Goal: Task Accomplishment & Management: Use online tool/utility

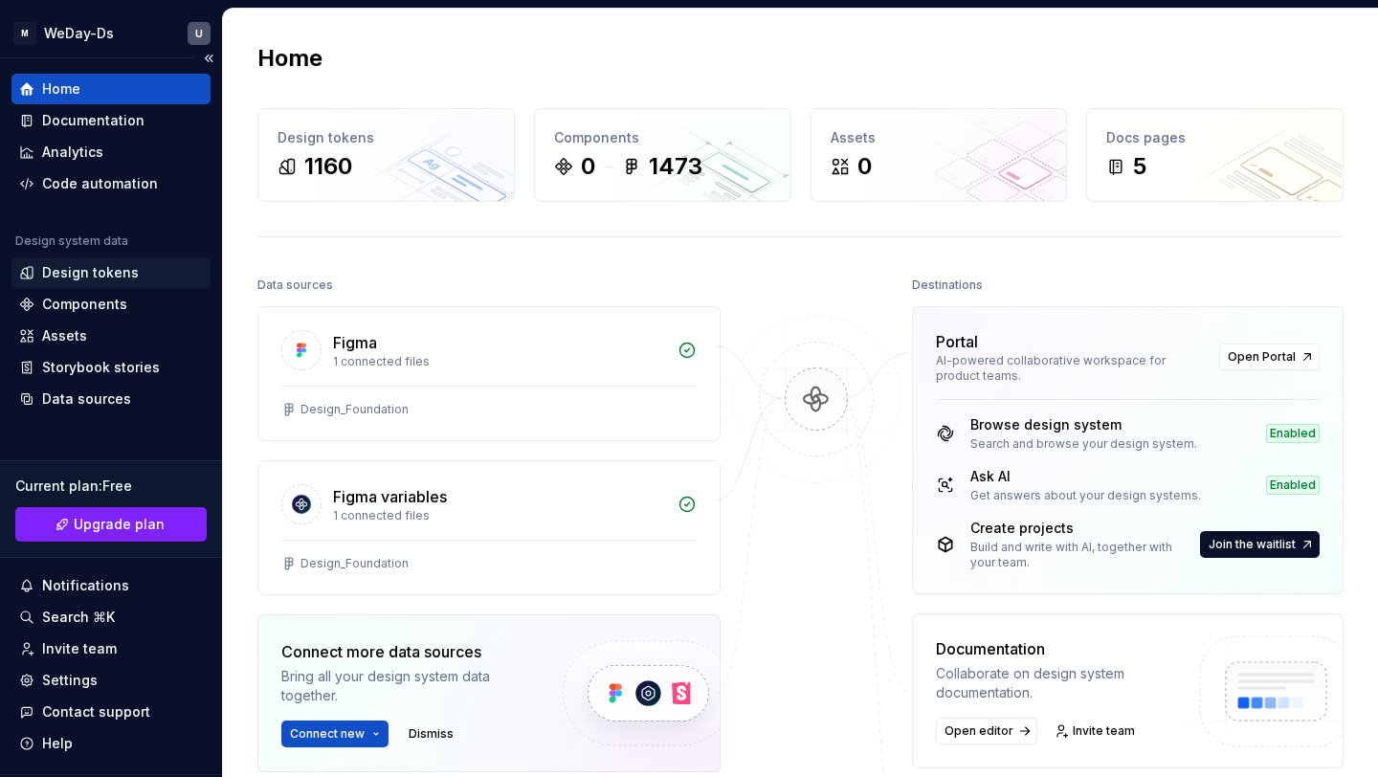
click at [125, 267] on div "Design tokens" at bounding box center [90, 272] width 97 height 19
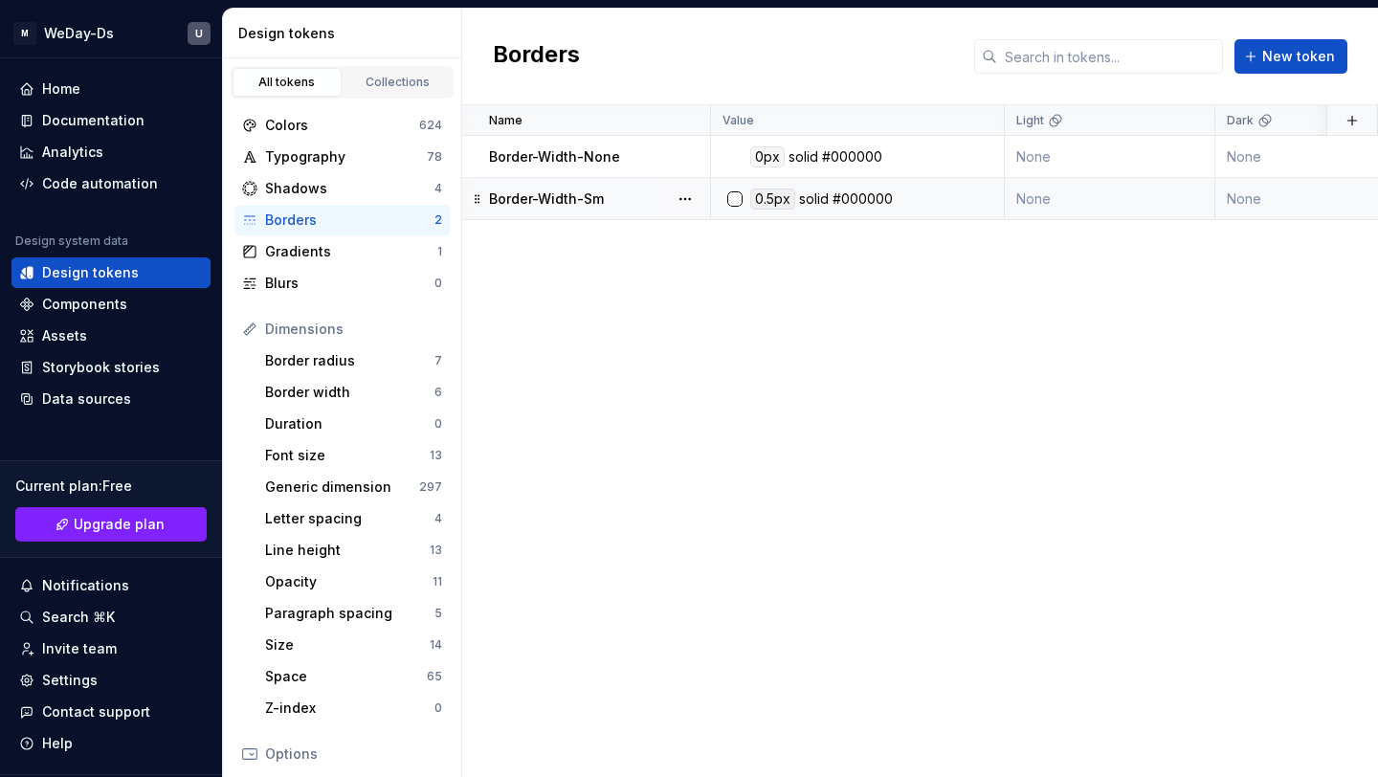
click at [640, 195] on div "Border-Width-Sm" at bounding box center [599, 198] width 220 height 19
click at [862, 197] on div "#000000" at bounding box center [863, 199] width 60 height 21
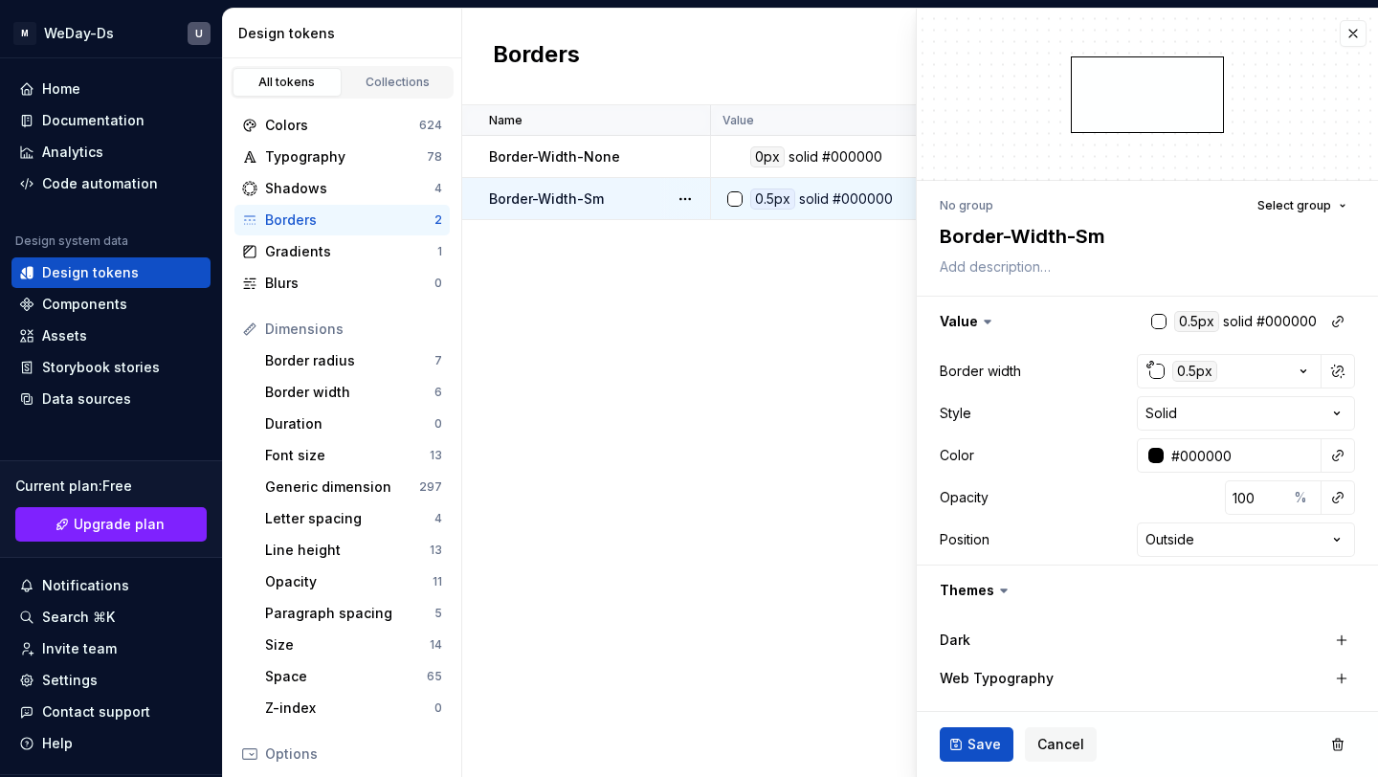
click at [895, 190] on div "0.5px solid #000000" at bounding box center [863, 199] width 279 height 21
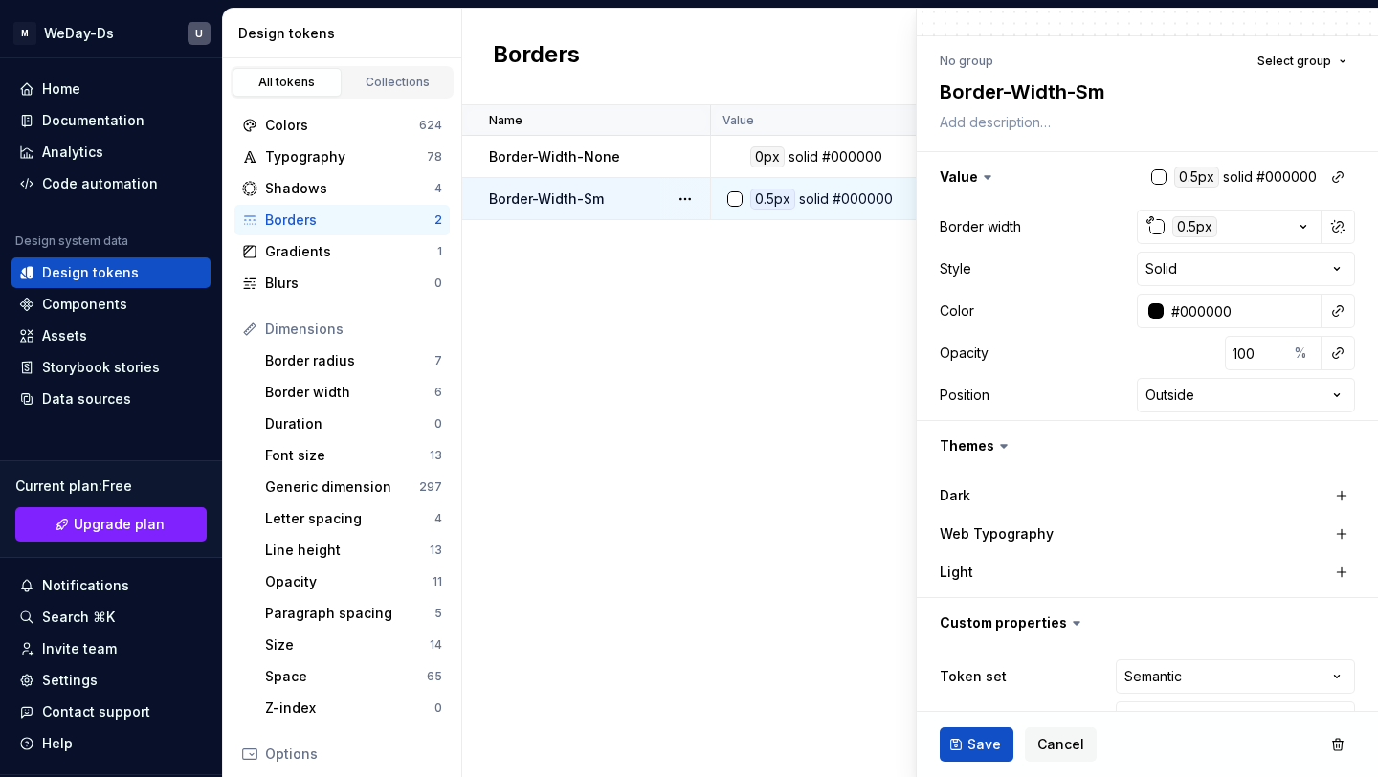
scroll to position [193, 0]
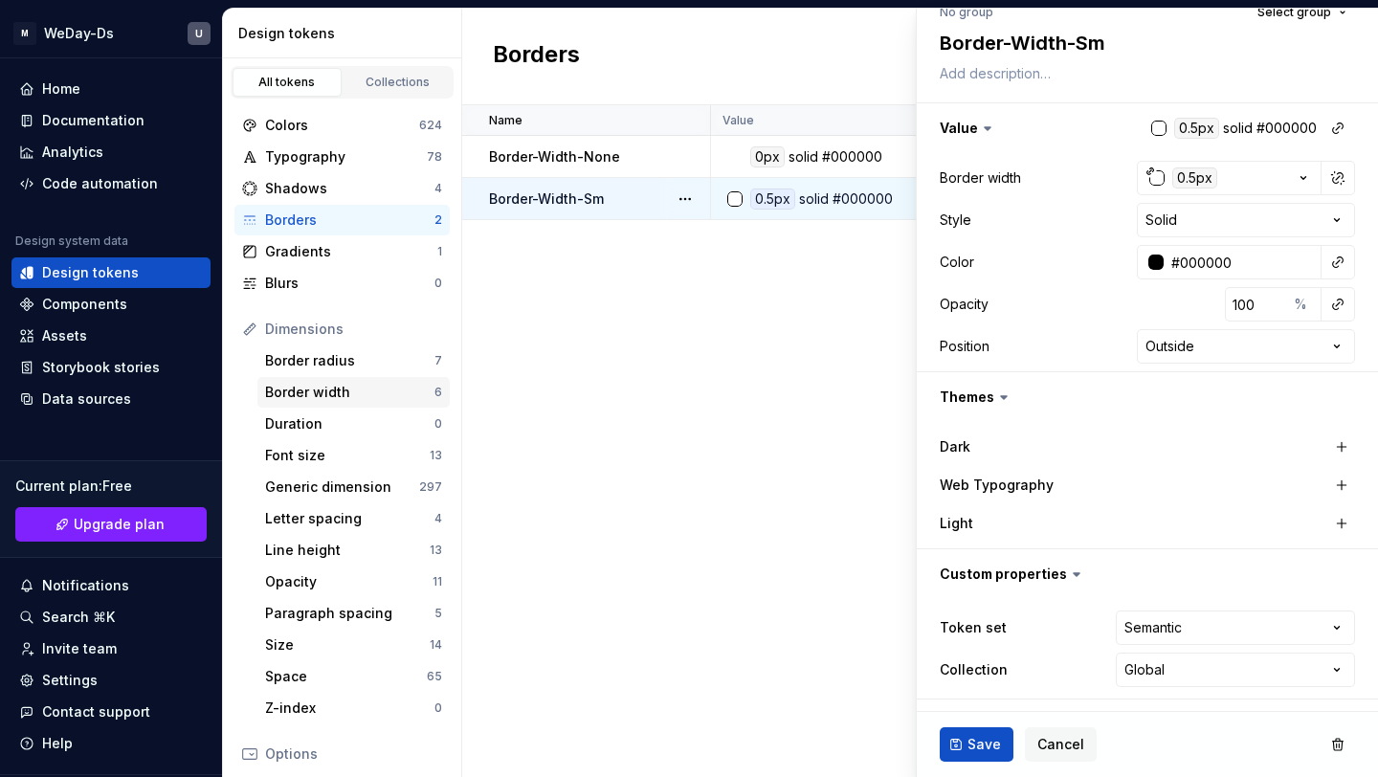
click at [405, 390] on div "Border width" at bounding box center [349, 392] width 169 height 19
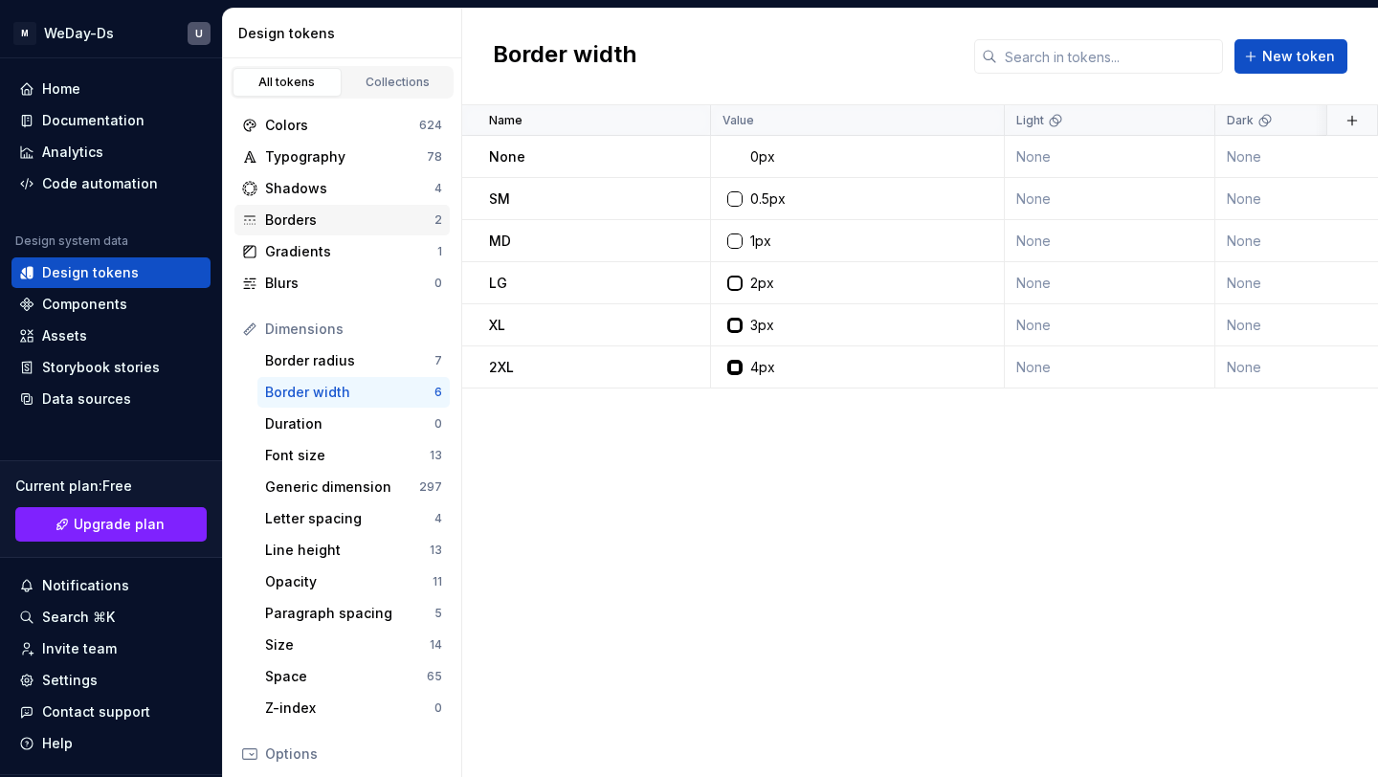
click at [373, 219] on div "Borders" at bounding box center [349, 220] width 169 height 19
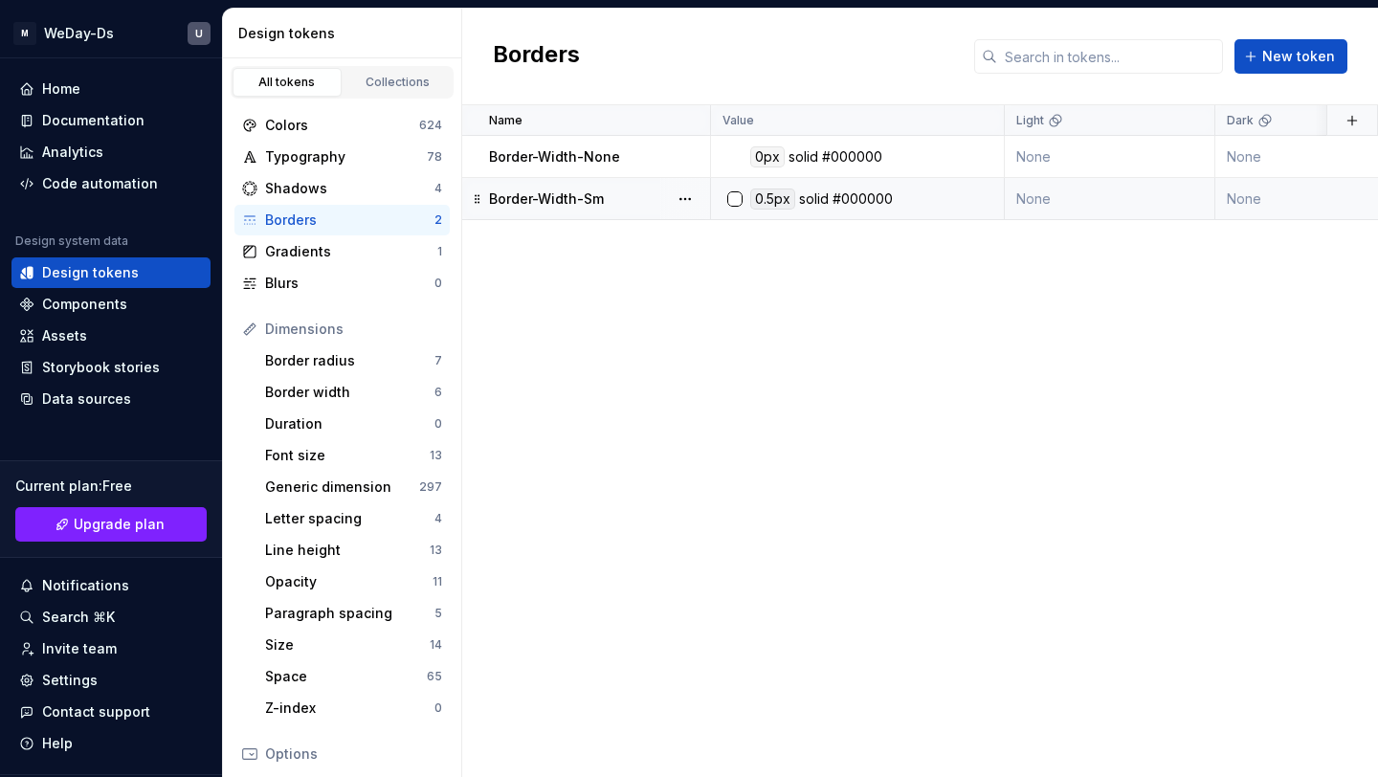
click at [929, 199] on div "0.5px solid #000000" at bounding box center [863, 199] width 279 height 21
click at [909, 196] on div "0.5px solid #000000" at bounding box center [863, 199] width 279 height 21
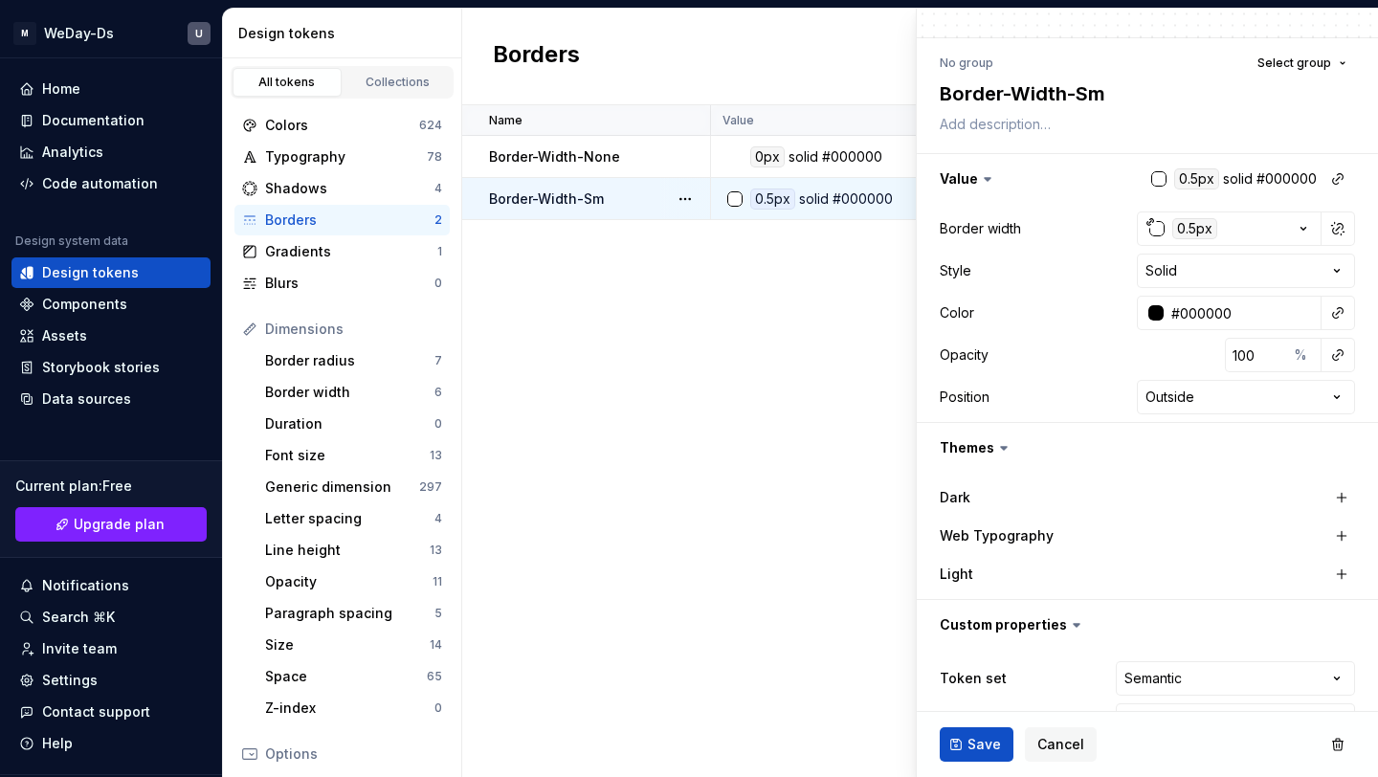
scroll to position [139, 0]
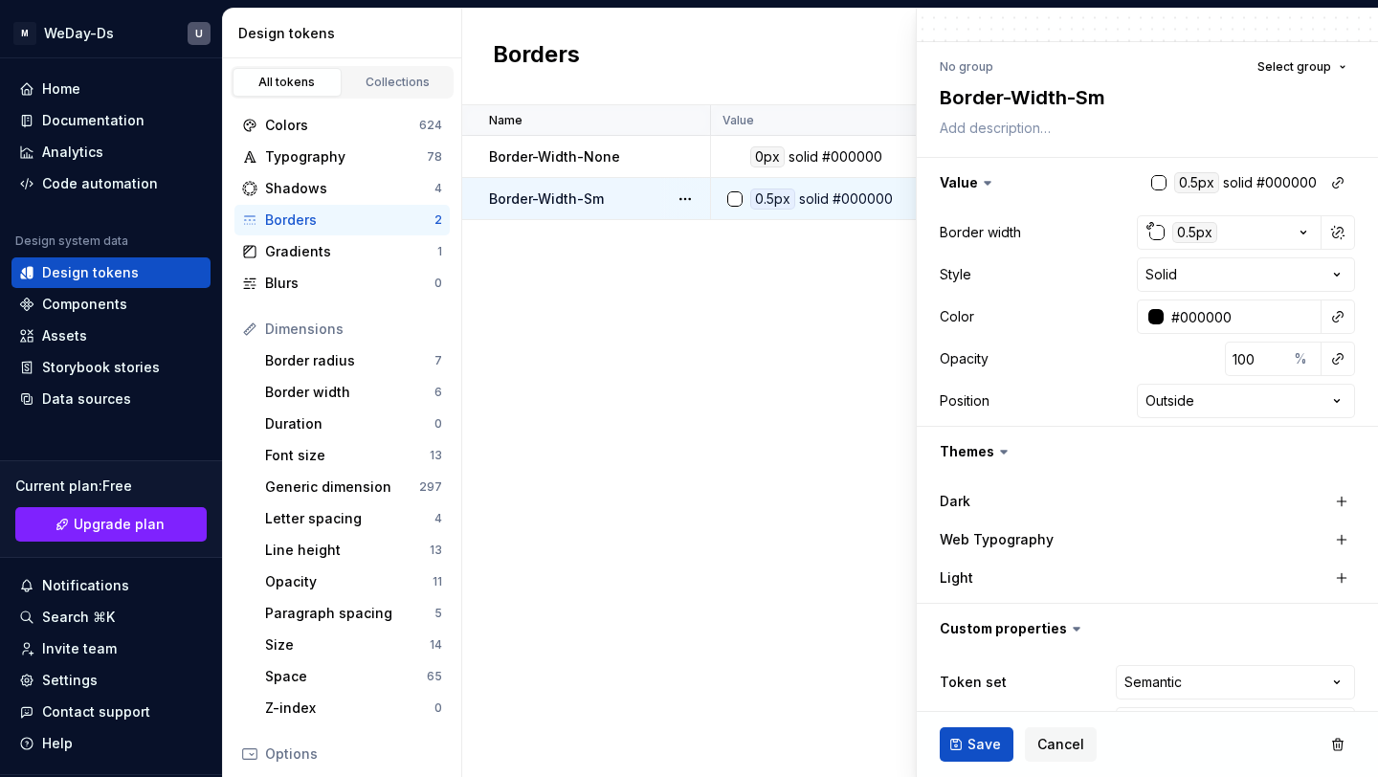
click at [985, 177] on icon at bounding box center [987, 182] width 19 height 19
click at [985, 183] on icon at bounding box center [988, 183] width 6 height 3
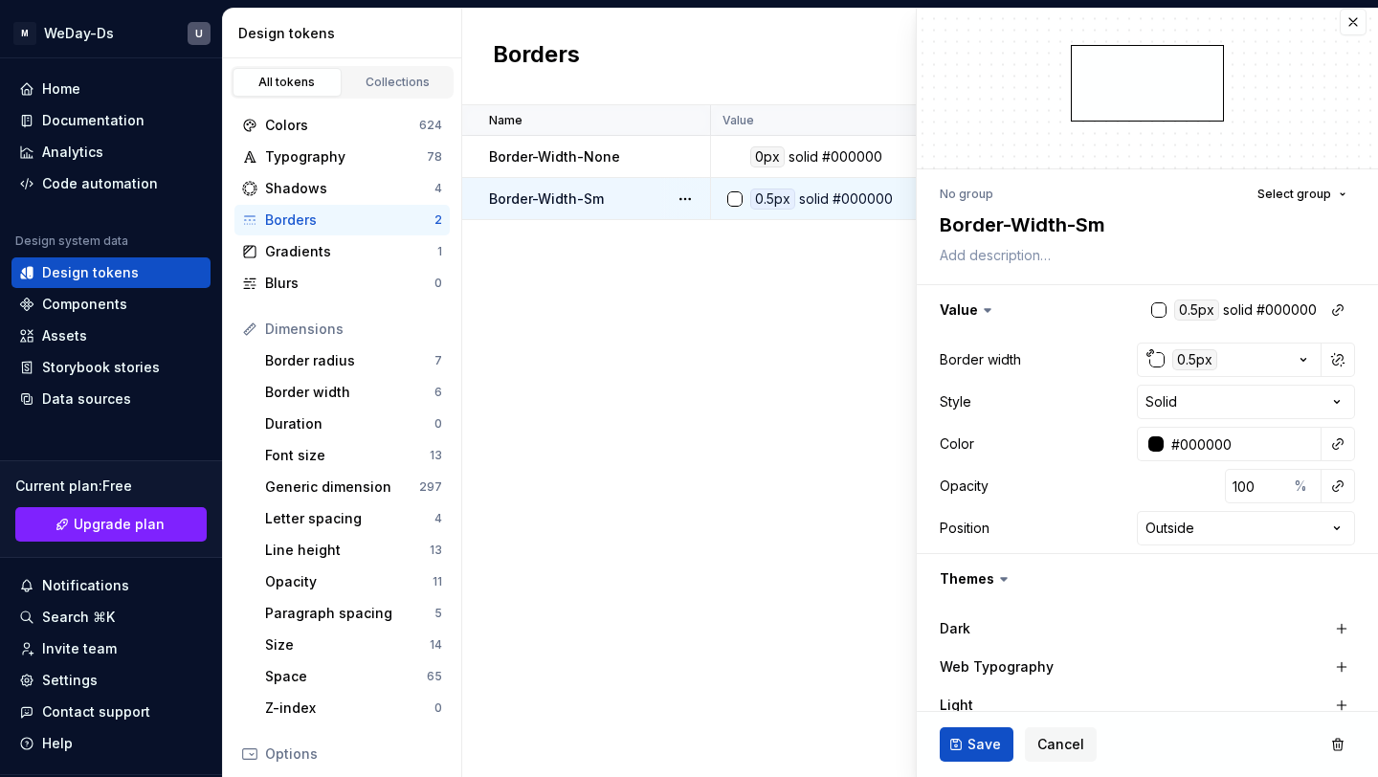
scroll to position [0, 0]
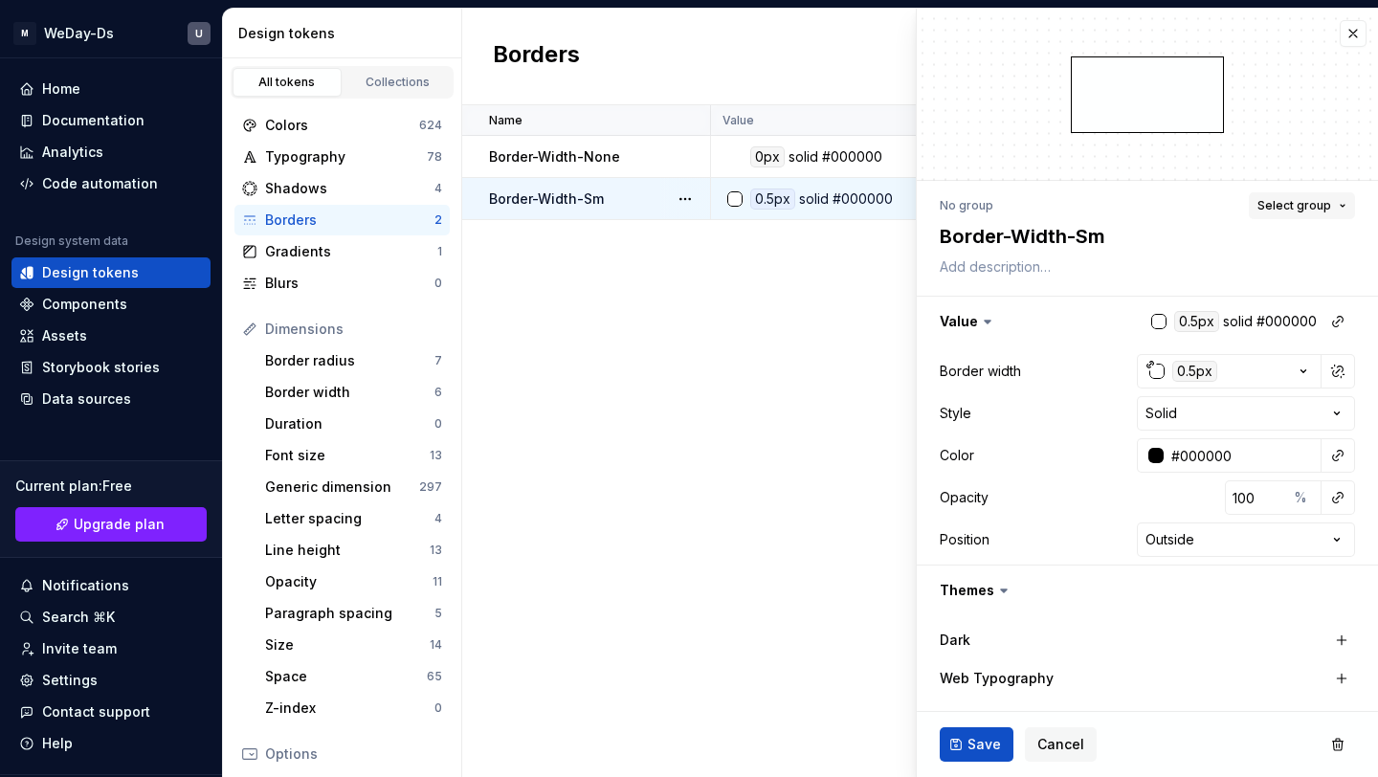
click at [1318, 204] on span "Select group" at bounding box center [1295, 205] width 74 height 15
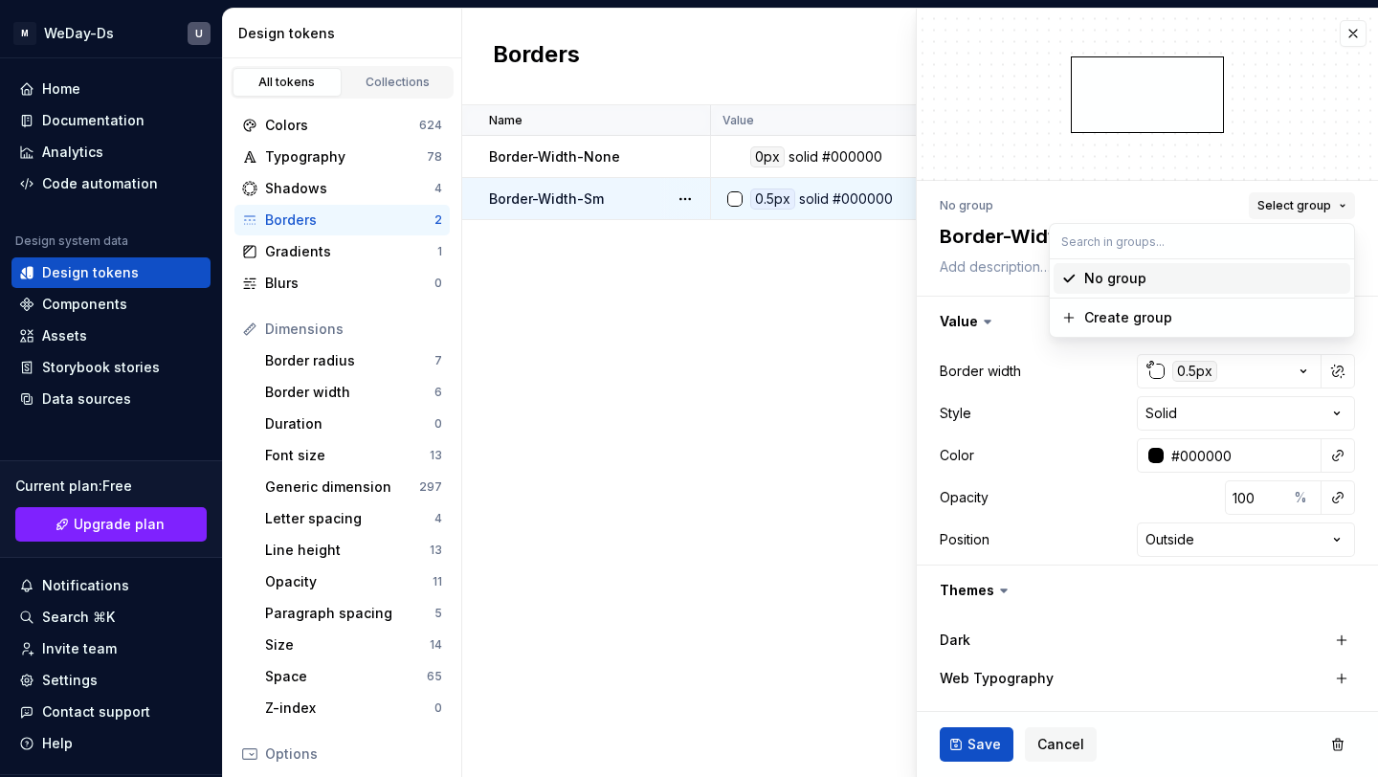
click at [1318, 207] on span "Select group" at bounding box center [1295, 205] width 74 height 15
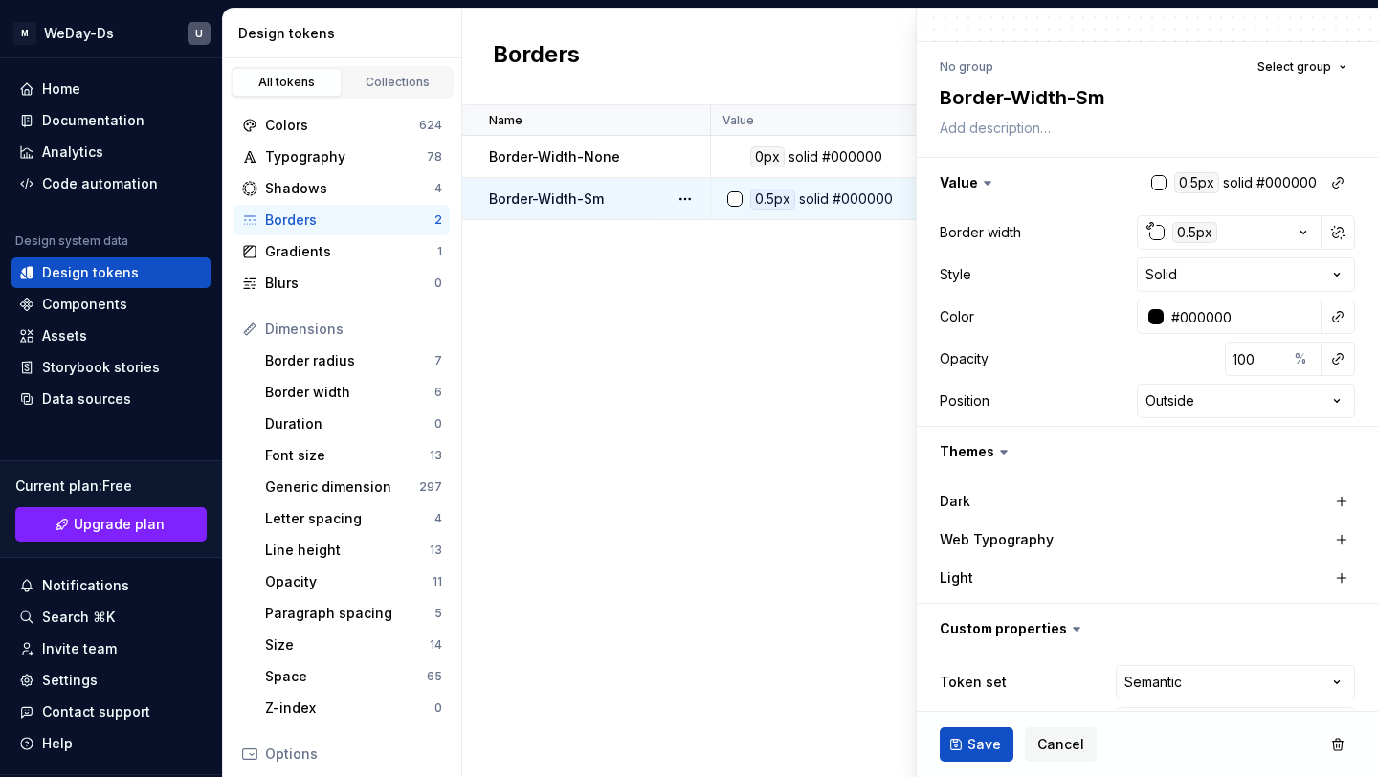
scroll to position [137, 0]
click at [1294, 230] on icon "button" at bounding box center [1303, 234] width 19 height 19
click at [1293, 230] on html "M WeDay-Ds U Home Documentation Analytics Code automation Design system data De…" at bounding box center [689, 388] width 1378 height 777
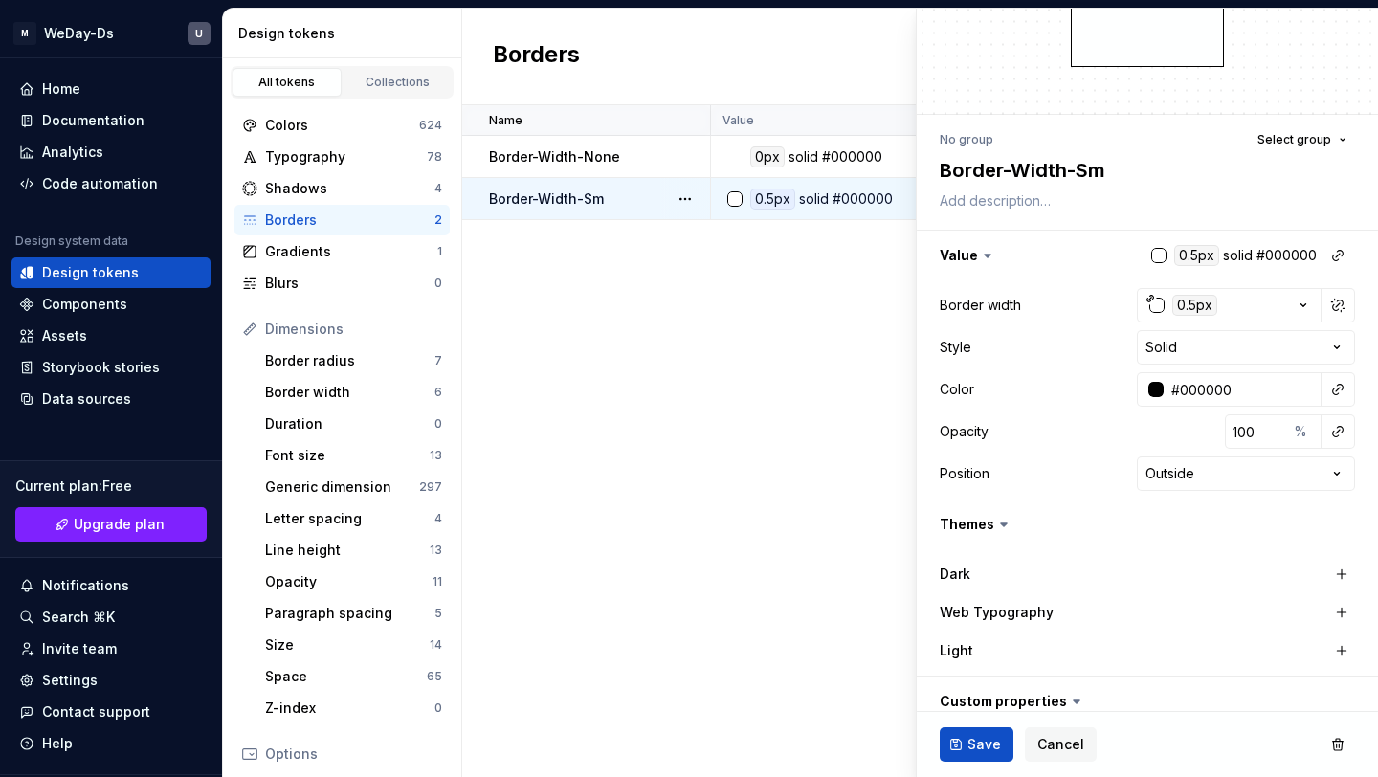
scroll to position [0, 0]
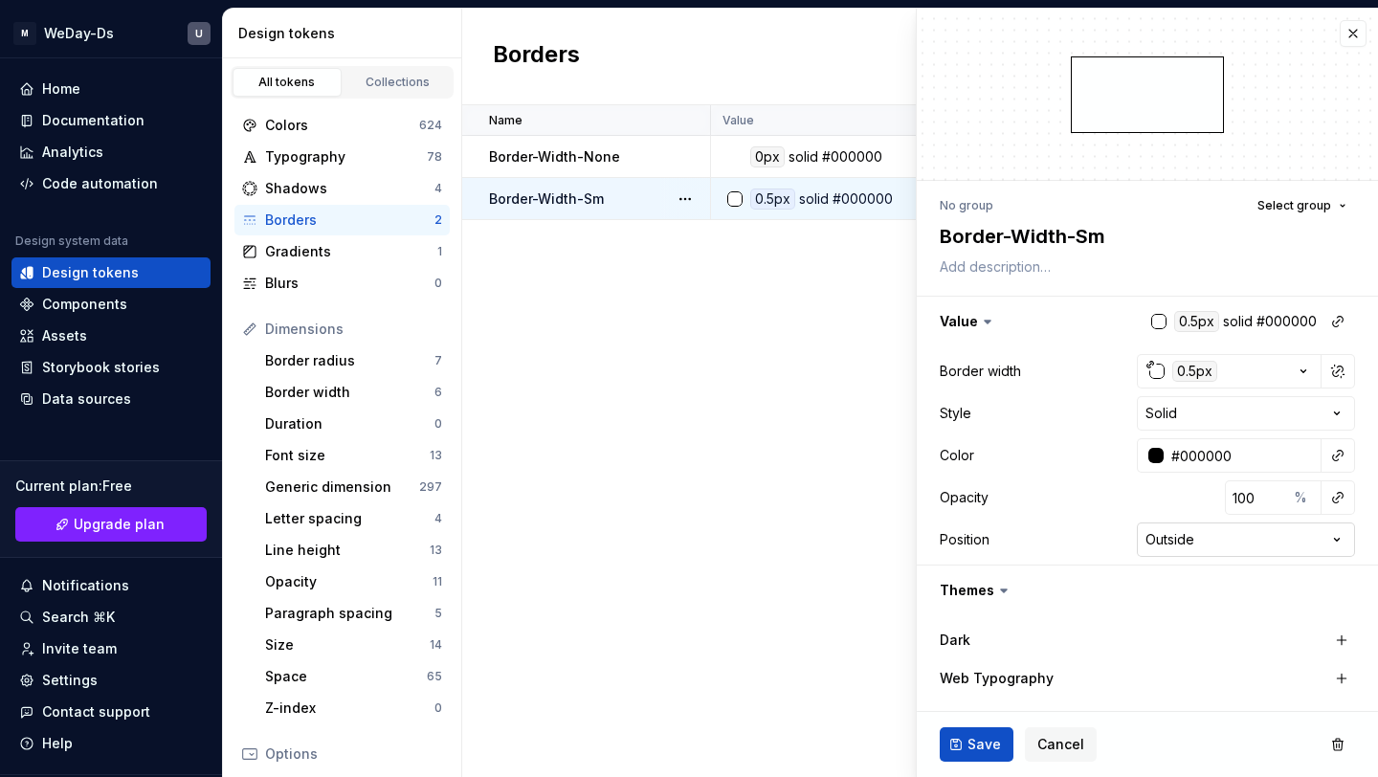
click at [1261, 530] on html "M WeDay-Ds U Home Documentation Analytics Code automation Design system data De…" at bounding box center [689, 388] width 1378 height 777
click at [388, 363] on div "Border radius" at bounding box center [349, 360] width 169 height 19
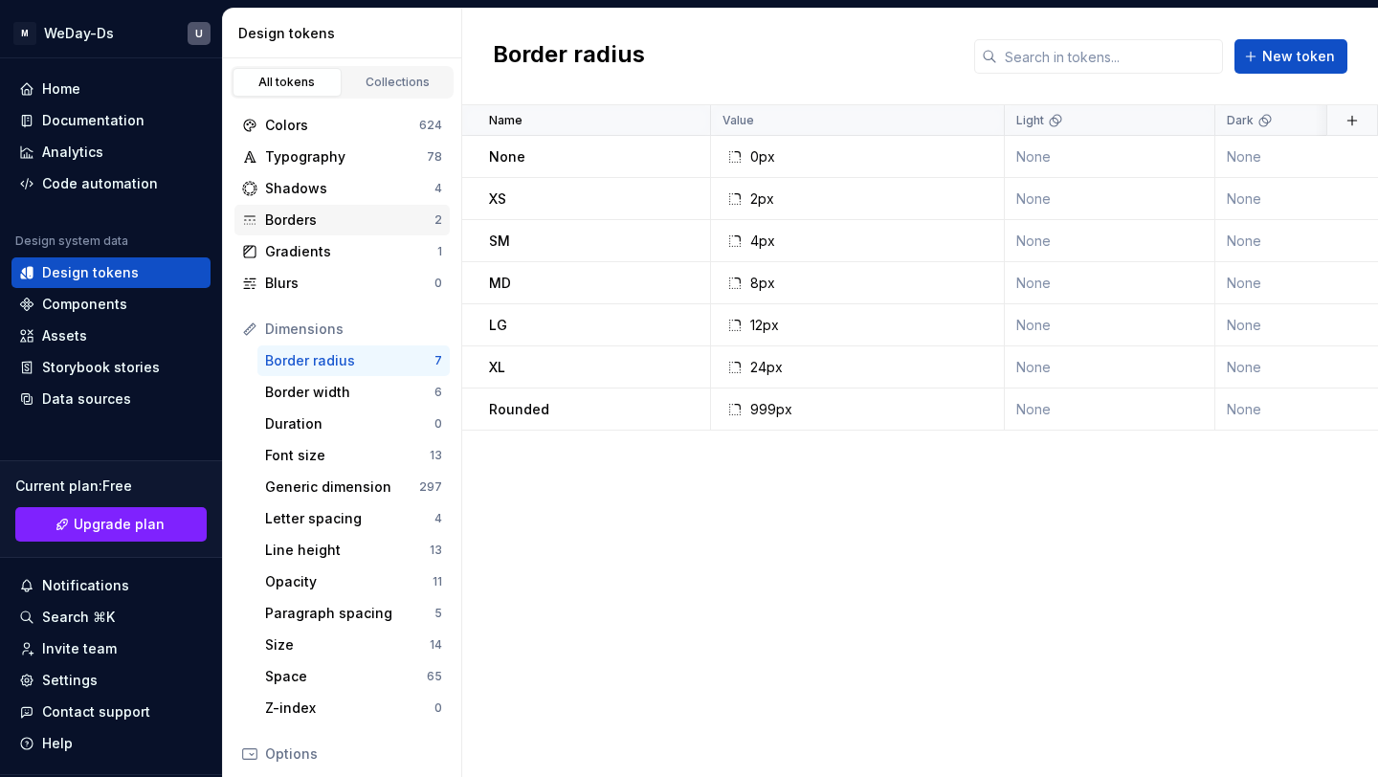
click at [427, 218] on div "Borders" at bounding box center [349, 220] width 169 height 19
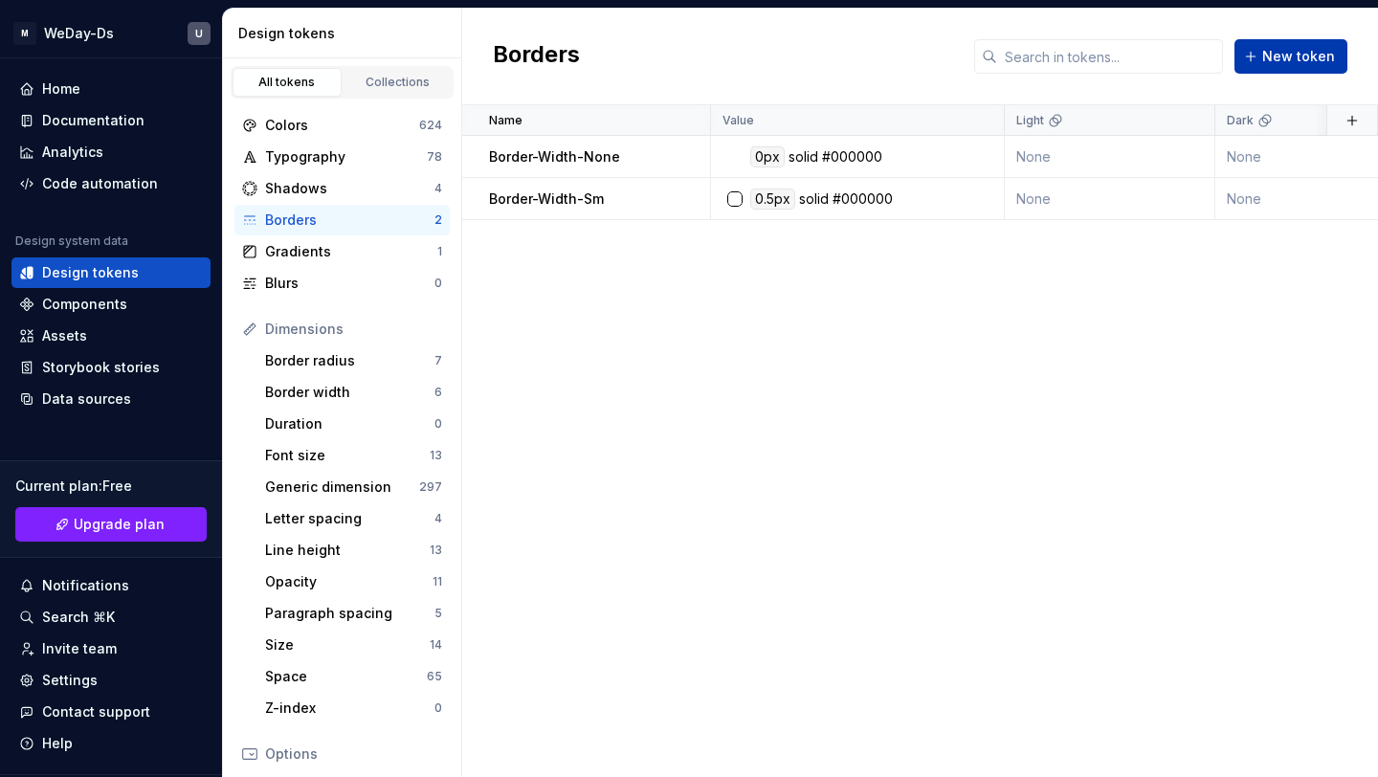
click at [1301, 61] on span "New token" at bounding box center [1298, 56] width 73 height 19
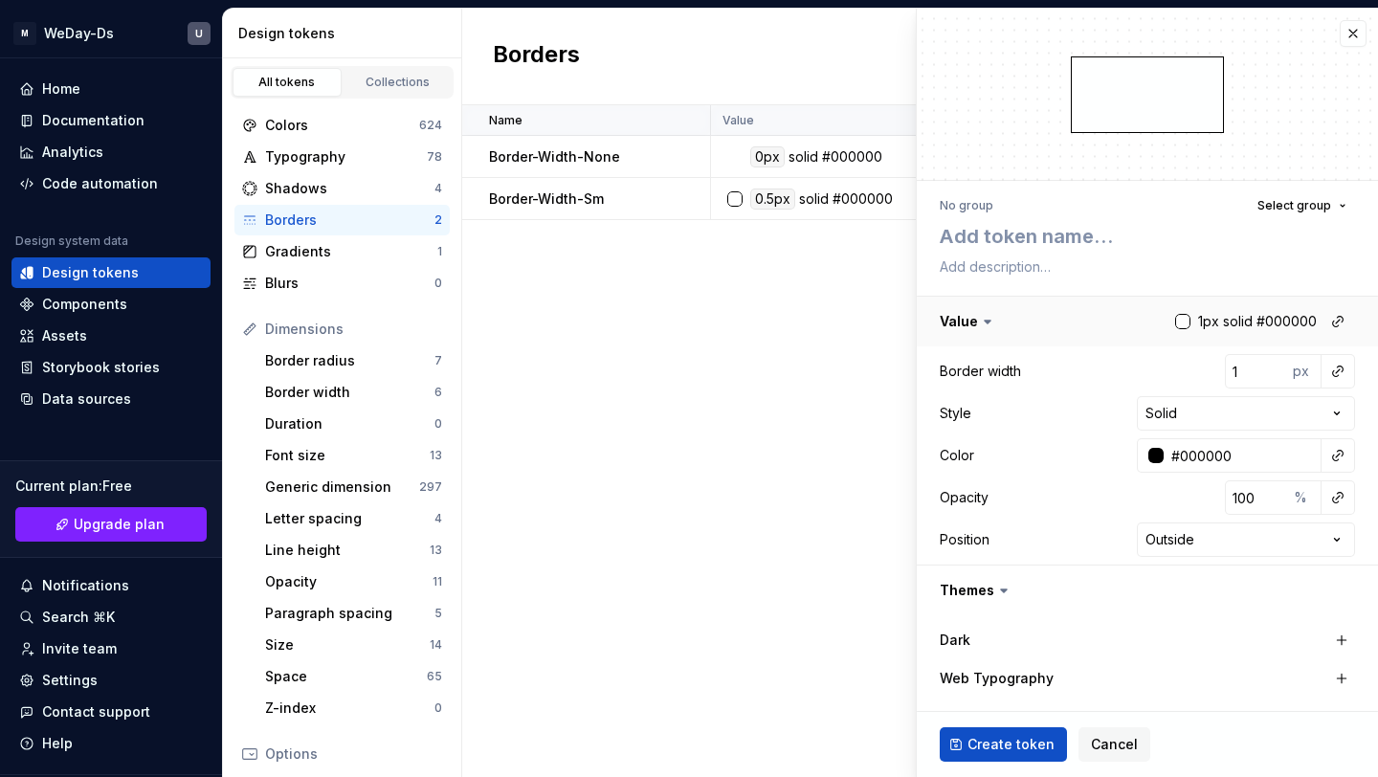
type textarea "*"
click at [1331, 371] on button "button" at bounding box center [1338, 371] width 27 height 27
type input "r"
click at [1126, 357] on html "M WeDay-Ds U Home Documentation Analytics Code automation Design system data De…" at bounding box center [689, 388] width 1378 height 777
click at [1015, 360] on div "Border width 1 px" at bounding box center [1147, 371] width 415 height 34
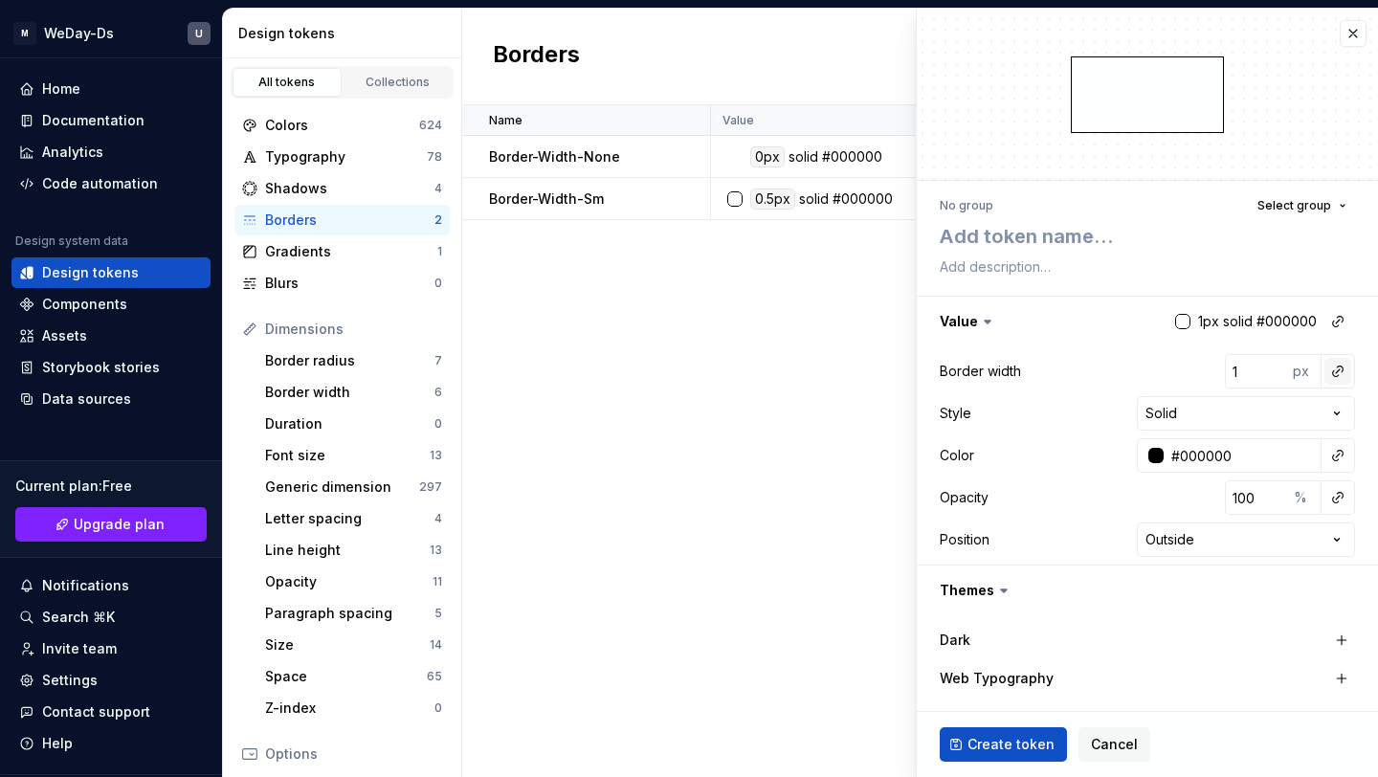
click at [1334, 380] on button "button" at bounding box center [1338, 371] width 27 height 27
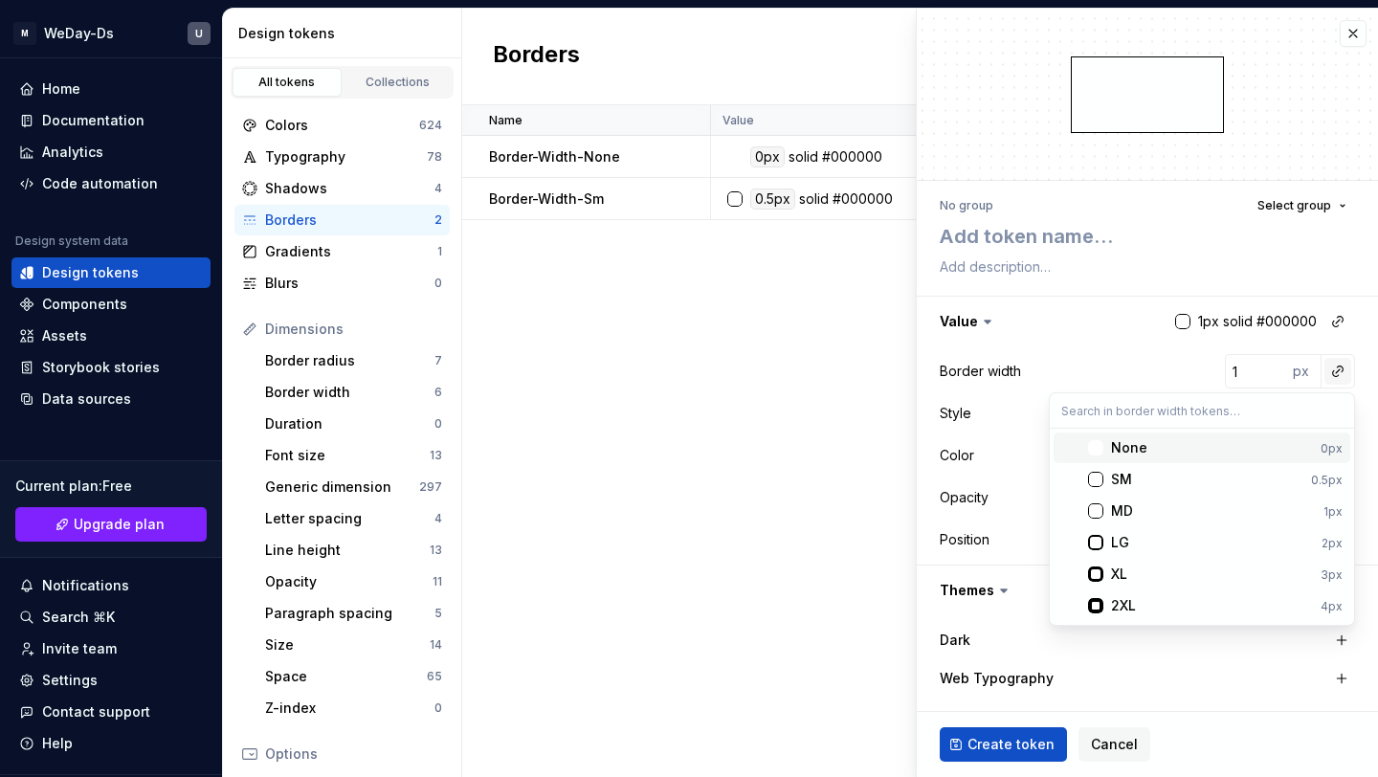
click at [1334, 380] on html "M WeDay-Ds U Home Documentation Analytics Code automation Design system data De…" at bounding box center [689, 388] width 1378 height 777
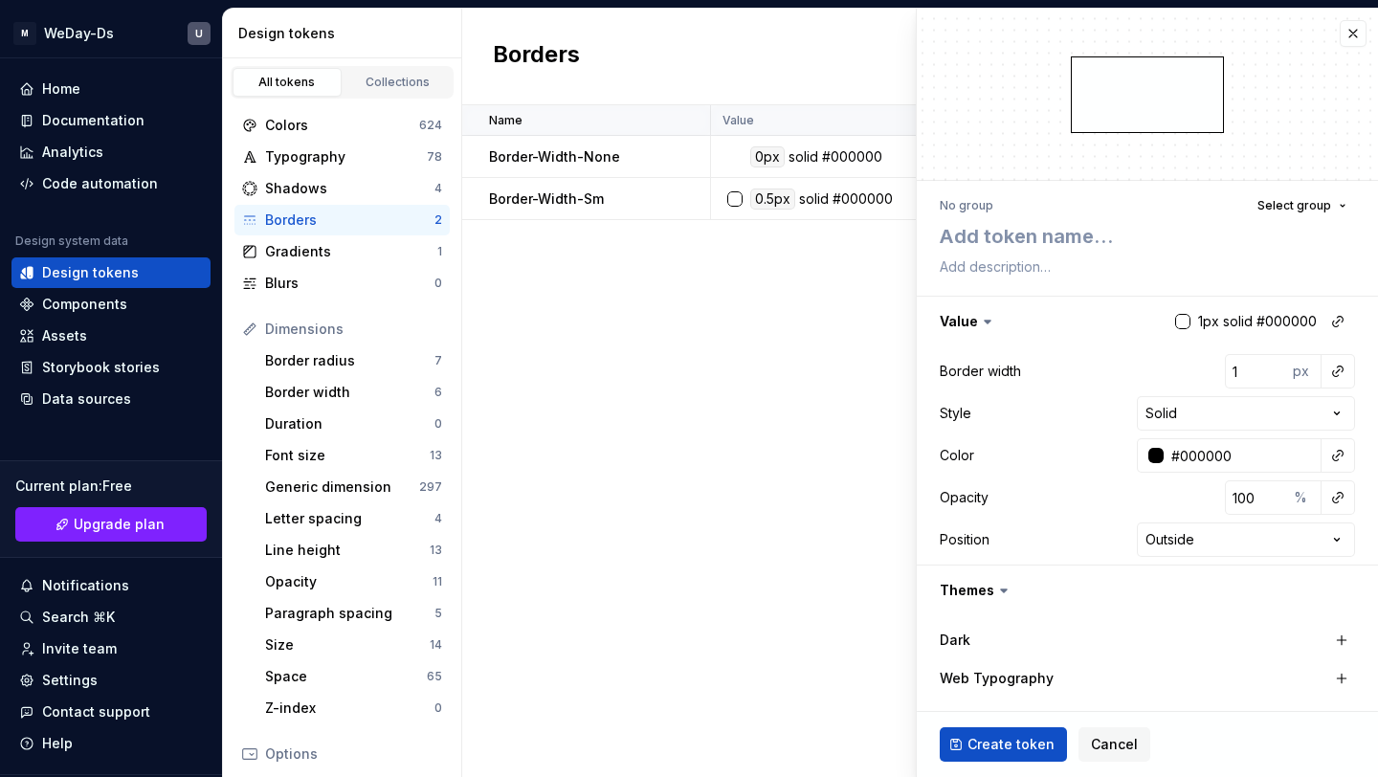
click at [983, 327] on icon at bounding box center [987, 321] width 19 height 19
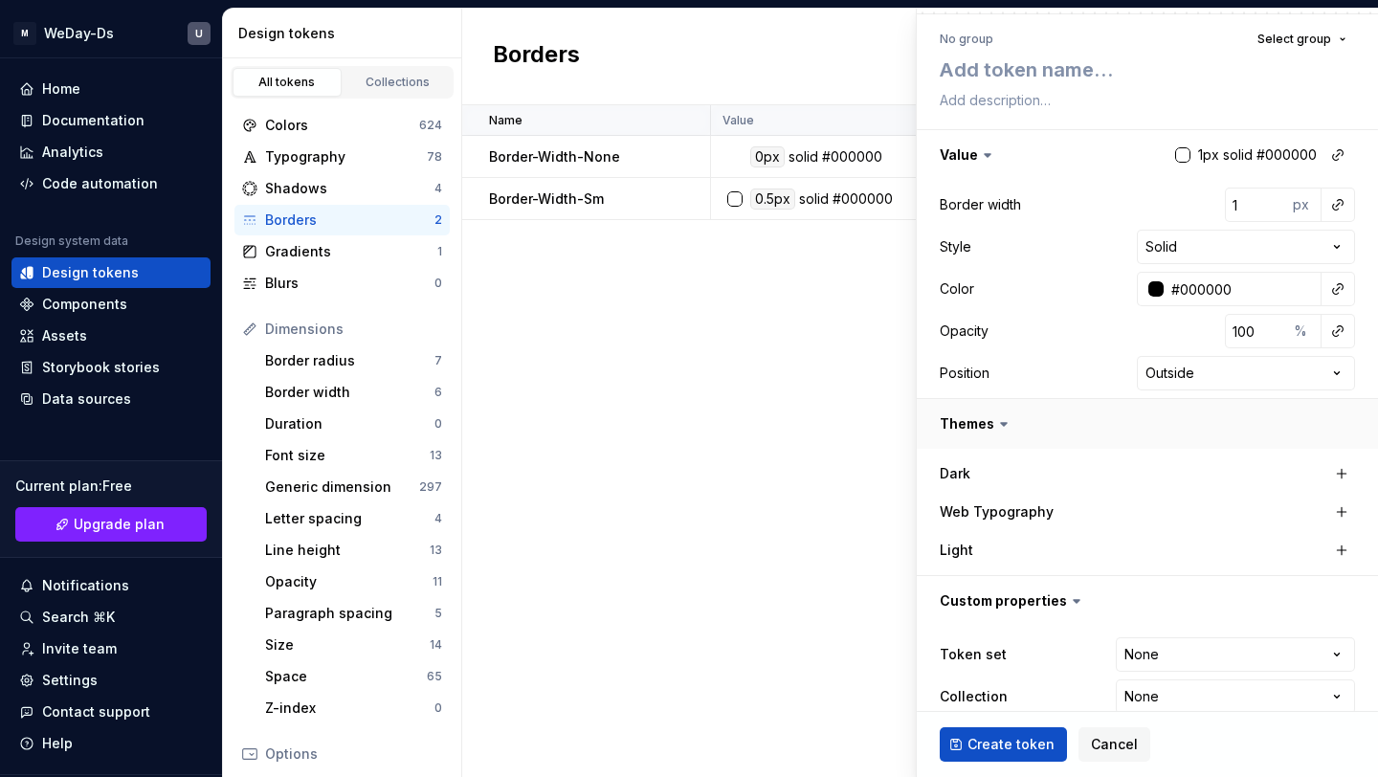
scroll to position [193, 0]
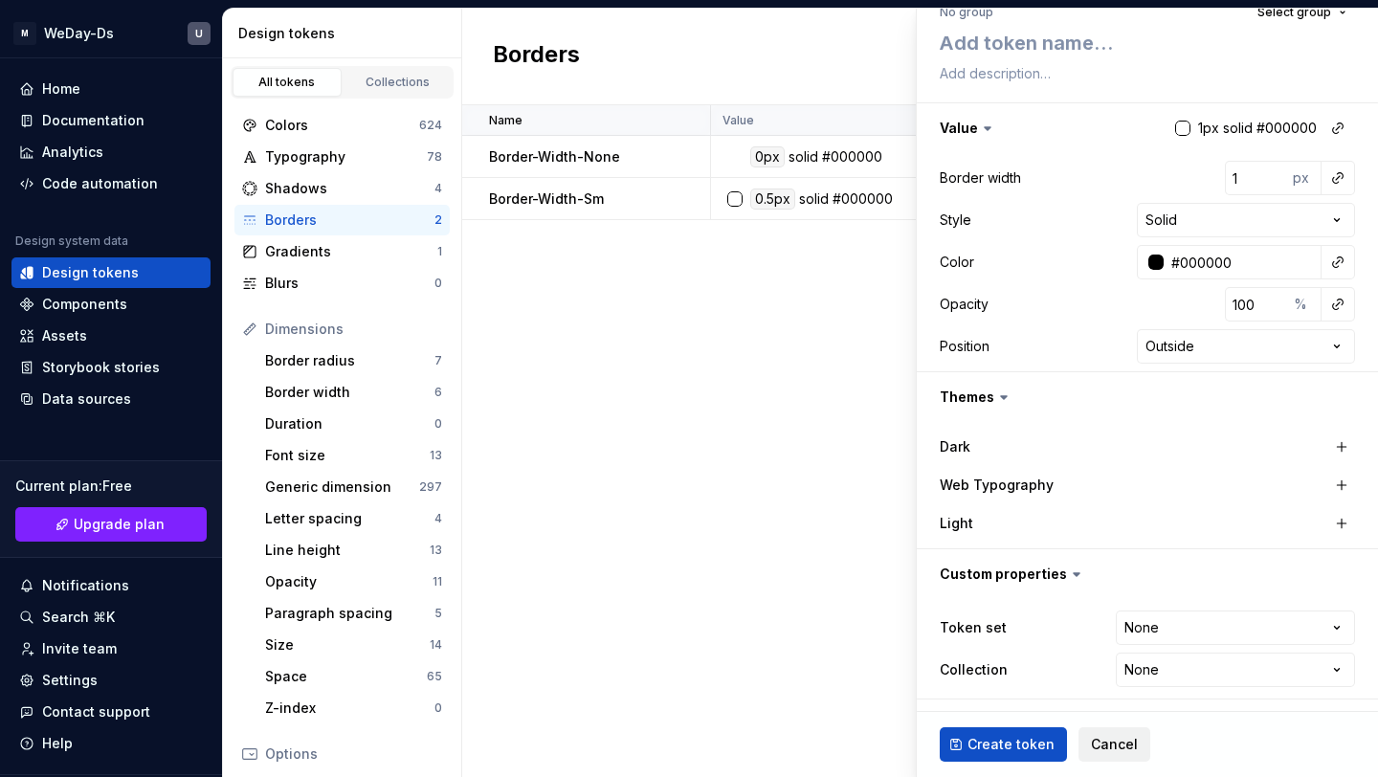
click at [1124, 733] on button "Cancel" at bounding box center [1115, 744] width 72 height 34
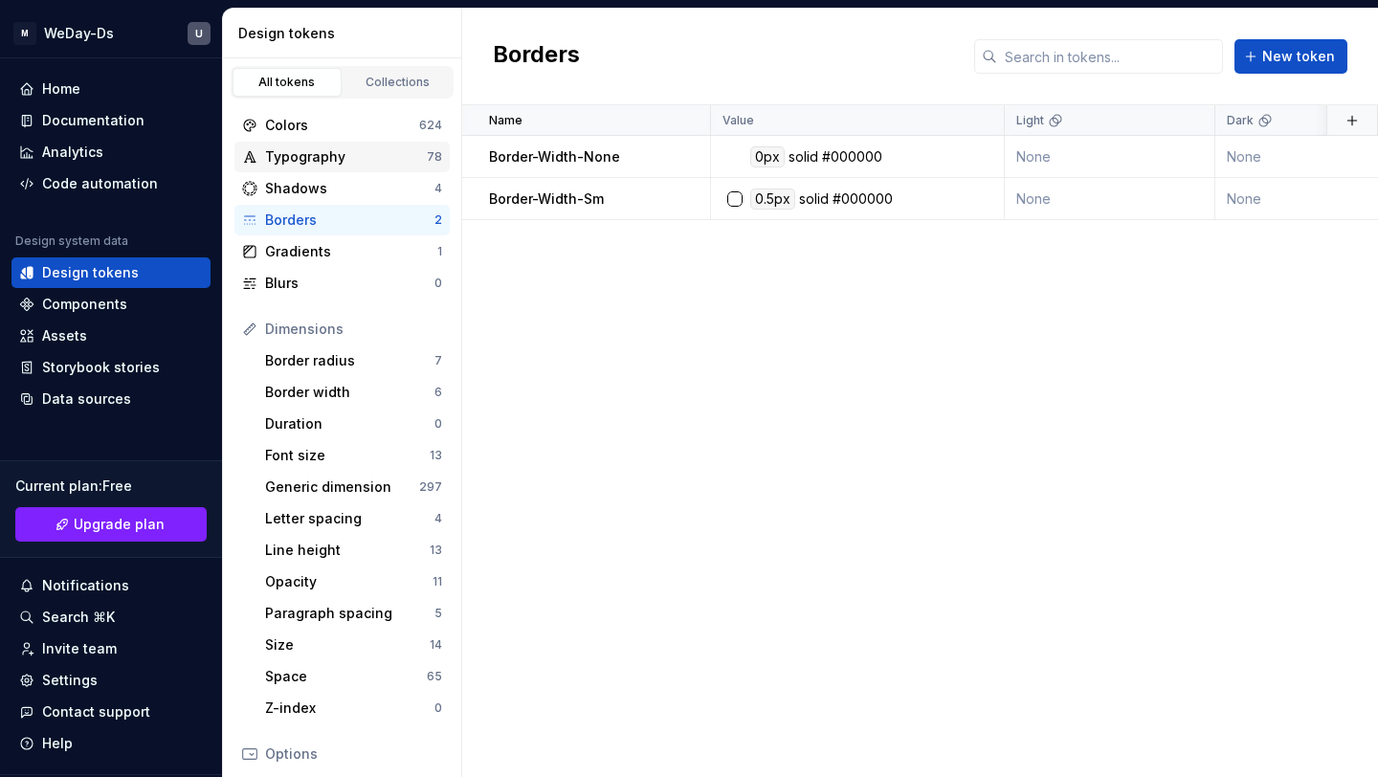
click at [377, 164] on div "Typography" at bounding box center [346, 156] width 162 height 19
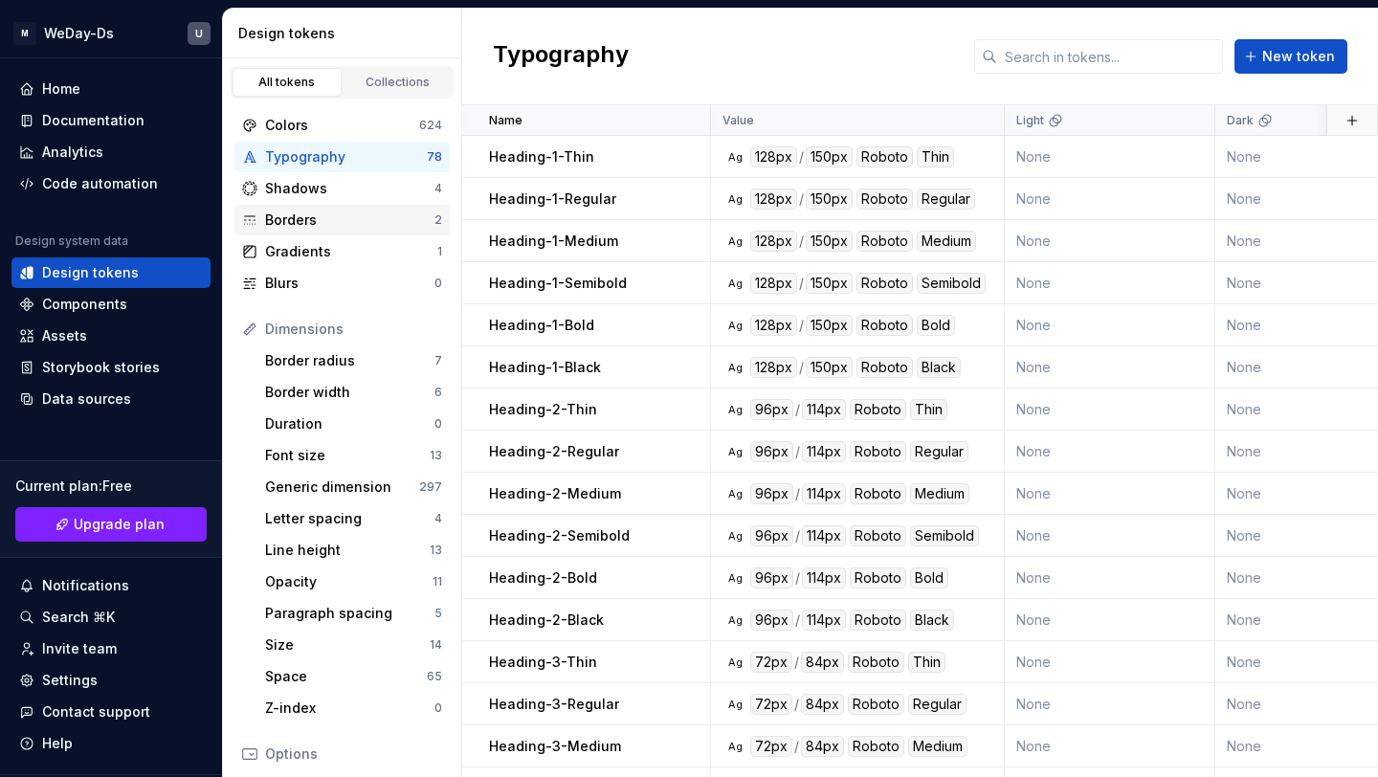
click at [387, 218] on div "Borders" at bounding box center [349, 220] width 169 height 19
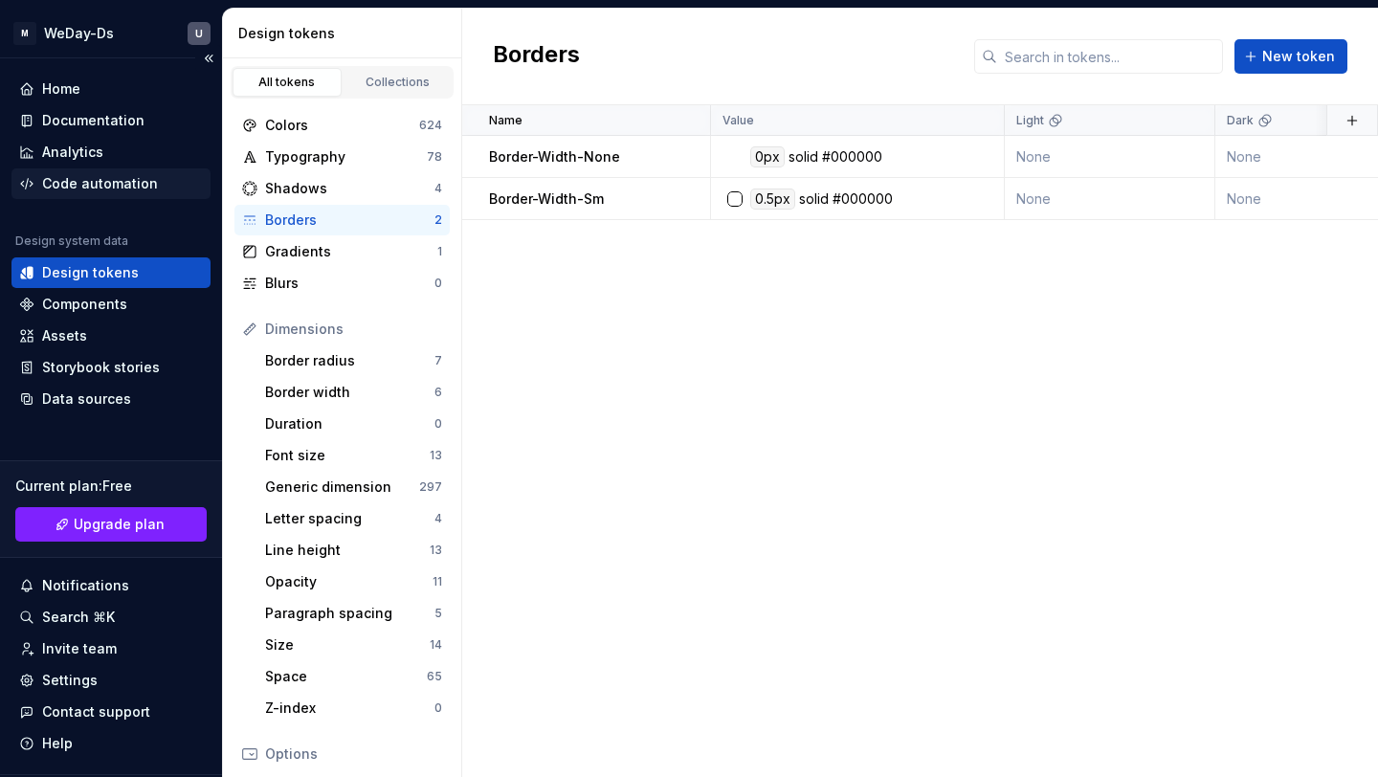
click at [139, 184] on div "Code automation" at bounding box center [100, 183] width 116 height 19
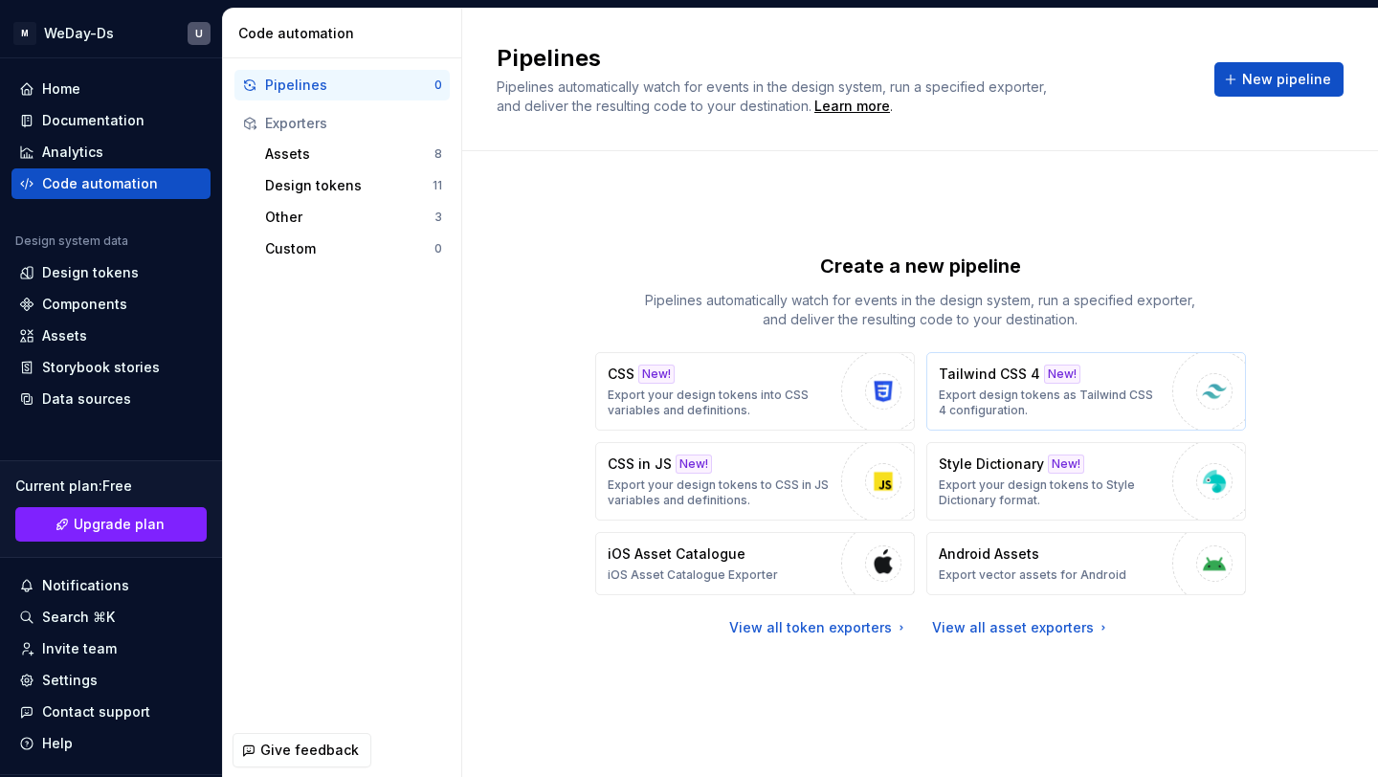
click at [1006, 407] on p "Export design tokens as Tailwind CSS 4 configuration." at bounding box center [1051, 403] width 224 height 31
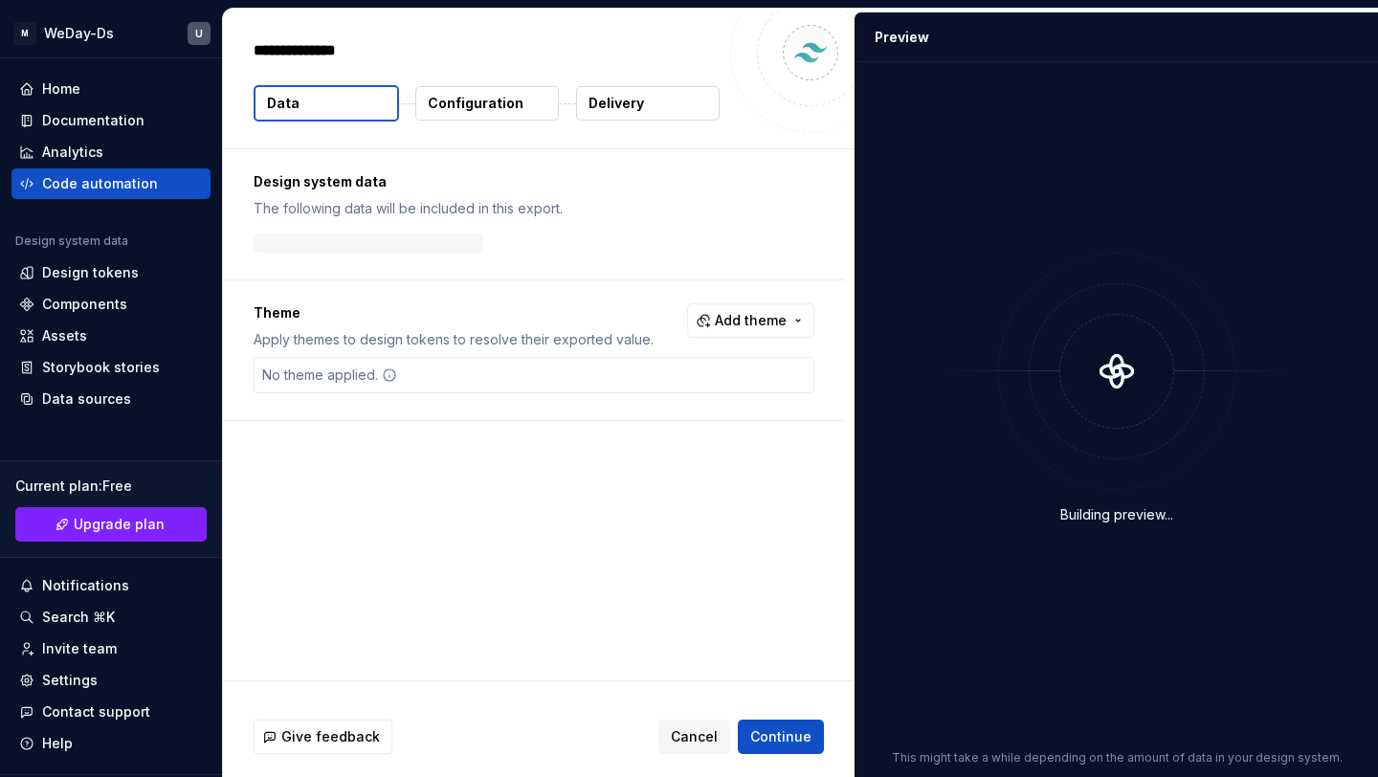
type textarea "*"
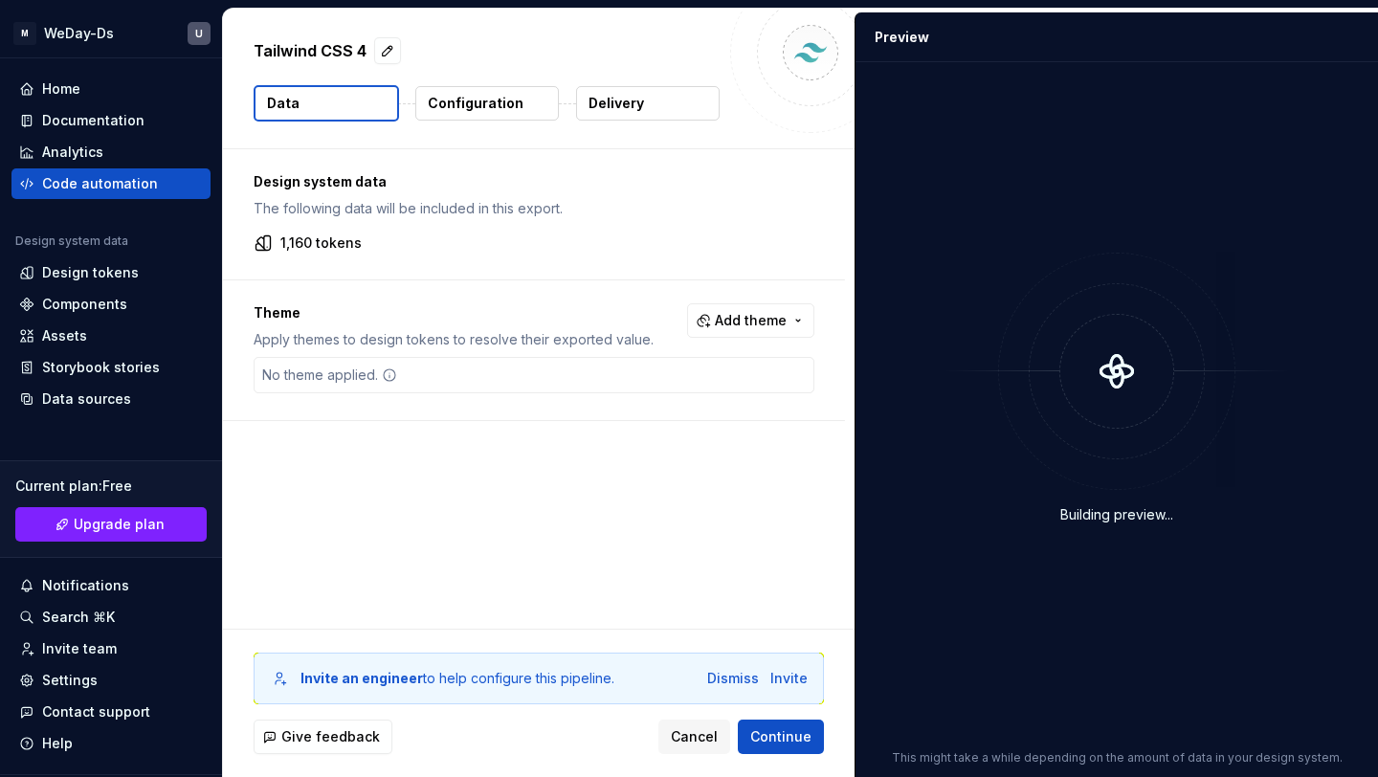
click at [633, 96] on p "Delivery" at bounding box center [617, 103] width 56 height 19
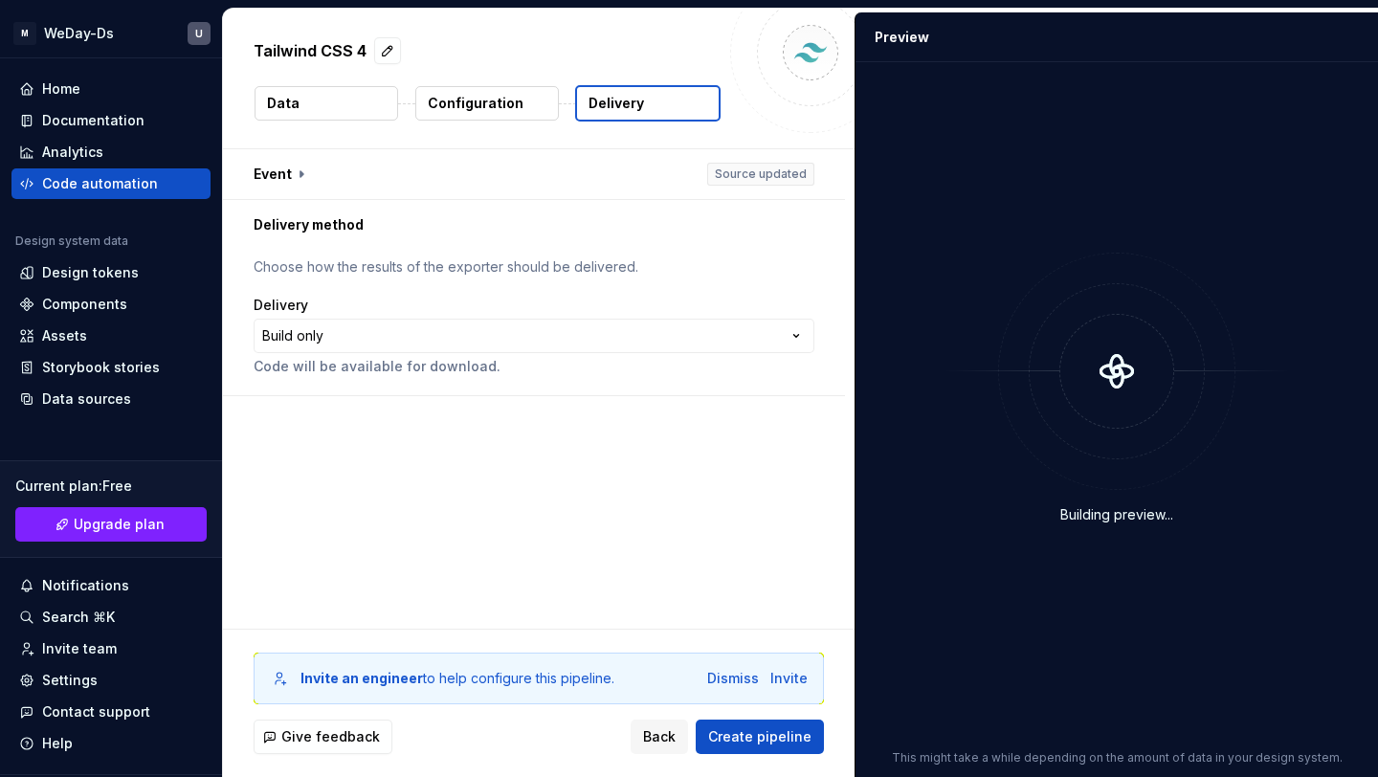
click at [363, 86] on button "Data" at bounding box center [327, 103] width 144 height 34
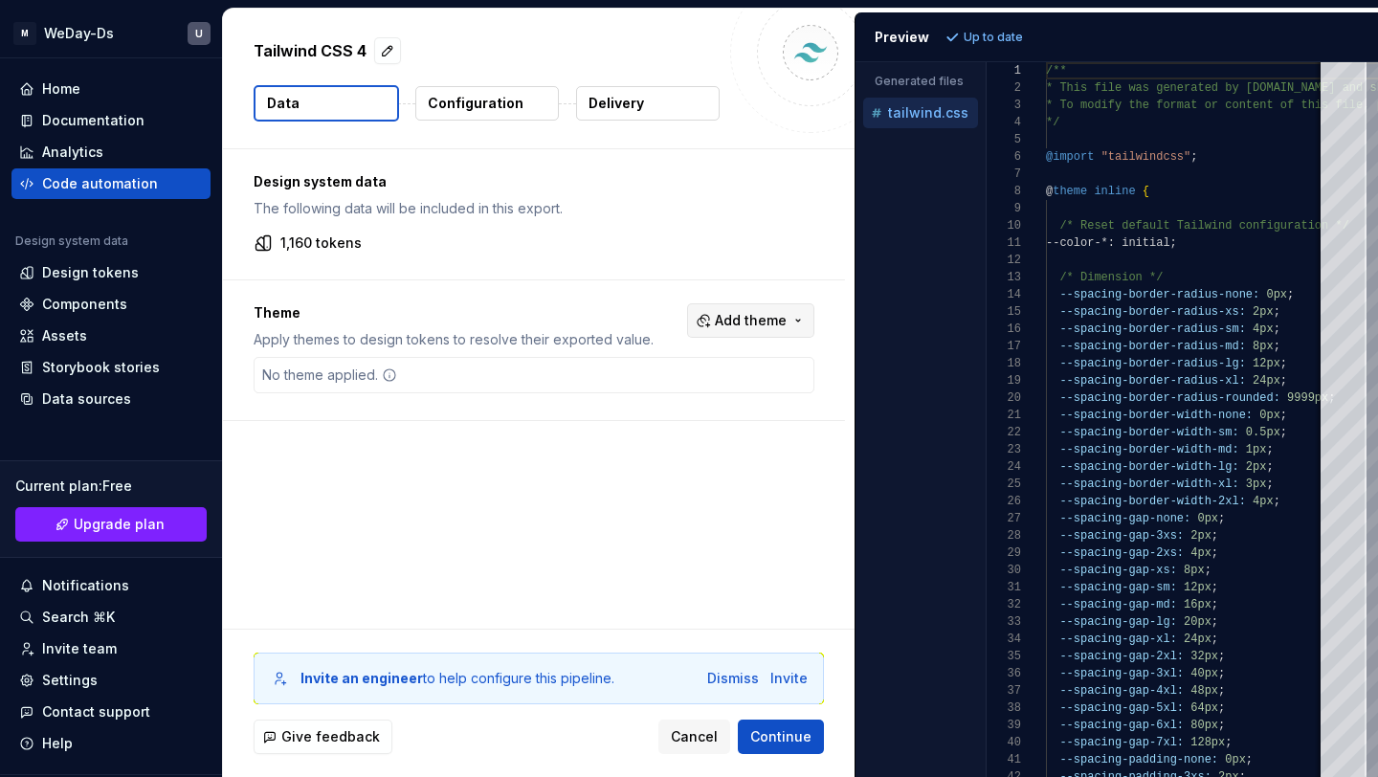
click at [780, 328] on span "Add theme" at bounding box center [751, 320] width 72 height 19
click at [747, 403] on div "Dark" at bounding box center [721, 397] width 182 height 19
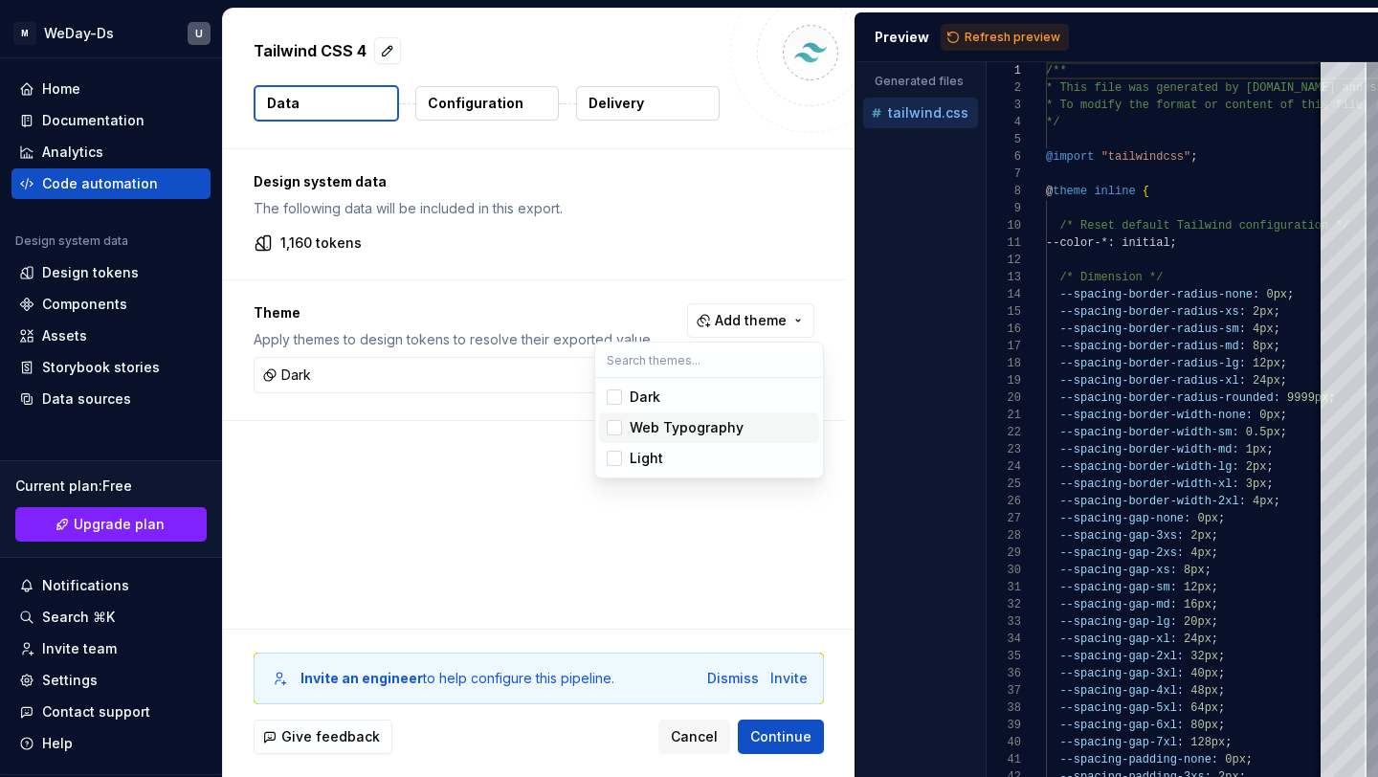
click at [743, 436] on div "Web Typography" at bounding box center [721, 427] width 182 height 19
click at [736, 463] on div "Light" at bounding box center [721, 458] width 182 height 19
click at [784, 225] on html "M WeDay-Ds U Home Documentation Analytics Code automation Design system data De…" at bounding box center [689, 388] width 1378 height 777
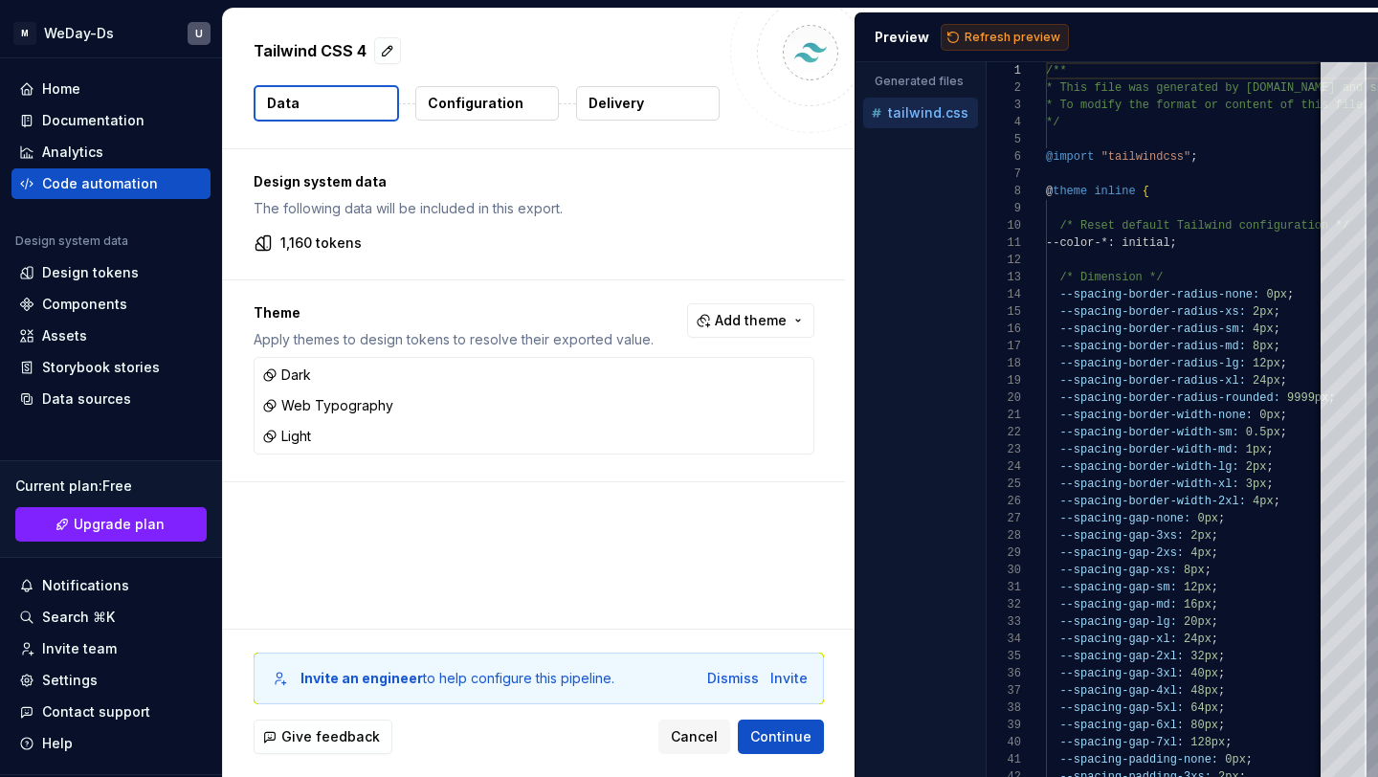
click at [1029, 30] on span "Refresh preview" at bounding box center [1013, 37] width 96 height 15
click at [500, 113] on button "Configuration" at bounding box center [487, 103] width 144 height 34
click at [520, 94] on button "Configuration" at bounding box center [487, 103] width 144 height 34
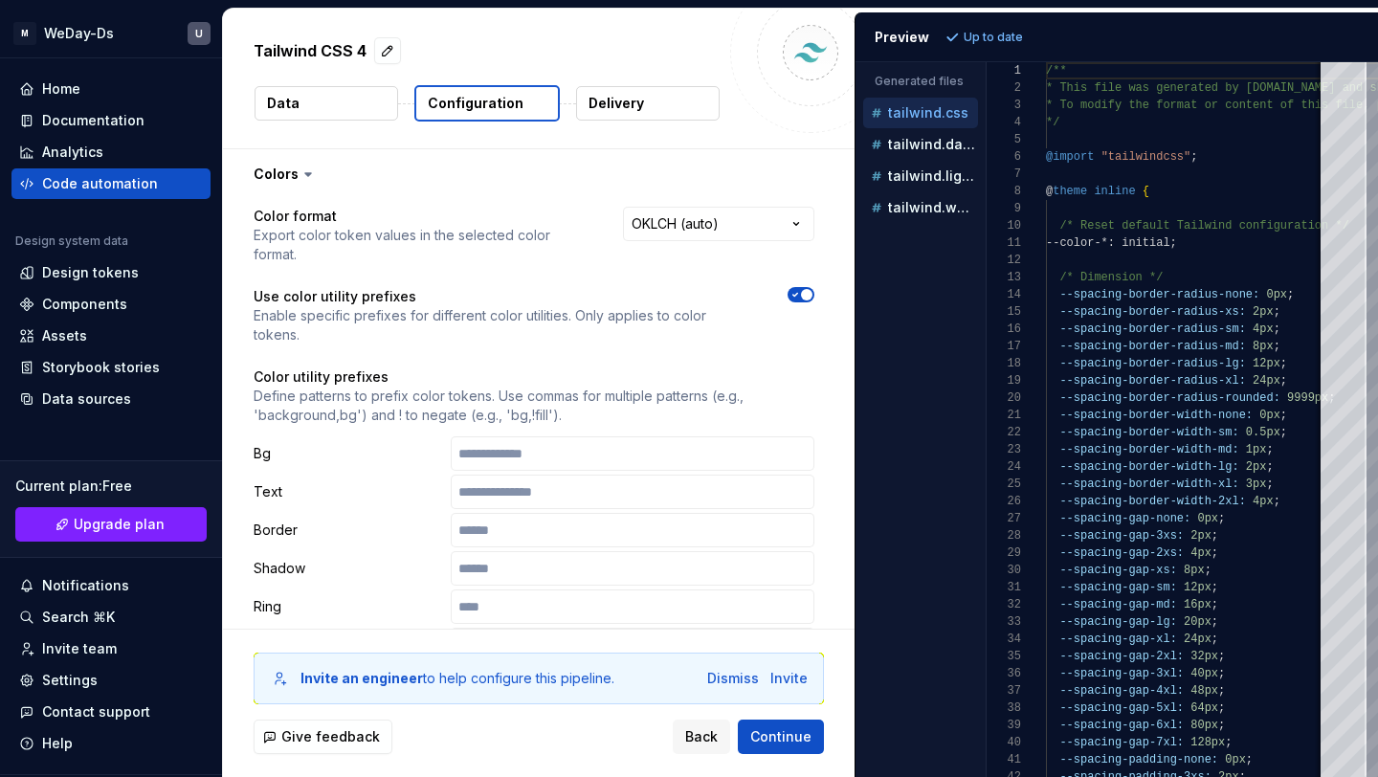
click at [511, 104] on p "Configuration" at bounding box center [476, 103] width 96 height 19
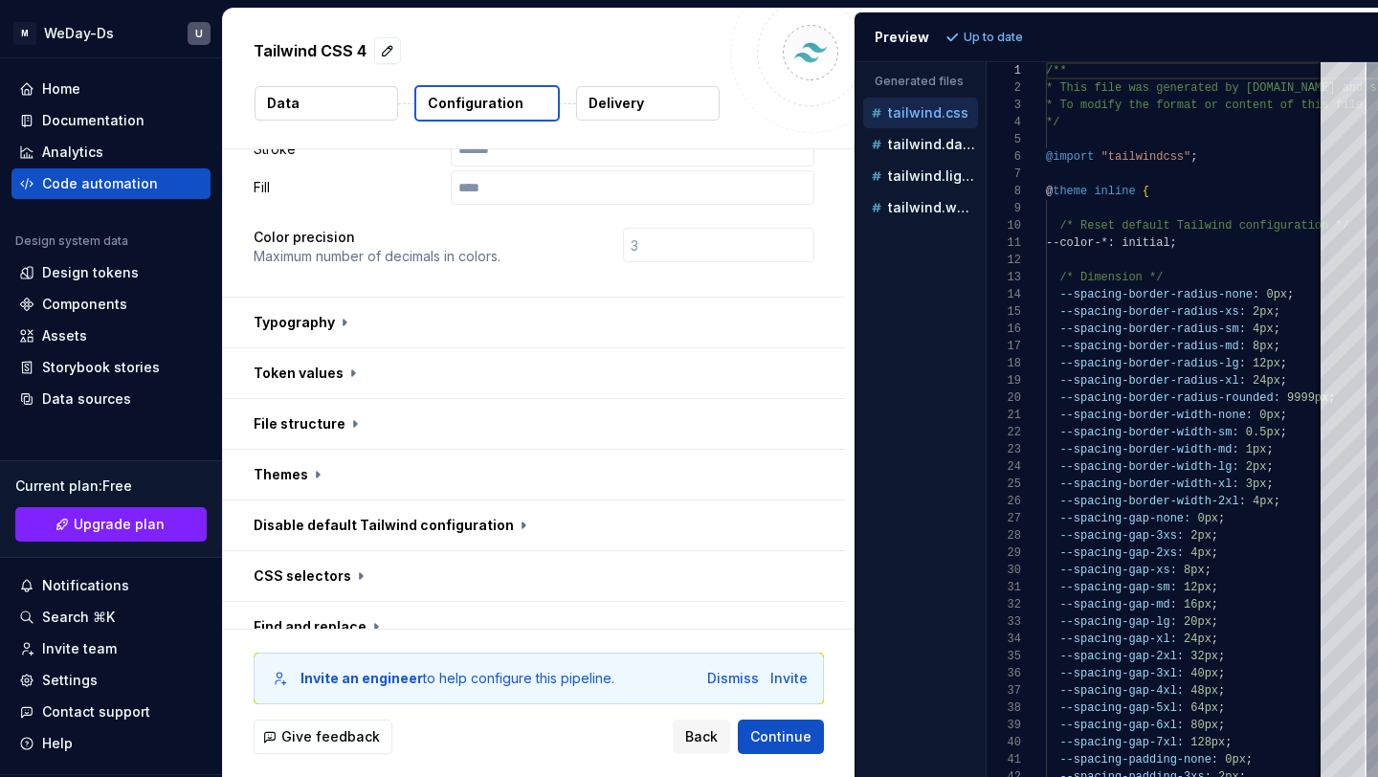
scroll to position [621, 0]
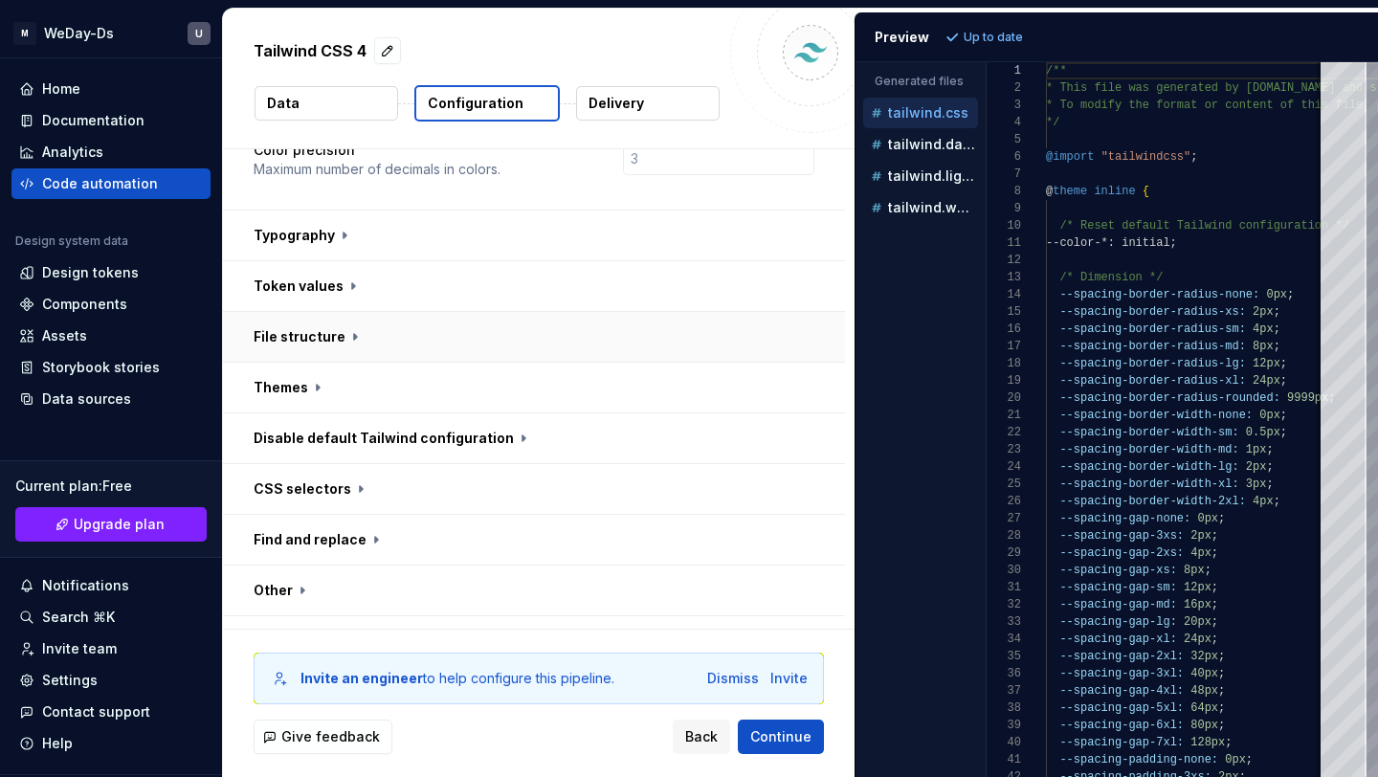
click at [641, 312] on button "button" at bounding box center [534, 337] width 622 height 50
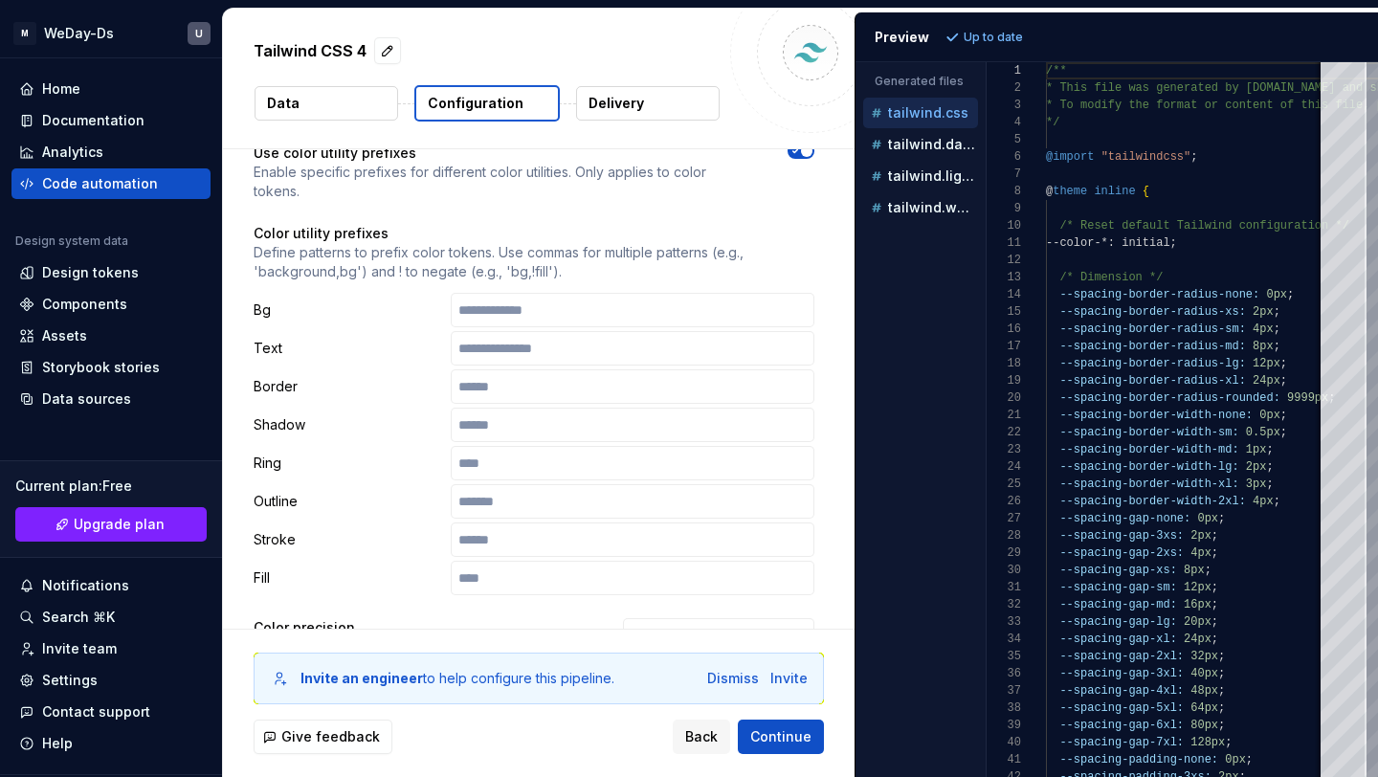
scroll to position [137, 0]
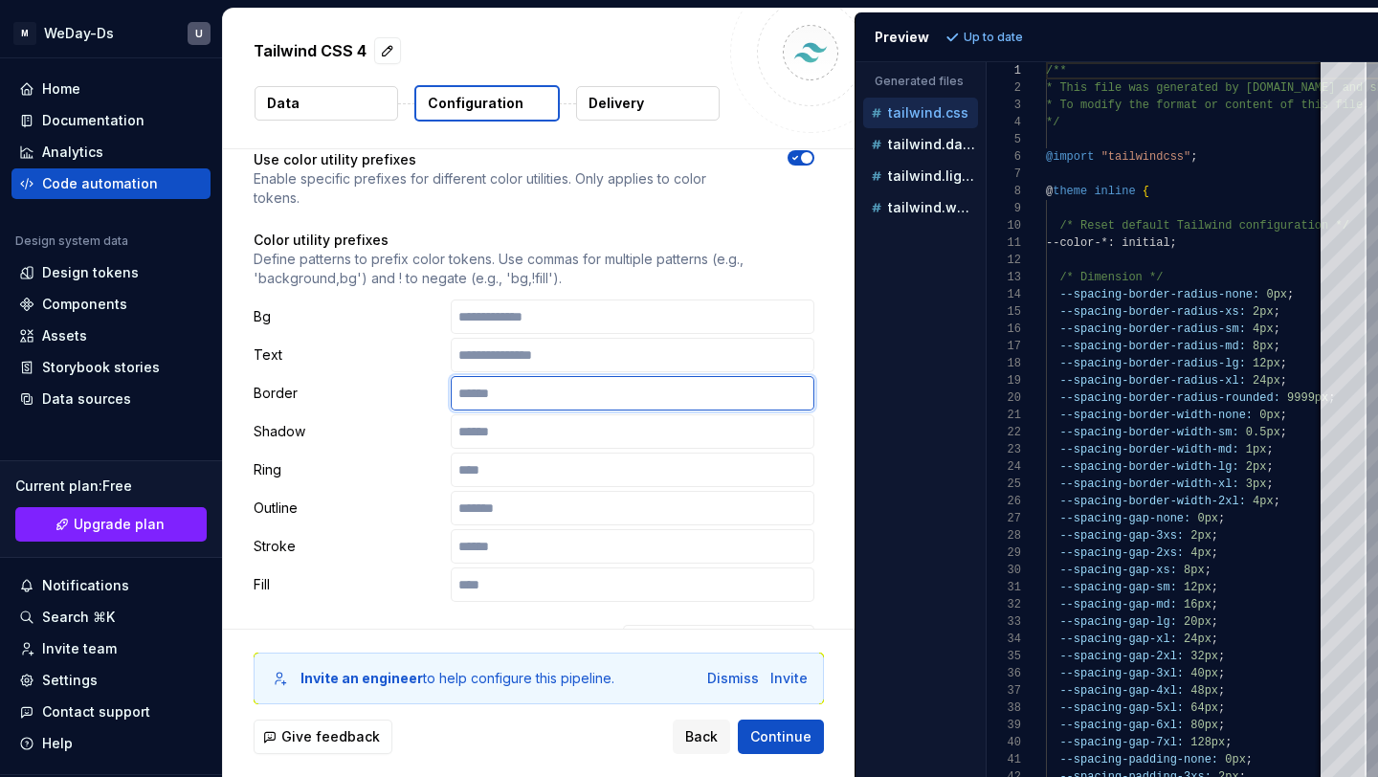
click at [586, 376] on input "text" at bounding box center [633, 393] width 364 height 34
click at [422, 384] on p "Border" at bounding box center [348, 393] width 189 height 19
click at [502, 414] on input "text" at bounding box center [633, 431] width 364 height 34
click at [440, 250] on p "Define patterns to prefix color tokens. Use commas for multiple patterns (e.g.,…" at bounding box center [534, 269] width 561 height 38
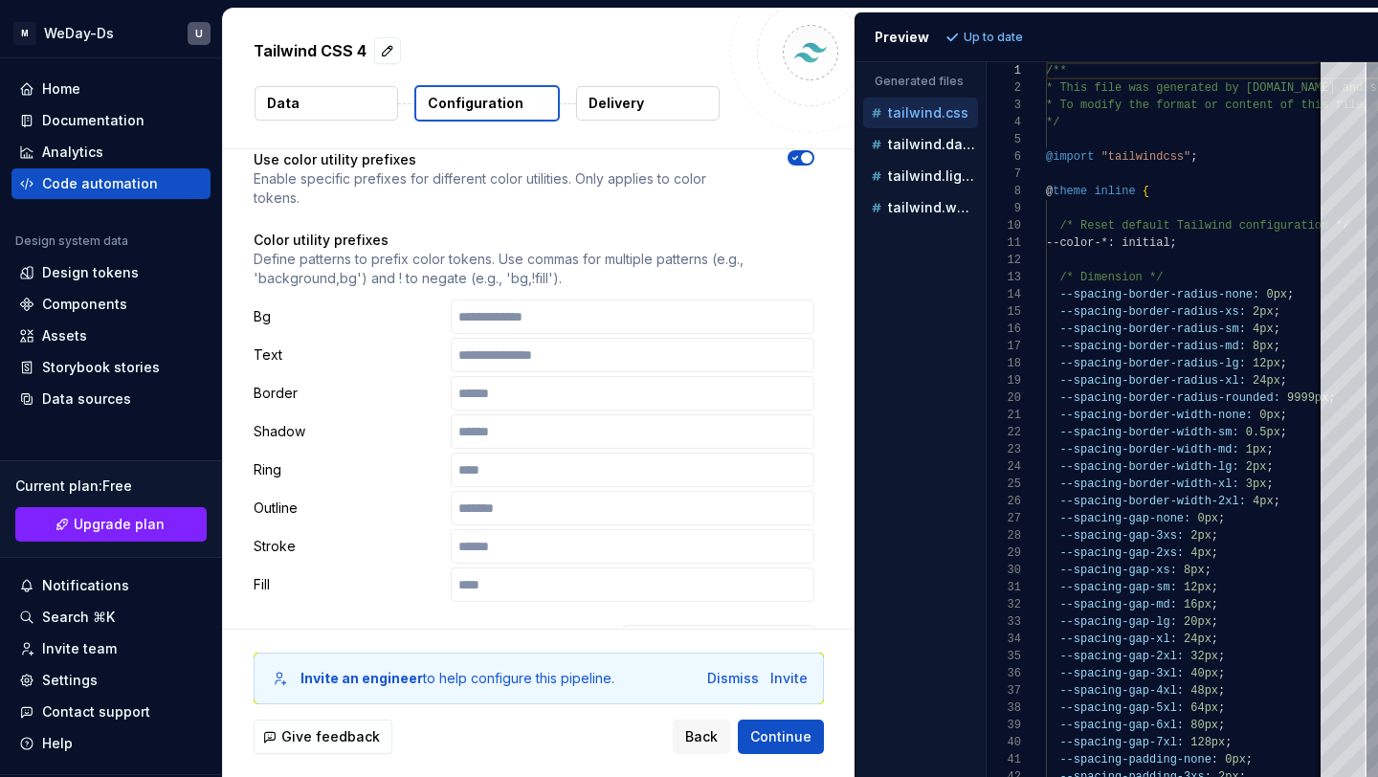
click at [546, 250] on p "Define patterns to prefix color tokens. Use commas for multiple patterns (e.g.,…" at bounding box center [534, 269] width 561 height 38
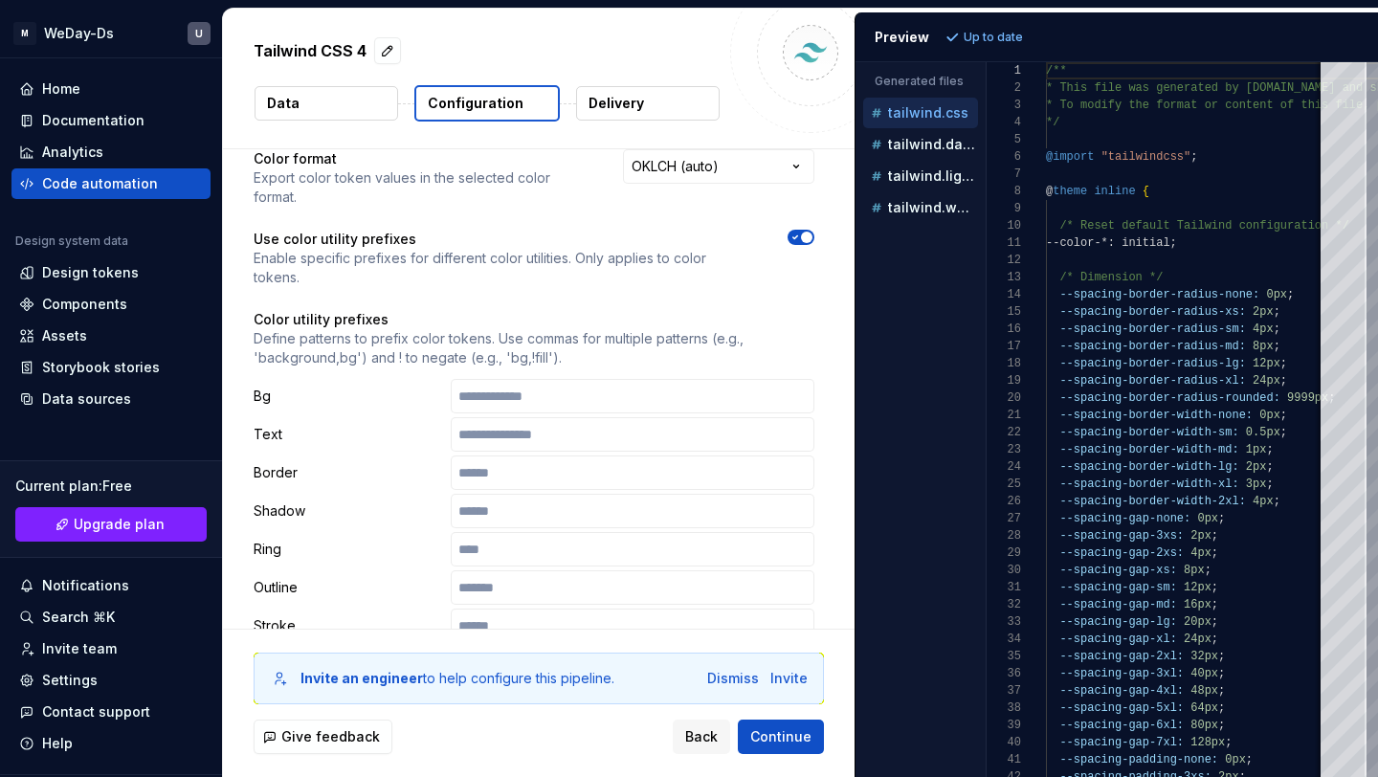
scroll to position [0, 0]
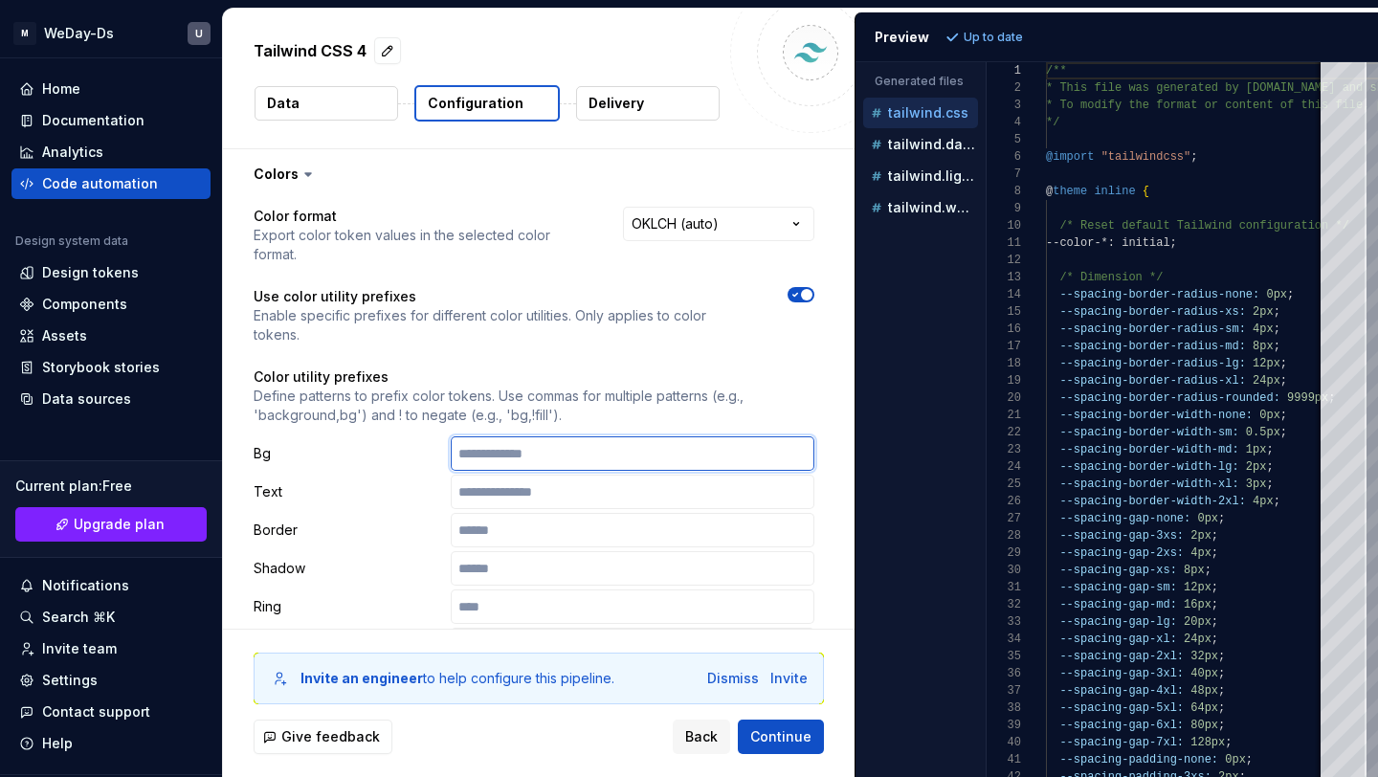
click at [590, 436] on input "text" at bounding box center [633, 453] width 364 height 34
click at [524, 513] on input "text" at bounding box center [633, 530] width 364 height 34
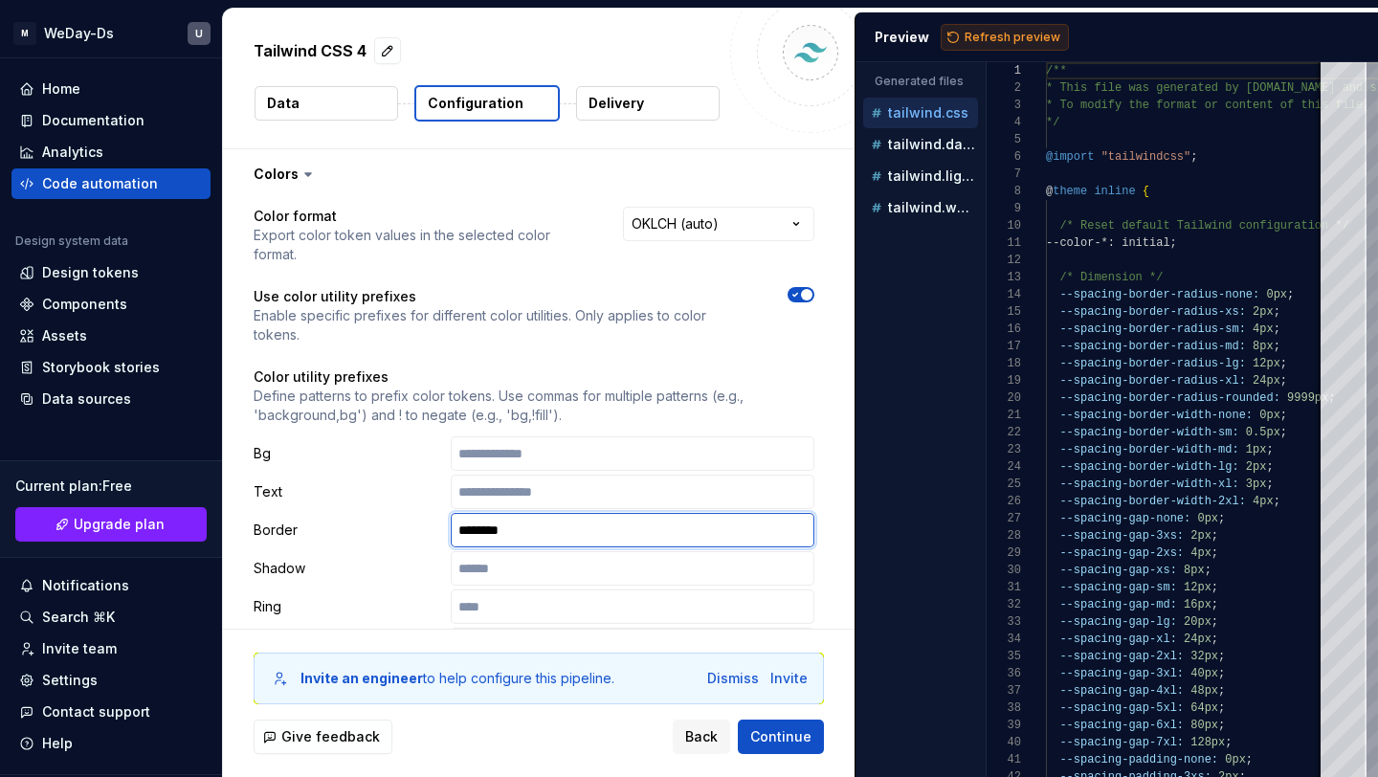
type input "********"
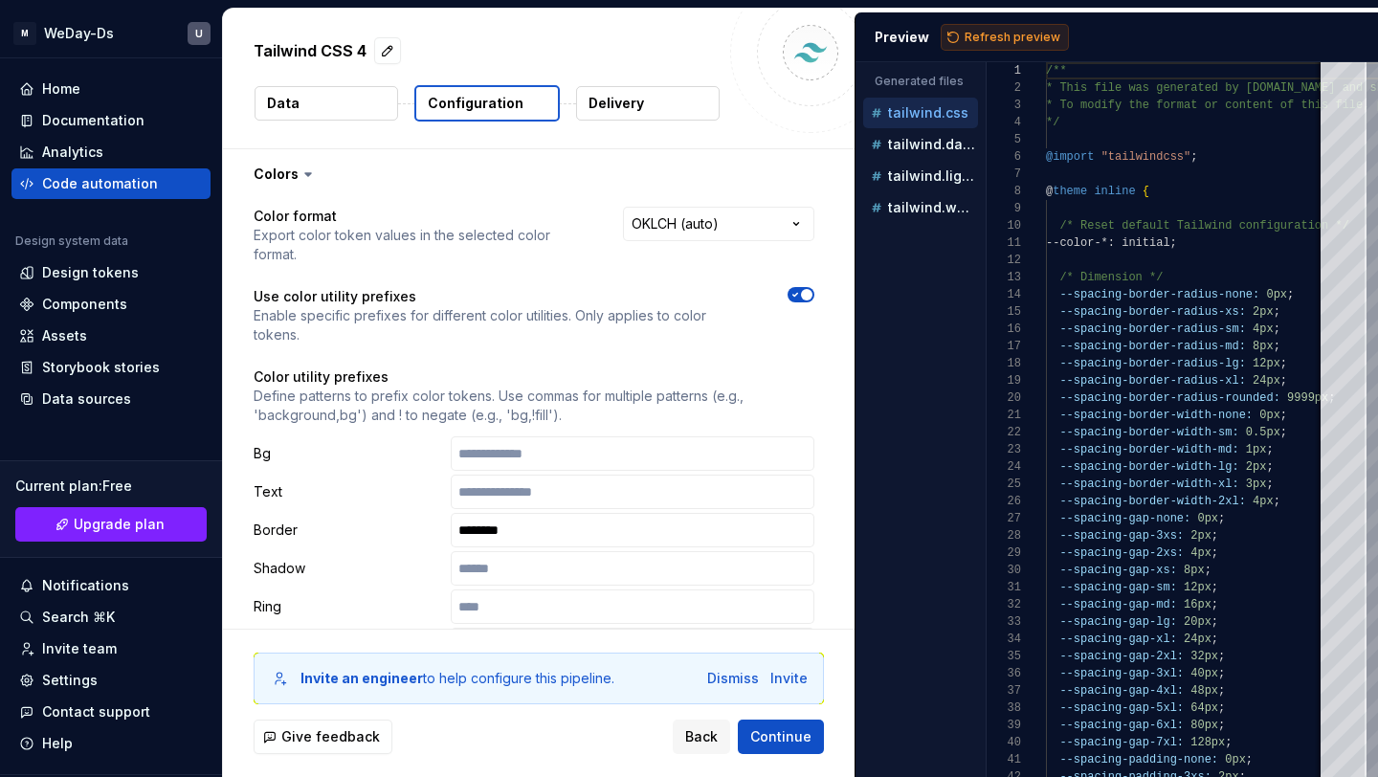
click at [967, 37] on span "Refresh preview" at bounding box center [1013, 37] width 96 height 15
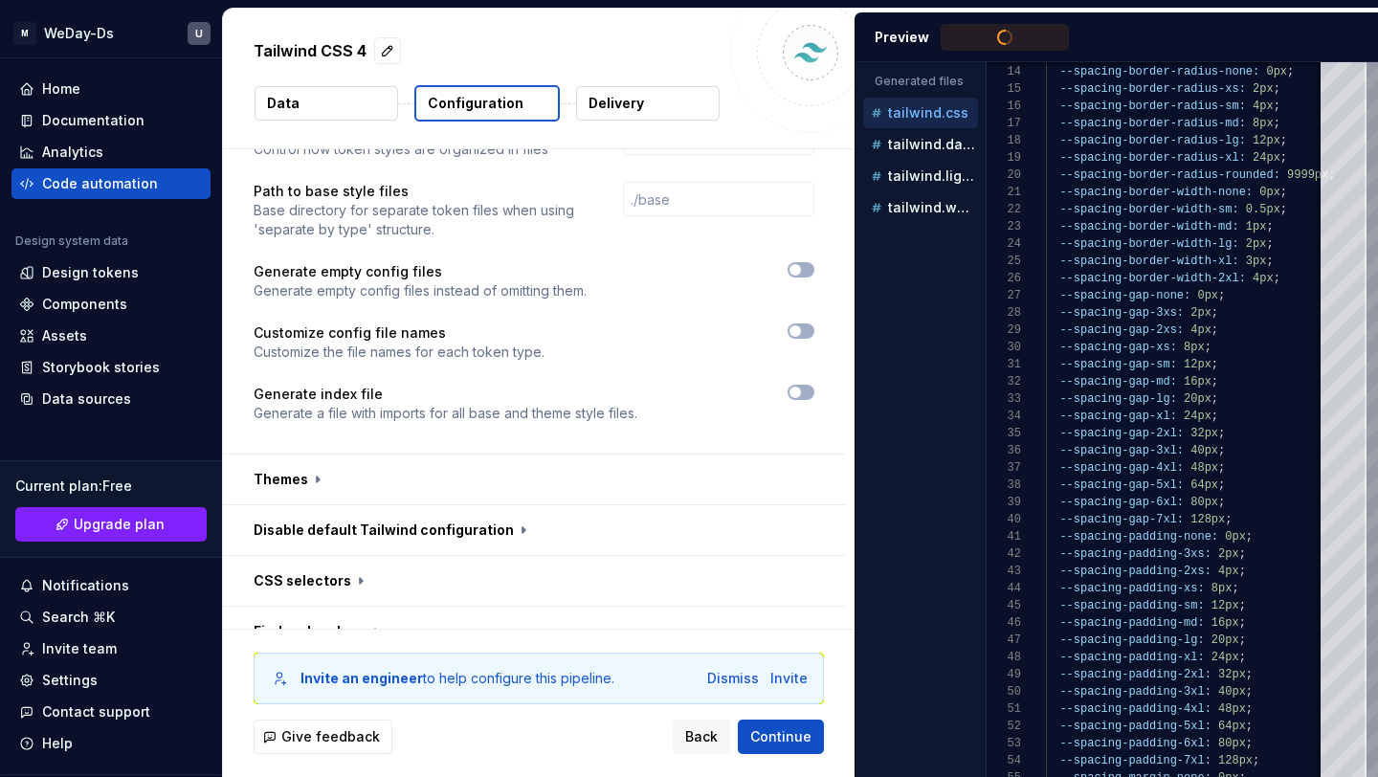
scroll to position [962, 0]
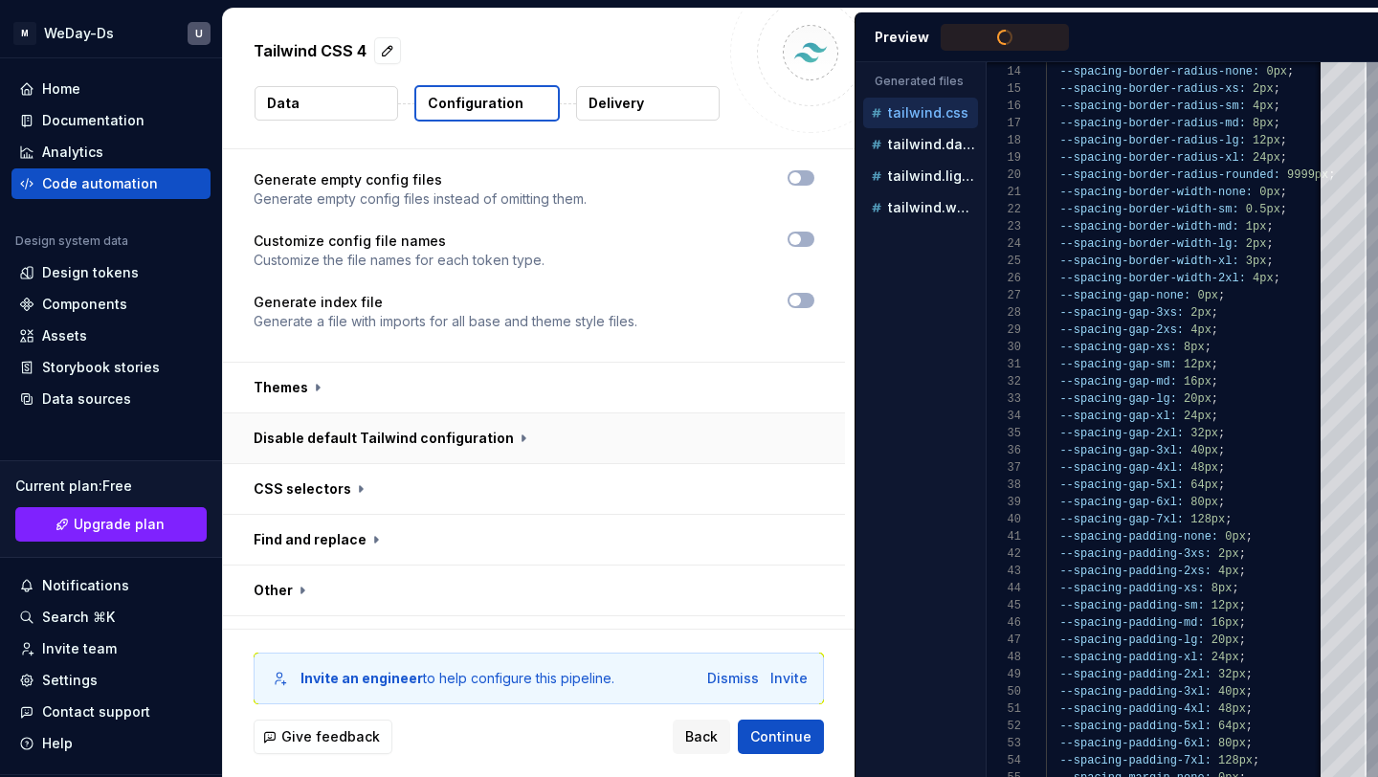
click at [508, 413] on button "button" at bounding box center [534, 438] width 622 height 50
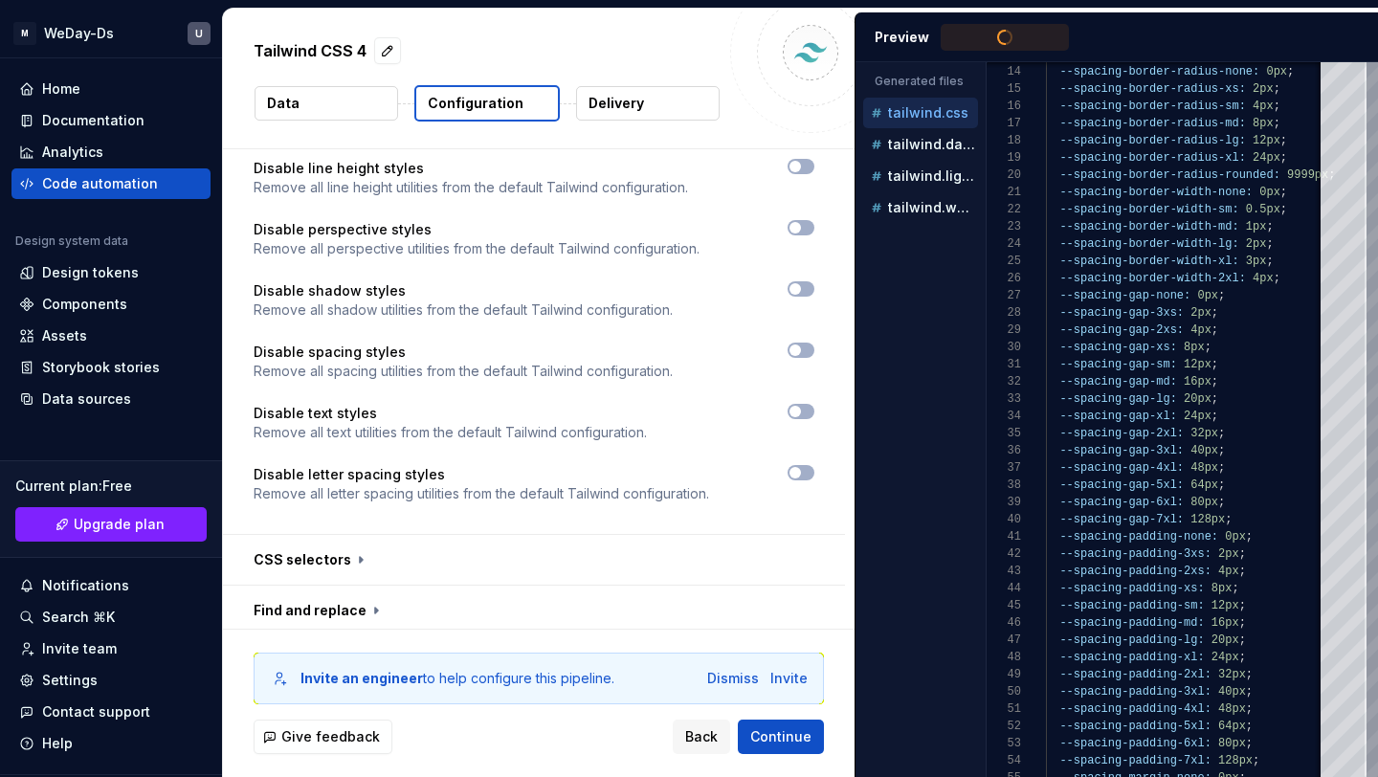
scroll to position [2018, 0]
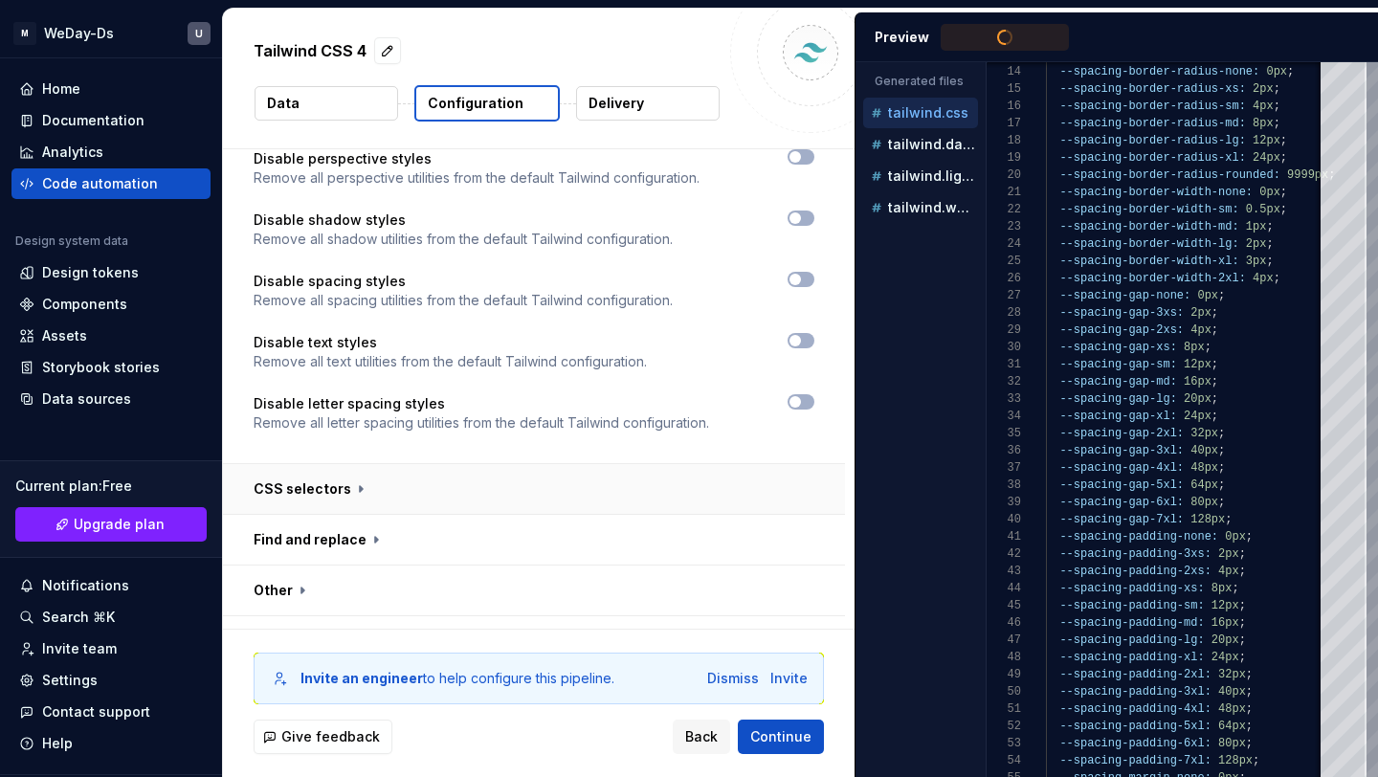
click at [534, 464] on button "button" at bounding box center [534, 489] width 622 height 50
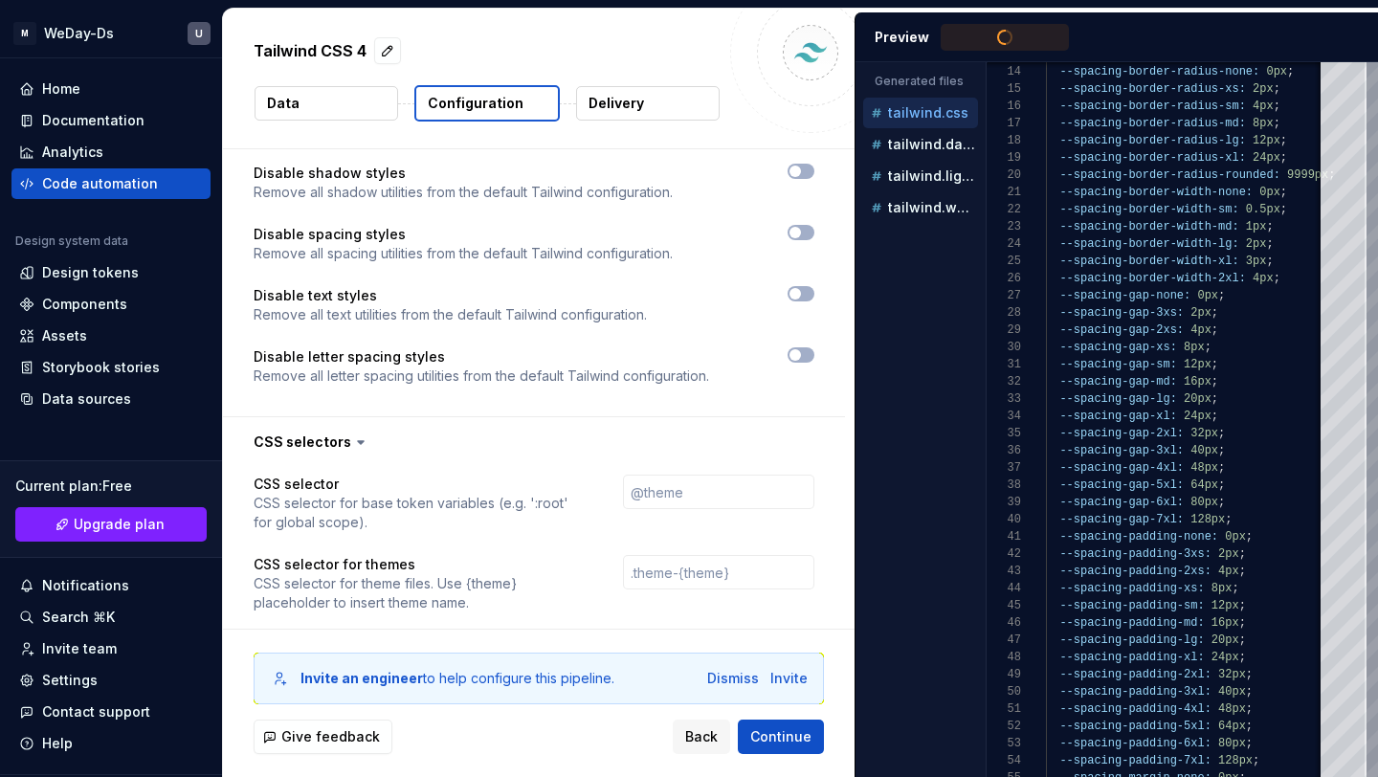
scroll to position [2095, 0]
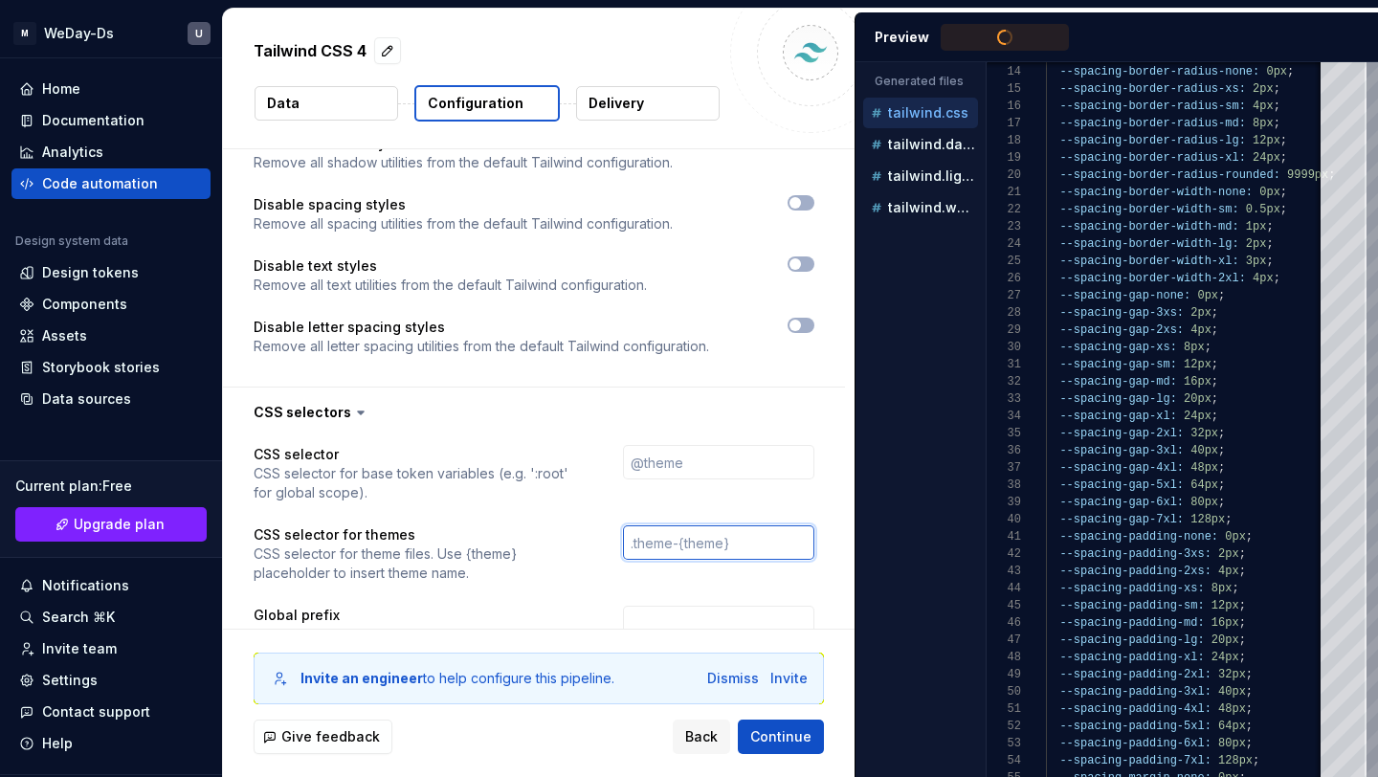
click at [715, 525] on input "text" at bounding box center [718, 542] width 191 height 34
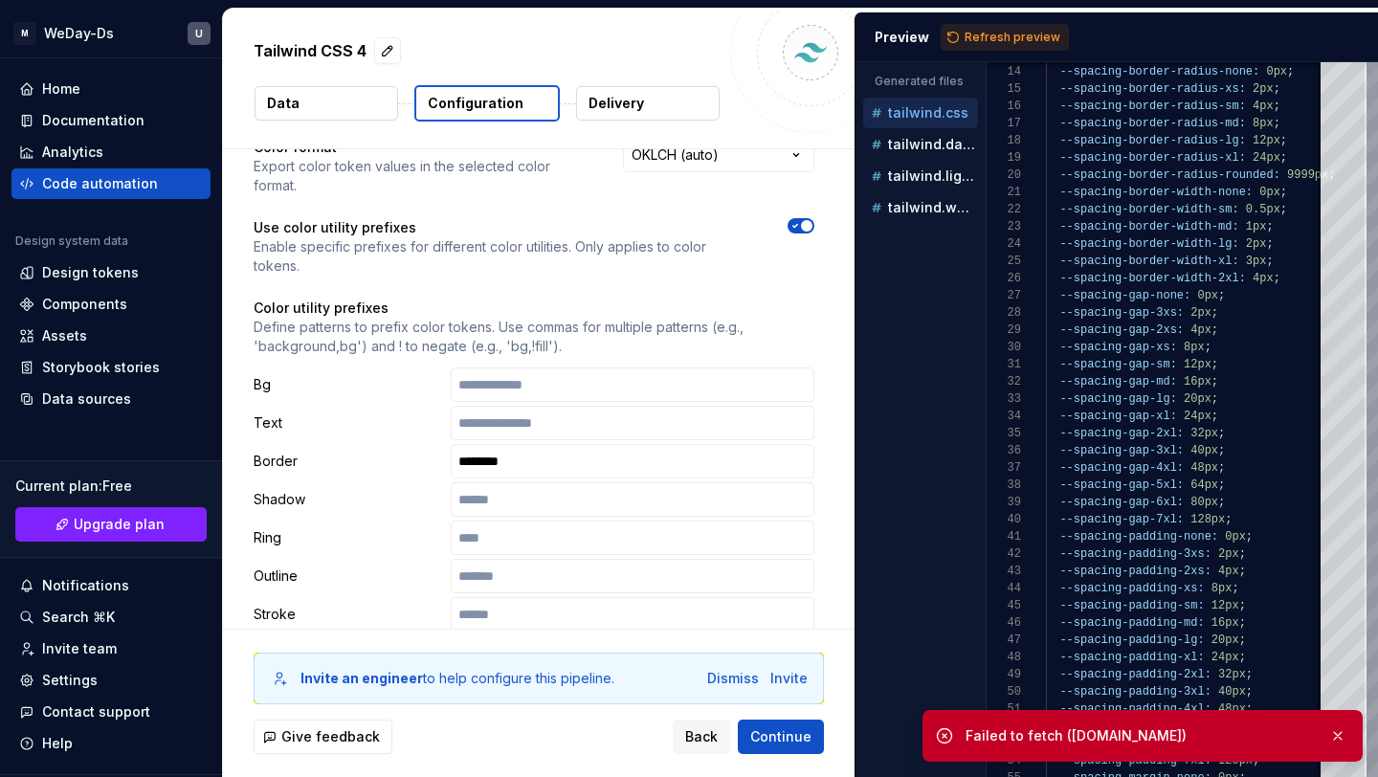
scroll to position [42, 0]
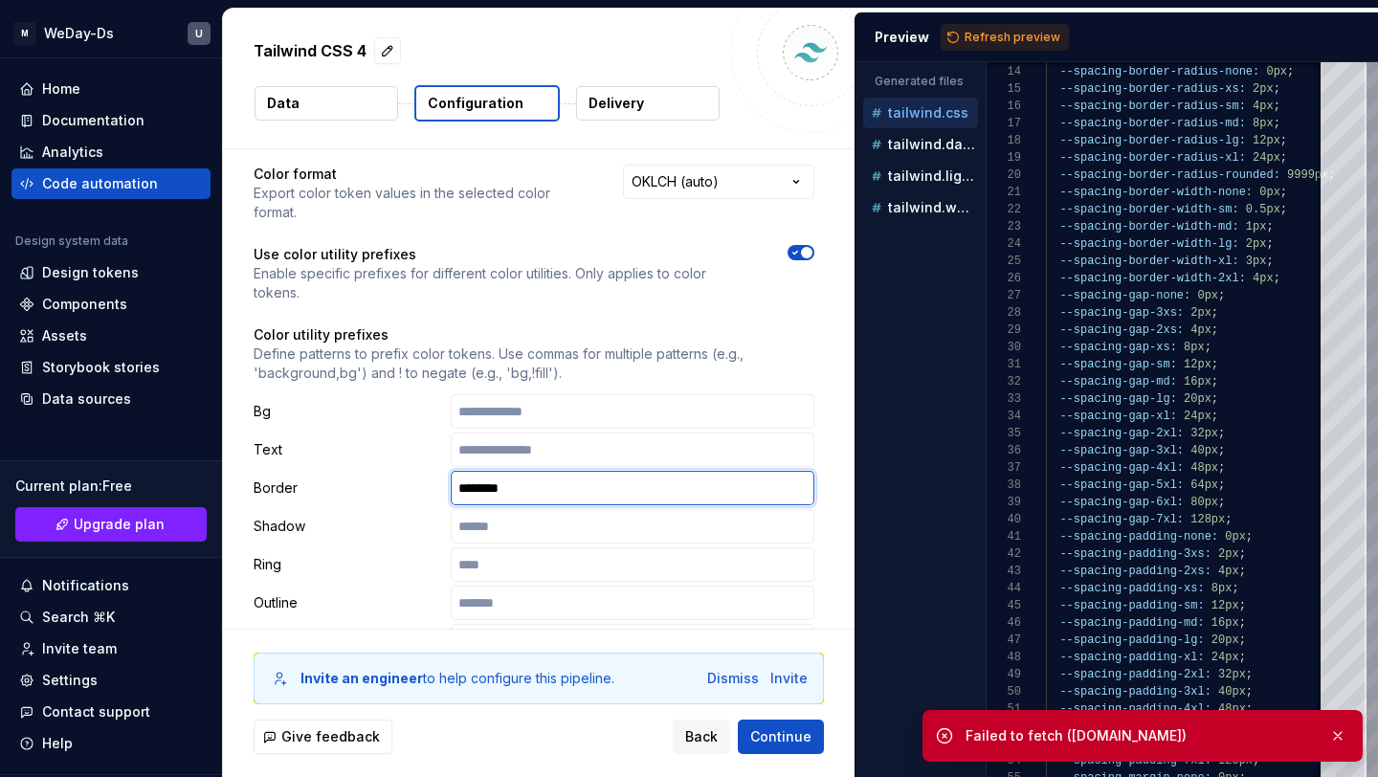
drag, startPoint x: 546, startPoint y: 448, endPoint x: 443, endPoint y: 448, distance: 102.4
click at [443, 471] on div "Border ********" at bounding box center [534, 488] width 561 height 34
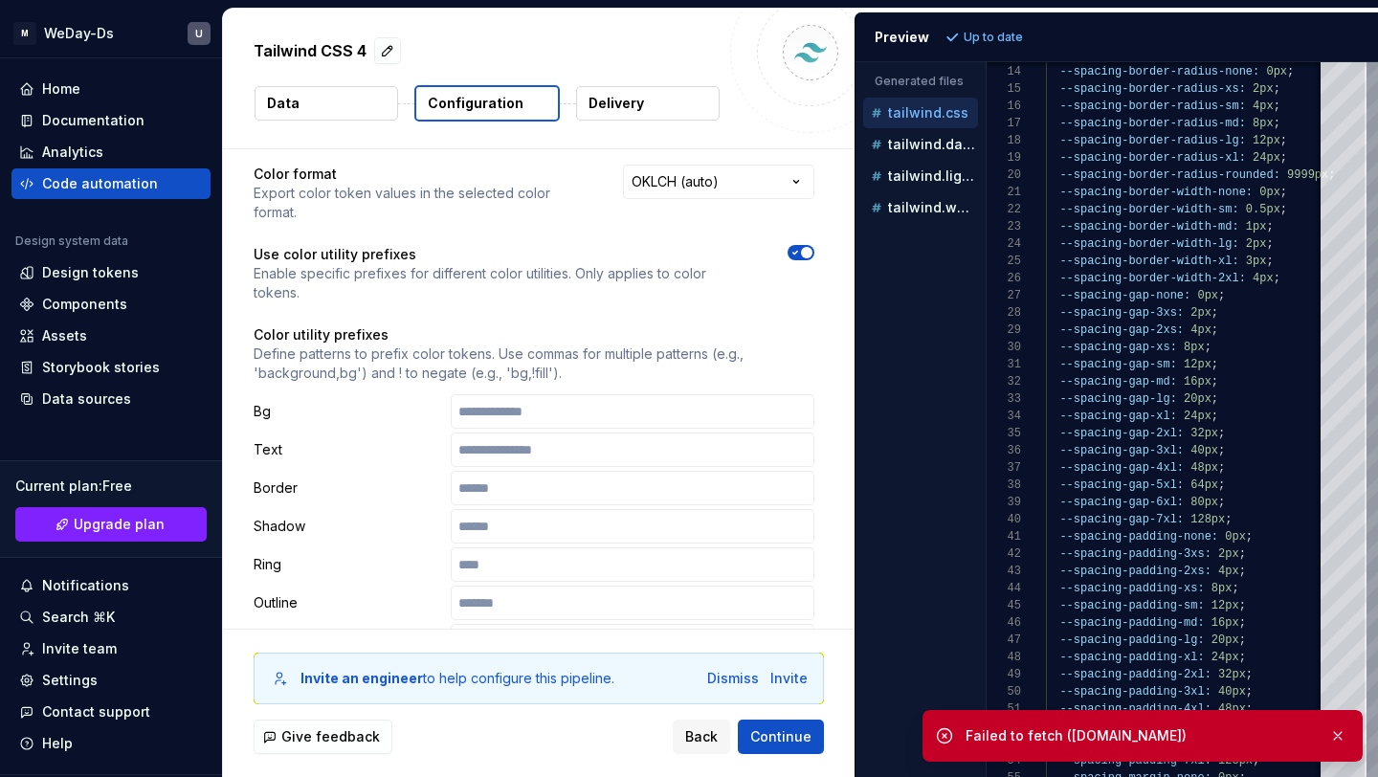
click at [405, 479] on p "Border" at bounding box center [348, 488] width 189 height 19
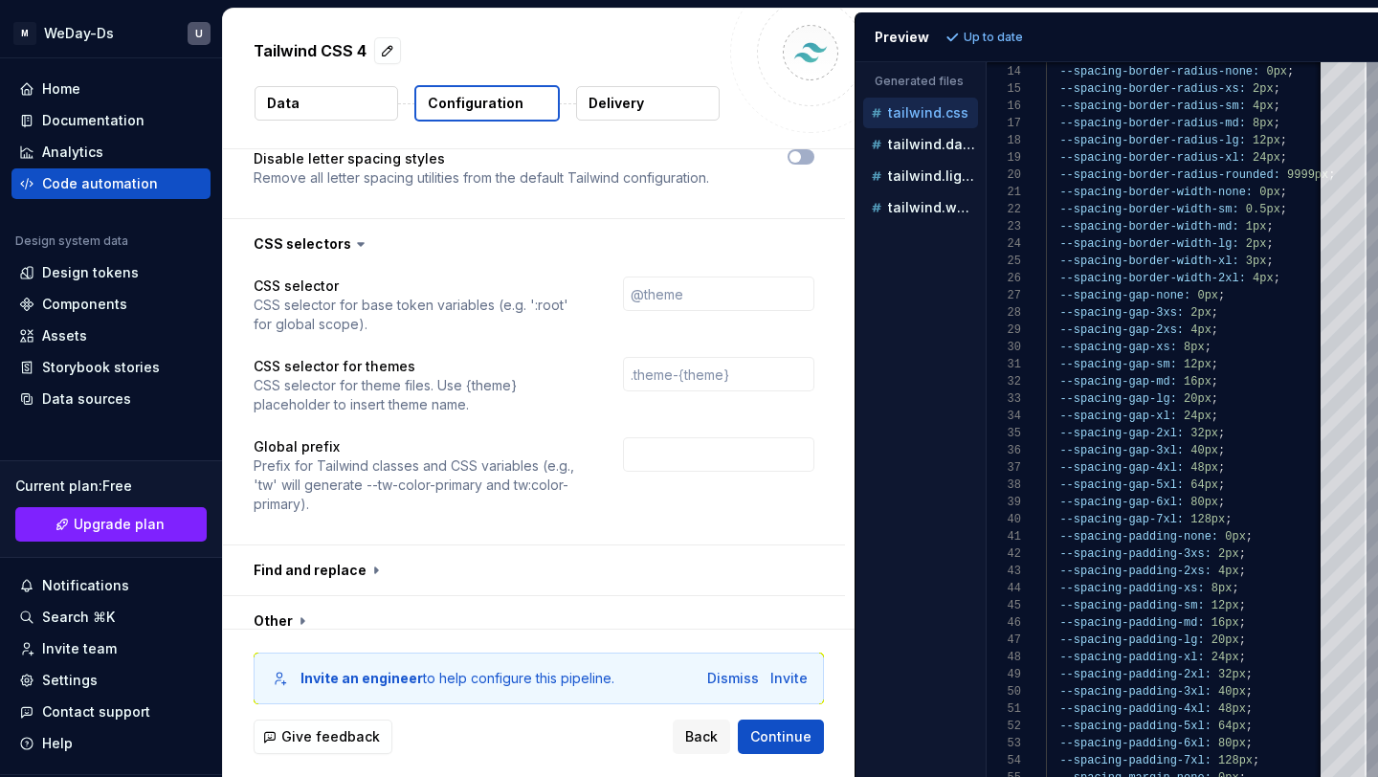
scroll to position [2250, 0]
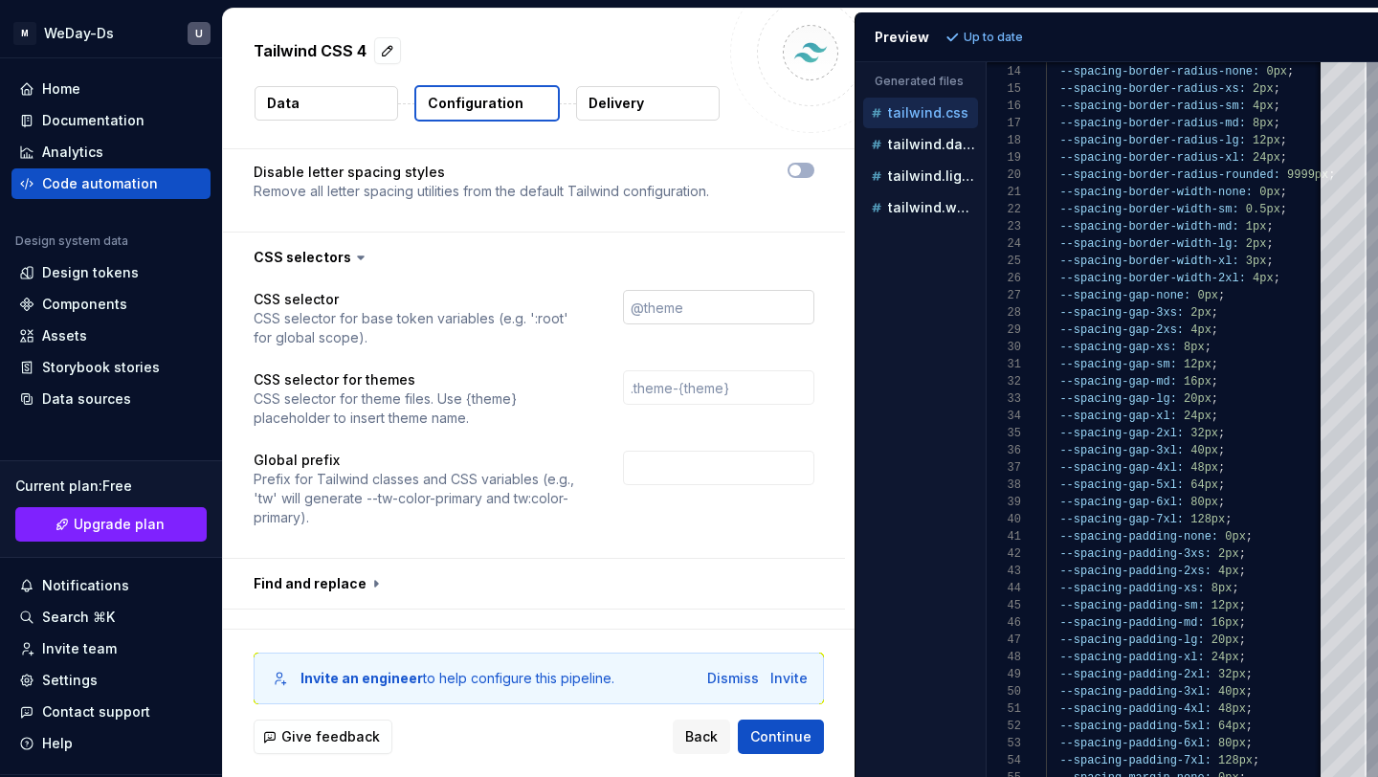
click at [679, 290] on input "text" at bounding box center [718, 307] width 191 height 34
type input "@Weday-ds"
click at [989, 33] on span "Refresh preview" at bounding box center [1013, 37] width 96 height 15
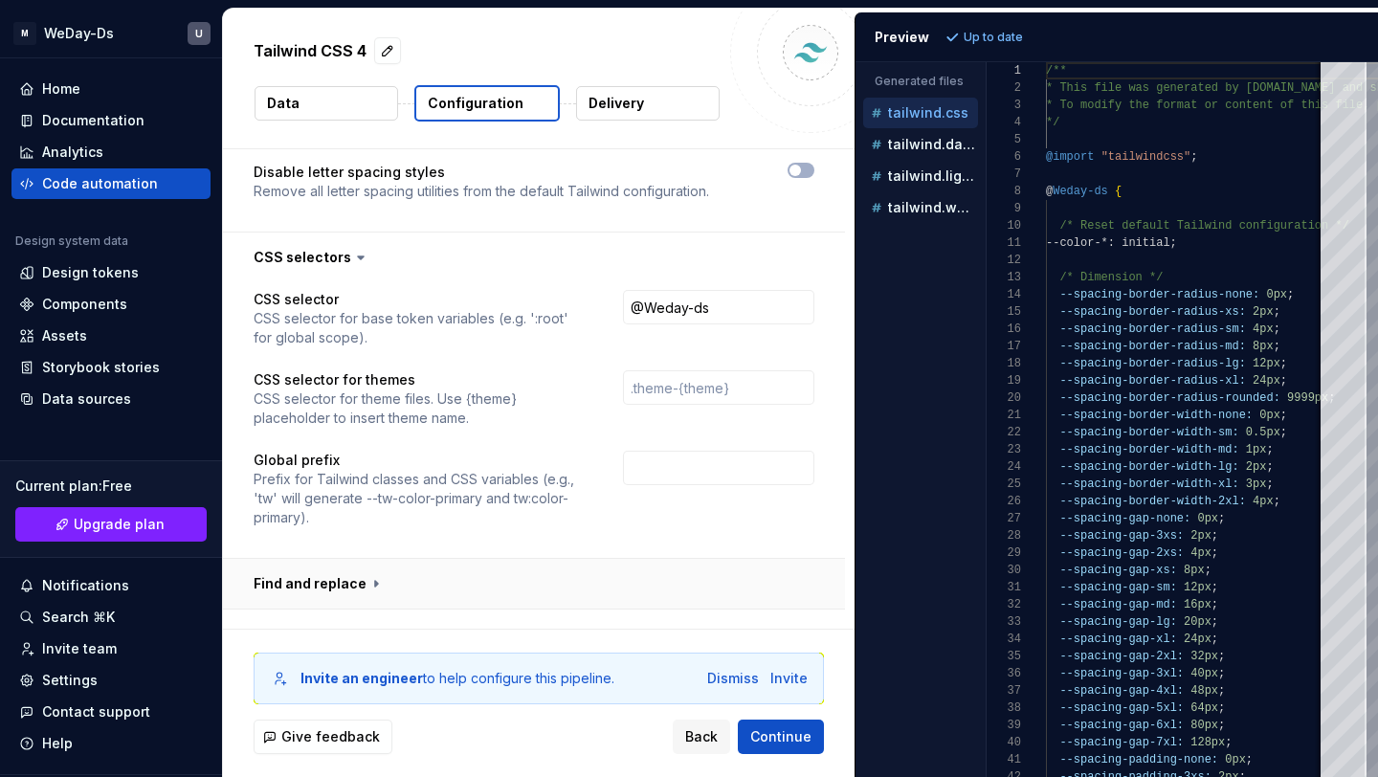
scroll to position [2294, 0]
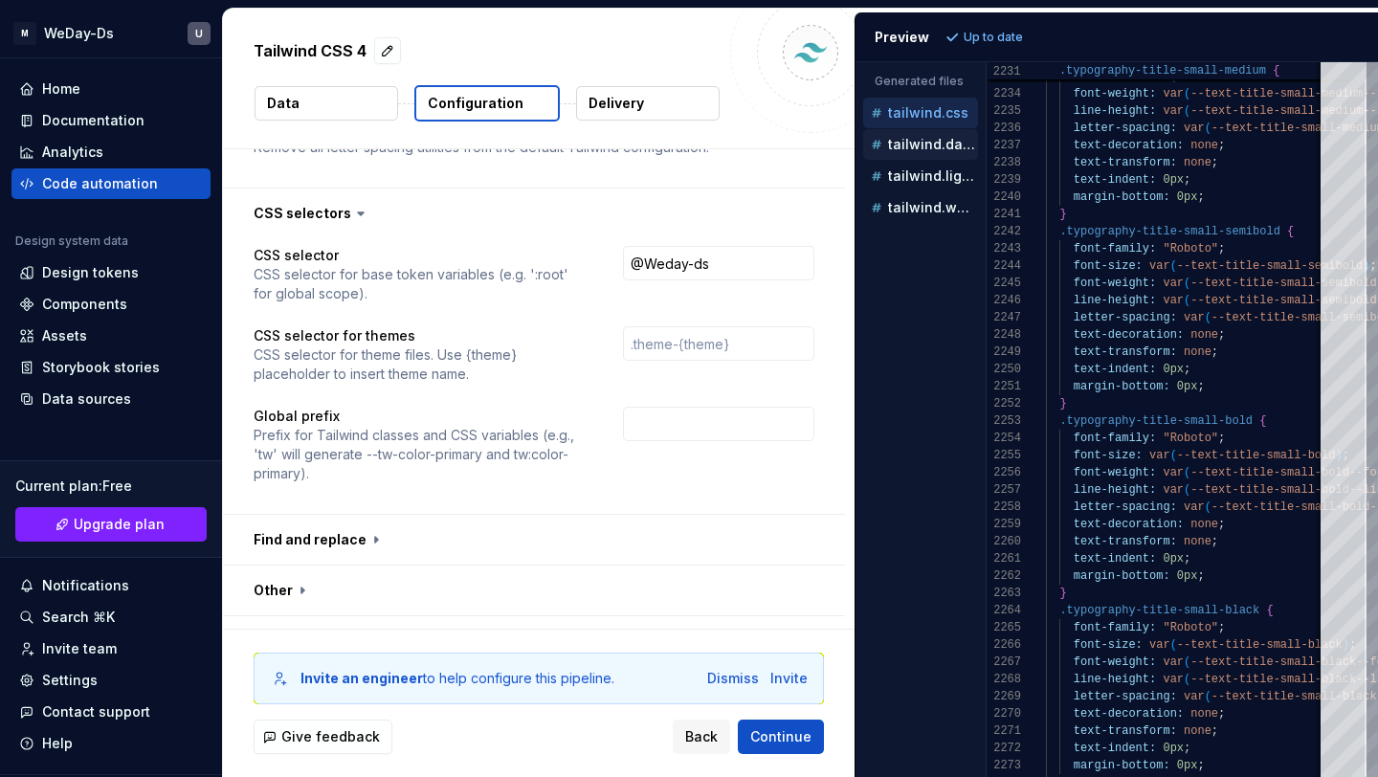
click at [930, 143] on p "tailwind.dark.css" at bounding box center [933, 144] width 90 height 15
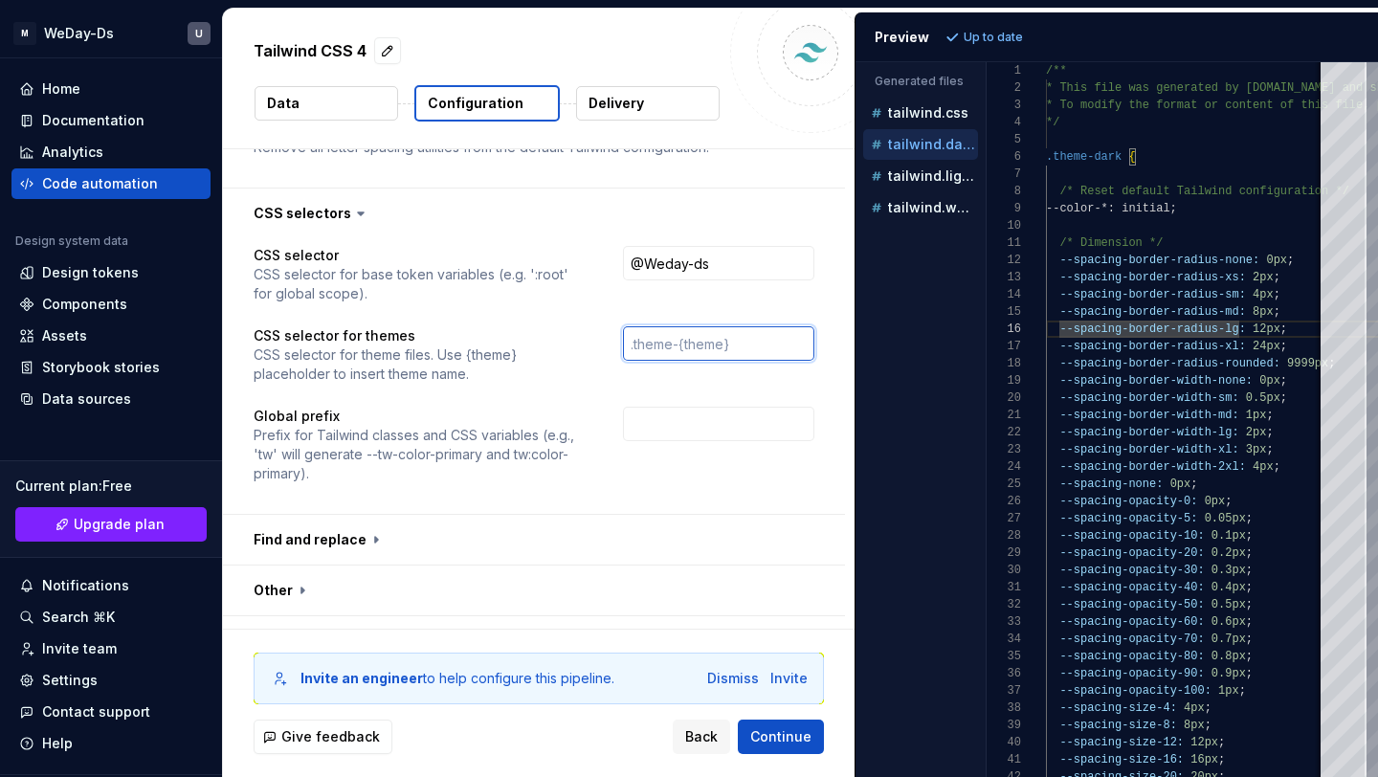
click at [704, 326] on input "text" at bounding box center [718, 343] width 191 height 34
click at [916, 178] on p "tailwind.light.css" at bounding box center [933, 175] width 90 height 15
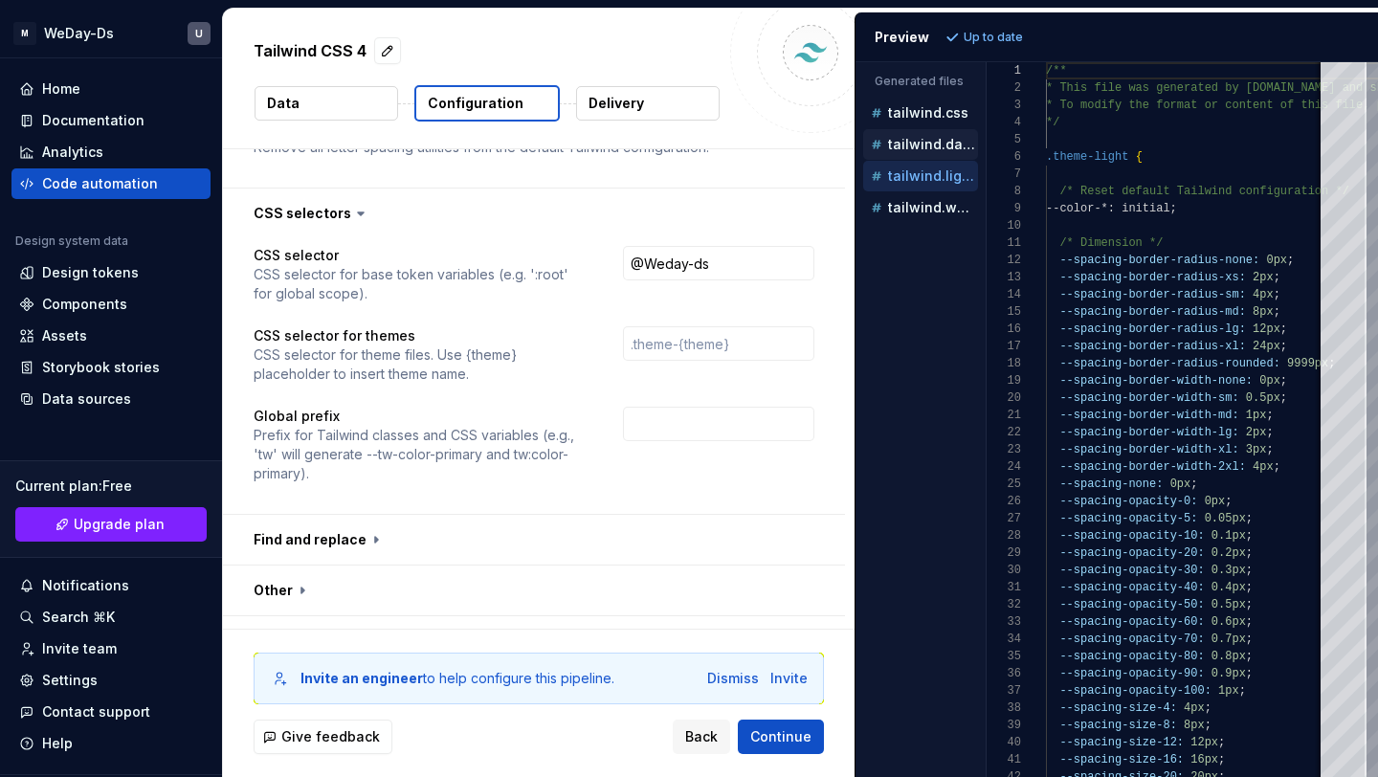
click at [927, 151] on p "tailwind.dark.css" at bounding box center [933, 144] width 90 height 15
click at [957, 118] on p "tailwind.css" at bounding box center [928, 112] width 80 height 15
type textarea "**********"
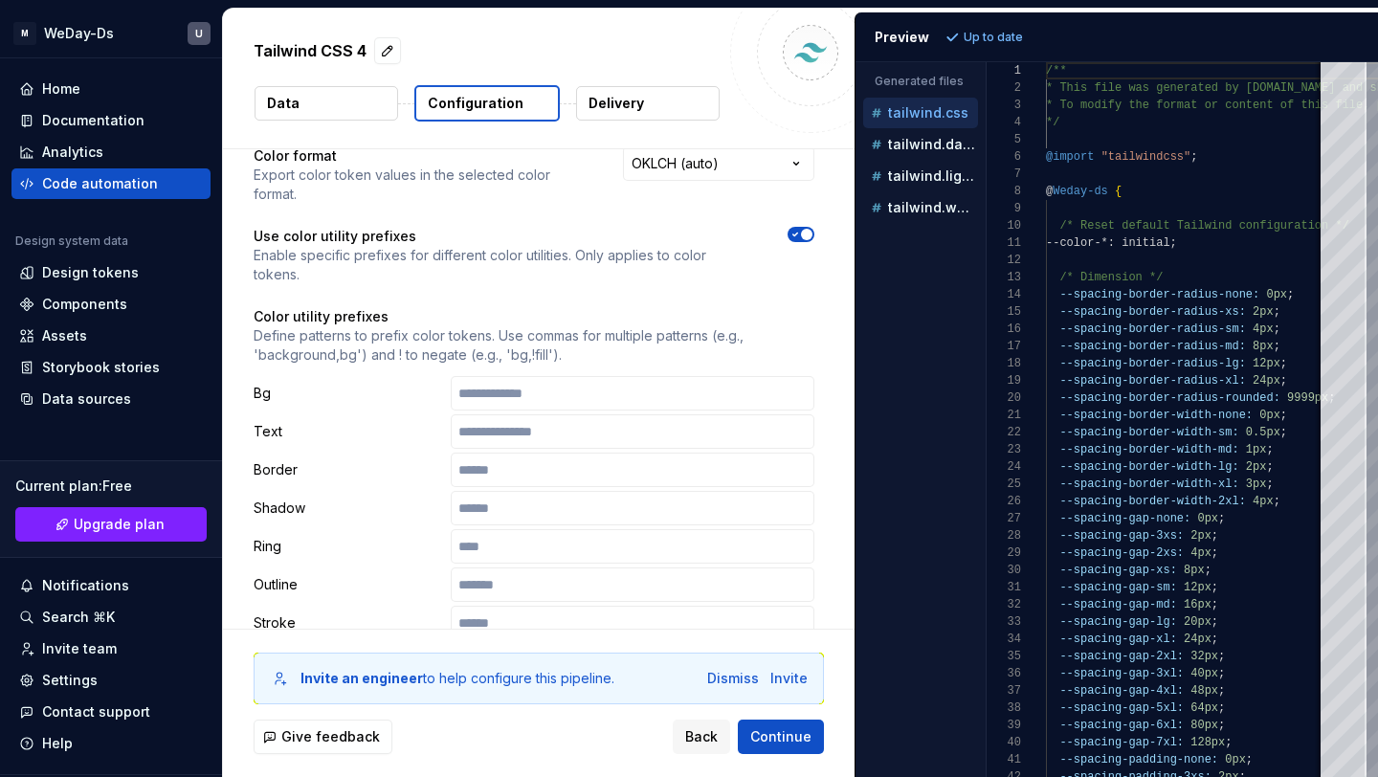
scroll to position [0, 0]
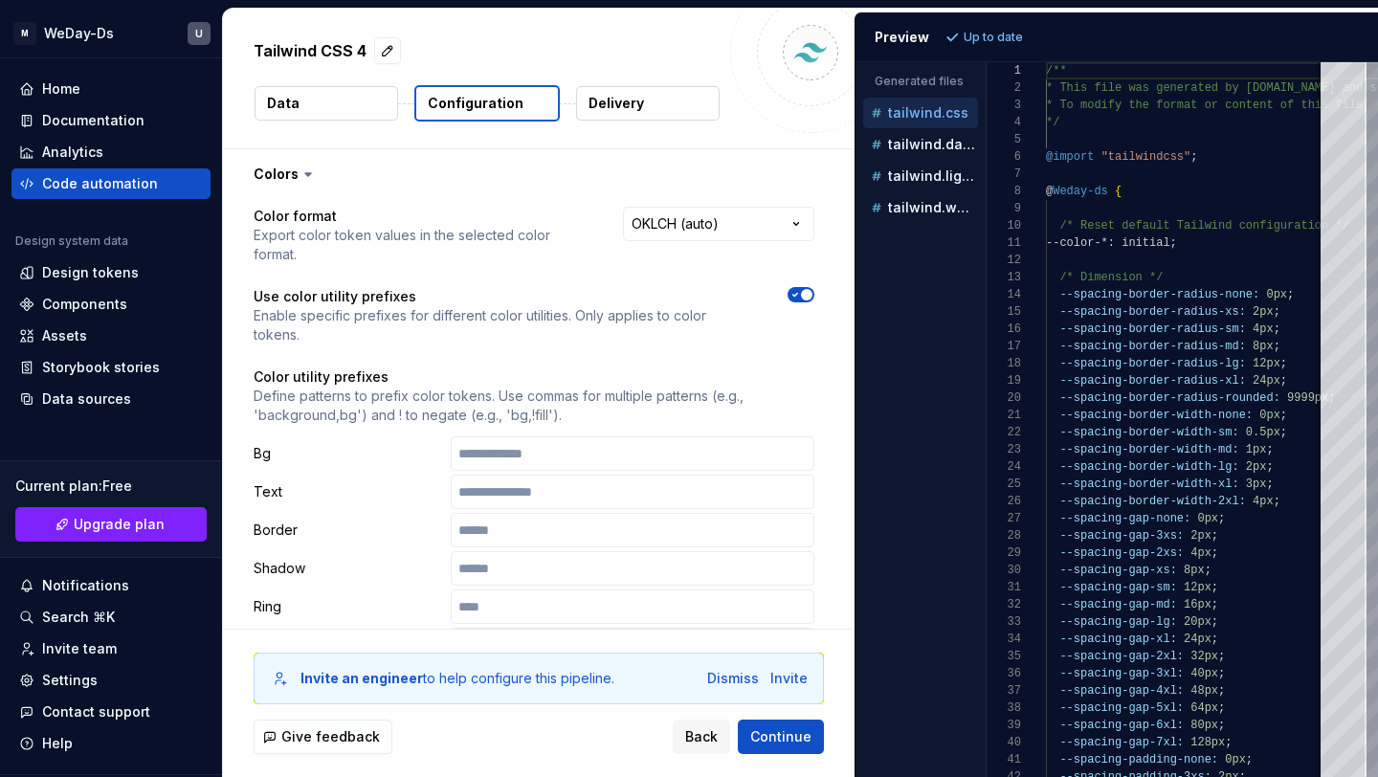
click at [596, 101] on p "Delivery" at bounding box center [617, 103] width 56 height 19
click at [643, 105] on button "Delivery" at bounding box center [648, 103] width 144 height 34
click at [692, 113] on button "Delivery" at bounding box center [648, 103] width 144 height 34
click at [659, 108] on button "Delivery" at bounding box center [648, 103] width 144 height 34
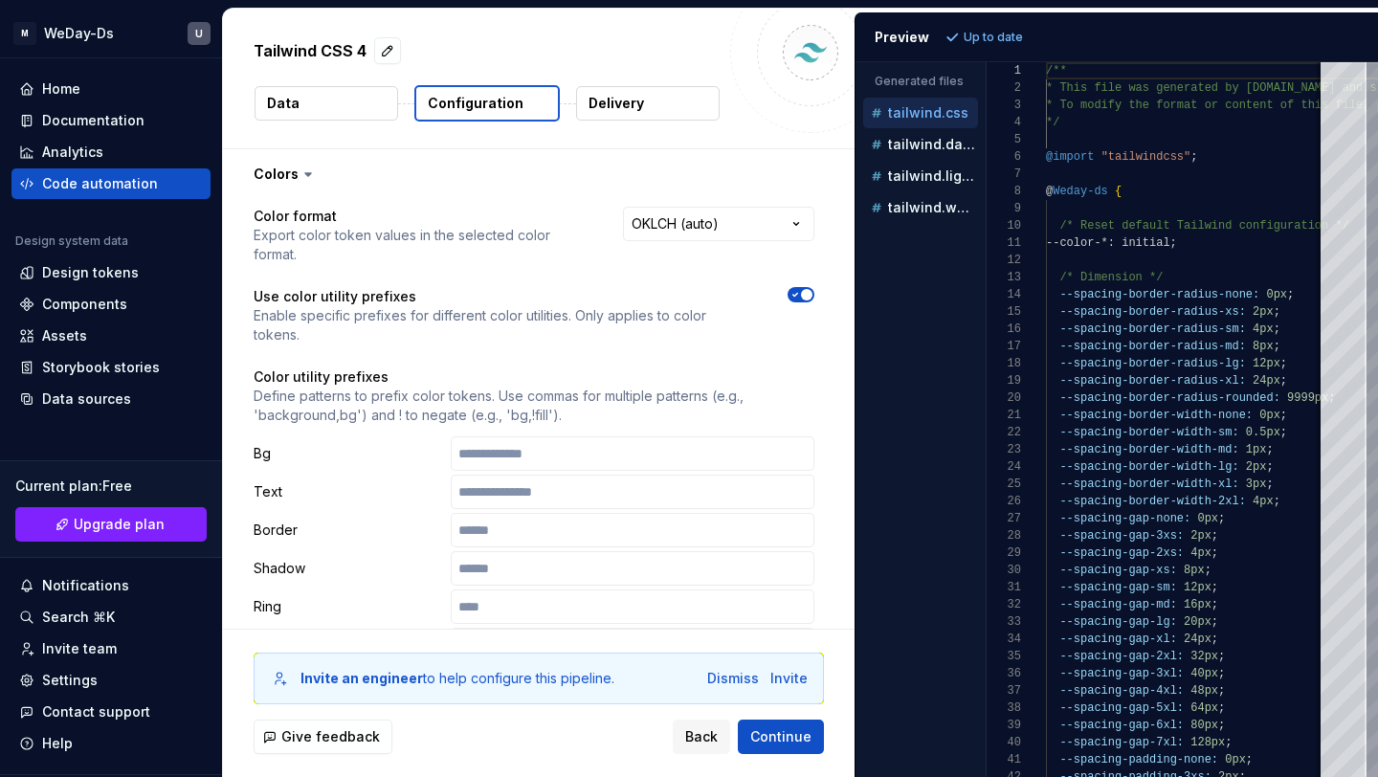
click at [659, 108] on button "Delivery" at bounding box center [648, 103] width 144 height 34
click at [616, 100] on p "Delivery" at bounding box center [617, 103] width 56 height 19
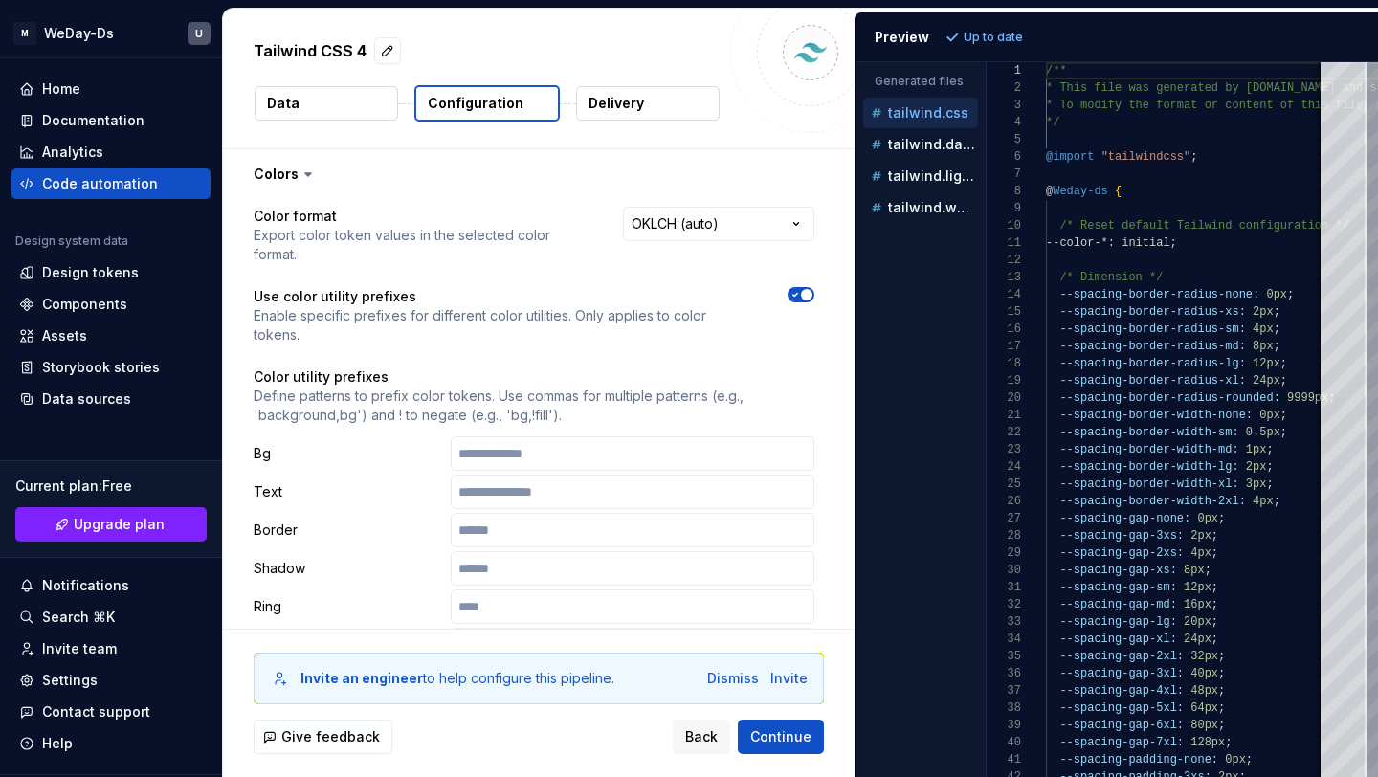
click at [650, 125] on div "Tailwind CSS 4 Data Configuration Delivery" at bounding box center [539, 79] width 632 height 140
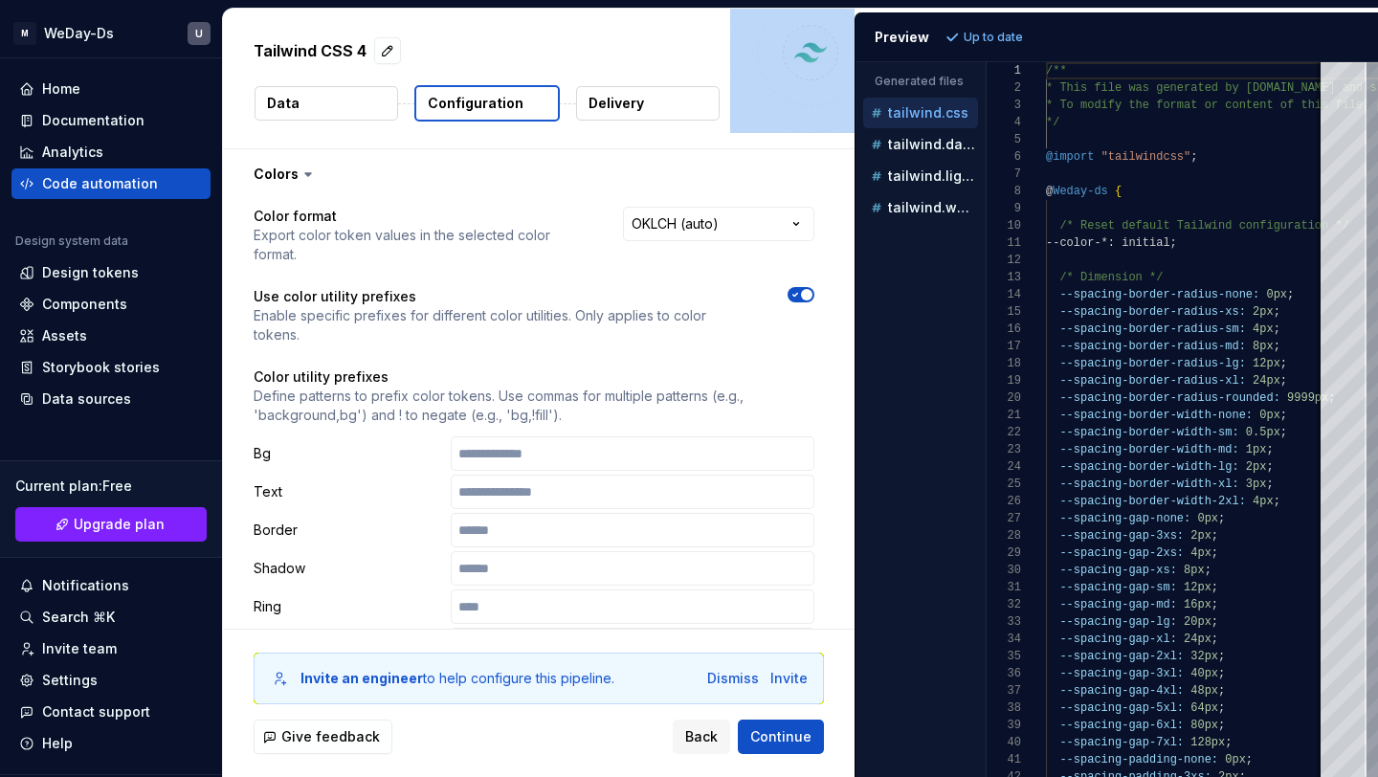
click at [650, 125] on div "Tailwind CSS 4 Data Configuration Delivery" at bounding box center [539, 79] width 632 height 140
click at [577, 116] on button "Delivery" at bounding box center [648, 103] width 144 height 34
click at [597, 114] on button "Delivery" at bounding box center [648, 103] width 144 height 34
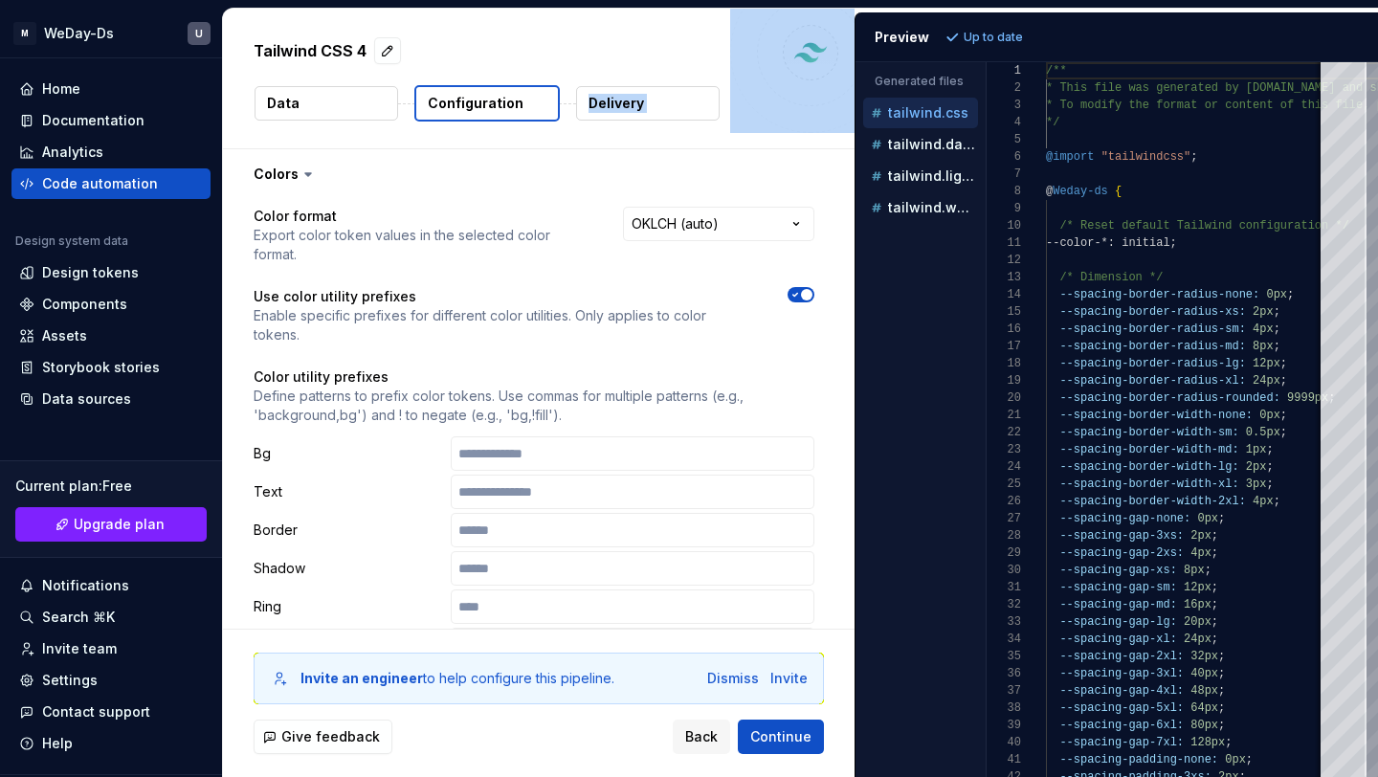
click at [687, 110] on button "Delivery" at bounding box center [648, 103] width 144 height 34
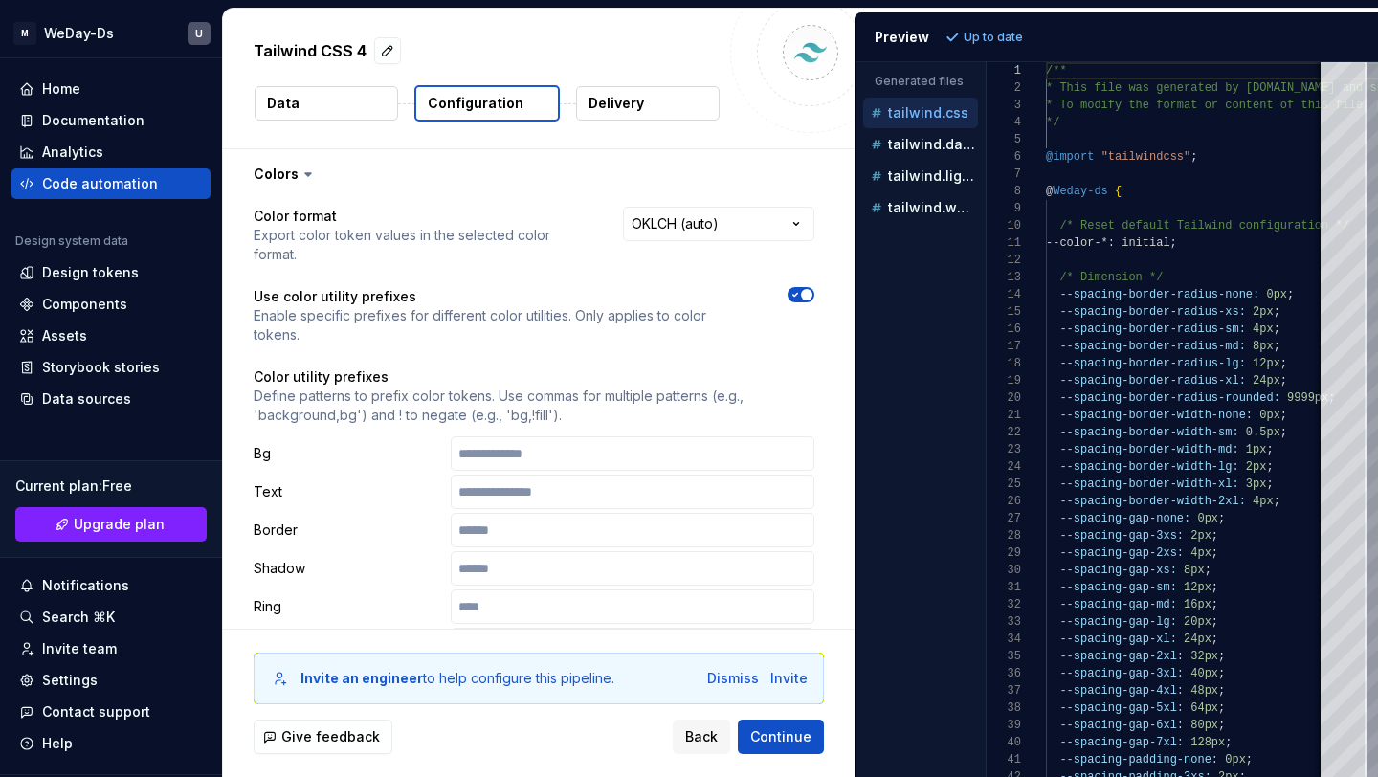
click at [746, 114] on div at bounding box center [810, 52] width 161 height 161
click at [685, 102] on button "Delivery" at bounding box center [648, 103] width 144 height 34
click at [632, 111] on p "Delivery" at bounding box center [617, 103] width 56 height 19
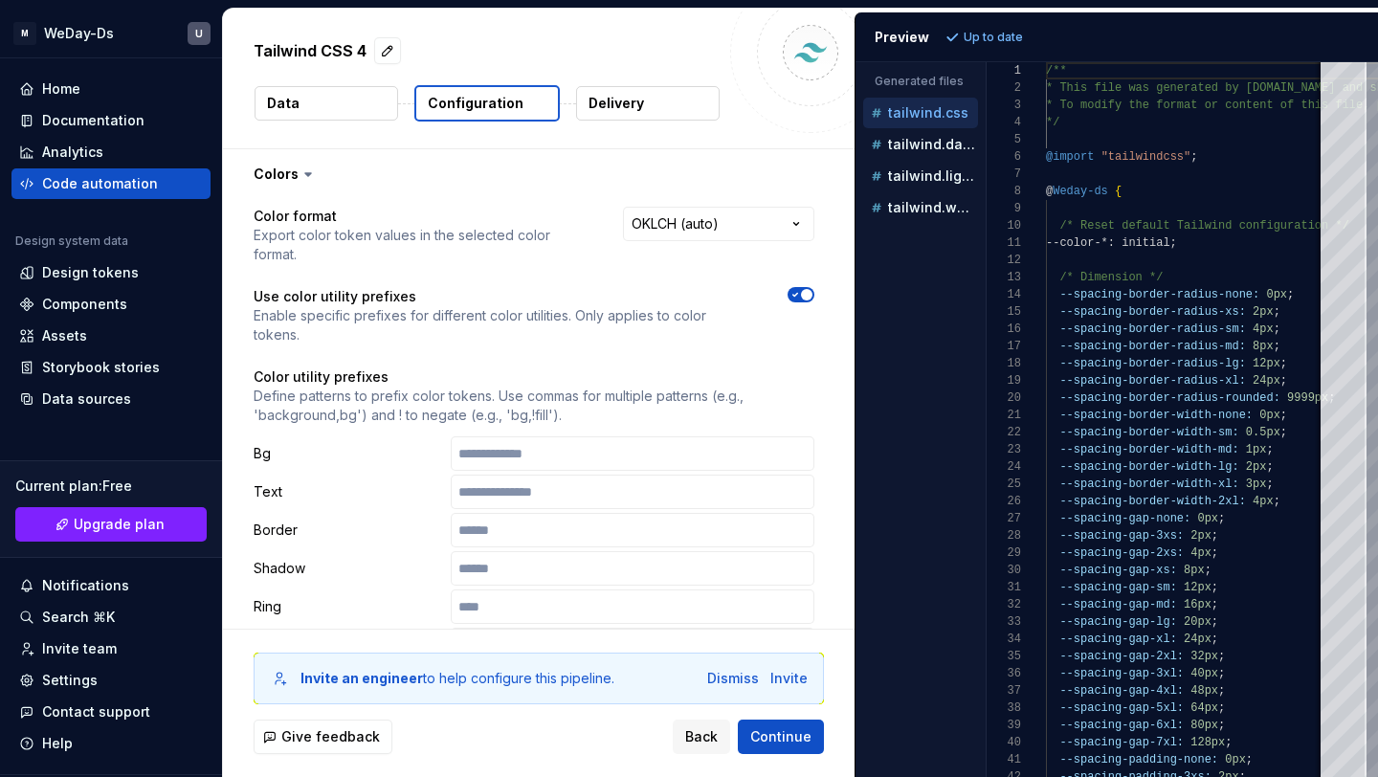
click at [345, 102] on button "Data" at bounding box center [327, 103] width 144 height 34
click at [369, 109] on button "Data" at bounding box center [327, 103] width 144 height 34
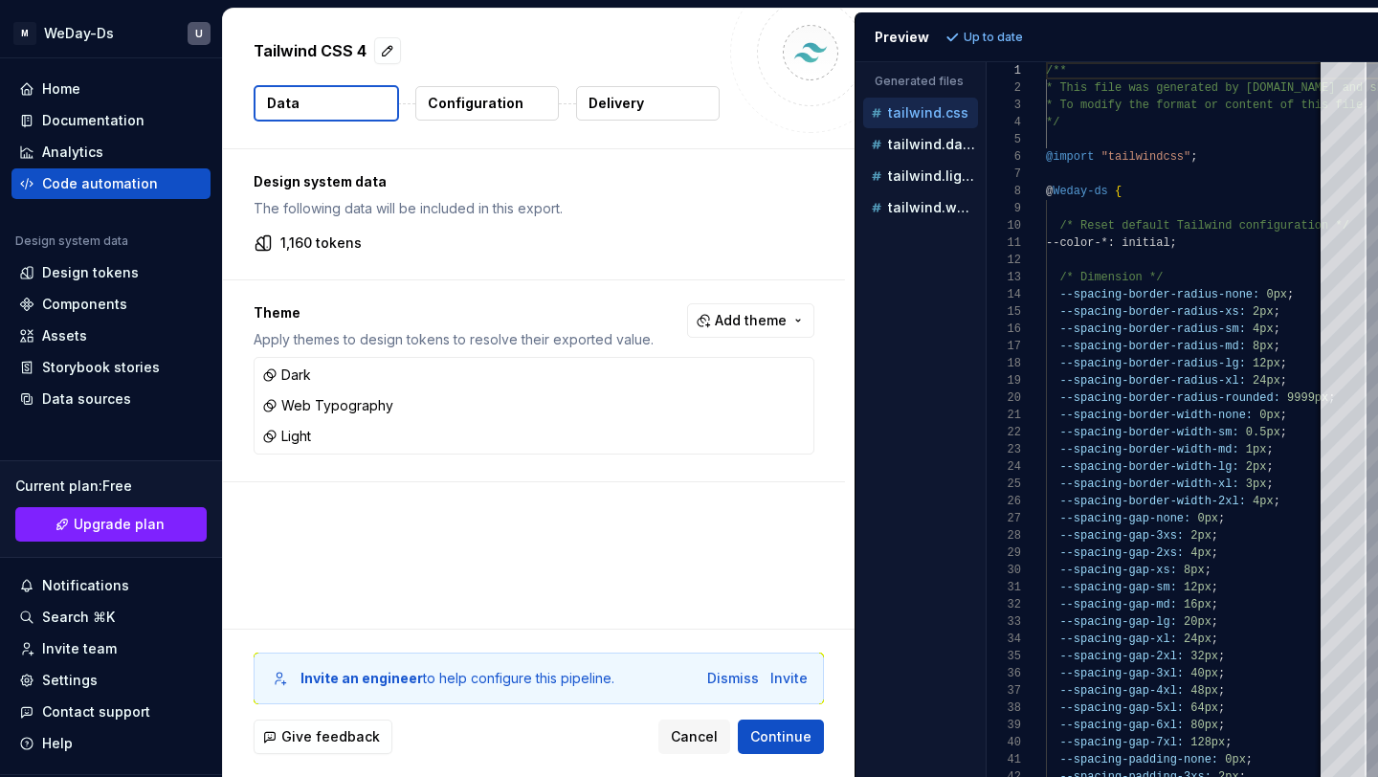
click at [590, 95] on p "Delivery" at bounding box center [617, 103] width 56 height 19
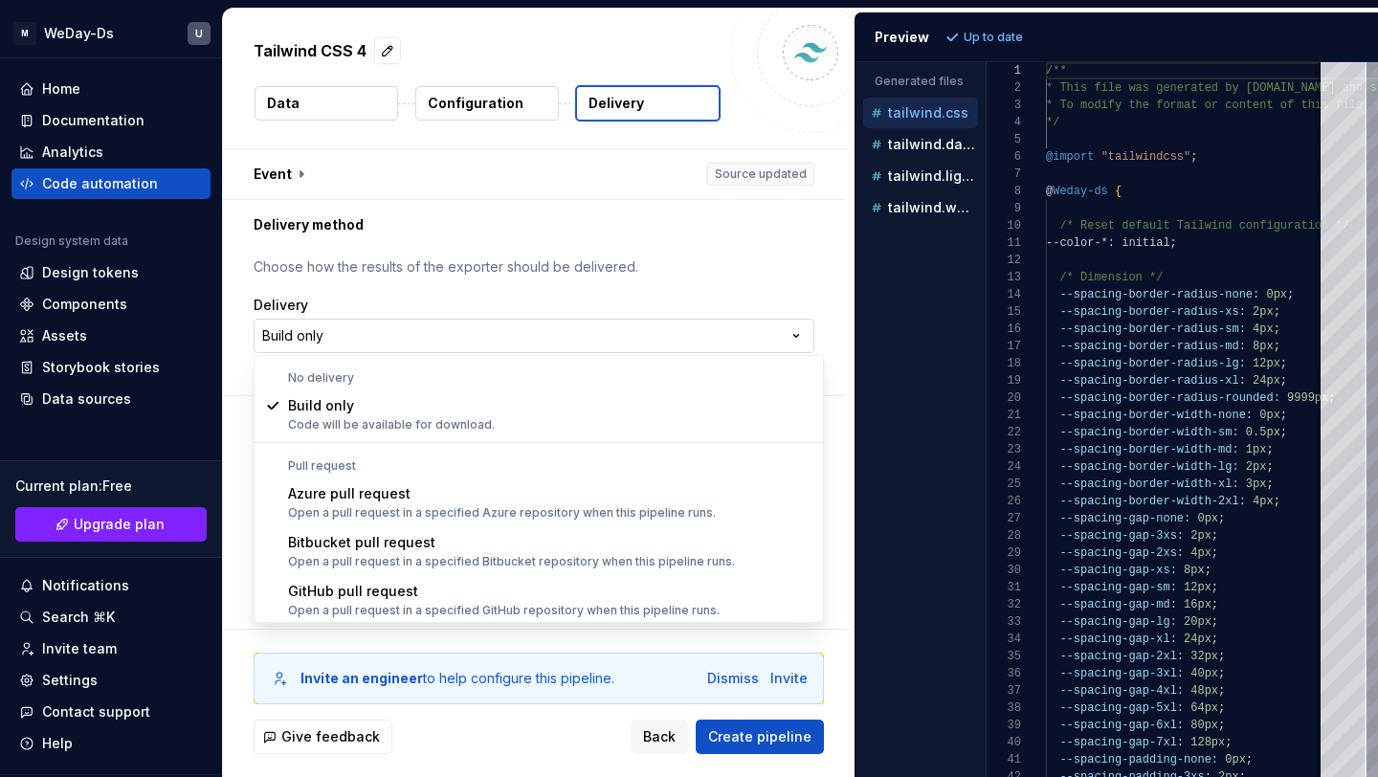
click at [697, 350] on html "**********" at bounding box center [689, 388] width 1378 height 777
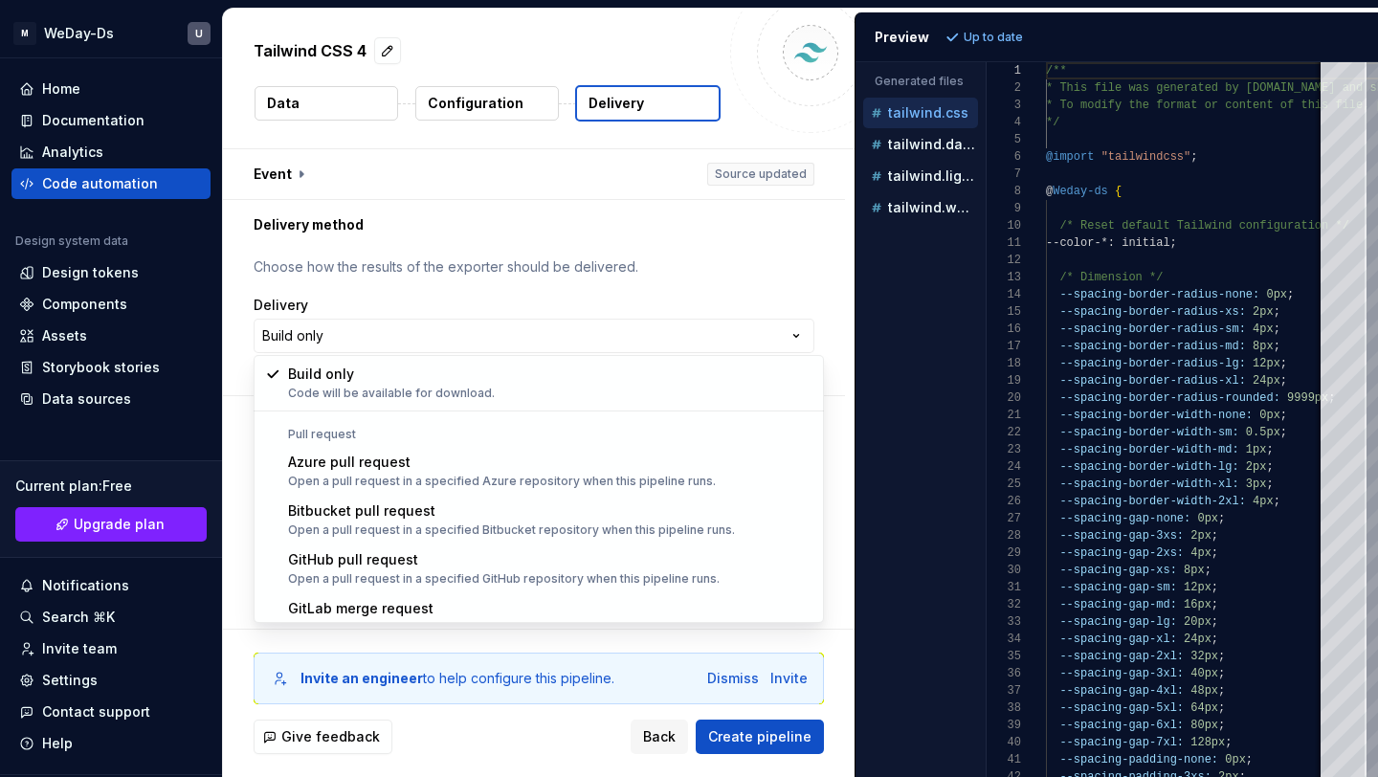
scroll to position [33, 0]
select select "******"
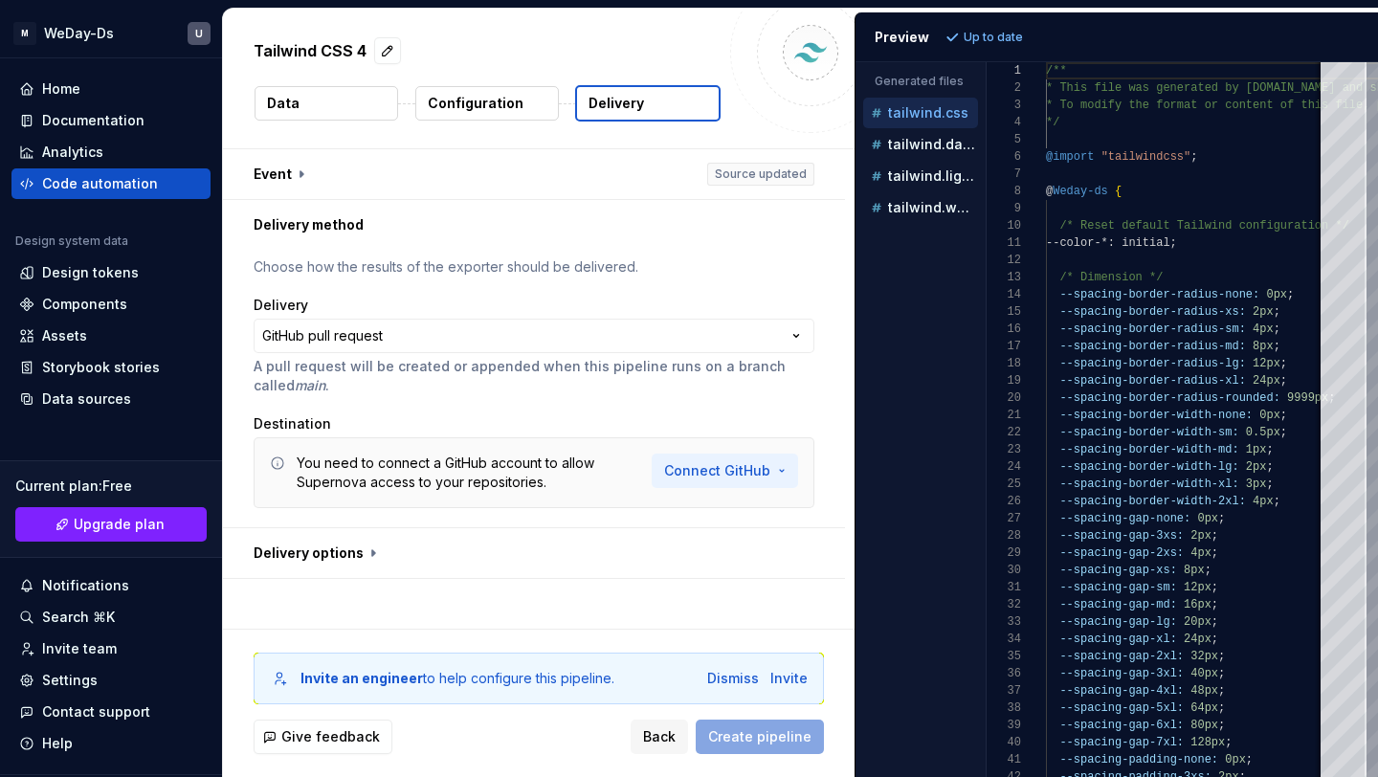
click at [706, 464] on html "**********" at bounding box center [689, 388] width 1378 height 777
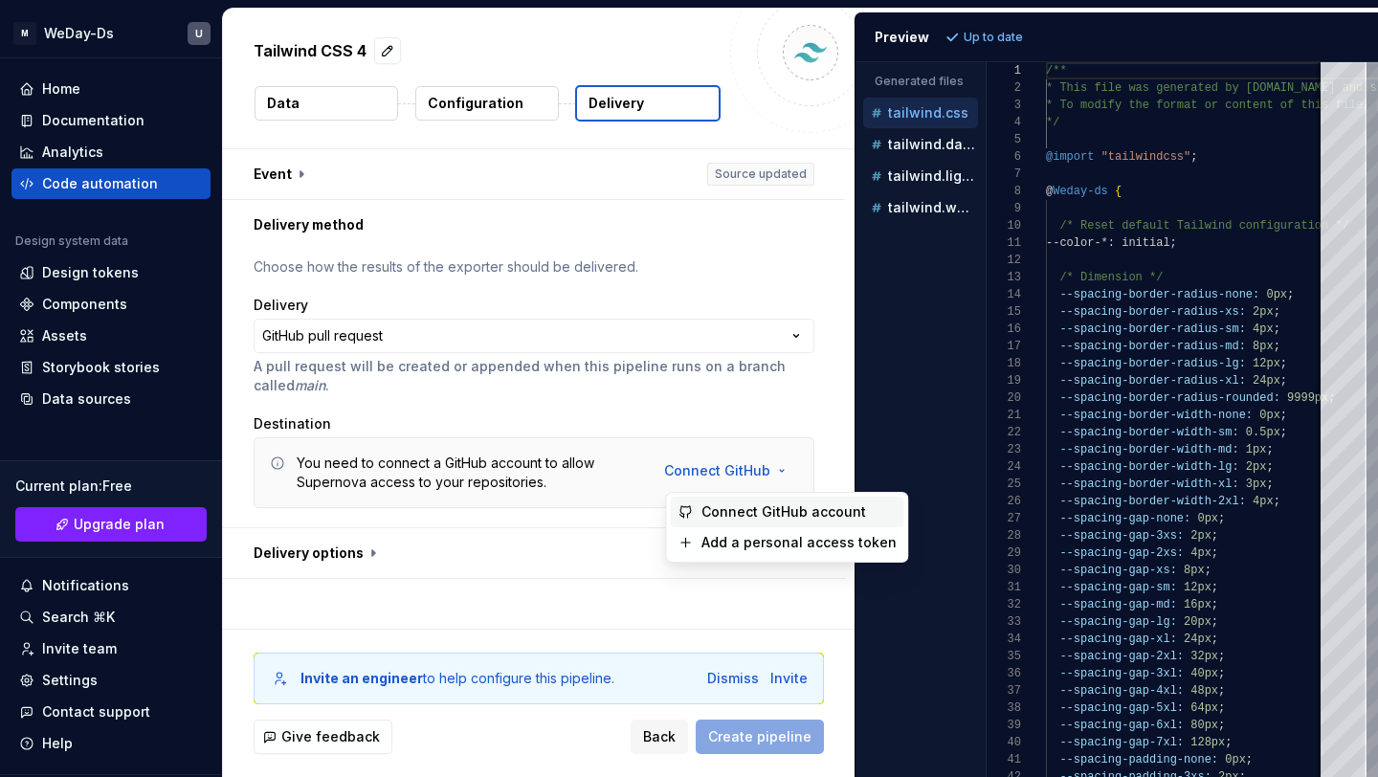
click at [766, 504] on span "Connect GitHub account" at bounding box center [799, 511] width 195 height 19
click at [756, 461] on html "**********" at bounding box center [689, 388] width 1378 height 777
click at [787, 510] on span "Connect GitHub account" at bounding box center [799, 511] width 195 height 19
click at [766, 462] on html "**********" at bounding box center [689, 388] width 1378 height 777
click at [752, 543] on span "Add a personal access token" at bounding box center [799, 542] width 195 height 19
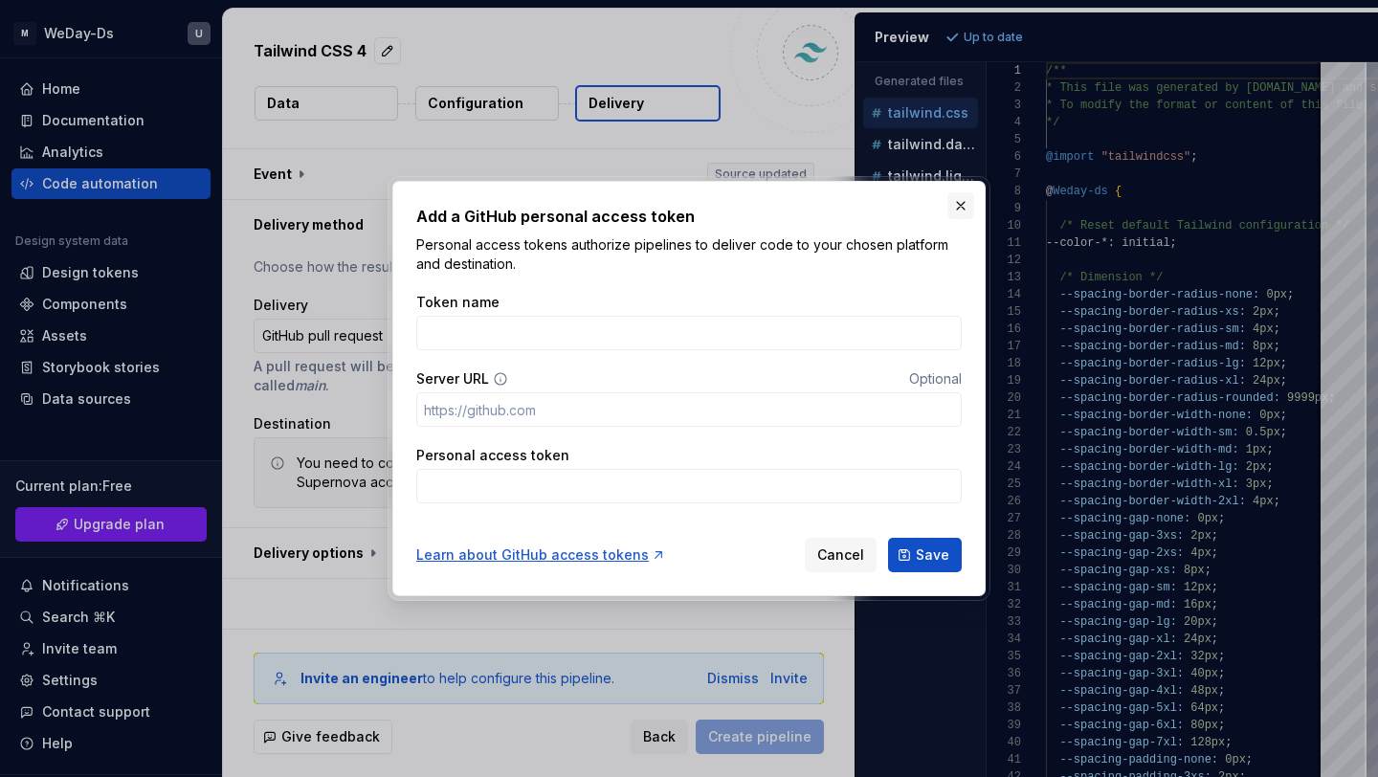
click at [962, 198] on button "button" at bounding box center [960, 205] width 27 height 27
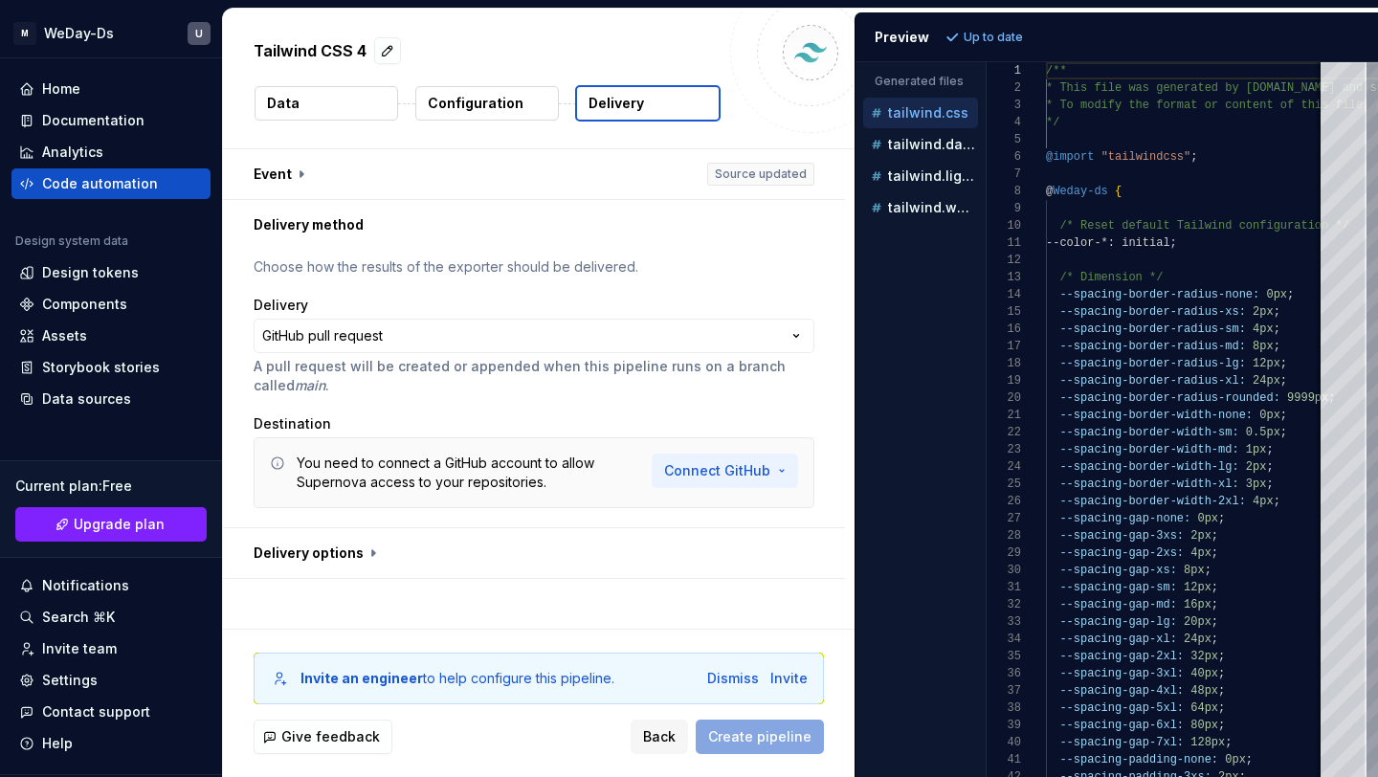
click at [749, 474] on html "**********" at bounding box center [689, 388] width 1378 height 777
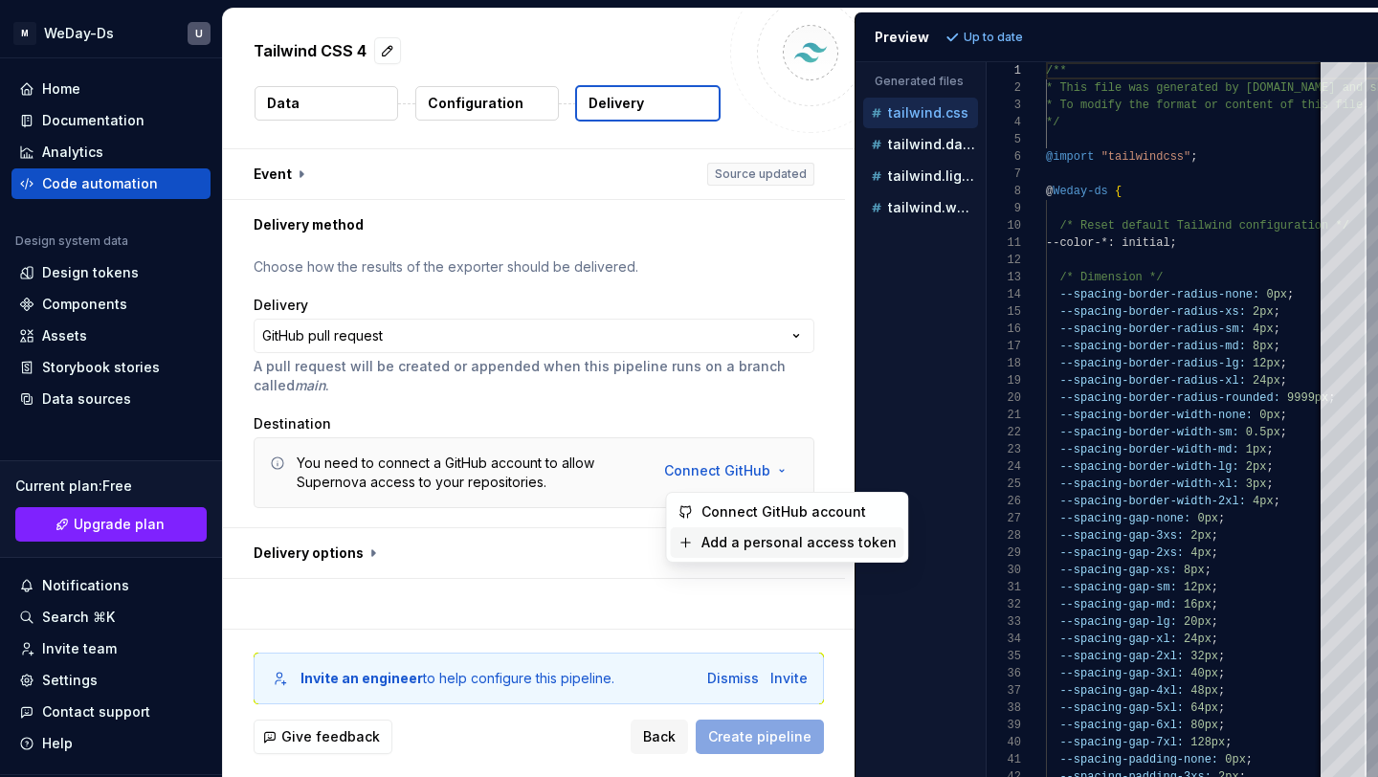
click at [800, 546] on span "Add a personal access token" at bounding box center [799, 542] width 195 height 19
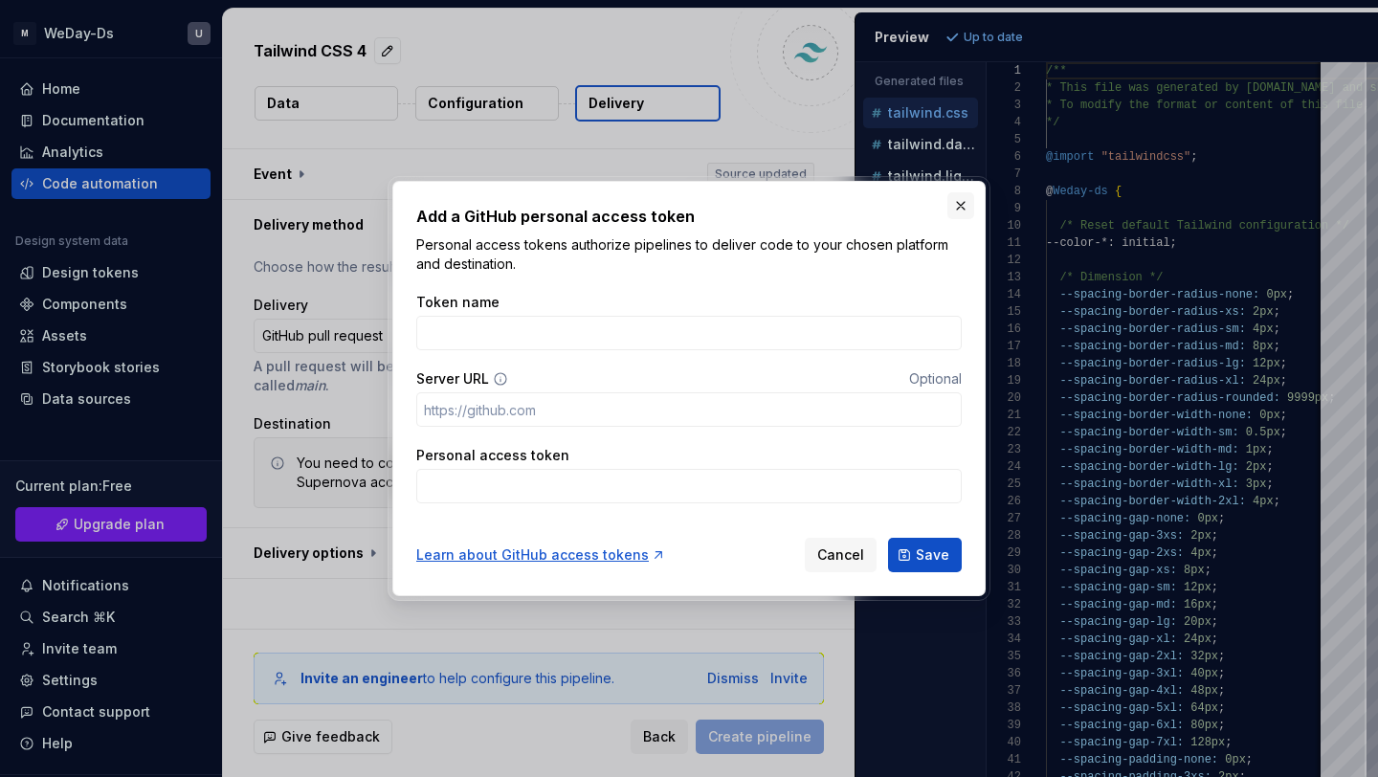
click at [964, 215] on button "button" at bounding box center [960, 205] width 27 height 27
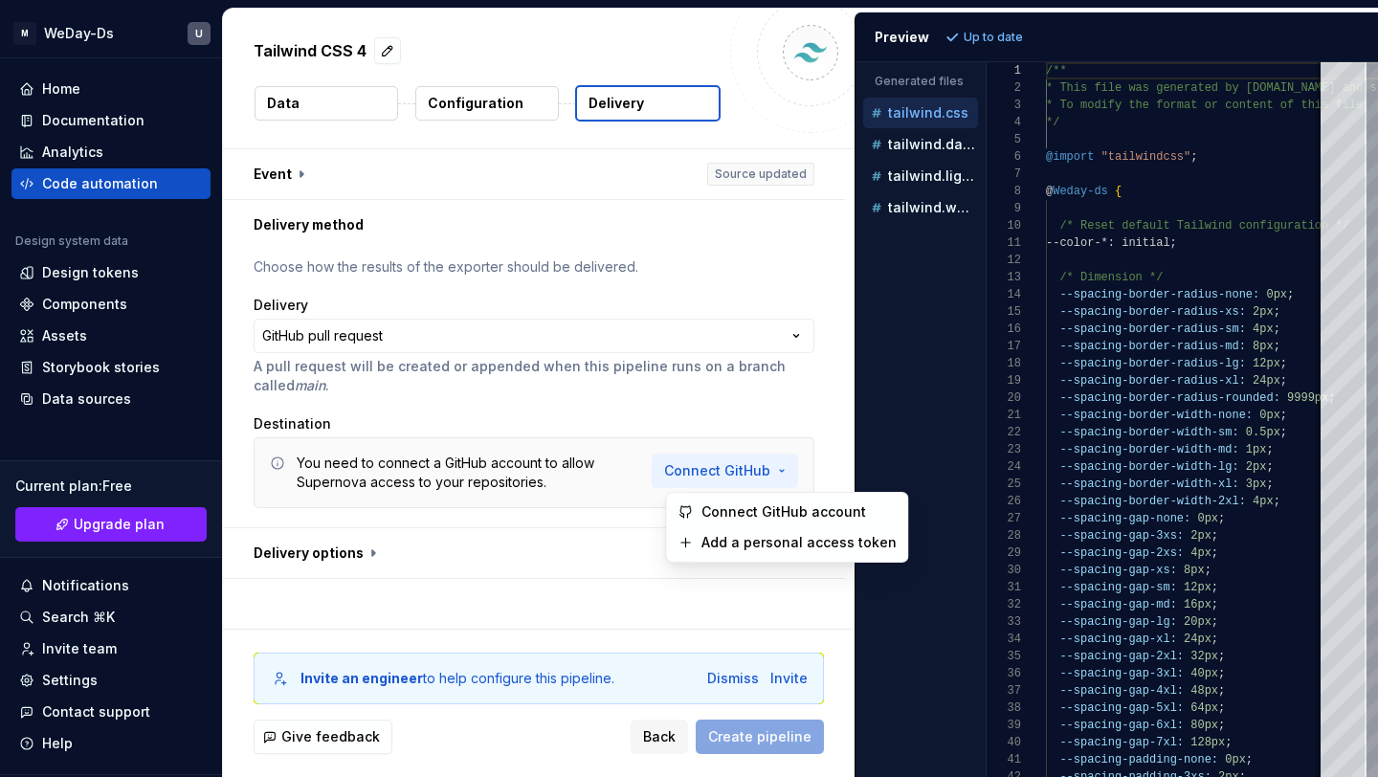
click at [753, 458] on html "**********" at bounding box center [689, 388] width 1378 height 777
click at [772, 529] on div "Add a personal access token" at bounding box center [788, 542] width 234 height 31
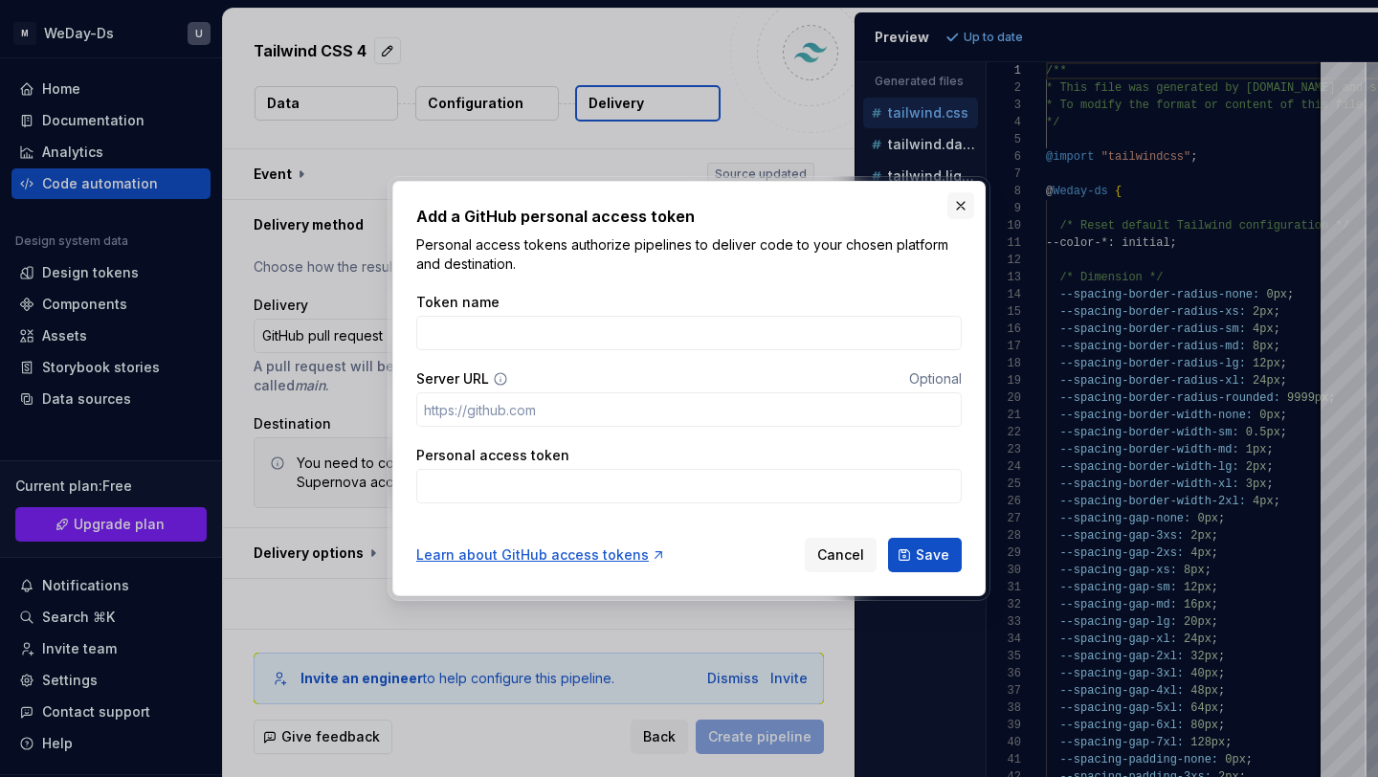
click at [966, 205] on button "button" at bounding box center [960, 205] width 27 height 27
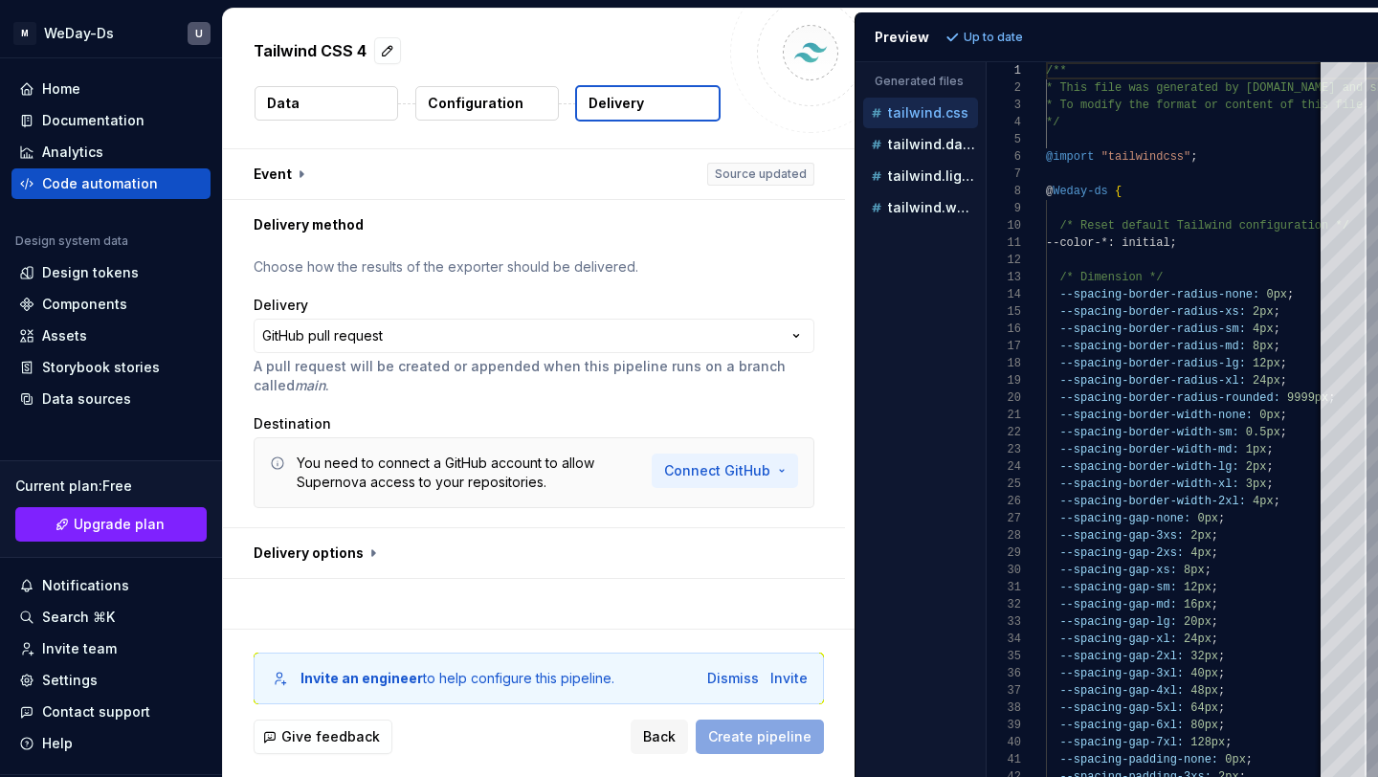
click at [758, 455] on html "**********" at bounding box center [689, 388] width 1378 height 777
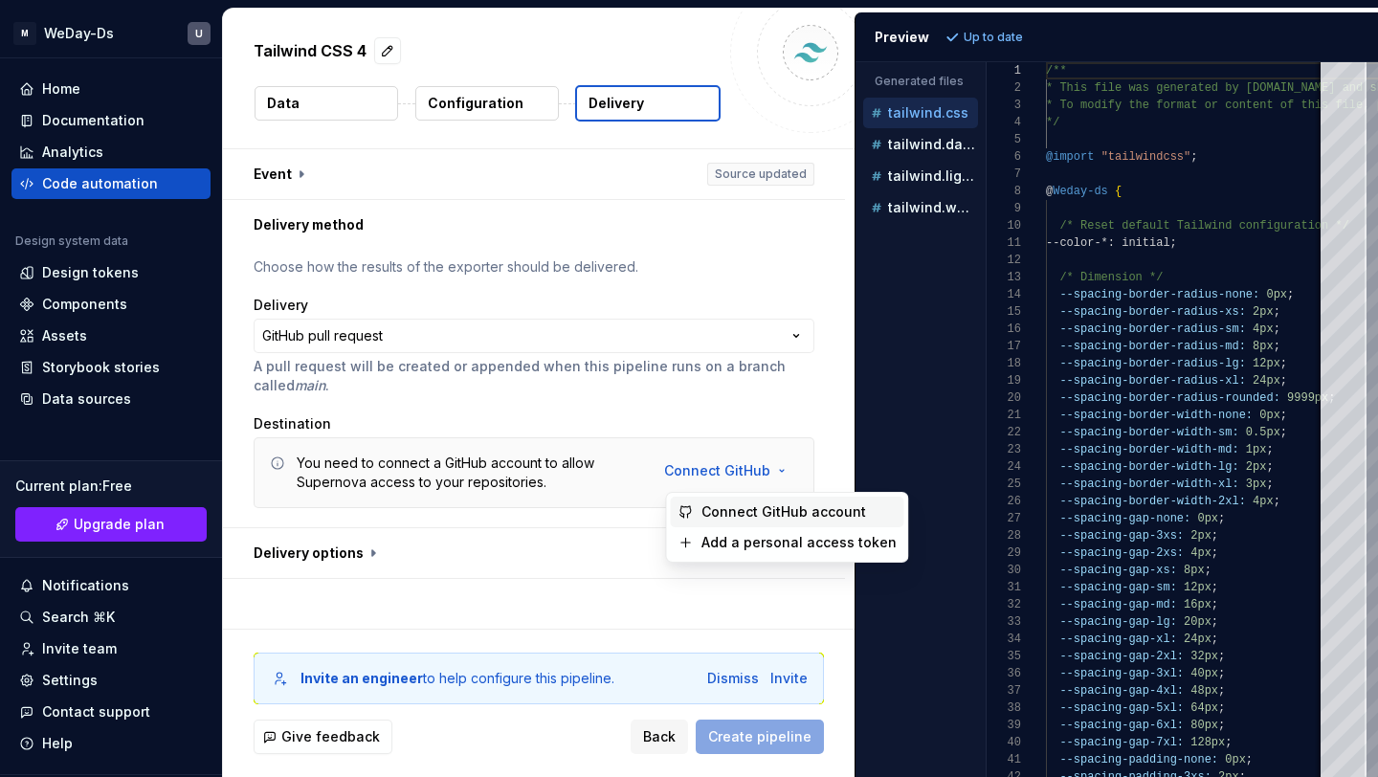
click at [764, 503] on span "Connect GitHub account" at bounding box center [799, 511] width 195 height 19
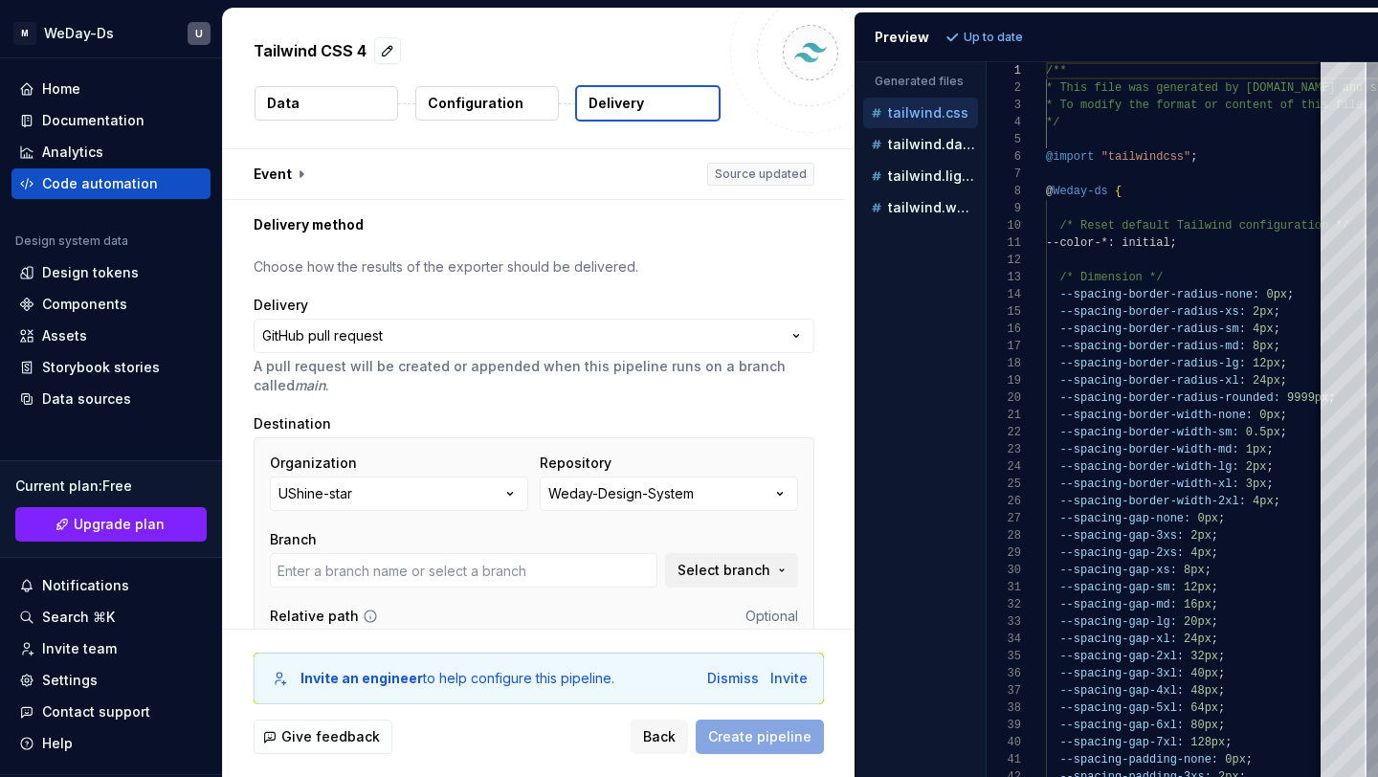
type input "main"
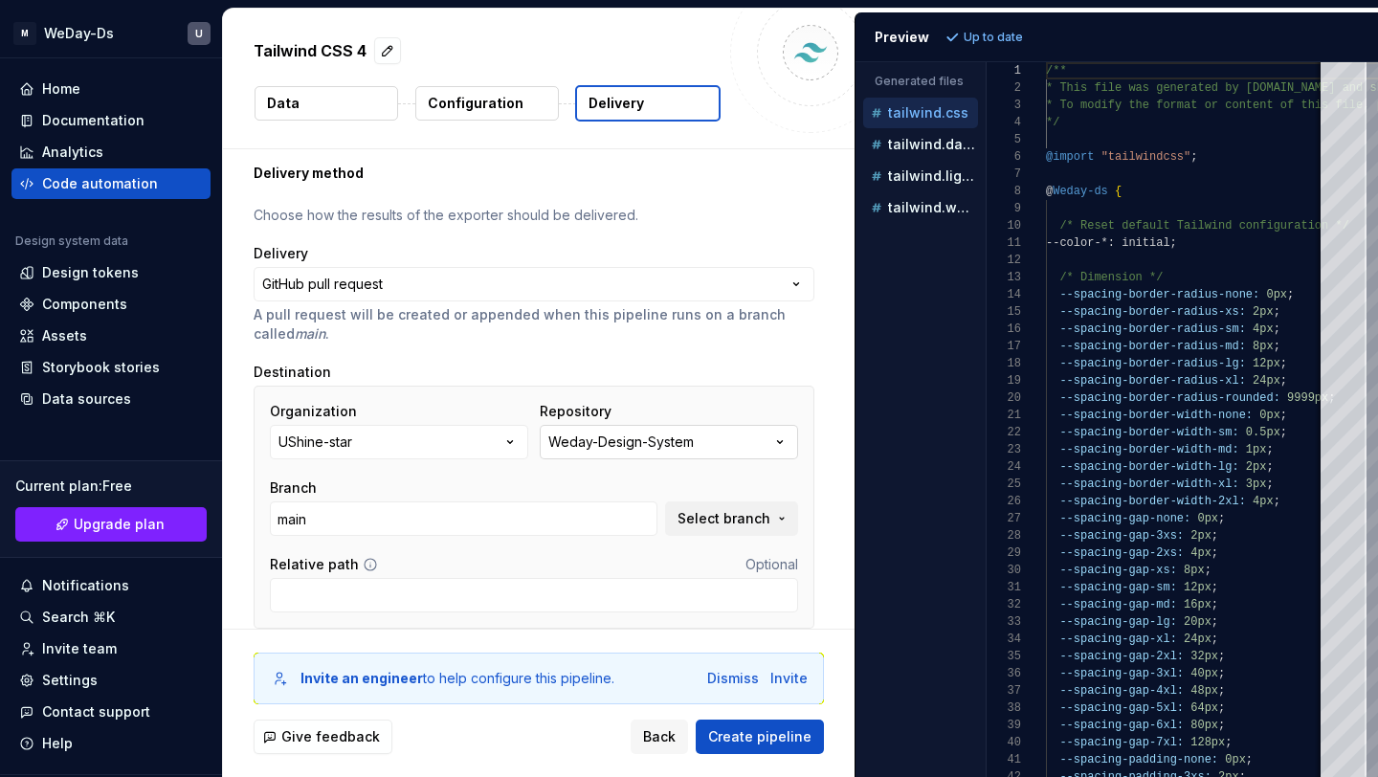
scroll to position [54, 0]
click at [760, 448] on button "Weday-Design-System" at bounding box center [669, 440] width 258 height 34
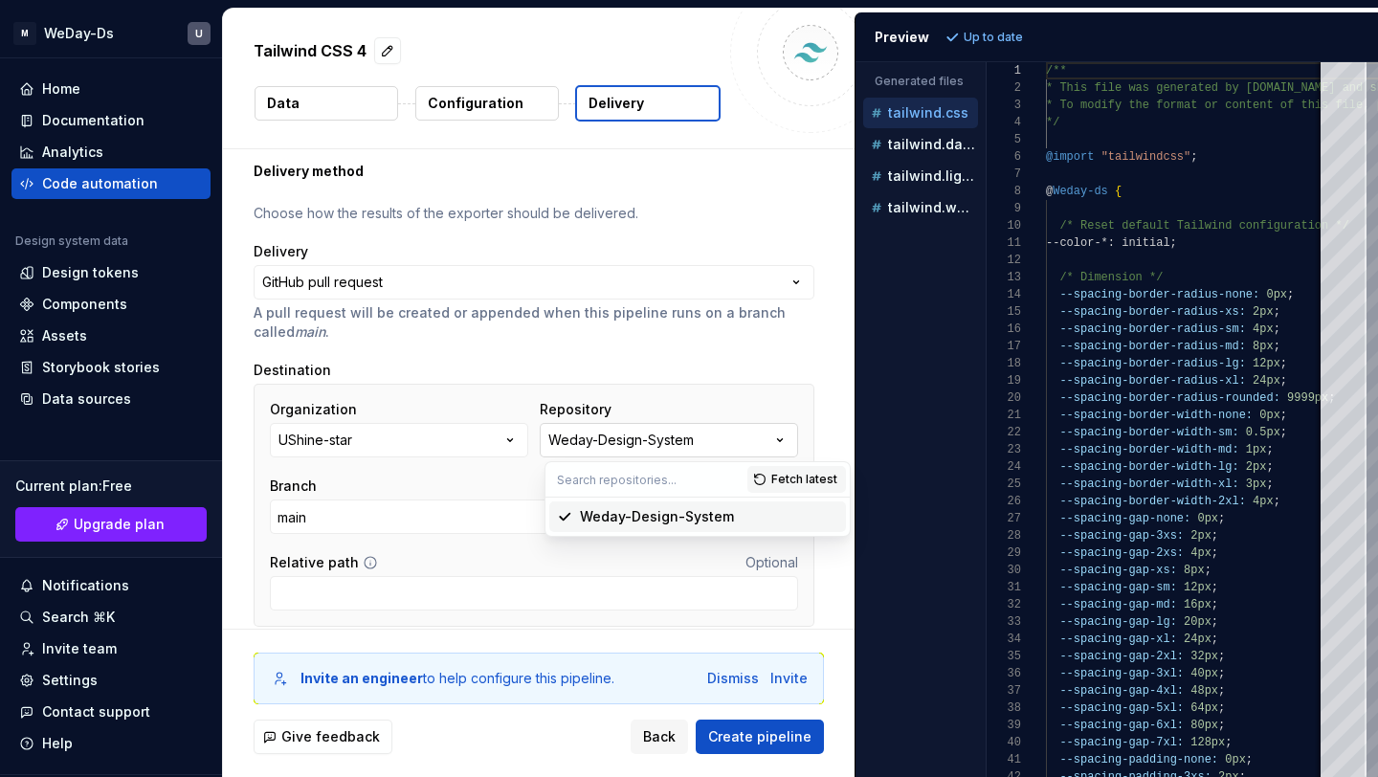
click at [760, 448] on button "Weday-Design-System" at bounding box center [669, 440] width 258 height 34
click at [761, 439] on button "Weday-Design-System" at bounding box center [669, 440] width 258 height 34
click at [757, 440] on button "Weday-Design-System" at bounding box center [669, 440] width 258 height 34
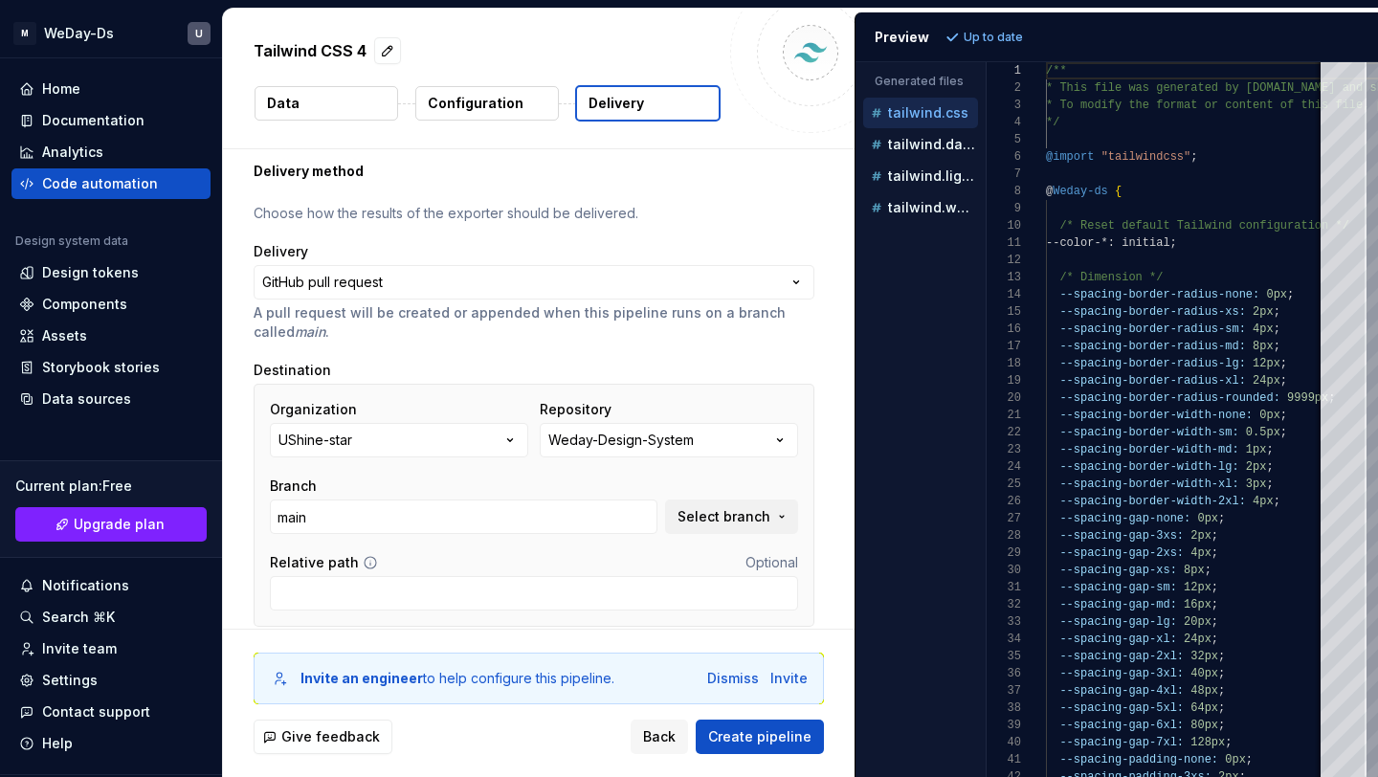
scroll to position [110, 0]
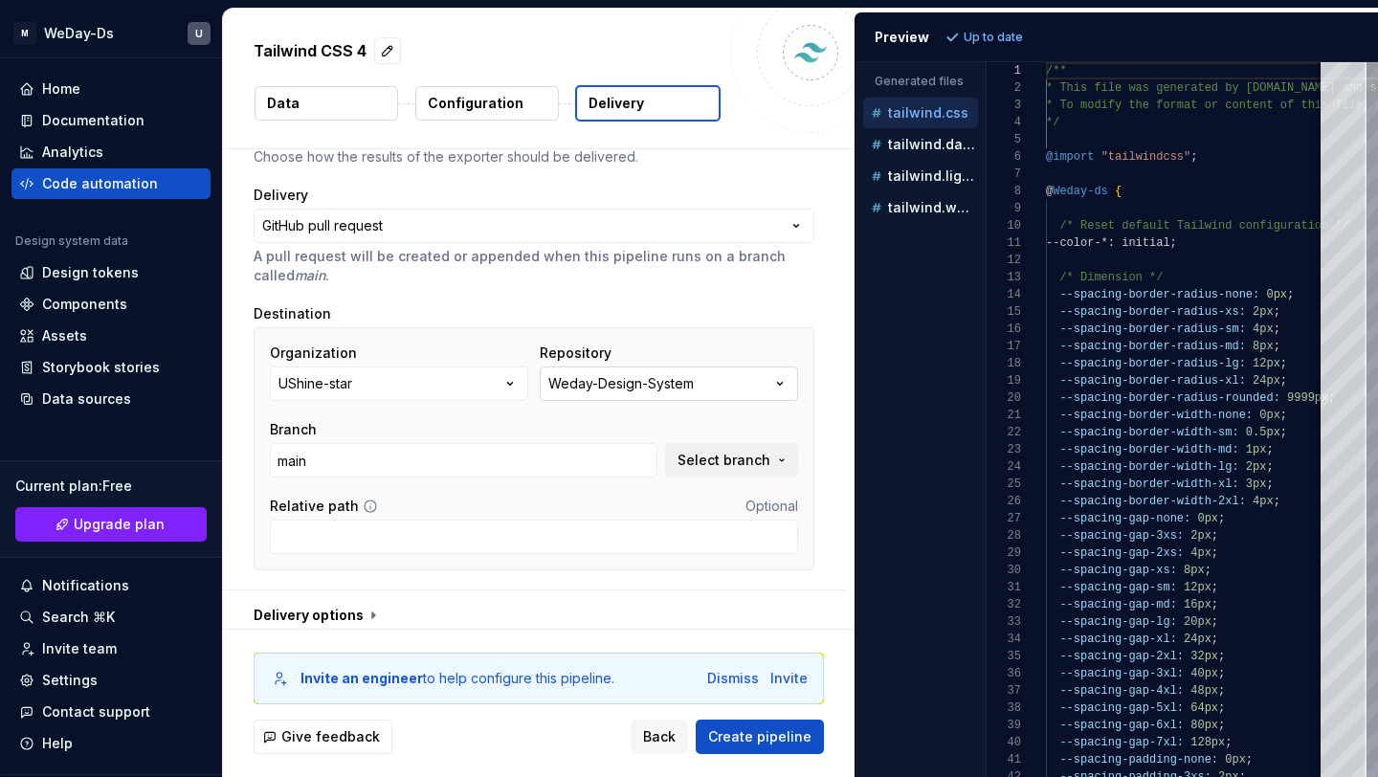
click at [768, 375] on button "Weday-Design-System" at bounding box center [669, 384] width 258 height 34
click at [792, 417] on span "Fetch latest" at bounding box center [804, 422] width 66 height 15
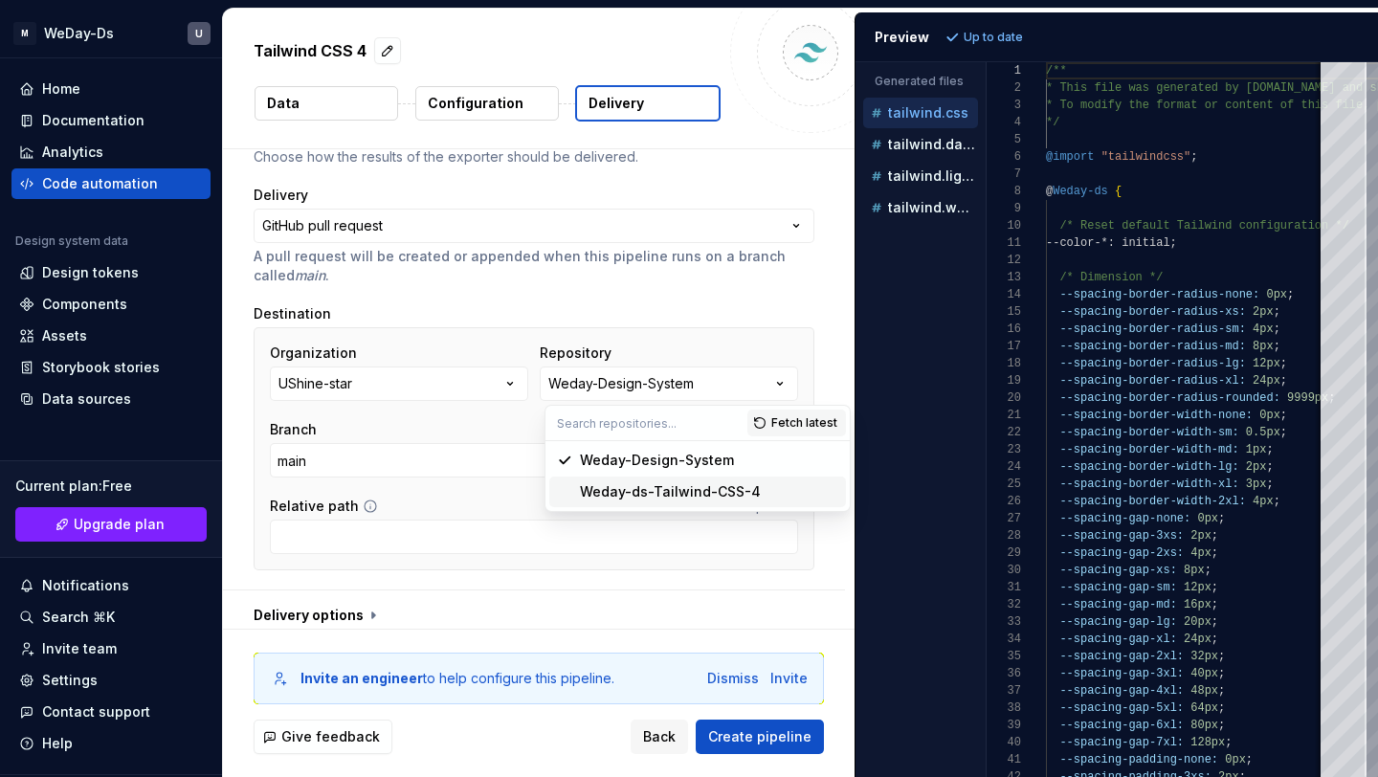
click at [736, 493] on div "Weday-ds-Tailwind-CSS-4" at bounding box center [670, 491] width 181 height 19
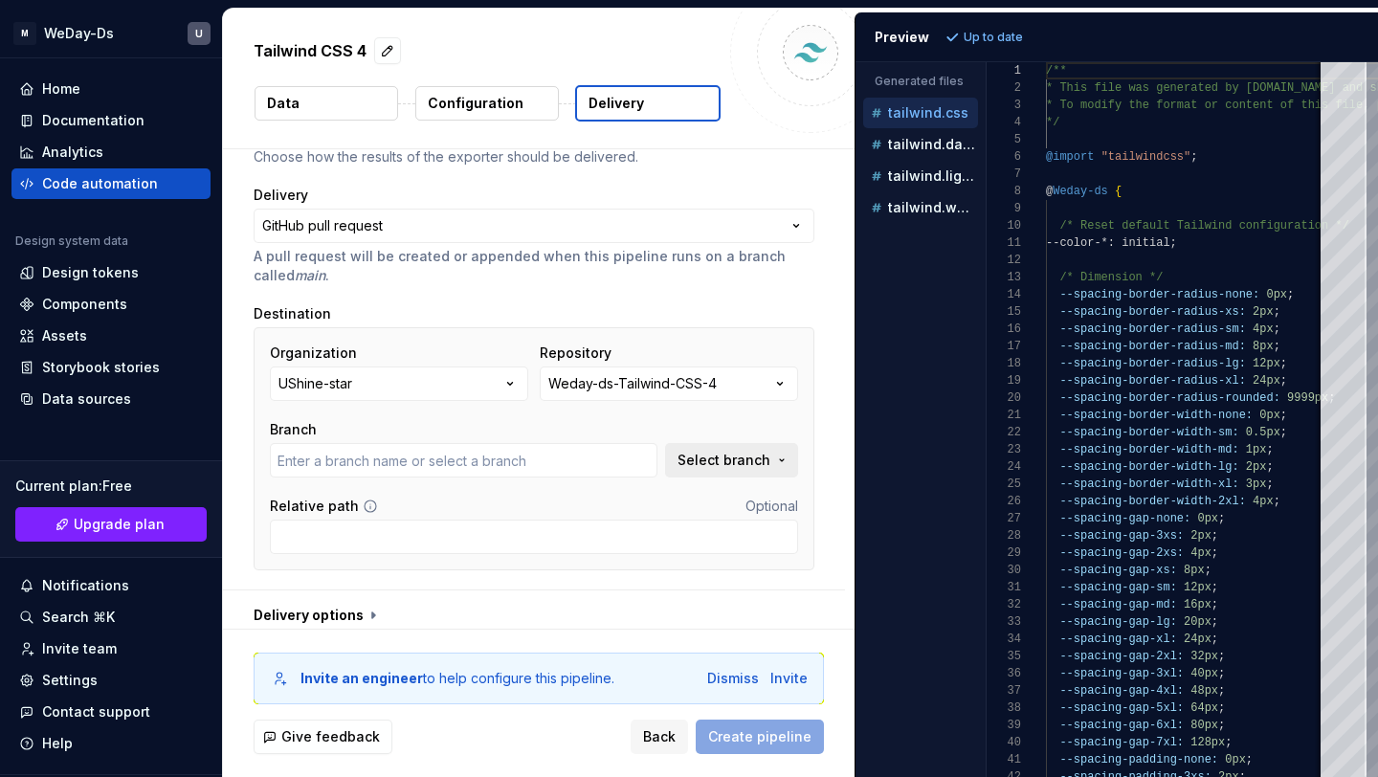
click at [693, 462] on span "Select branch" at bounding box center [724, 460] width 93 height 19
click at [663, 494] on input "text" at bounding box center [556, 499] width 298 height 34
click at [643, 468] on input "text" at bounding box center [464, 460] width 388 height 34
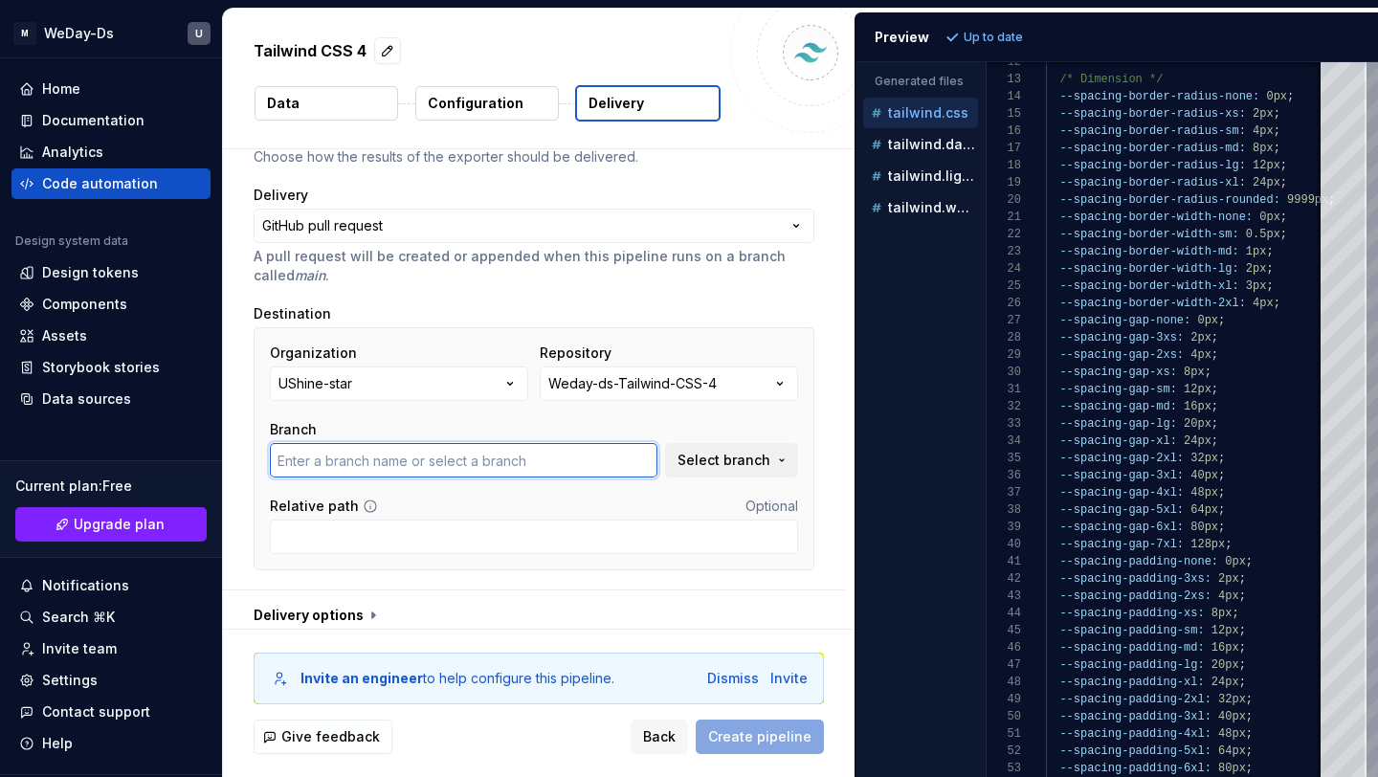
scroll to position [122, 0]
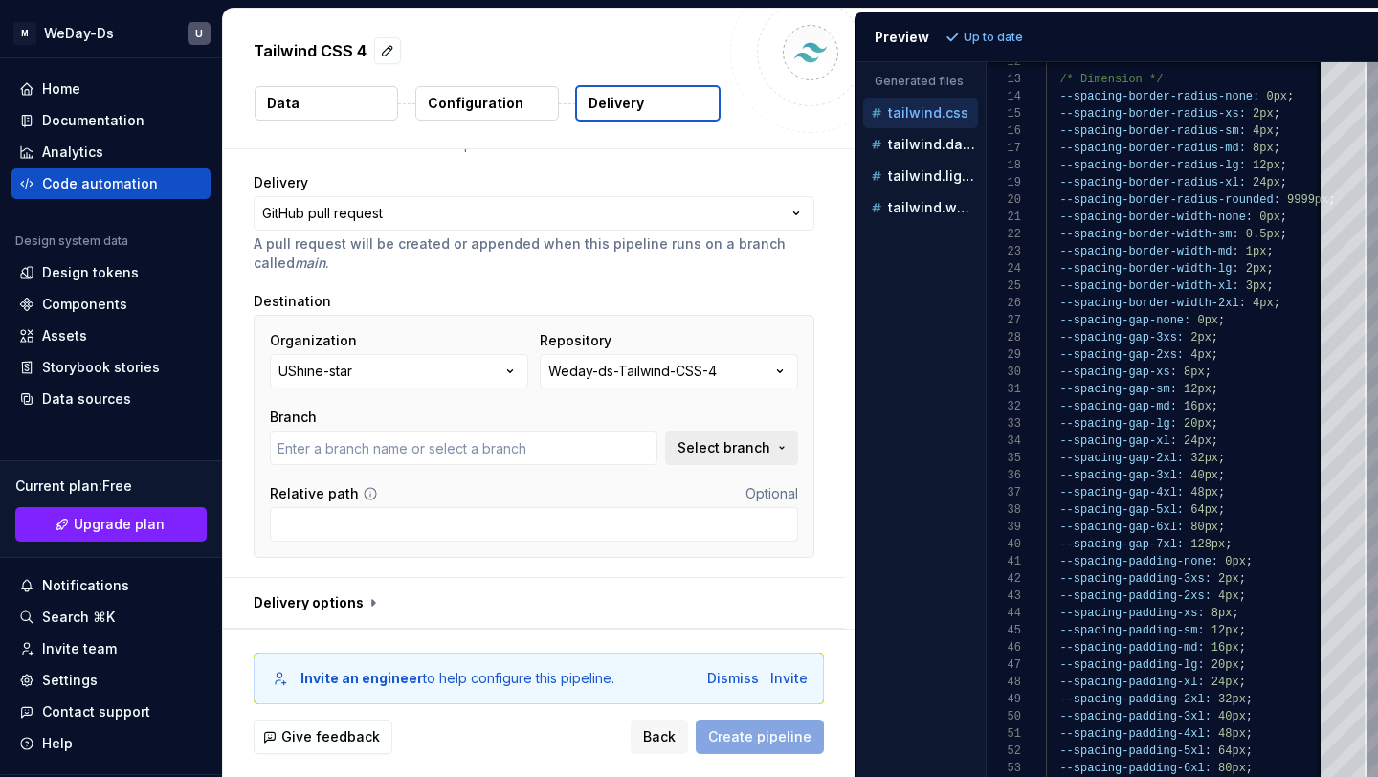
click at [757, 456] on span "Select branch" at bounding box center [724, 447] width 93 height 19
click at [750, 487] on span "Fetch latest" at bounding box center [761, 486] width 66 height 15
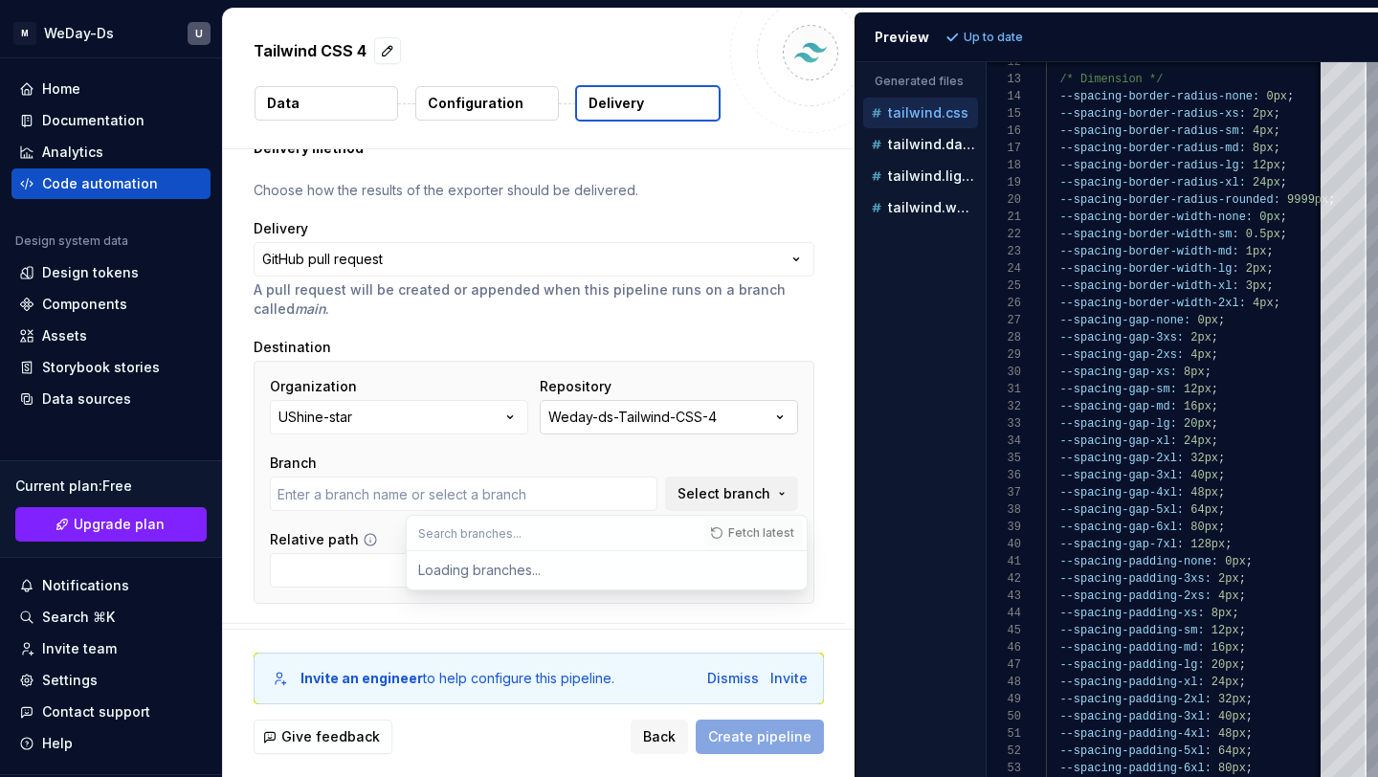
click at [760, 414] on button "Weday-ds-Tailwind-CSS-4" at bounding box center [669, 417] width 258 height 34
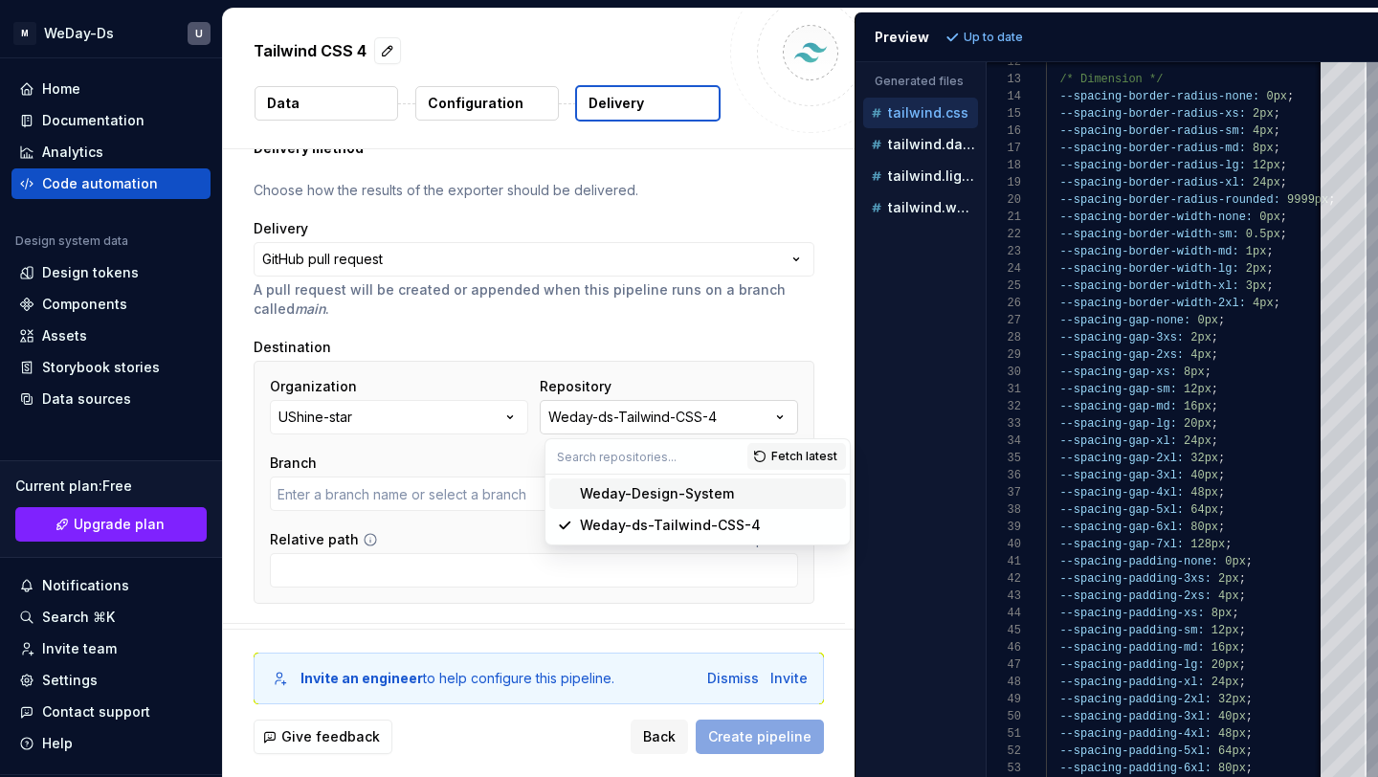
click at [760, 414] on button "Weday-ds-Tailwind-CSS-4" at bounding box center [669, 417] width 258 height 34
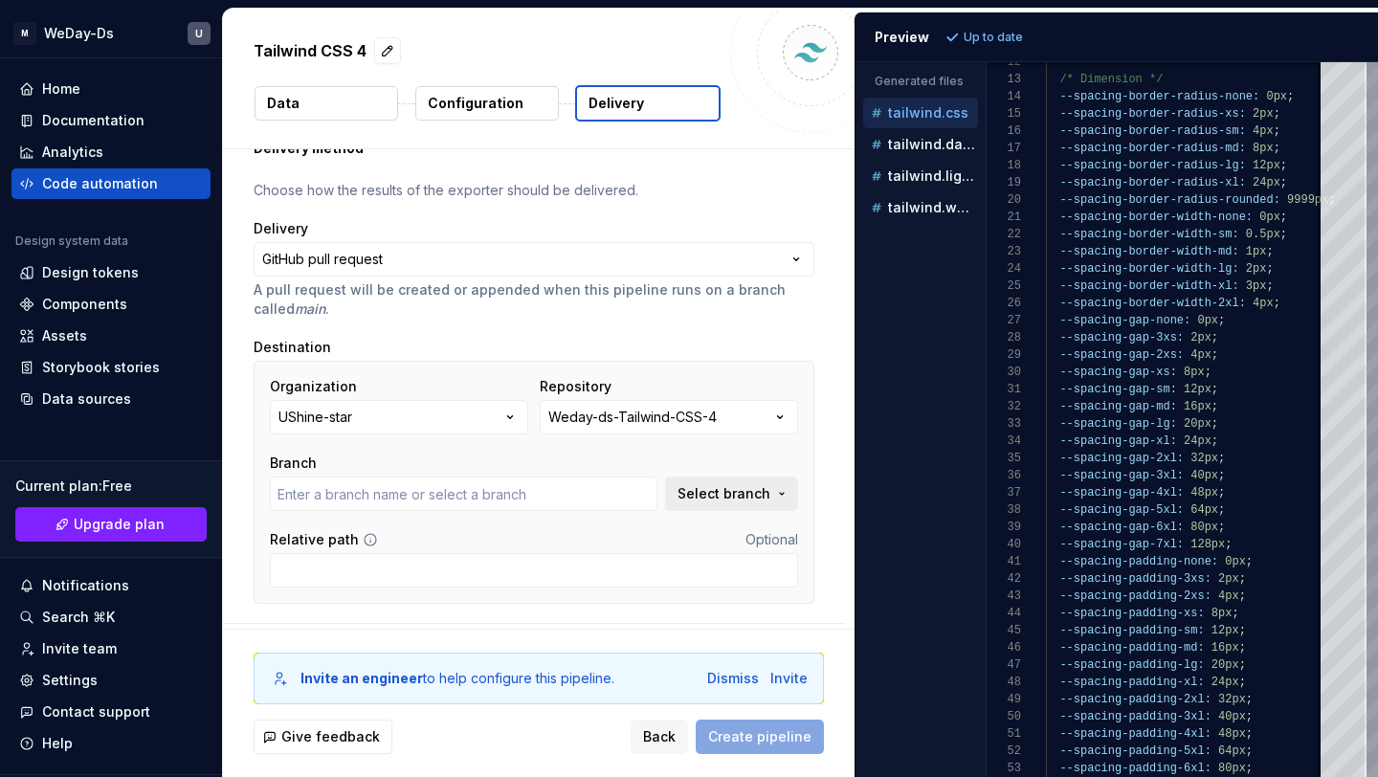
click at [780, 500] on button "Select branch" at bounding box center [731, 494] width 133 height 34
click at [769, 529] on span "Fetch latest" at bounding box center [761, 532] width 66 height 15
click at [782, 502] on button "Select branch" at bounding box center [731, 494] width 133 height 34
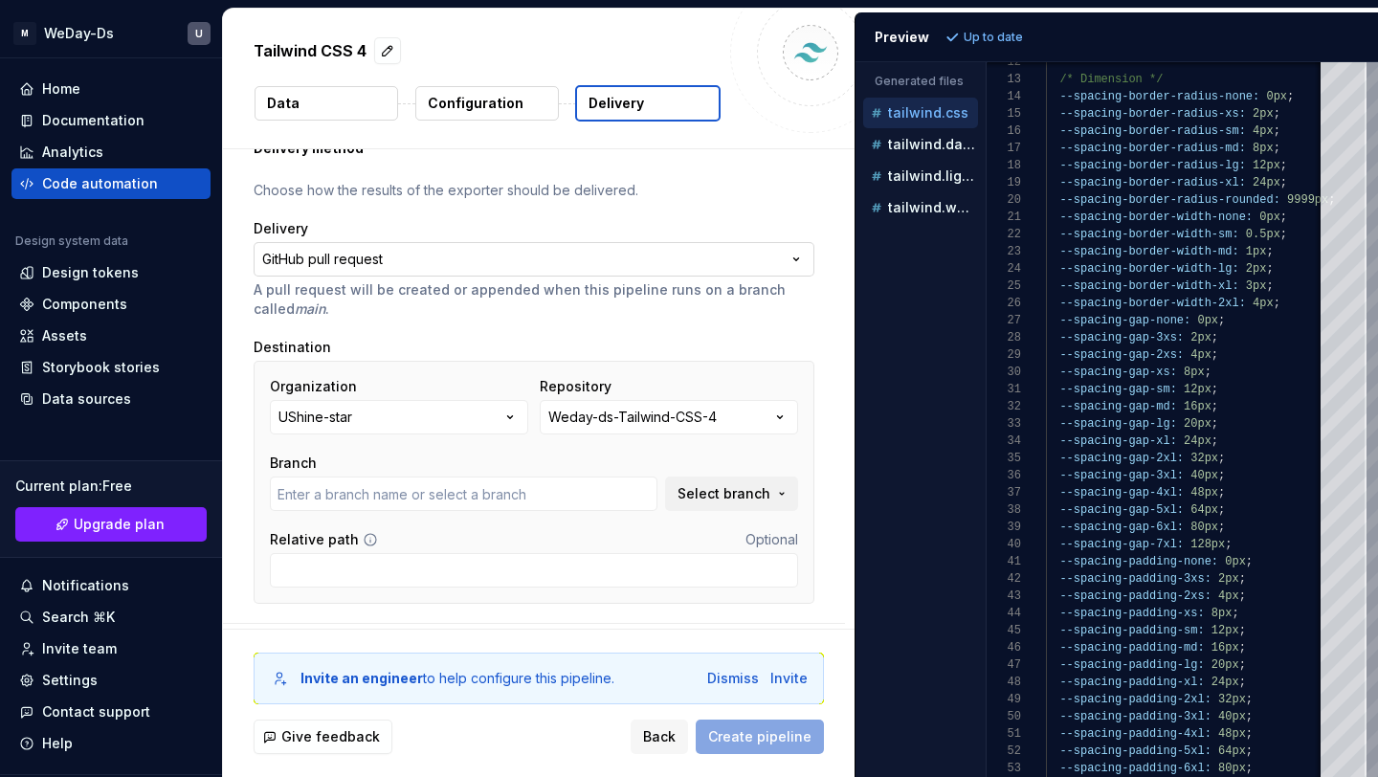
click at [702, 255] on html "**********" at bounding box center [689, 388] width 1378 height 777
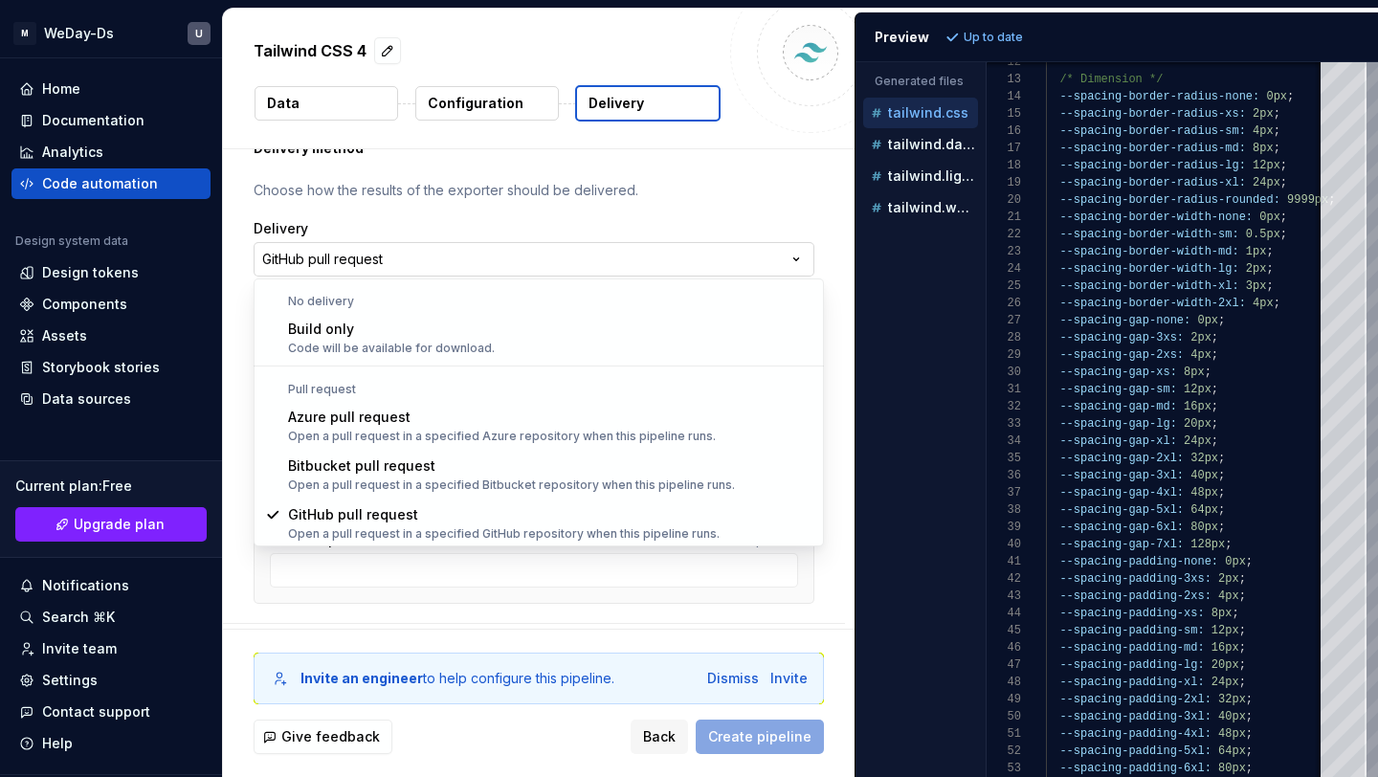
scroll to position [1, 0]
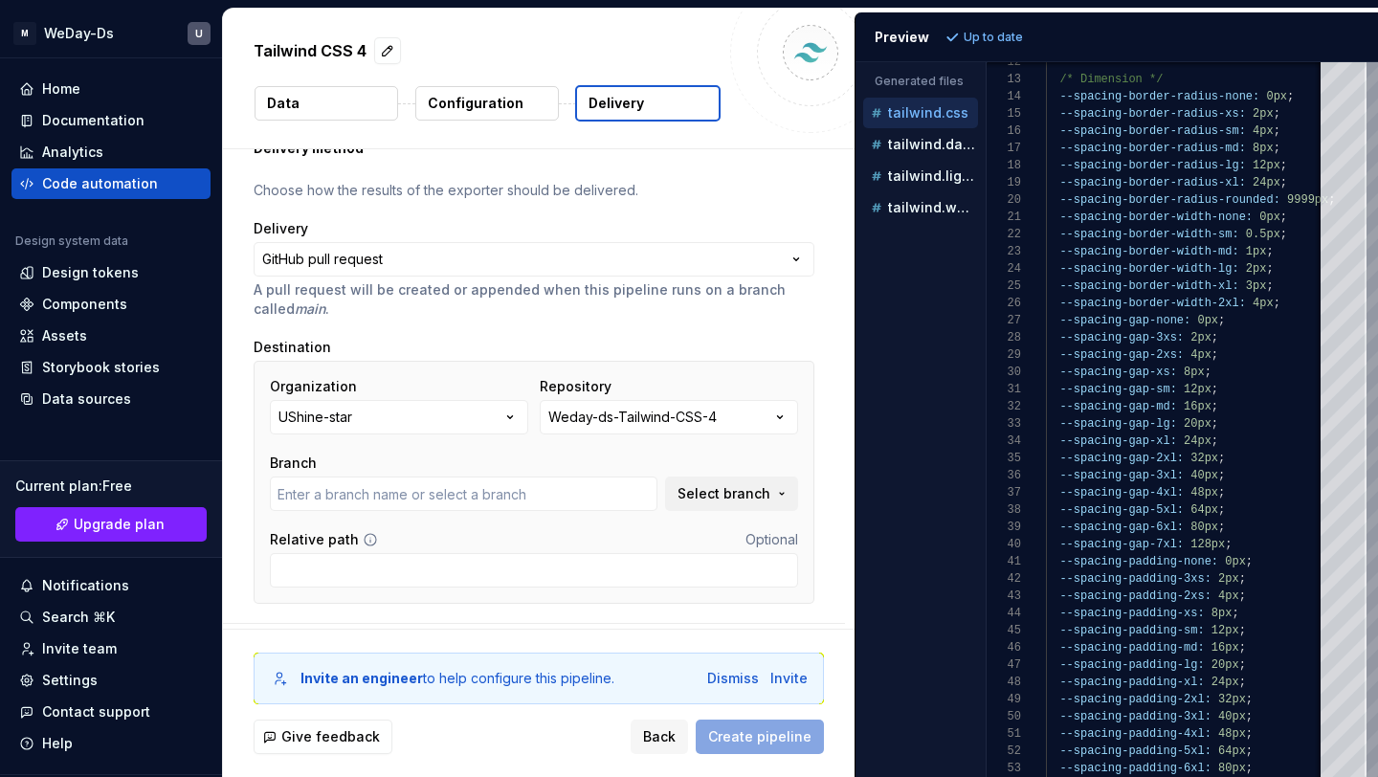
click at [703, 258] on html "**********" at bounding box center [689, 388] width 1378 height 777
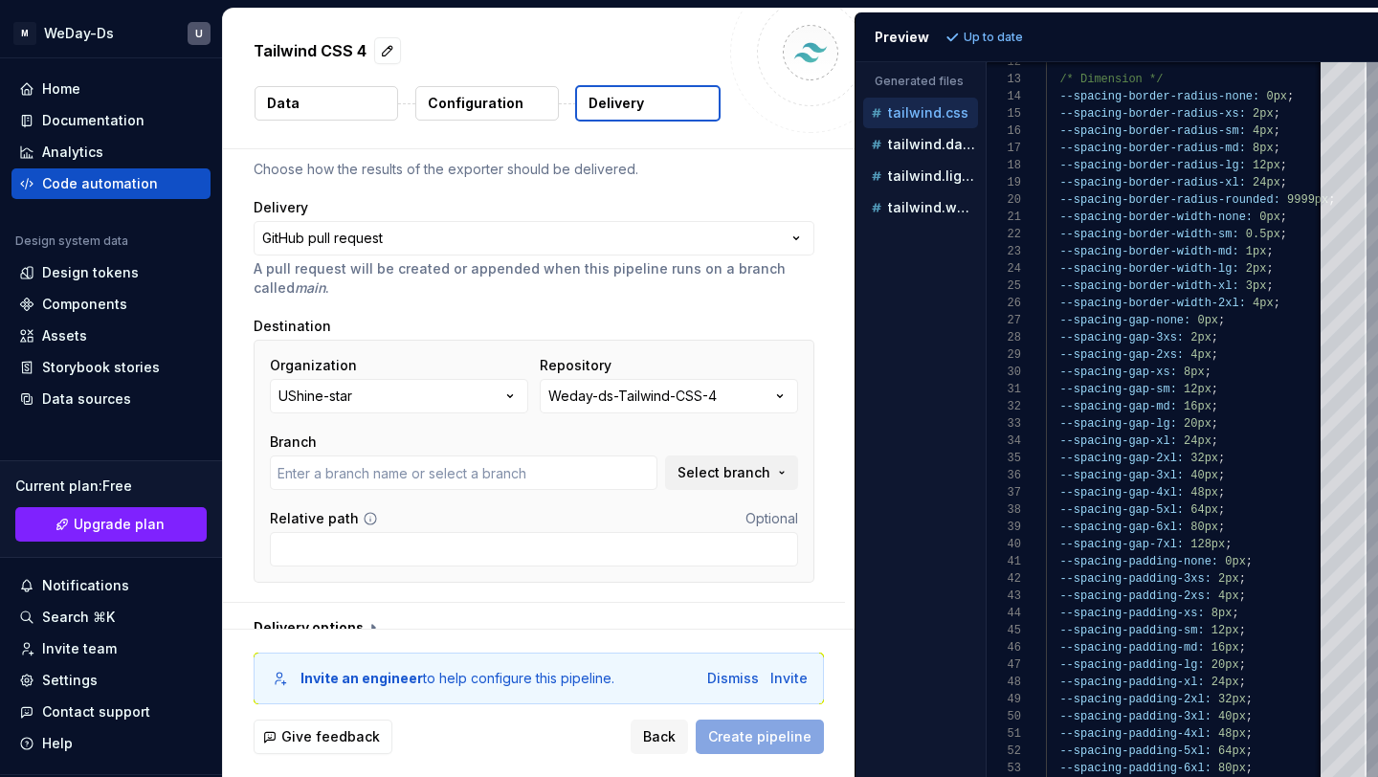
scroll to position [122, 0]
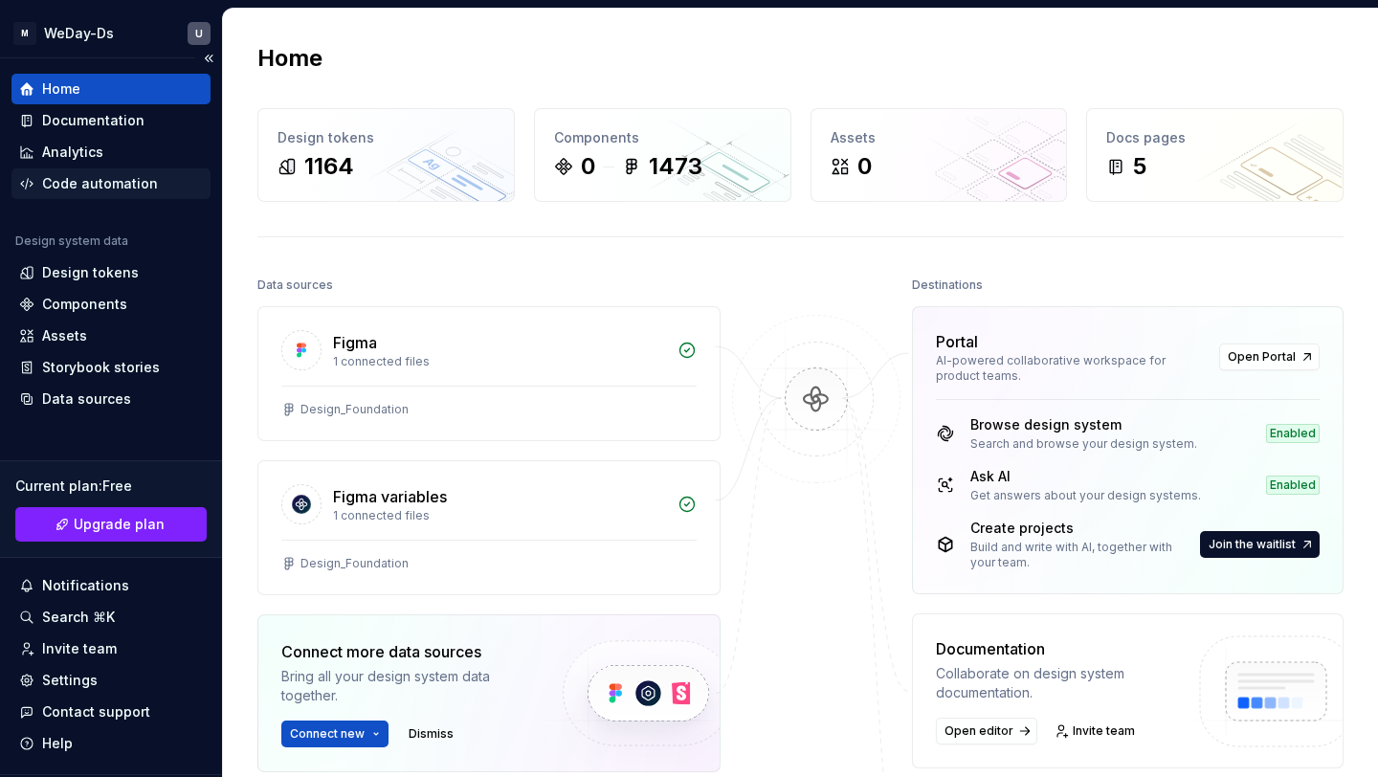
click at [122, 182] on div "Code automation" at bounding box center [100, 183] width 116 height 19
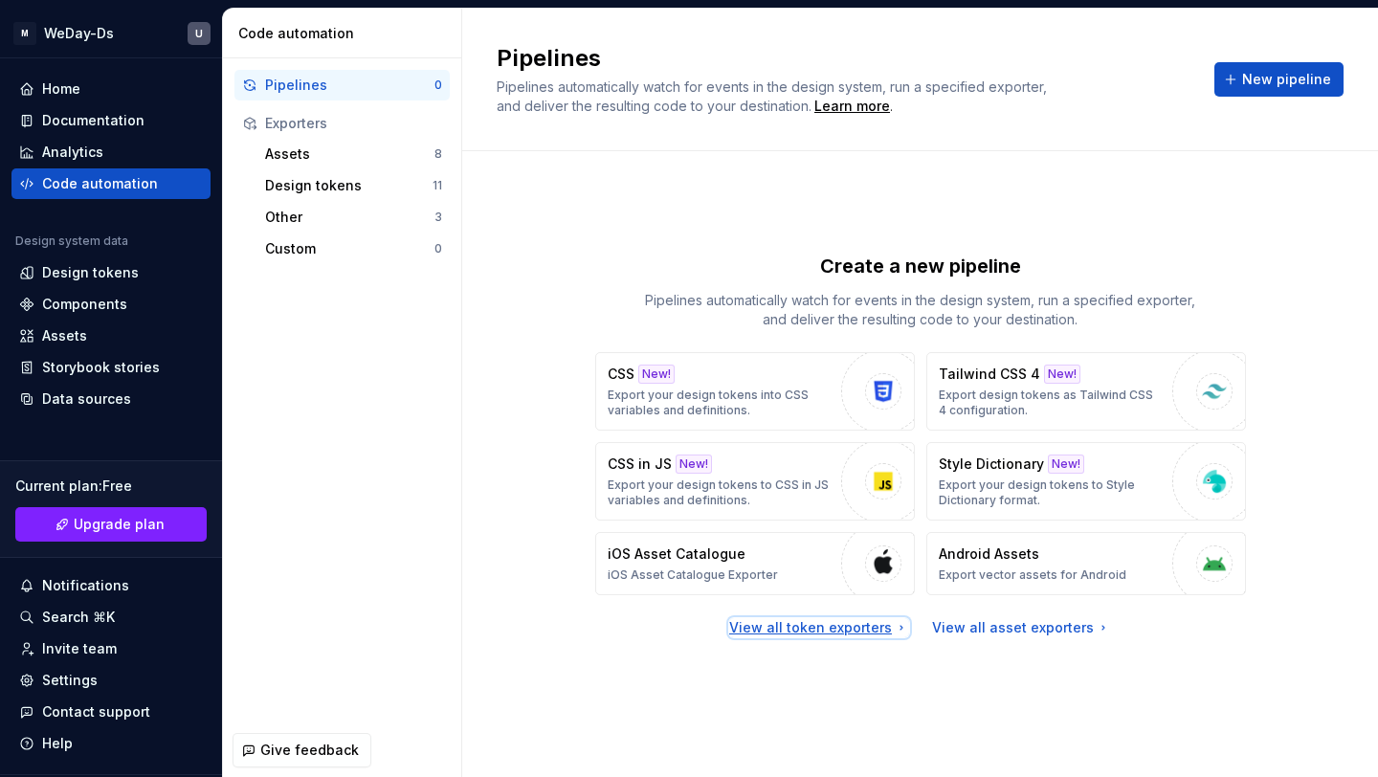
click at [844, 634] on div "View all token exporters" at bounding box center [819, 627] width 180 height 19
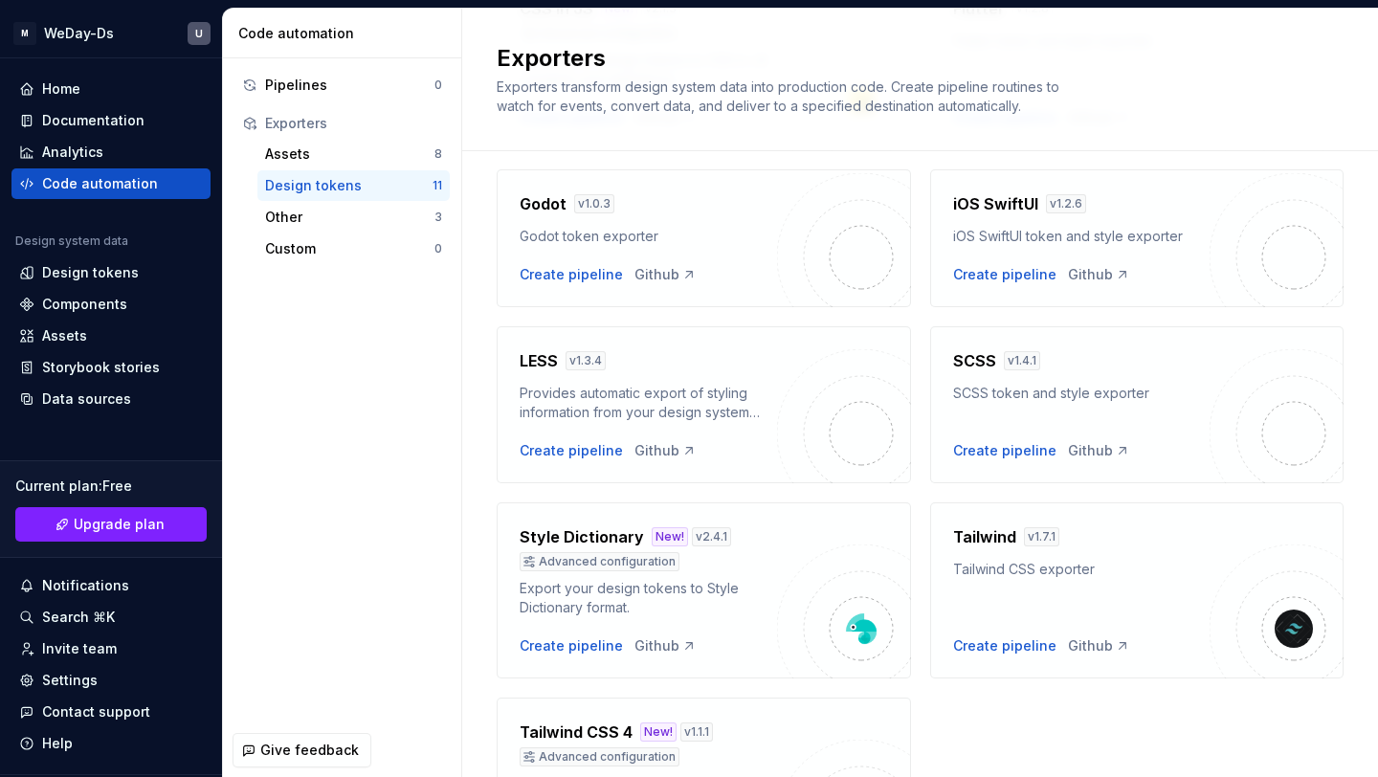
scroll to position [622, 0]
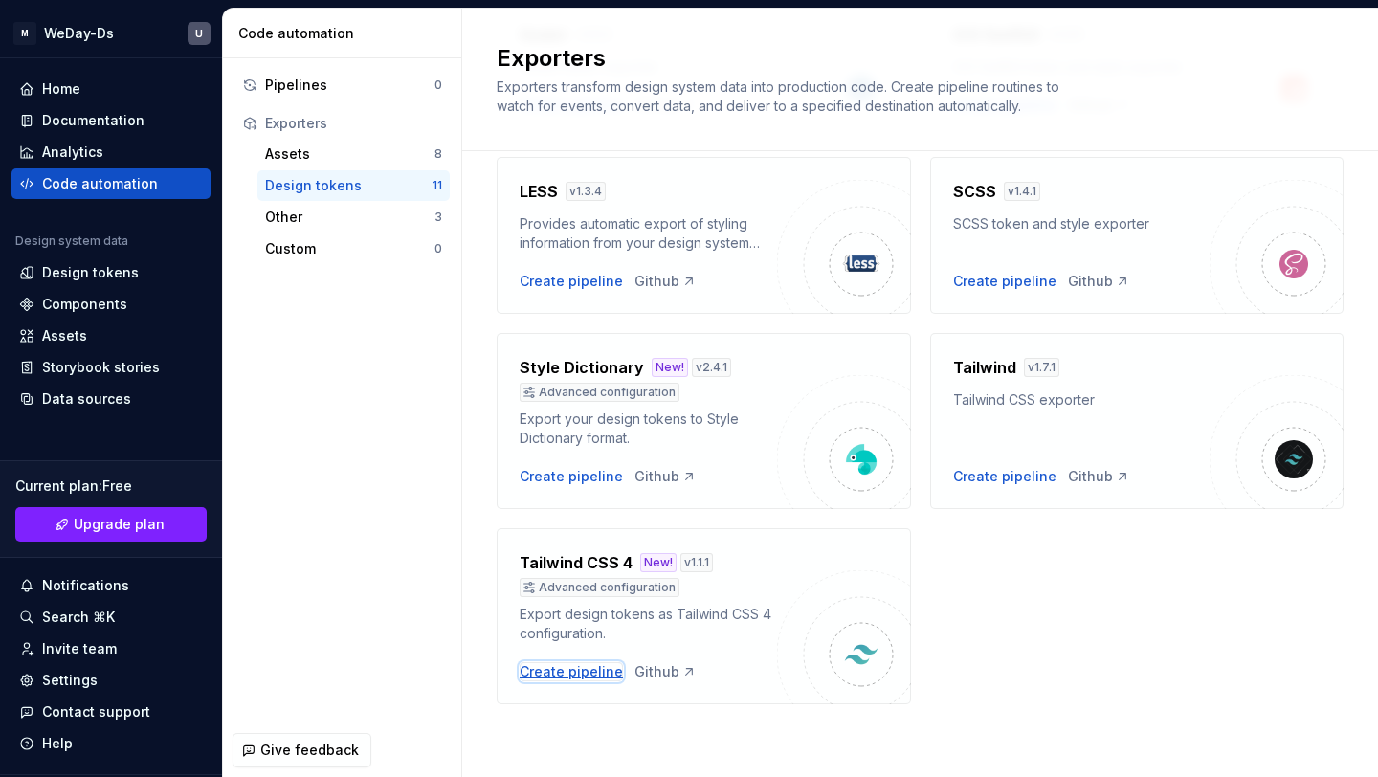
click at [584, 668] on div "Create pipeline" at bounding box center [571, 671] width 103 height 19
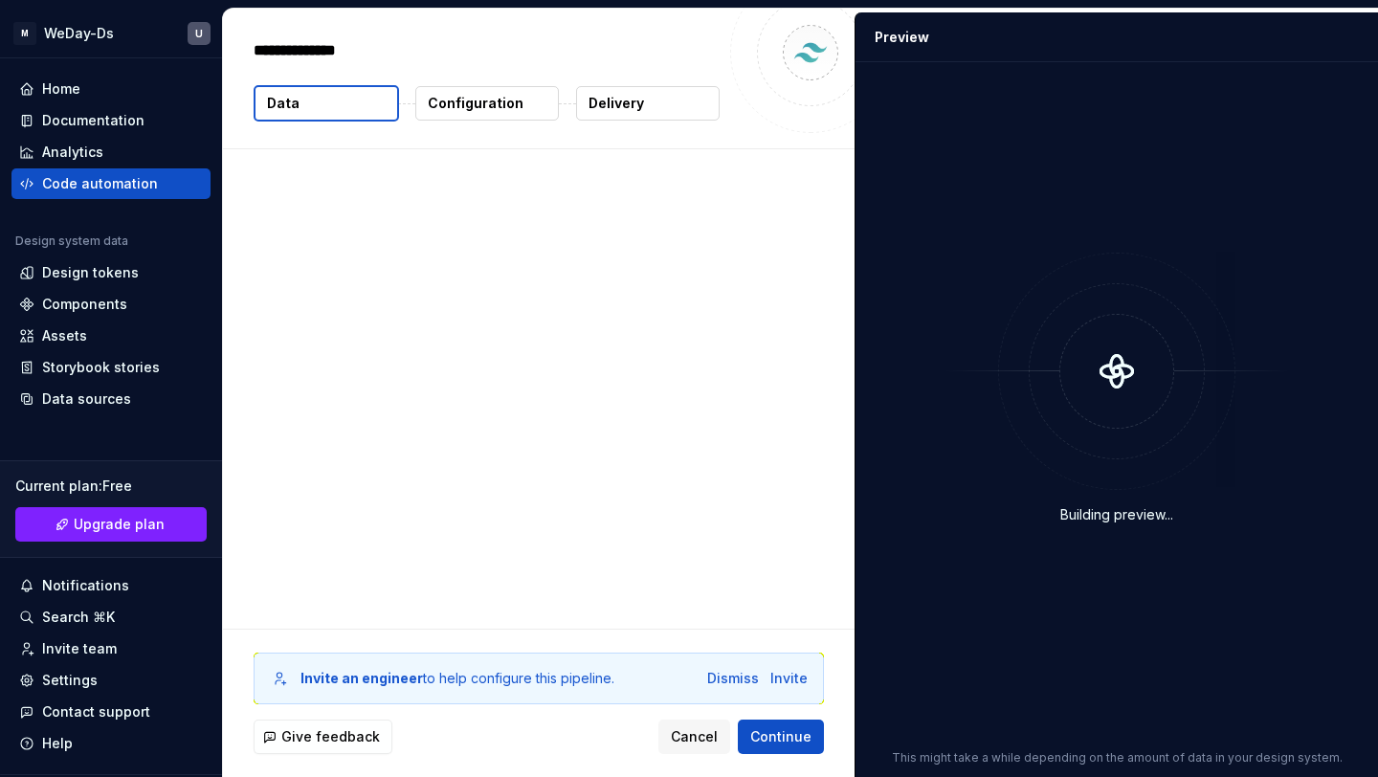
type textarea "*"
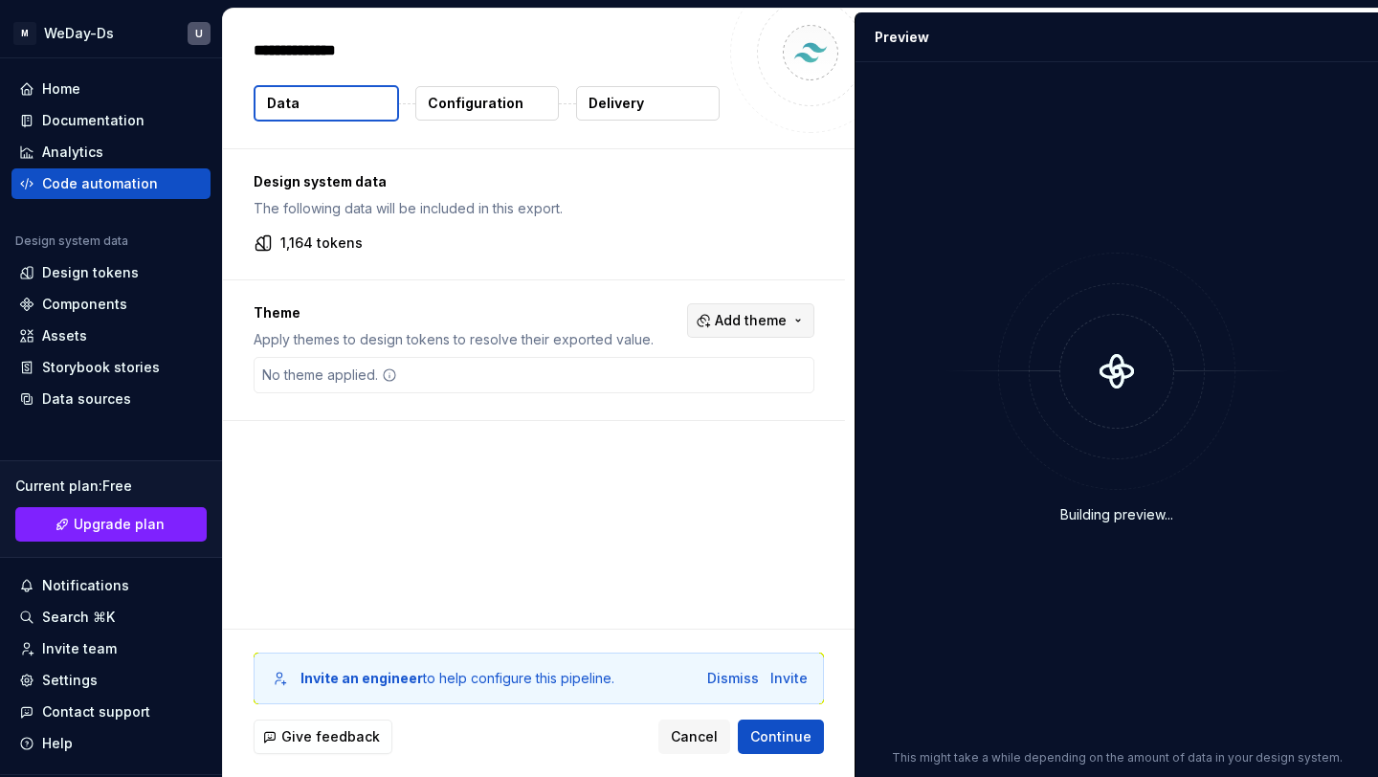
click at [748, 323] on span "Add theme" at bounding box center [751, 320] width 72 height 19
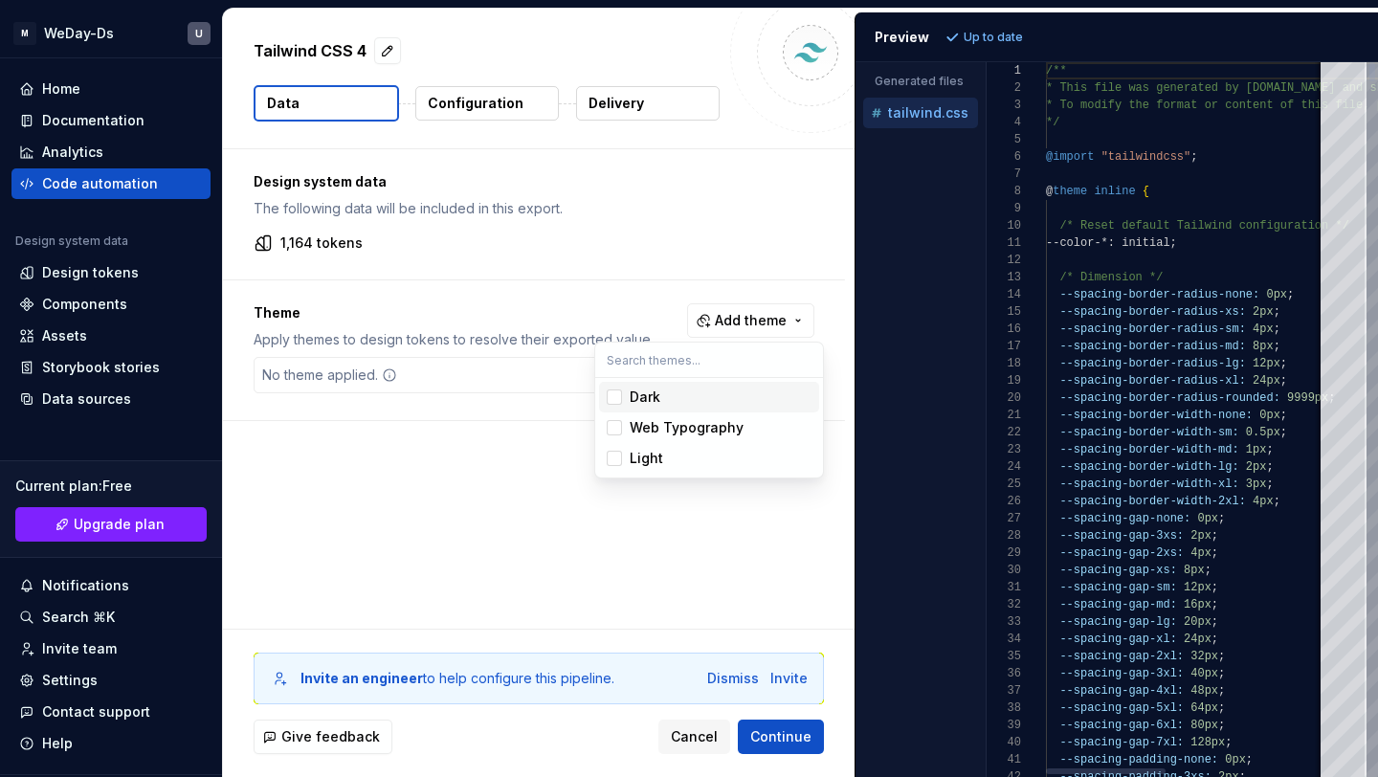
click at [702, 389] on div "Dark" at bounding box center [721, 397] width 182 height 19
click at [692, 429] on div "Web Typography" at bounding box center [687, 427] width 114 height 19
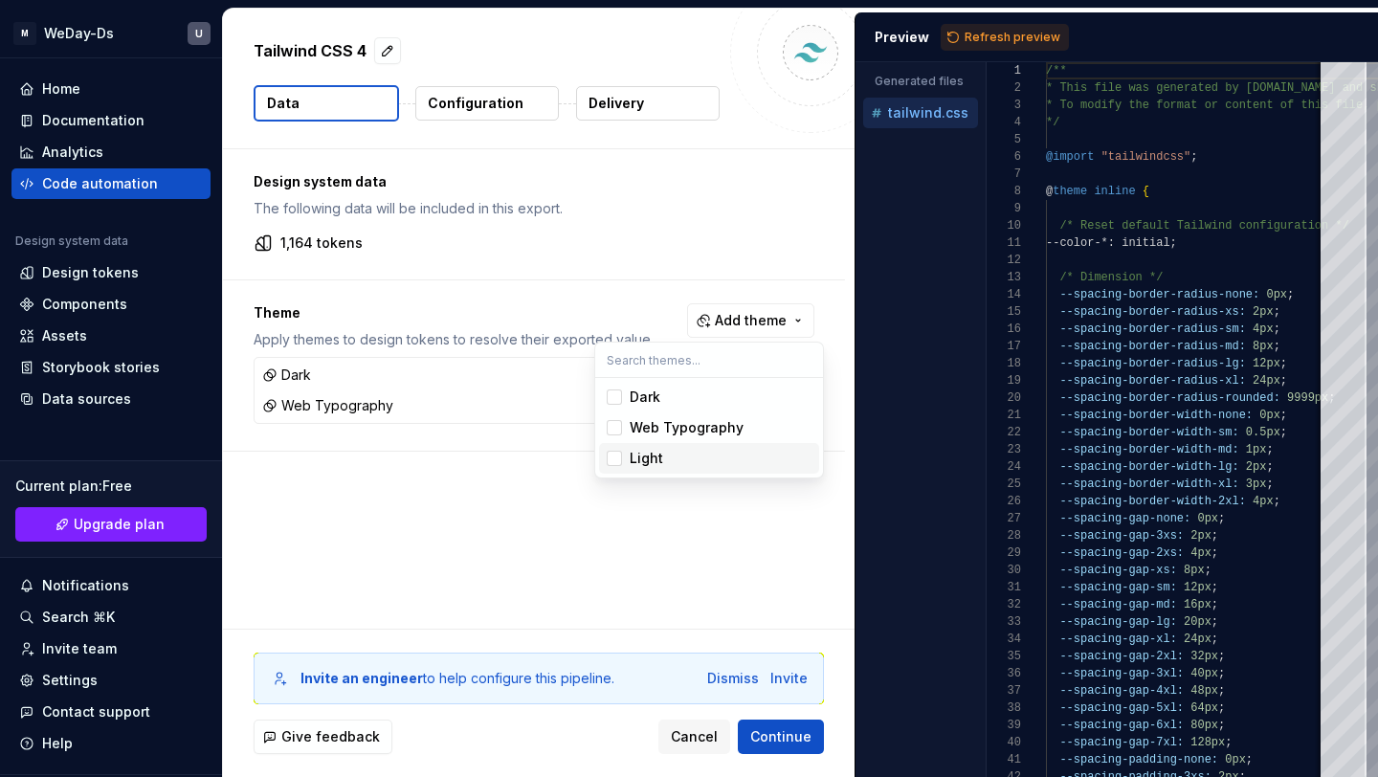
click at [673, 459] on div "Light" at bounding box center [721, 458] width 182 height 19
click at [502, 523] on html "M WeDay-Ds U Home Documentation Analytics Code automation Design system data De…" at bounding box center [689, 388] width 1378 height 777
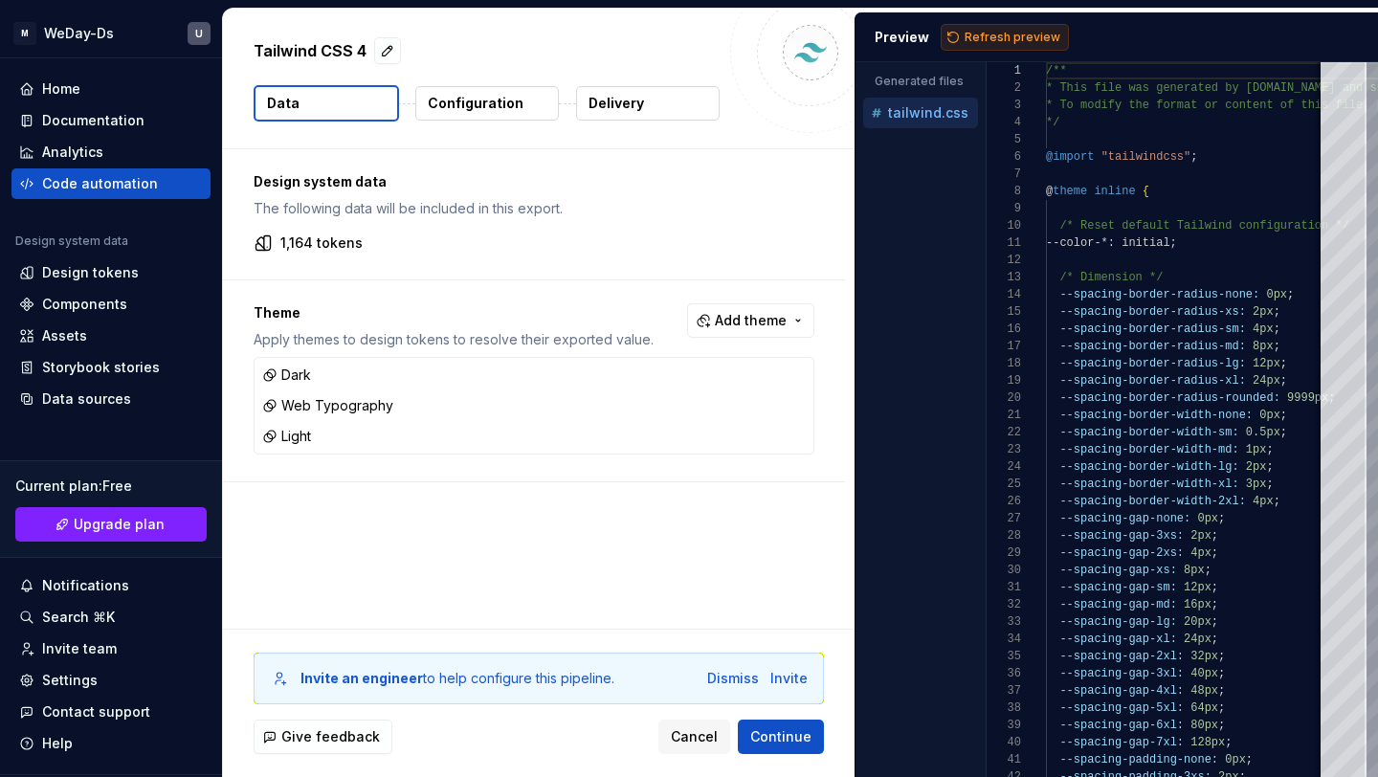
click at [977, 30] on span "Refresh preview" at bounding box center [1013, 37] width 96 height 15
click at [435, 97] on p "Configuration" at bounding box center [476, 103] width 96 height 19
click at [478, 102] on p "Configuration" at bounding box center [476, 103] width 96 height 19
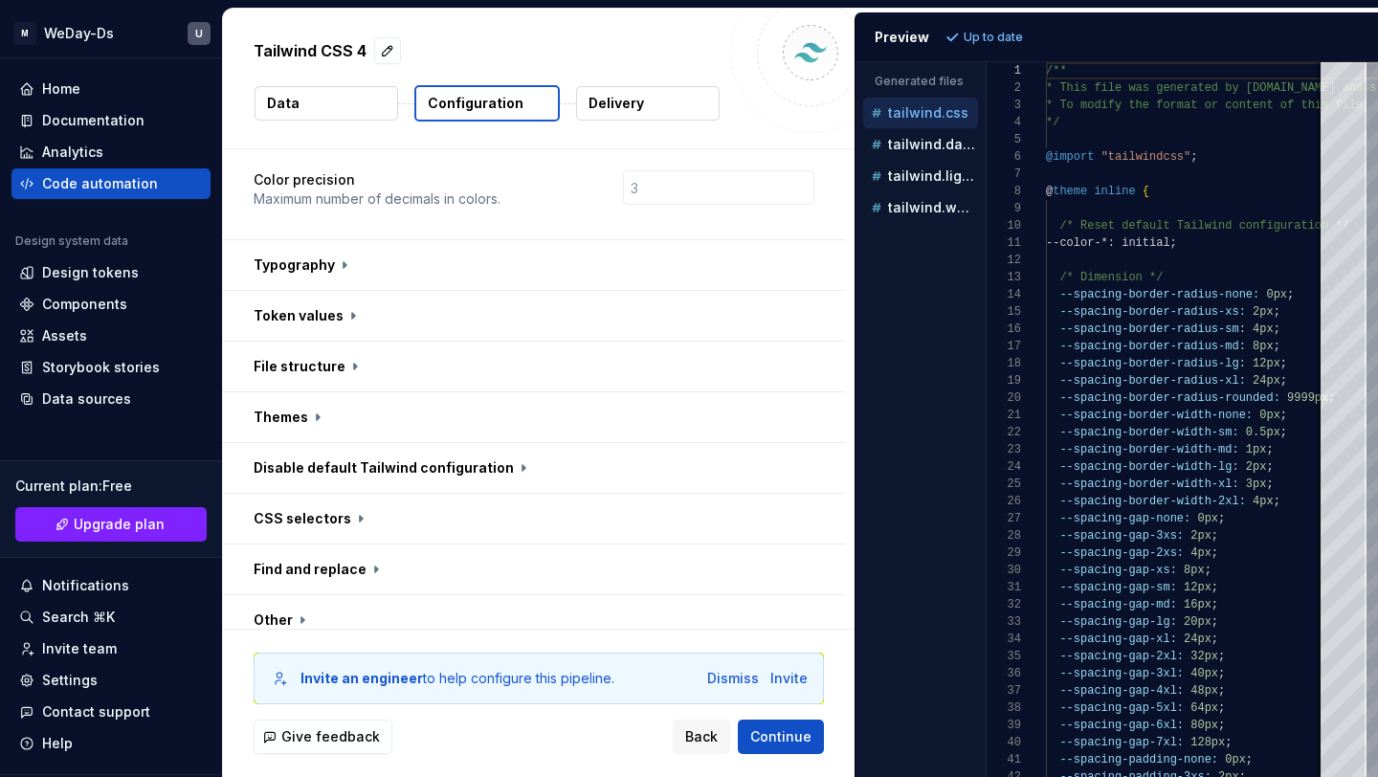
scroll to position [621, 0]
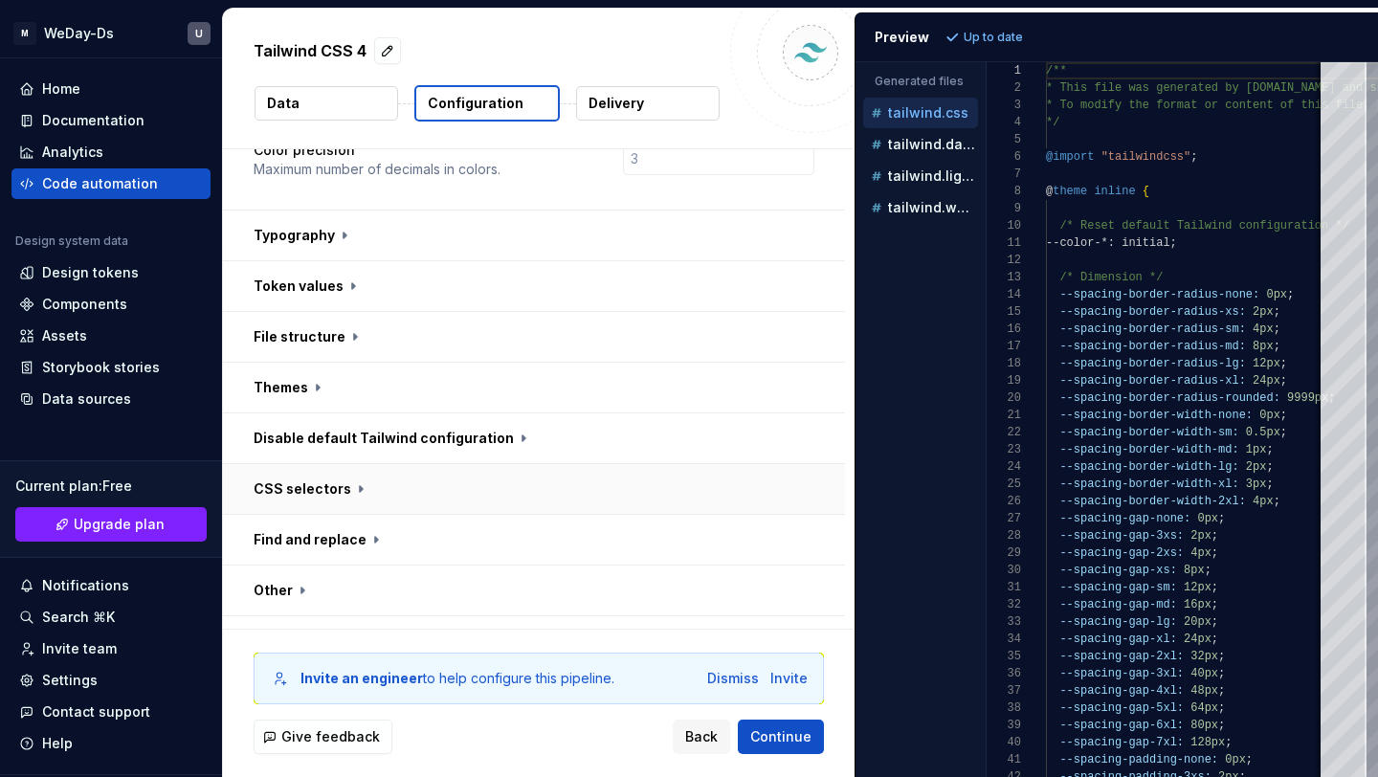
click at [575, 464] on button "button" at bounding box center [534, 489] width 622 height 50
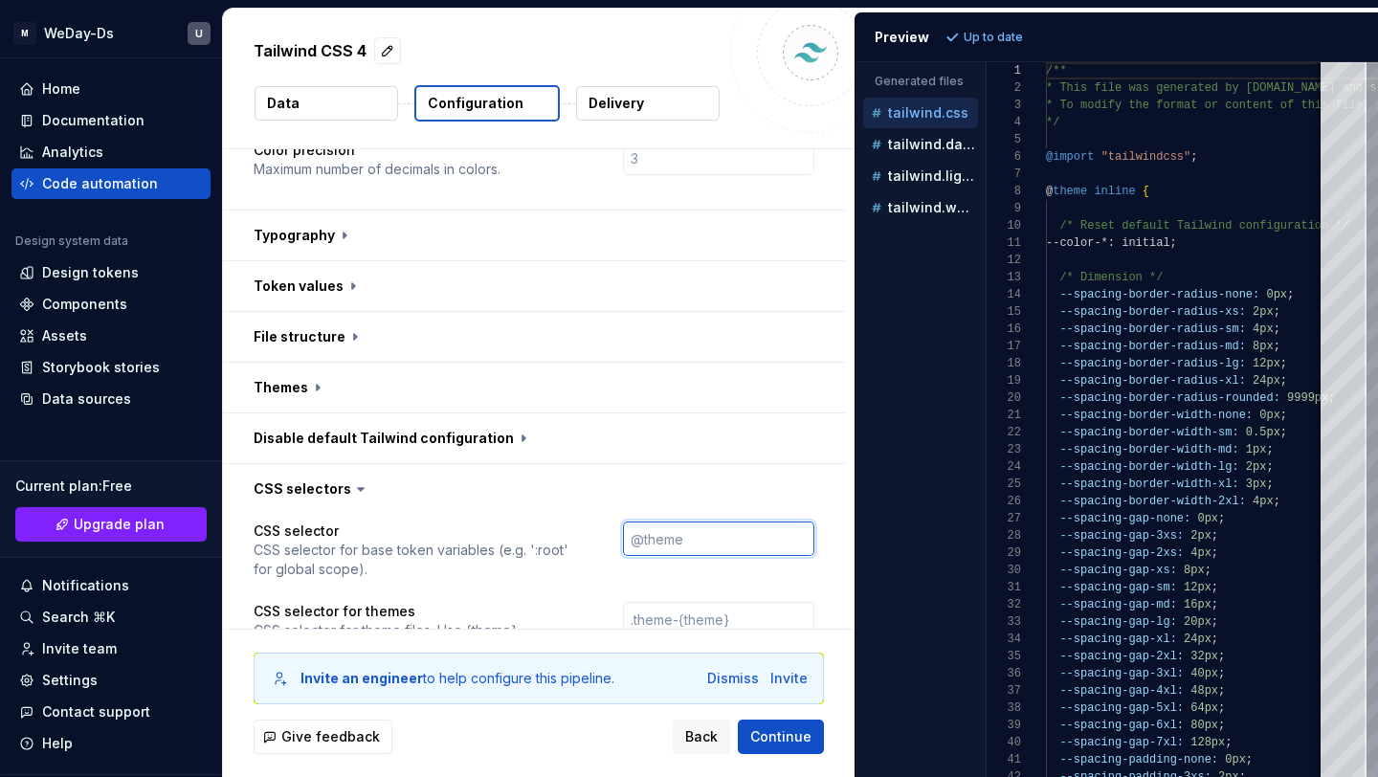
click at [671, 522] on input "text" at bounding box center [718, 539] width 191 height 34
type input "@Weday-ds"
click at [778, 464] on button "button" at bounding box center [534, 489] width 622 height 50
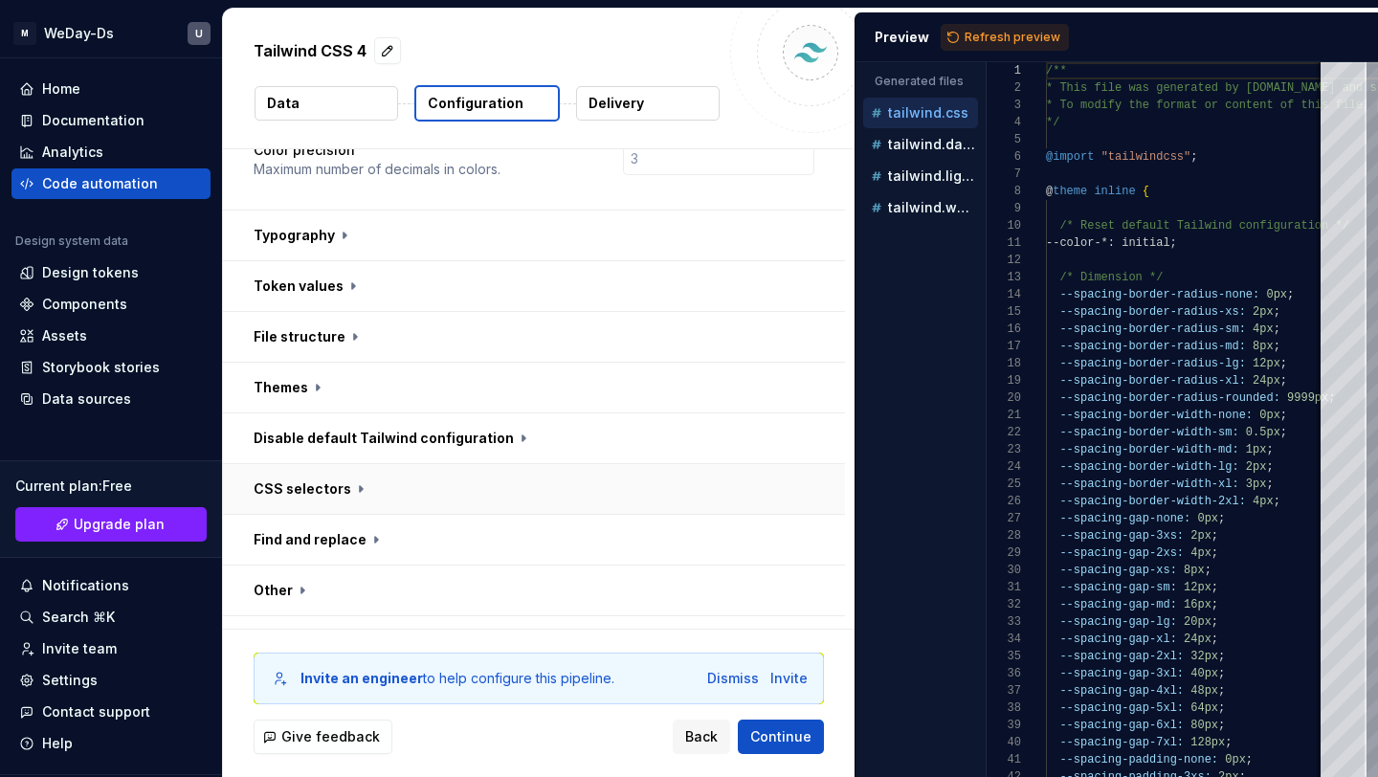
click at [614, 467] on button "button" at bounding box center [534, 489] width 622 height 50
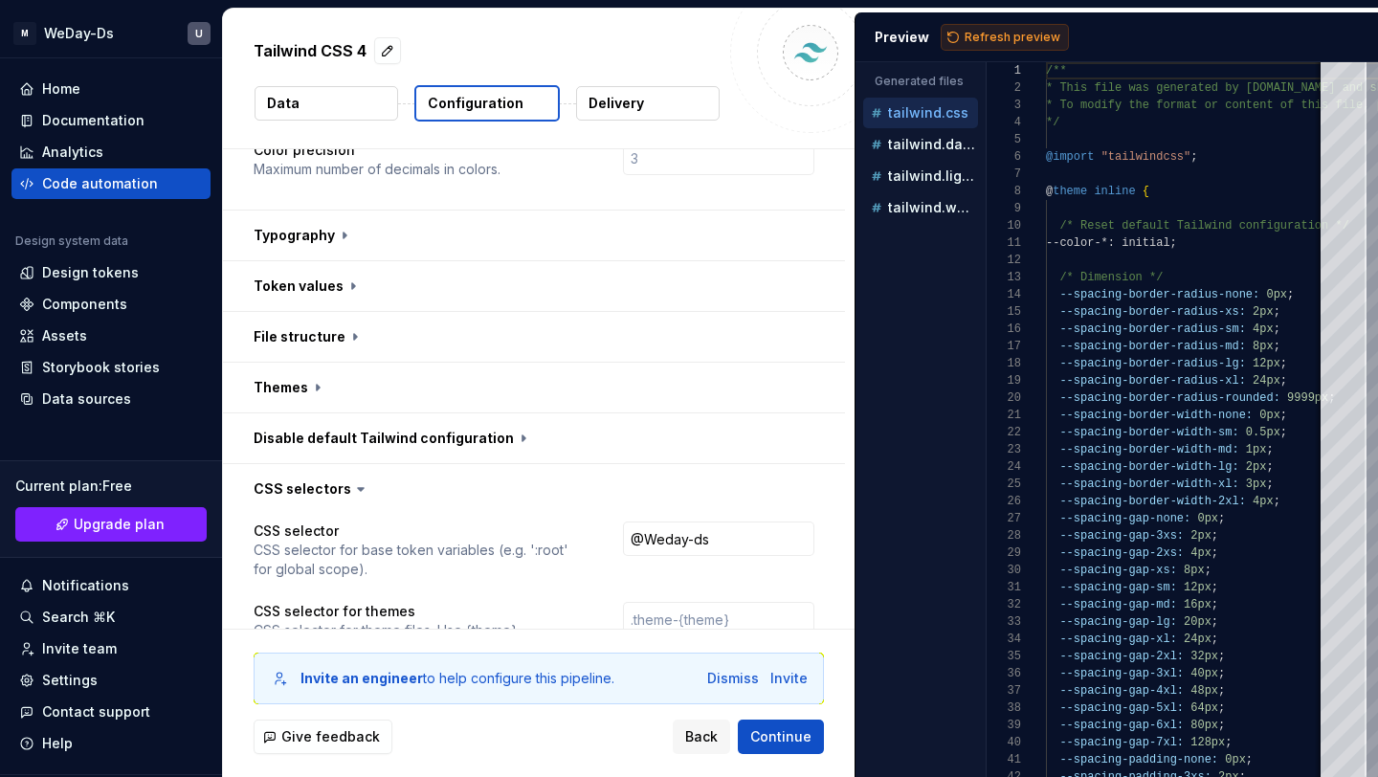
click at [1001, 33] on span "Refresh preview" at bounding box center [1013, 37] width 96 height 15
type textarea "**********"
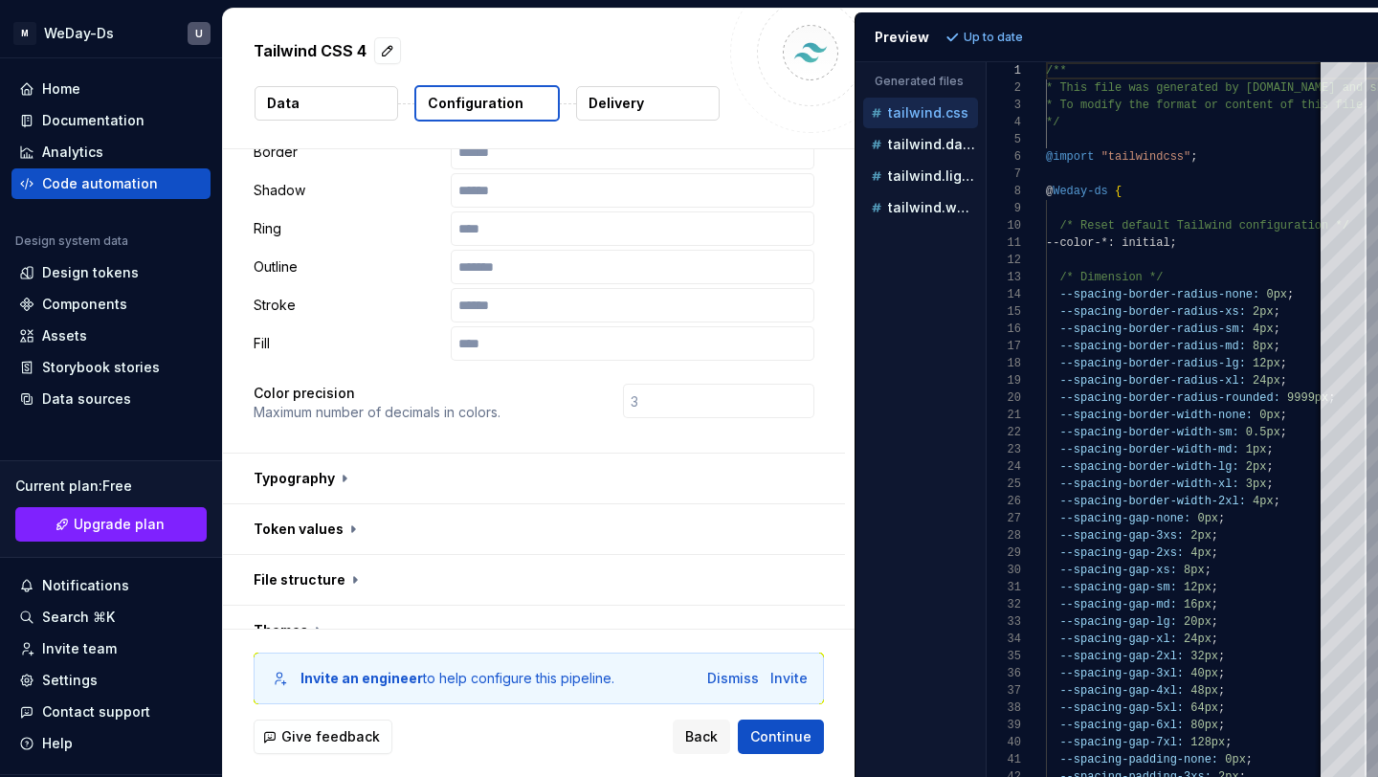
scroll to position [408, 0]
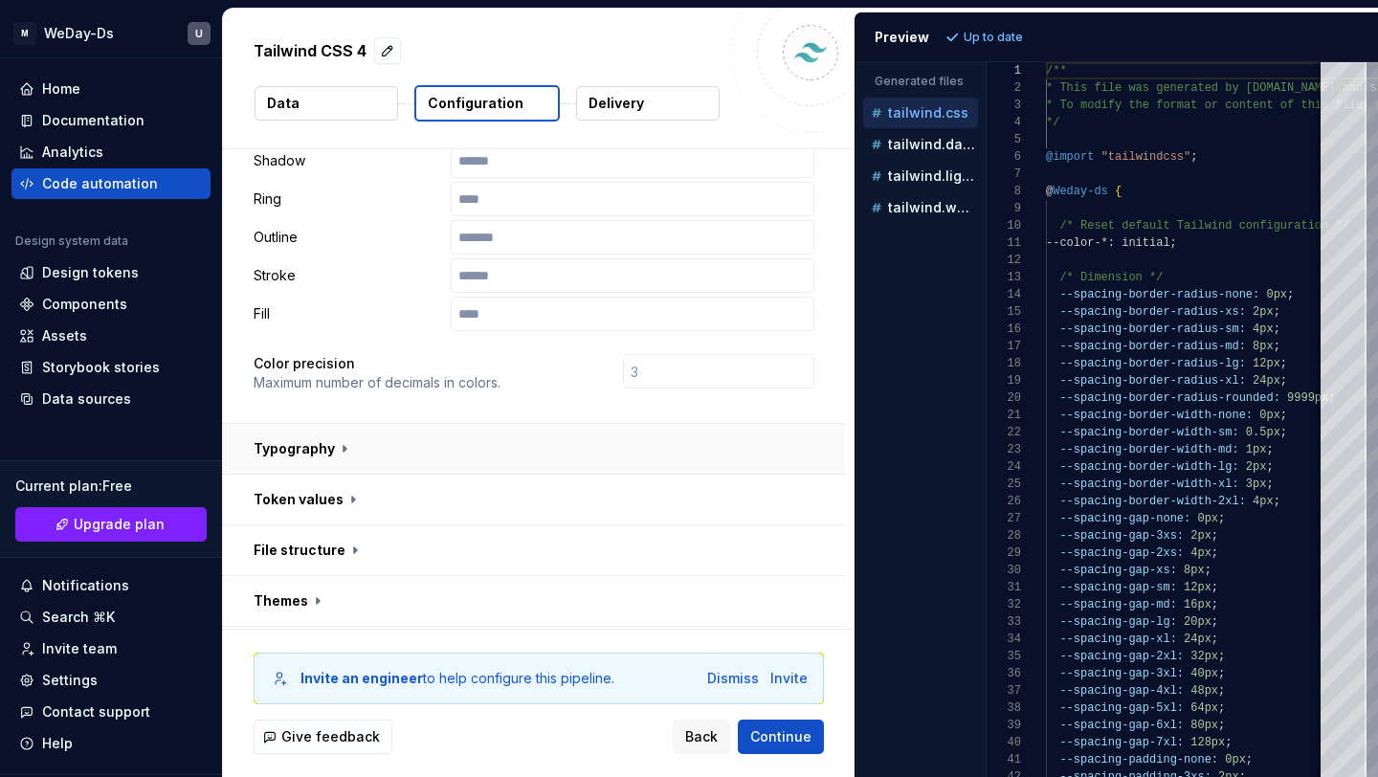
click at [340, 424] on button "button" at bounding box center [534, 449] width 622 height 50
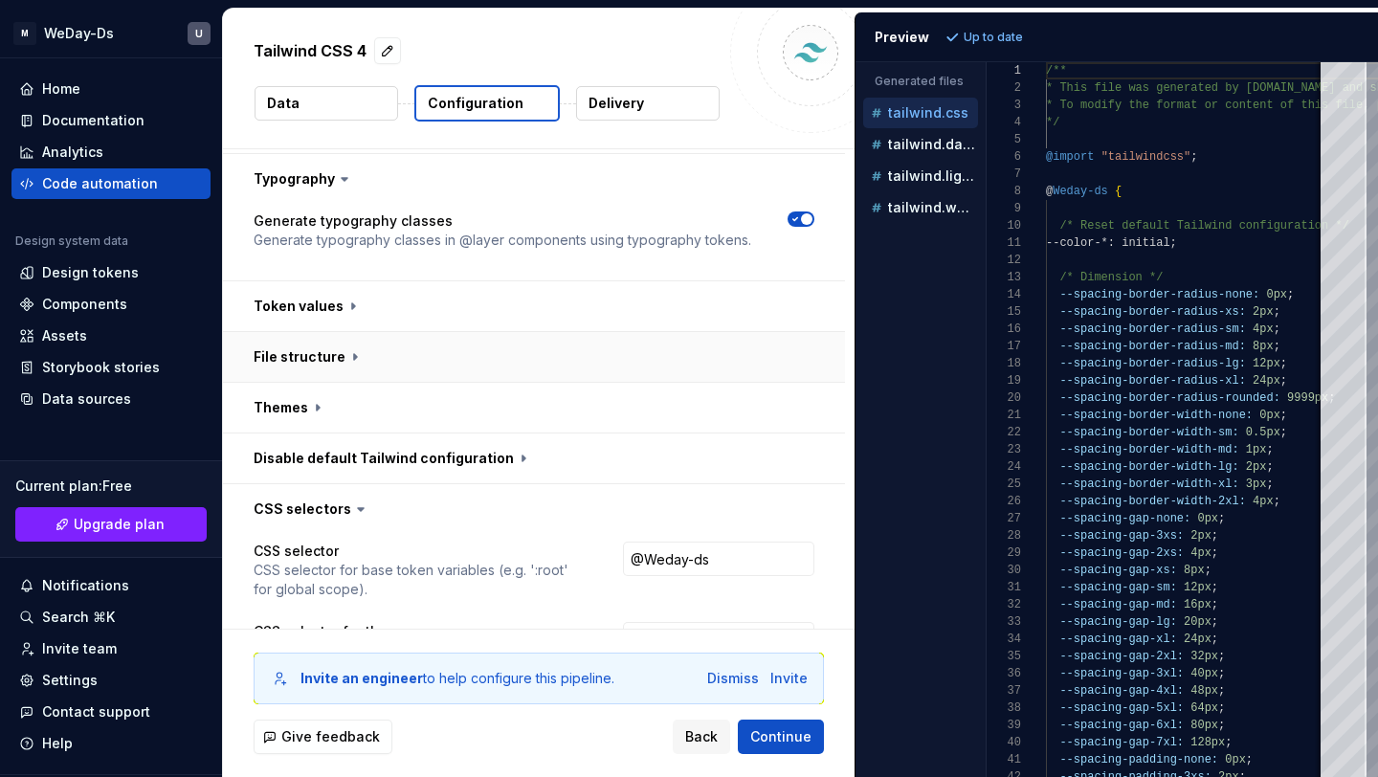
scroll to position [634, 0]
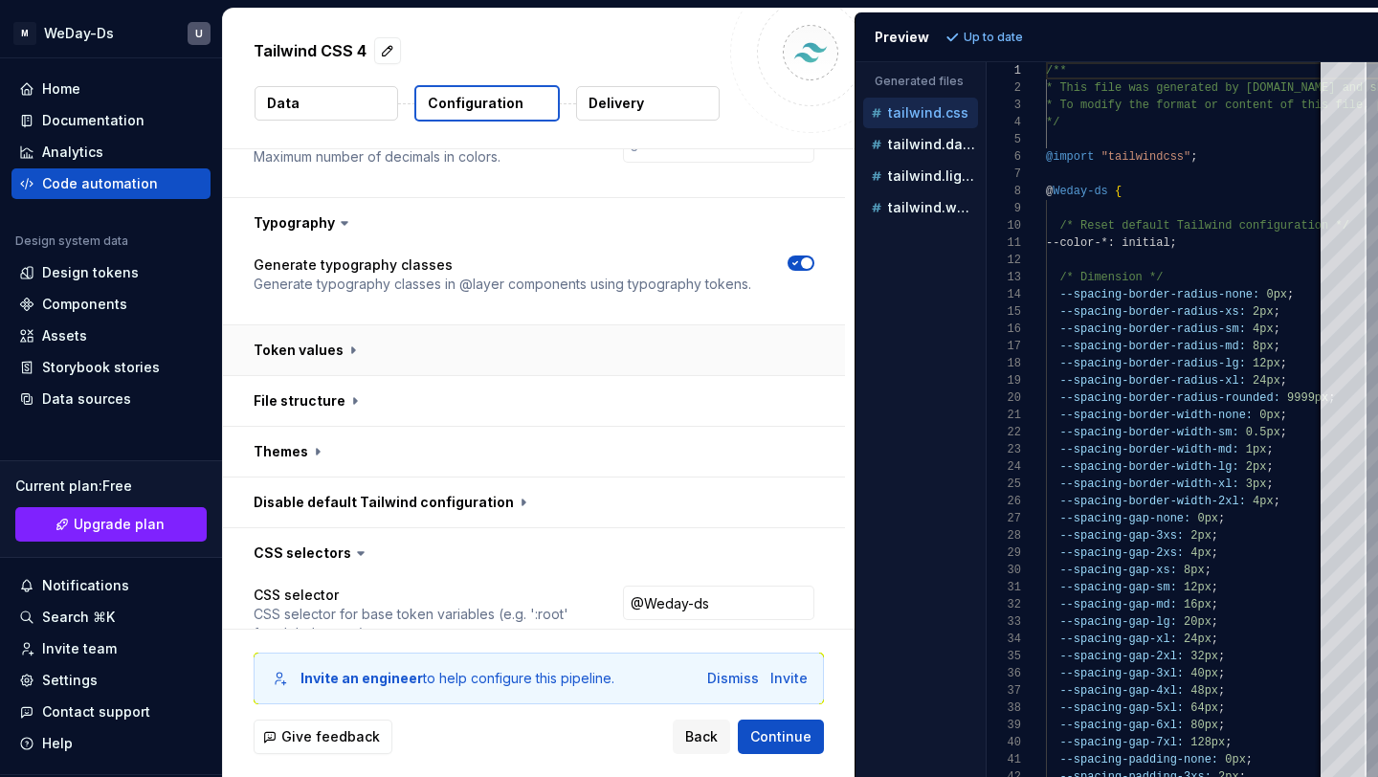
click at [345, 325] on button "button" at bounding box center [534, 350] width 622 height 50
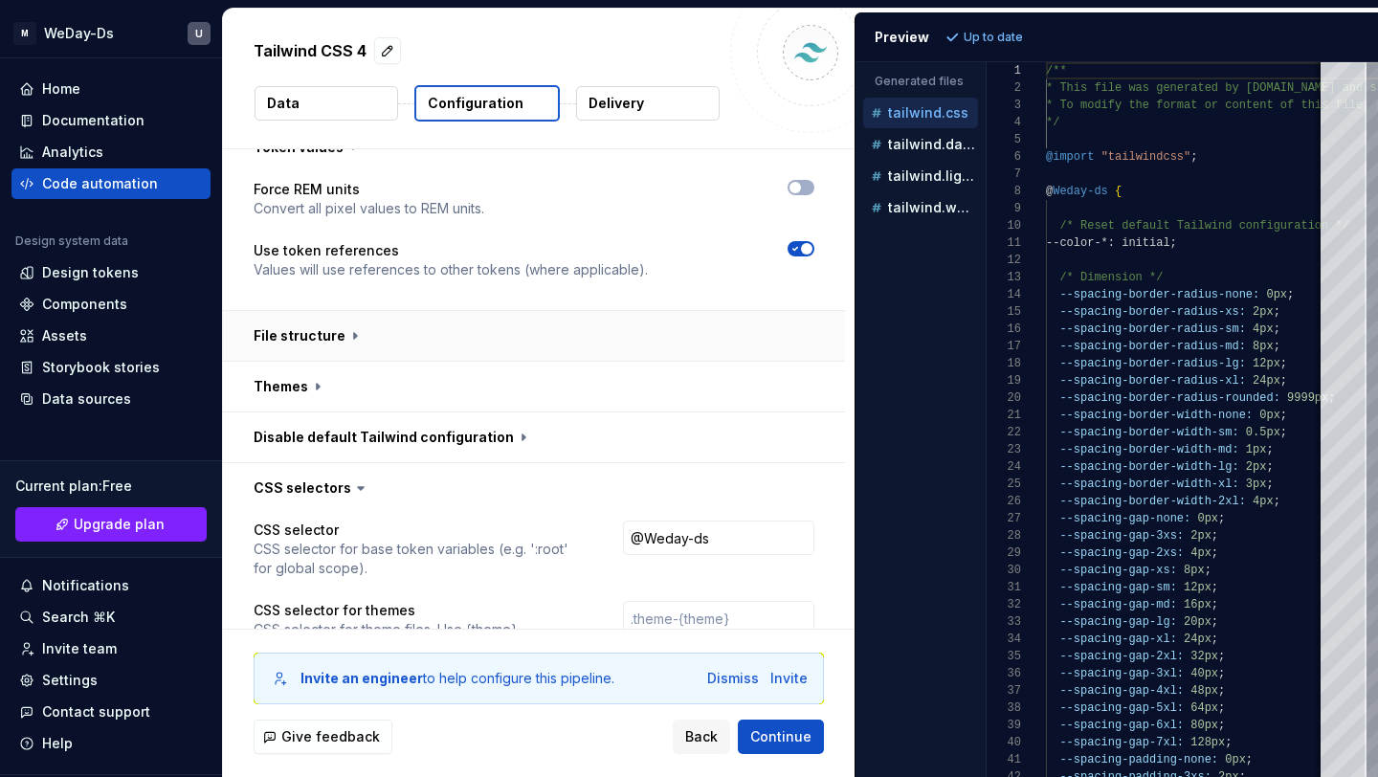
scroll to position [865, 0]
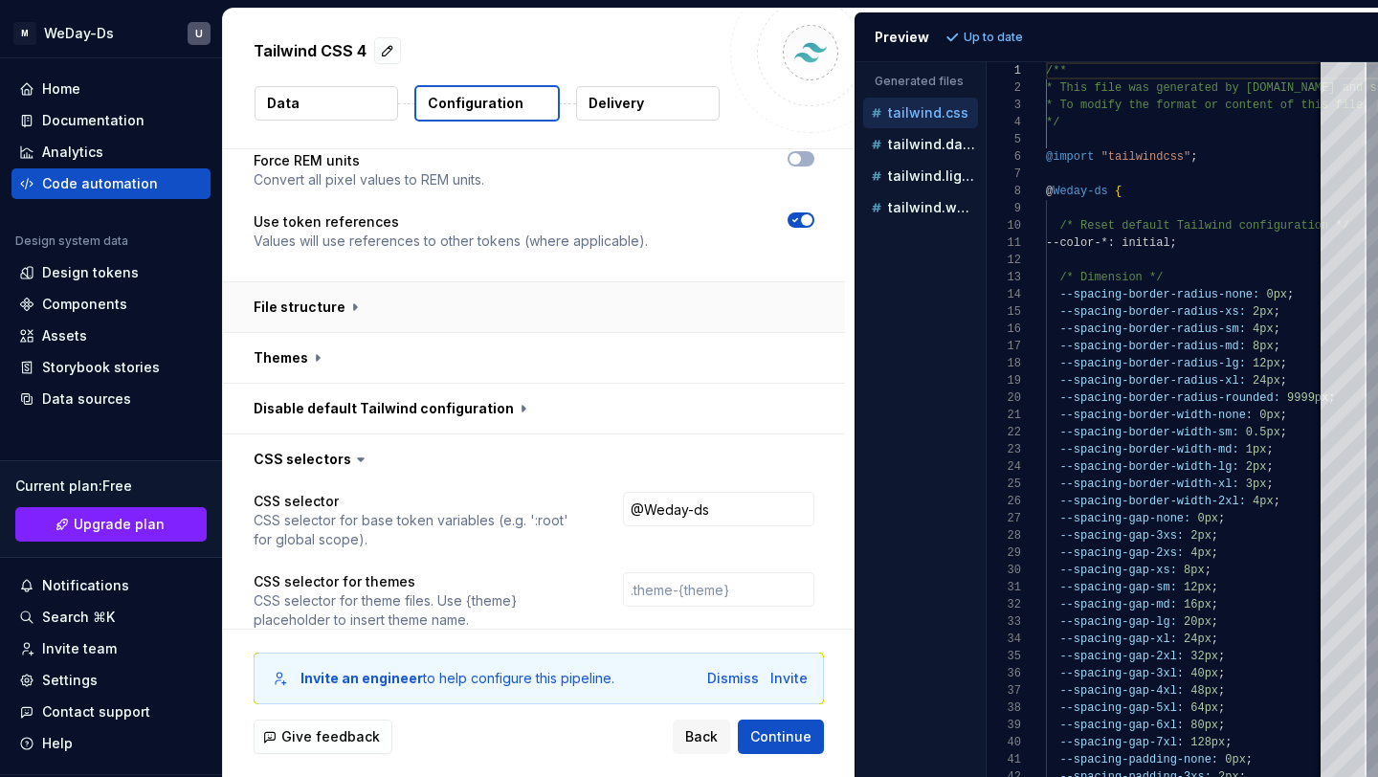
click at [333, 282] on button "button" at bounding box center [534, 307] width 622 height 50
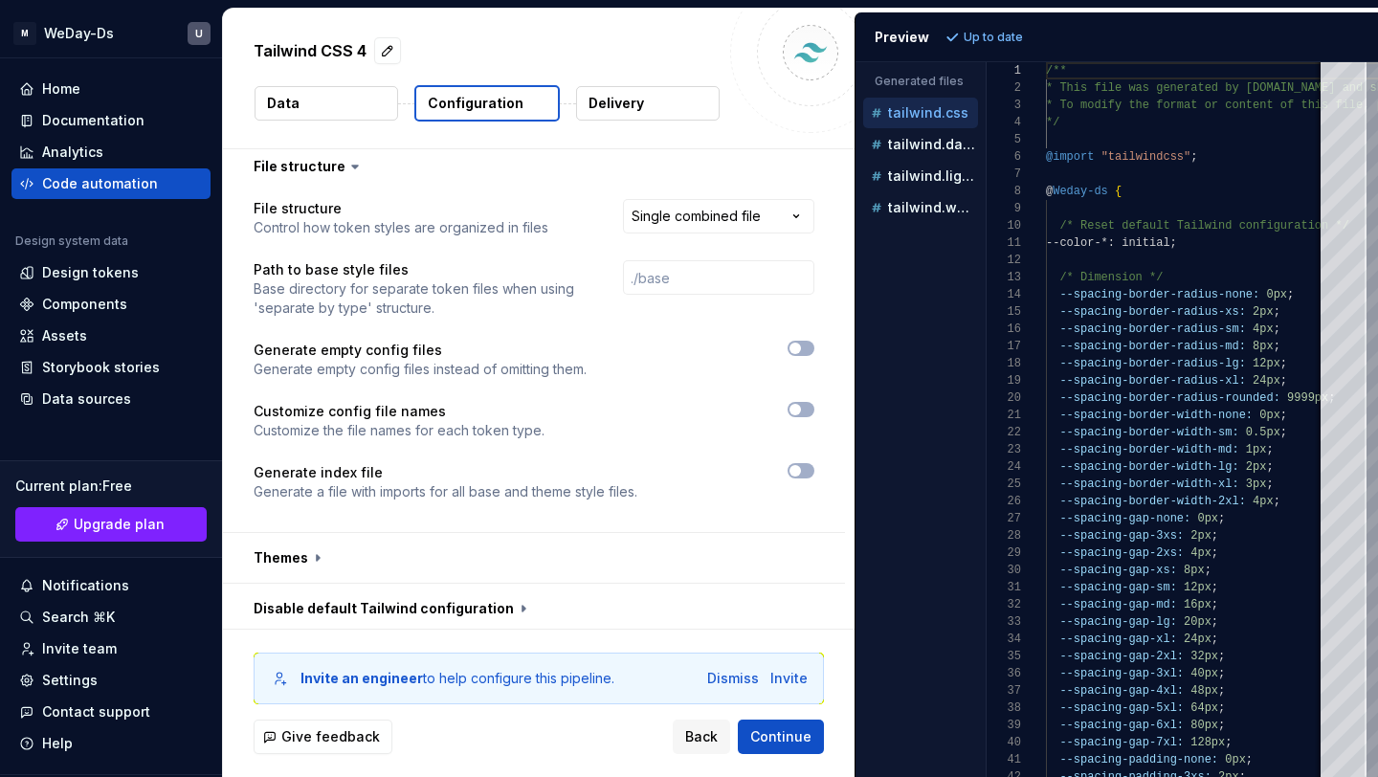
scroll to position [992, 0]
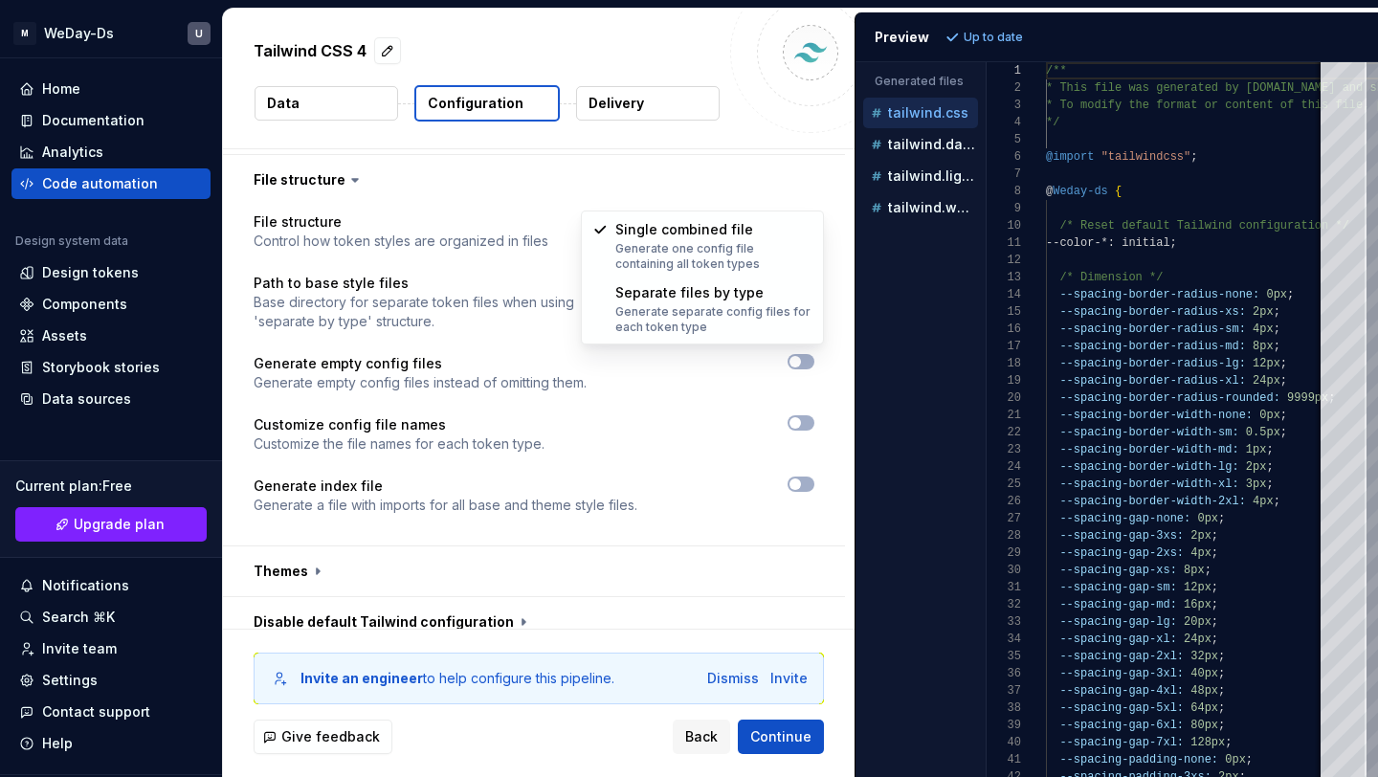
click at [698, 190] on html "**********" at bounding box center [689, 388] width 1378 height 777
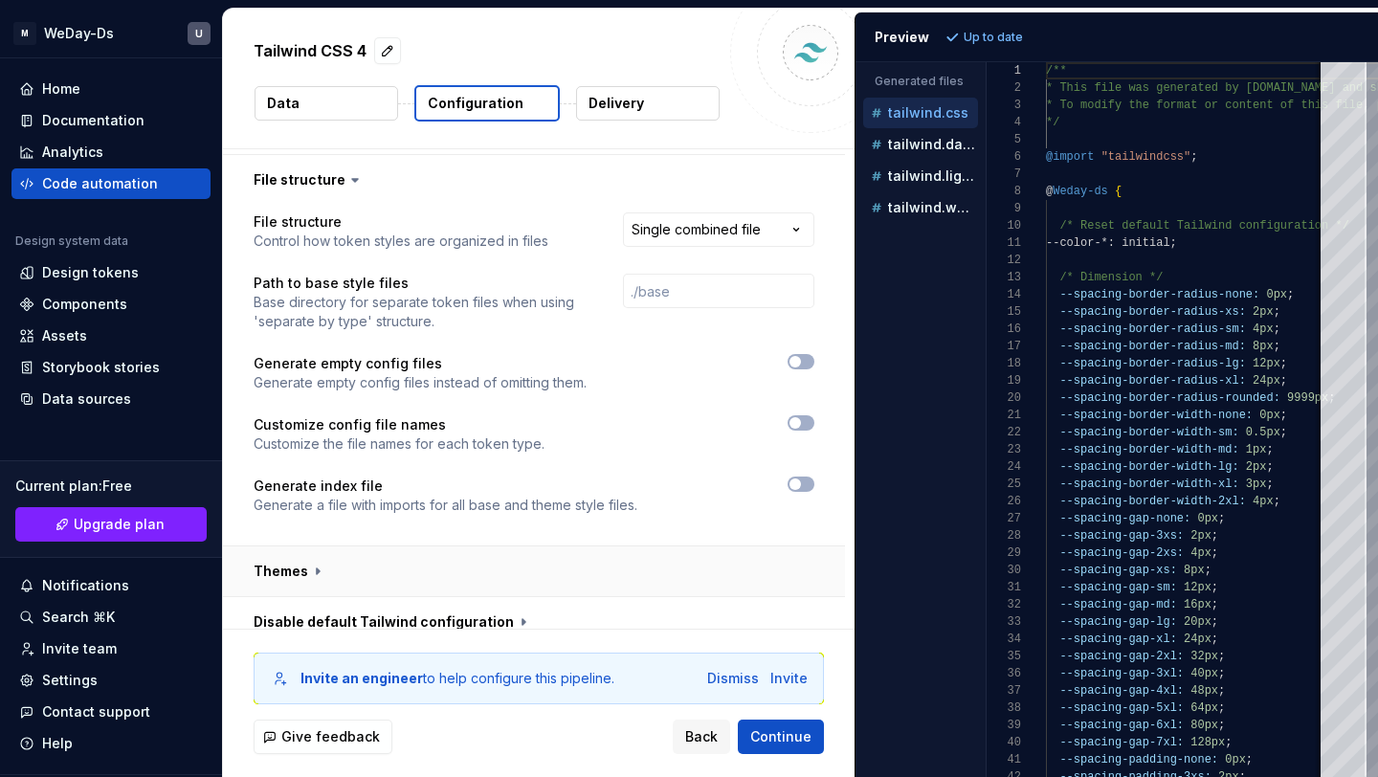
click at [322, 546] on button "button" at bounding box center [534, 571] width 622 height 50
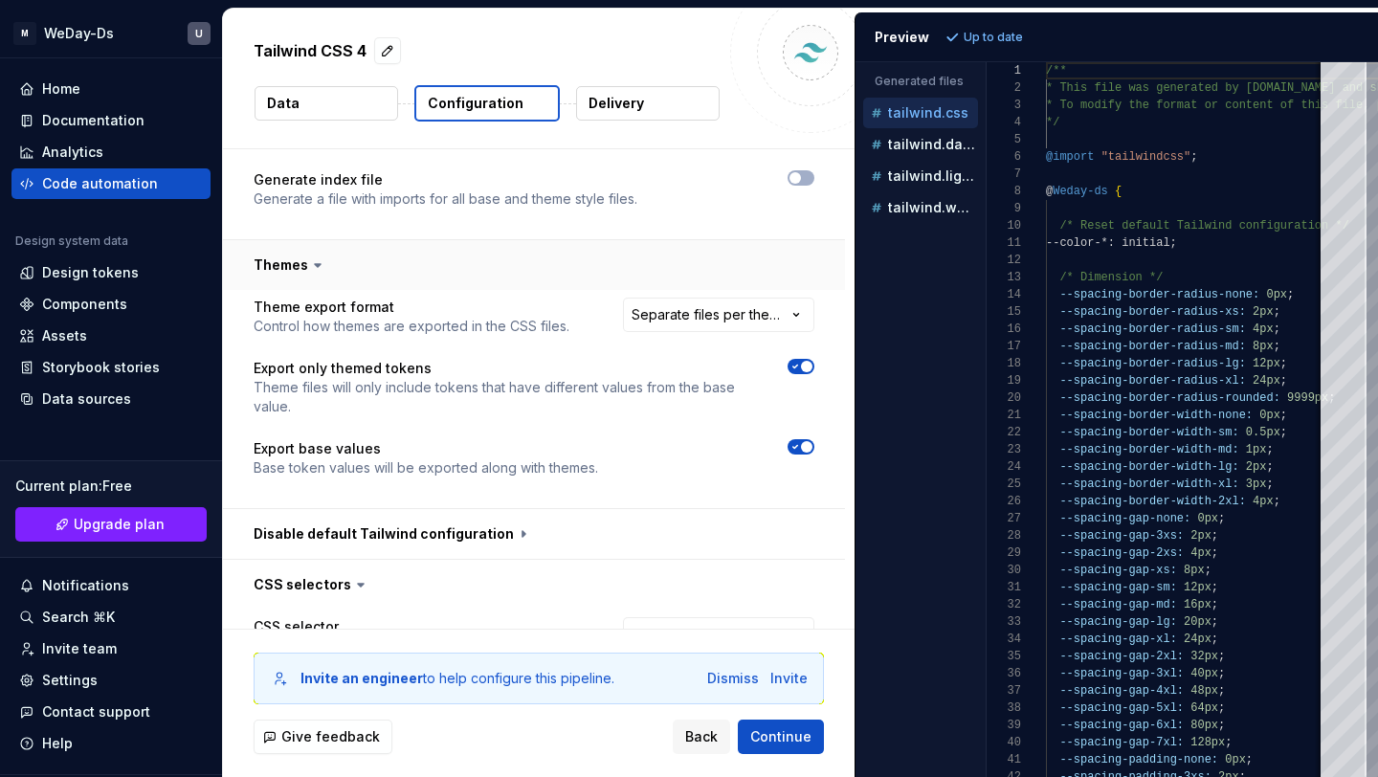
scroll to position [1368, 0]
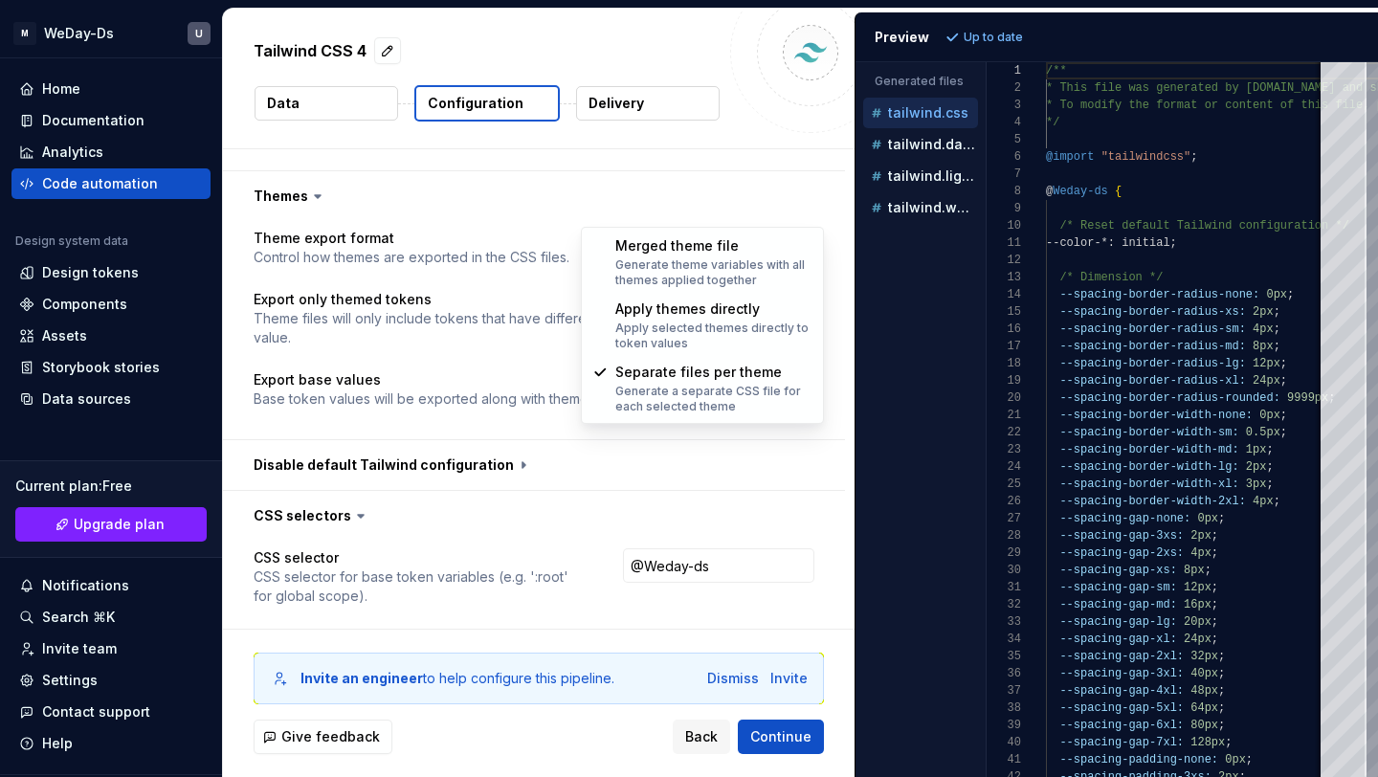
click at [698, 204] on html "**********" at bounding box center [689, 388] width 1378 height 777
select select "**********"
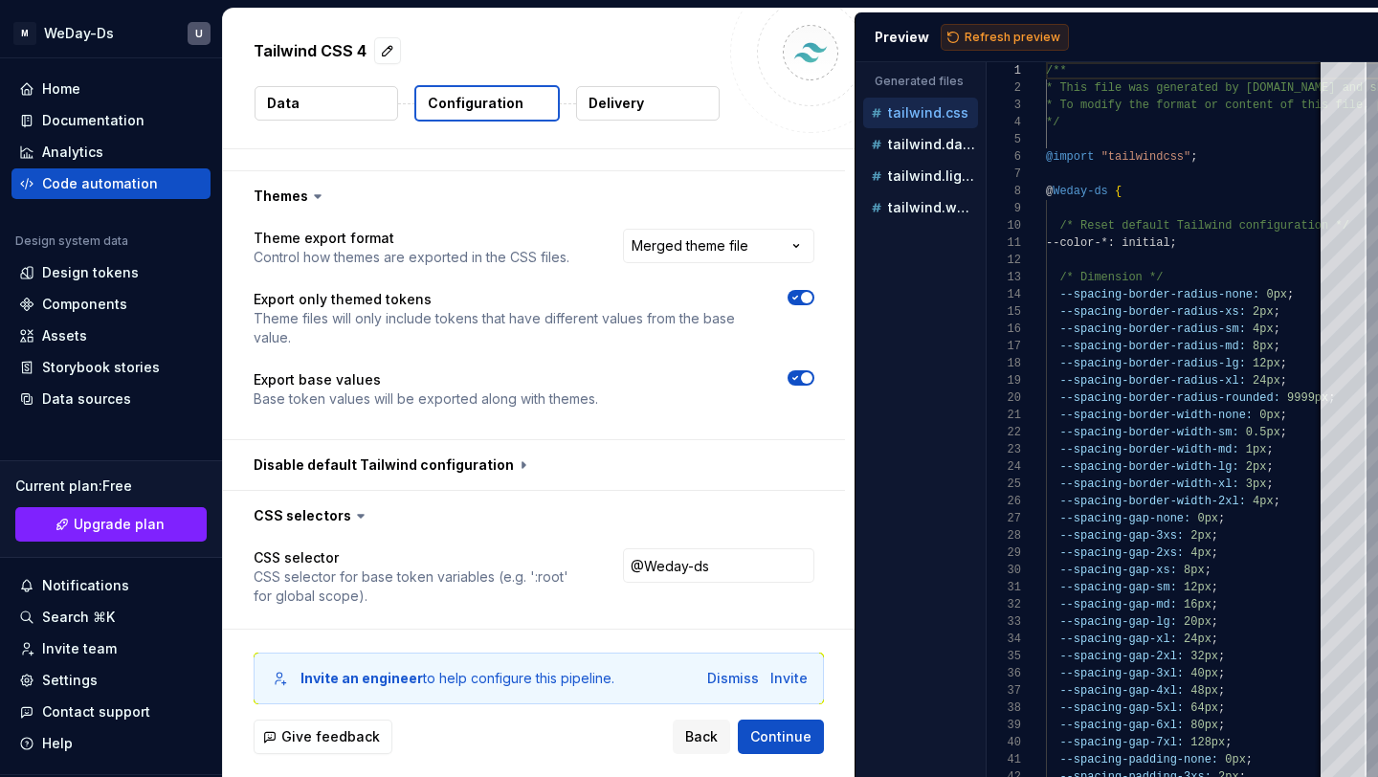
click at [974, 37] on span "Refresh preview" at bounding box center [1013, 37] width 96 height 15
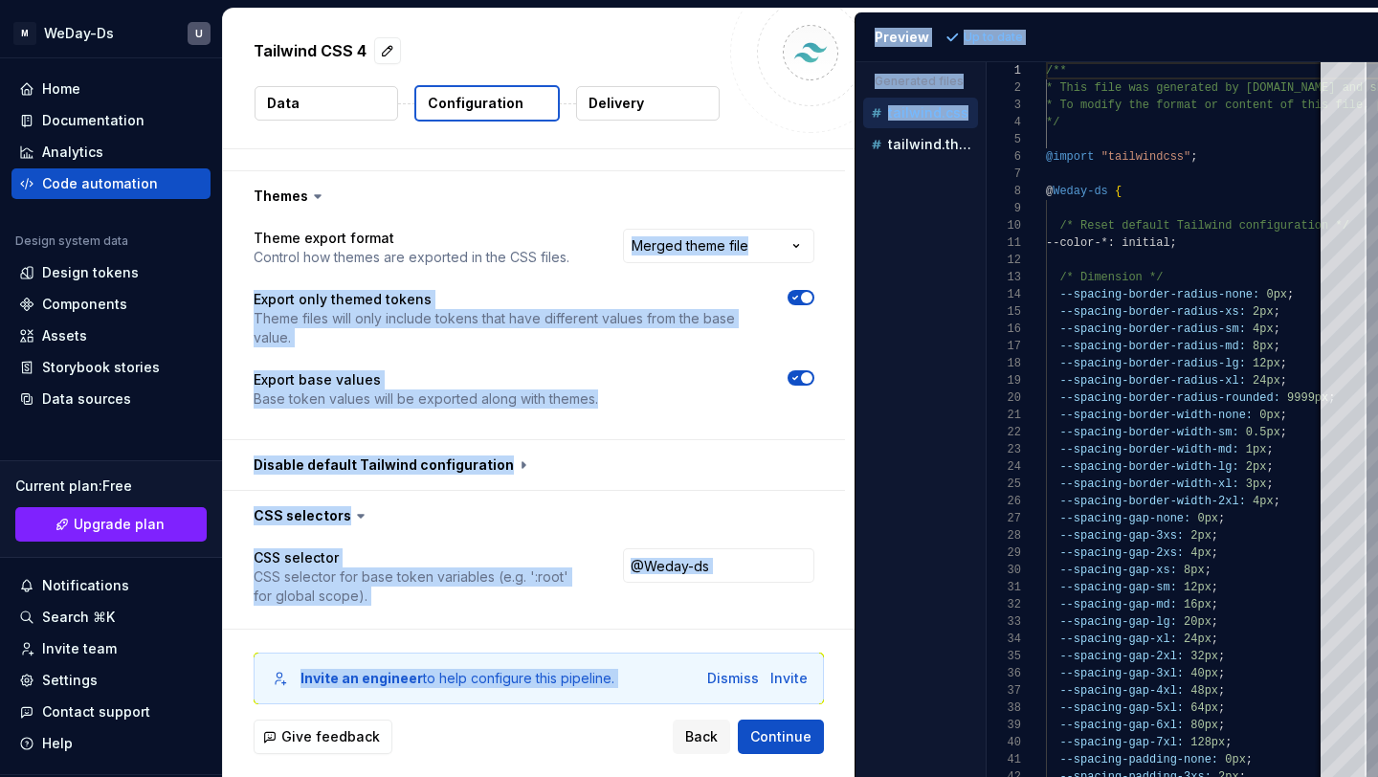
drag, startPoint x: 855, startPoint y: 201, endPoint x: 836, endPoint y: 198, distance: 18.4
click at [836, 198] on div "**********" at bounding box center [800, 393] width 1155 height 768
click at [940, 136] on div "tailwind.themed.css" at bounding box center [922, 144] width 111 height 19
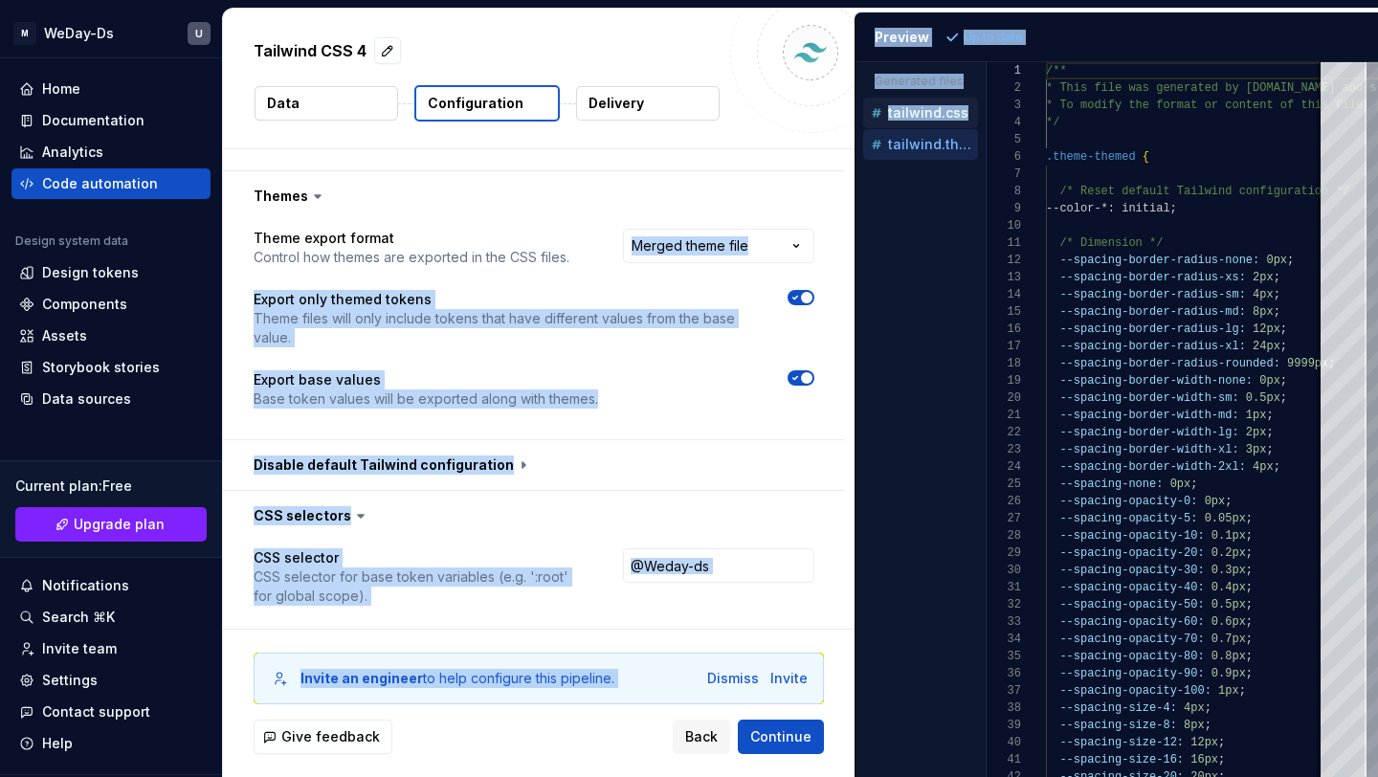
click at [935, 115] on p "tailwind.css" at bounding box center [928, 112] width 80 height 15
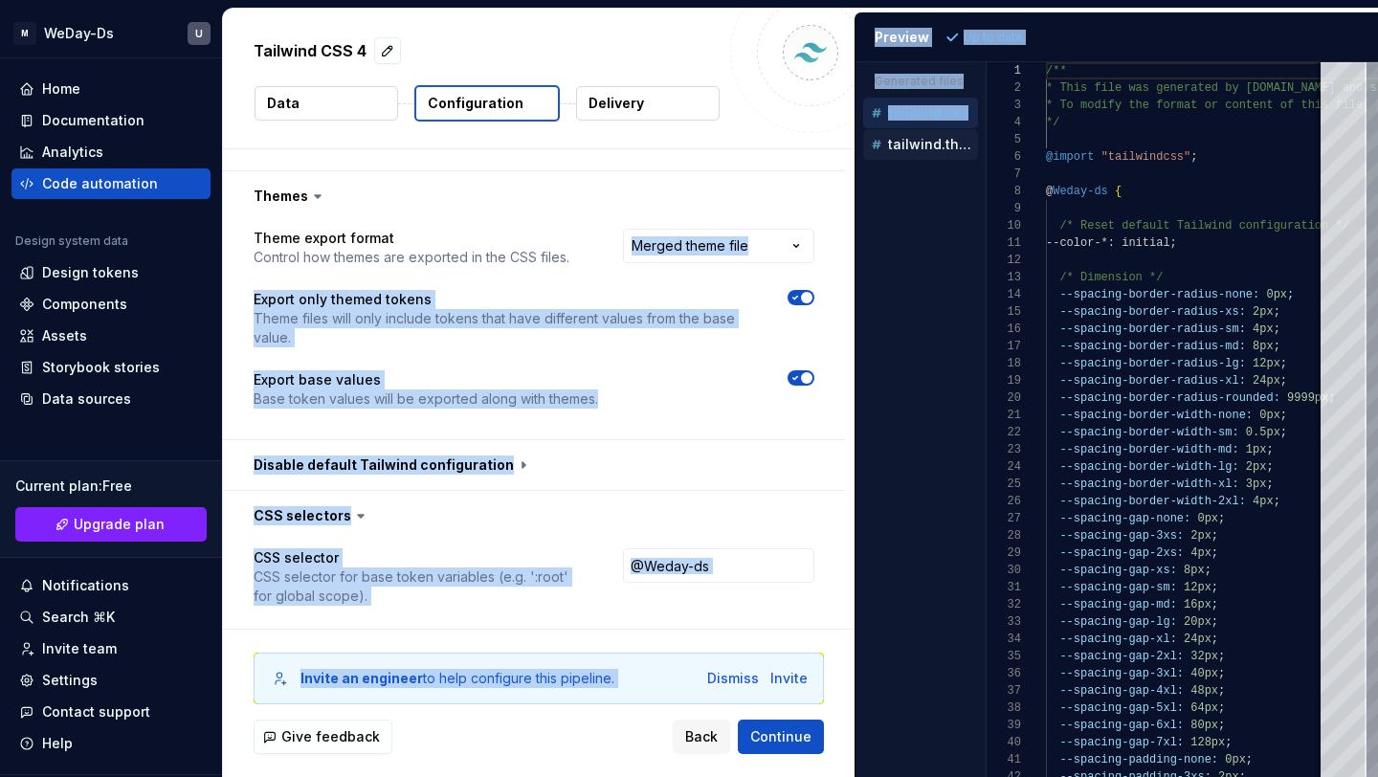
click at [924, 144] on p "tailwind.themed.css" at bounding box center [933, 144] width 90 height 15
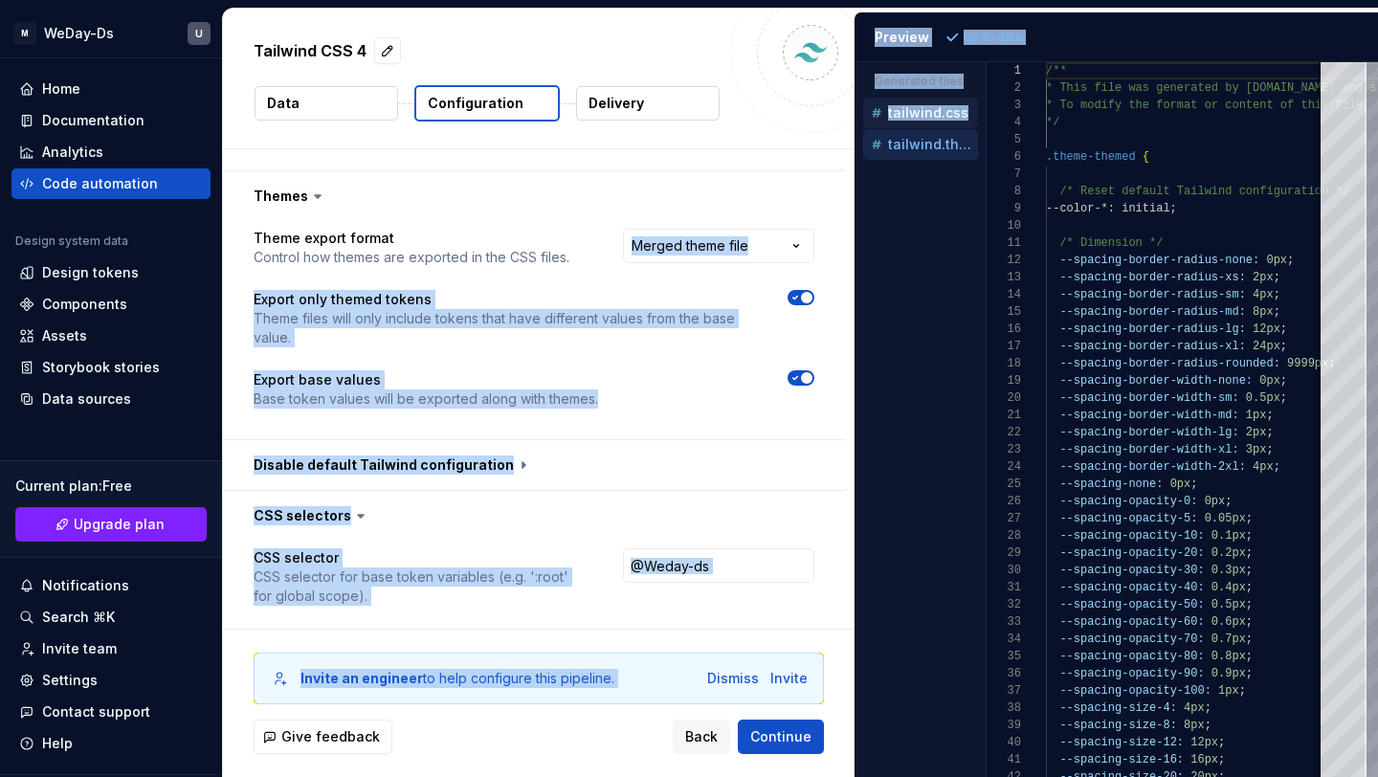
click at [924, 122] on button "tailwind.css" at bounding box center [920, 112] width 115 height 21
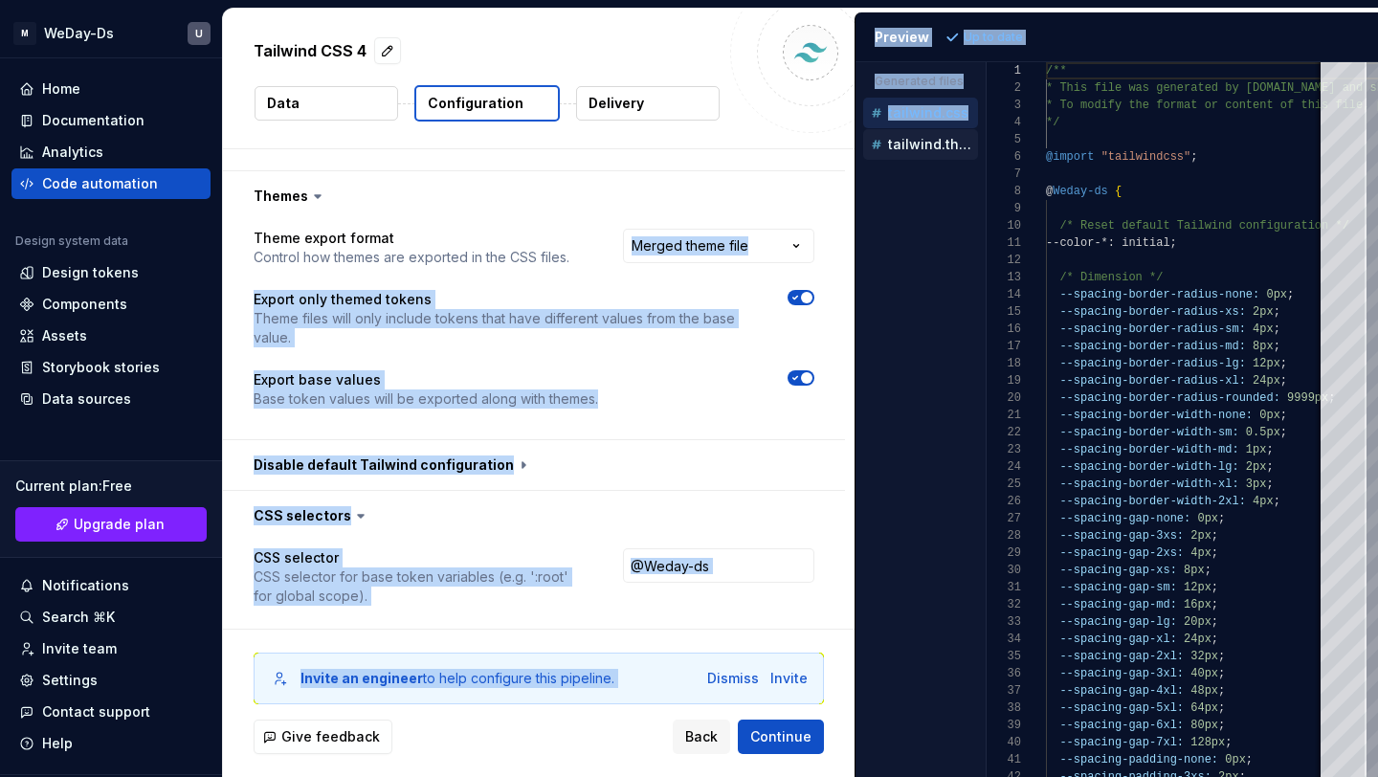
click at [925, 134] on button "tailwind.themed.css" at bounding box center [920, 144] width 115 height 21
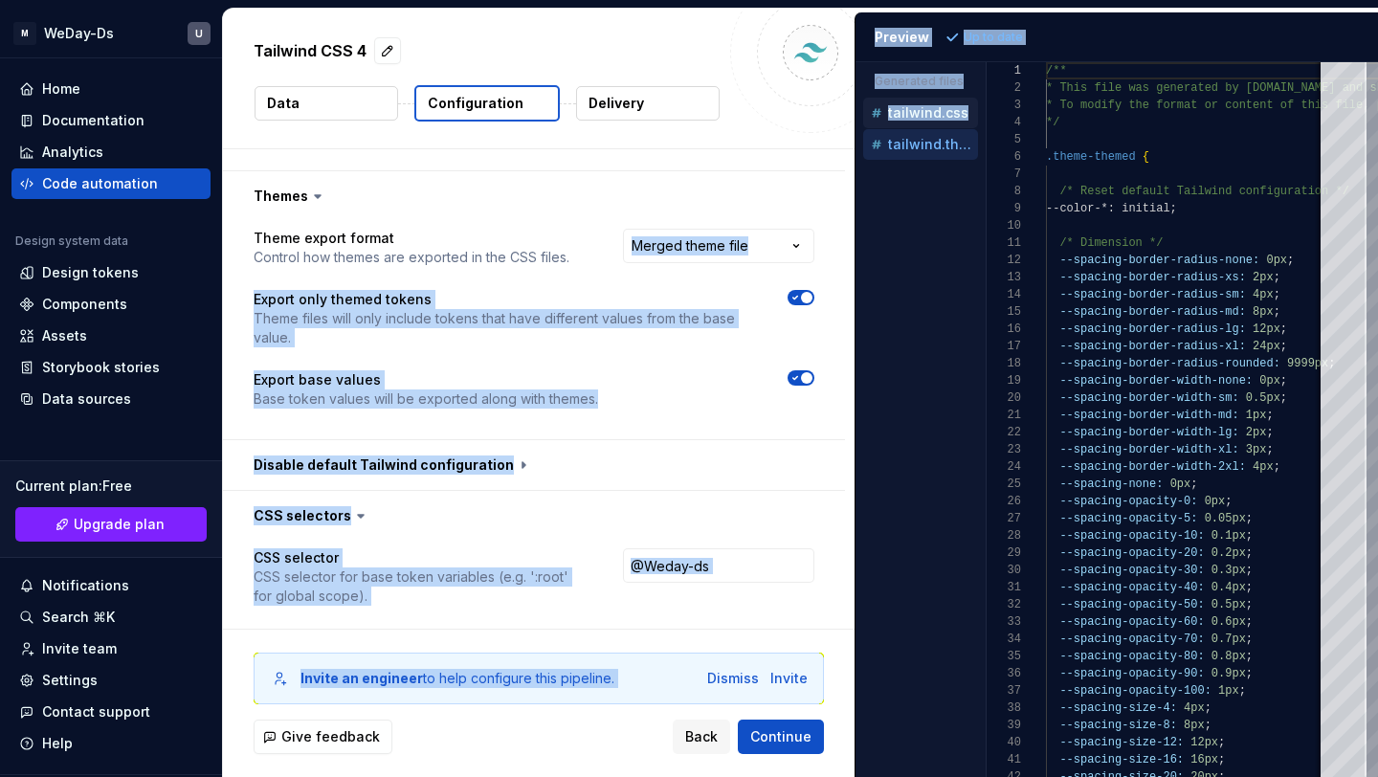
click at [927, 103] on div "tailwind.css" at bounding box center [922, 112] width 111 height 19
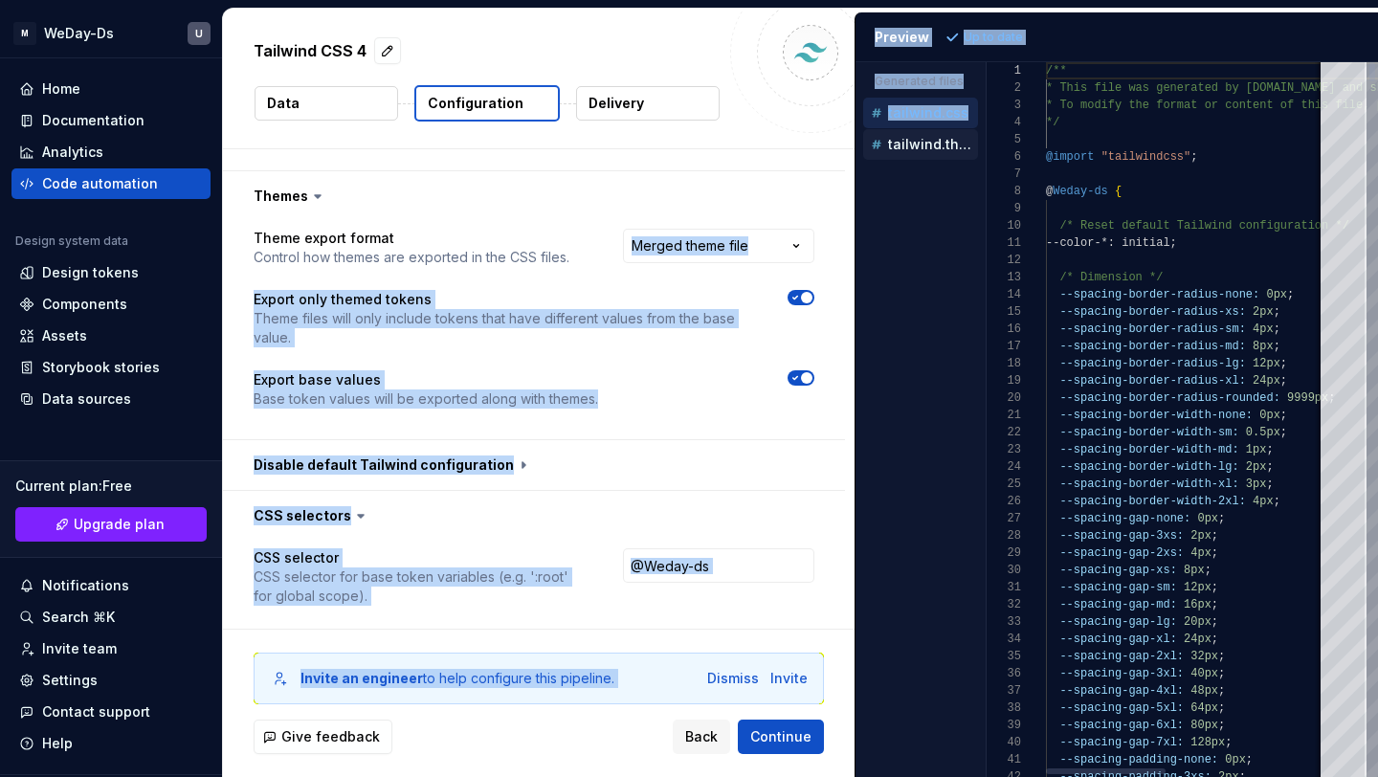
click at [922, 135] on div "tailwind.themed.css" at bounding box center [922, 144] width 111 height 19
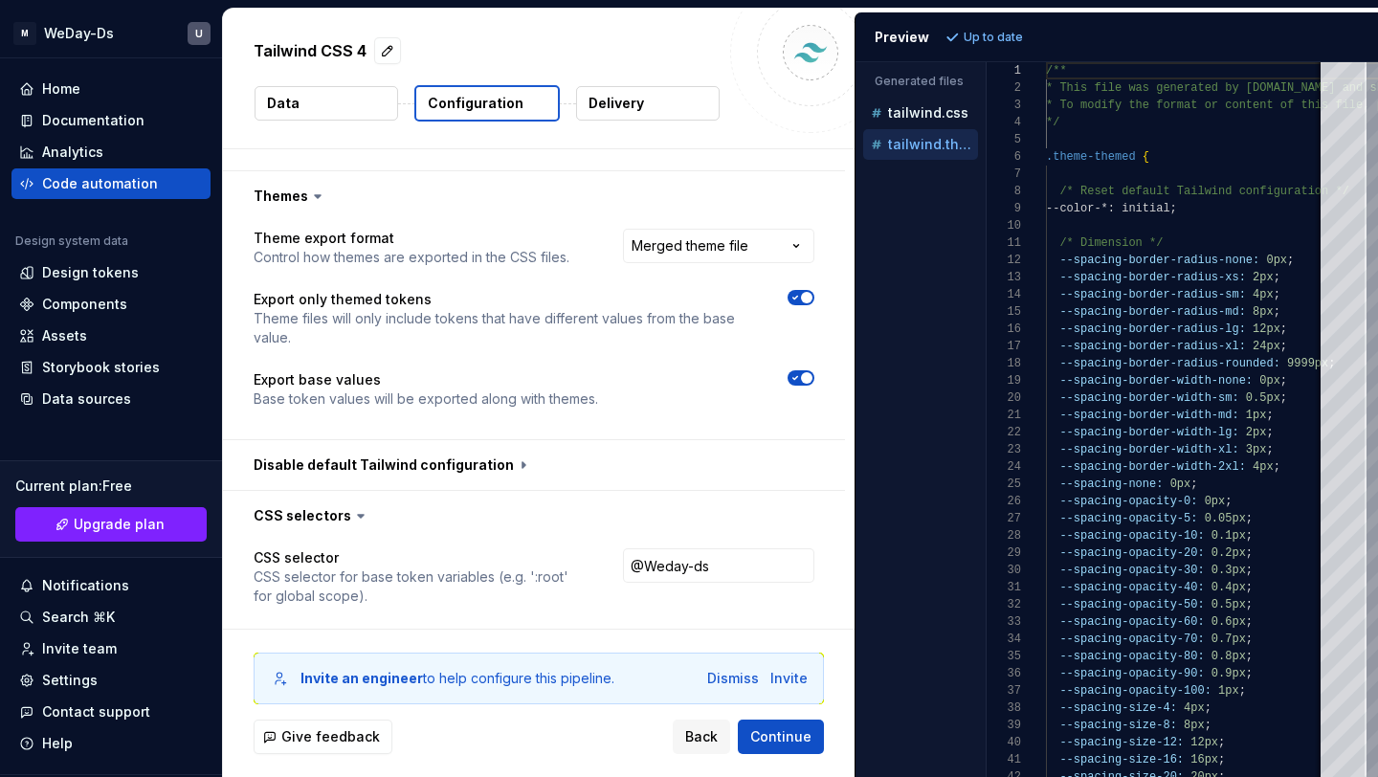
click at [926, 228] on div "Accessibility guide for tree . Navigate the tree with the arrow keys. Common tr…" at bounding box center [921, 435] width 130 height 684
click at [939, 117] on p "tailwind.css" at bounding box center [928, 112] width 80 height 15
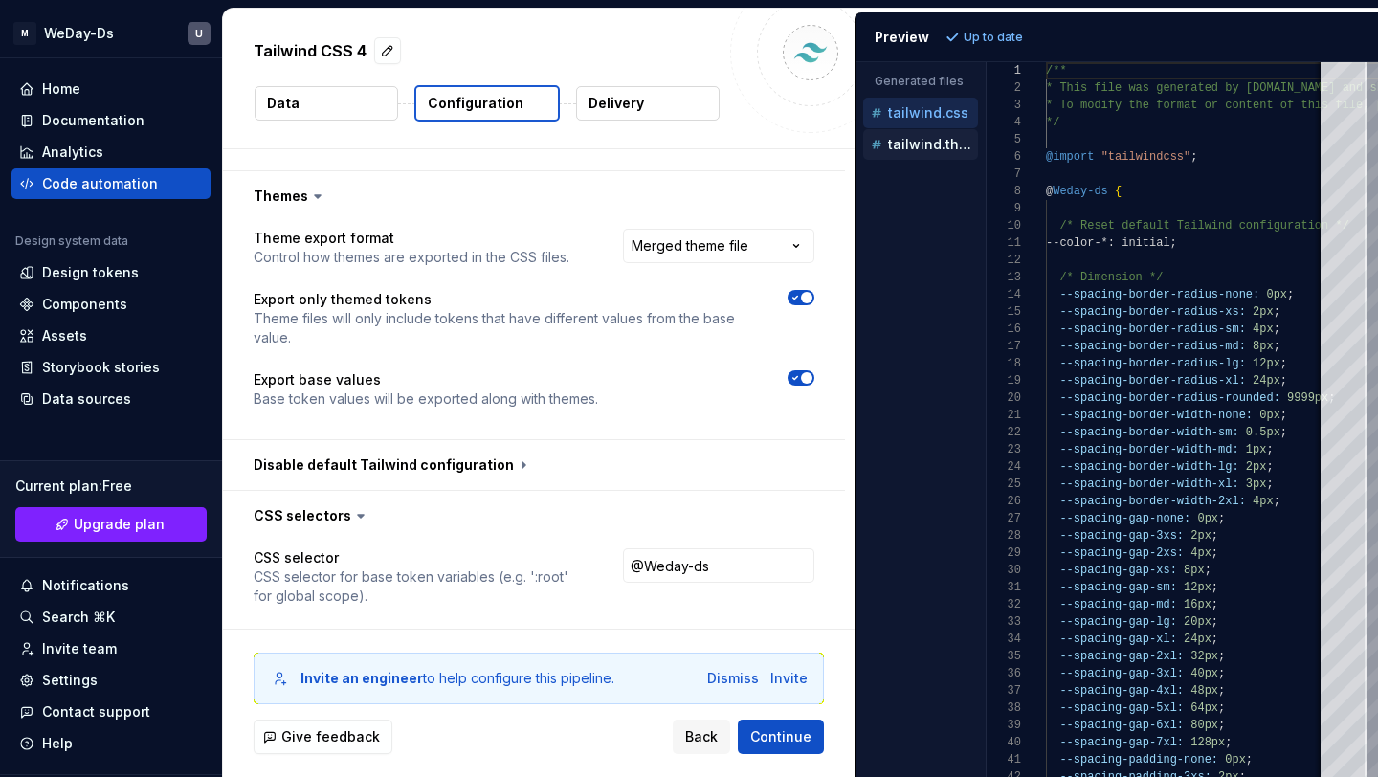
click at [929, 140] on p "tailwind.themed.css" at bounding box center [933, 144] width 90 height 15
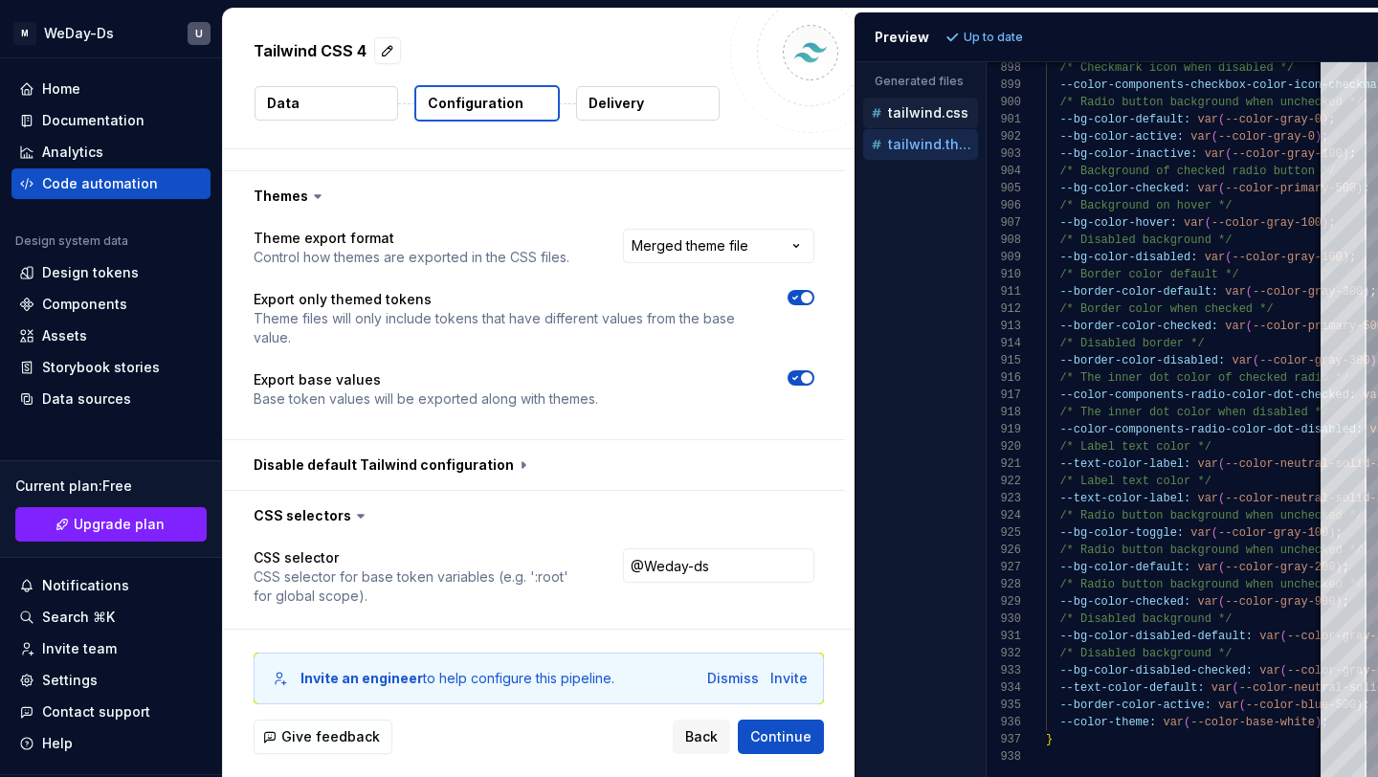
click at [926, 109] on p "tailwind.css" at bounding box center [928, 112] width 80 height 15
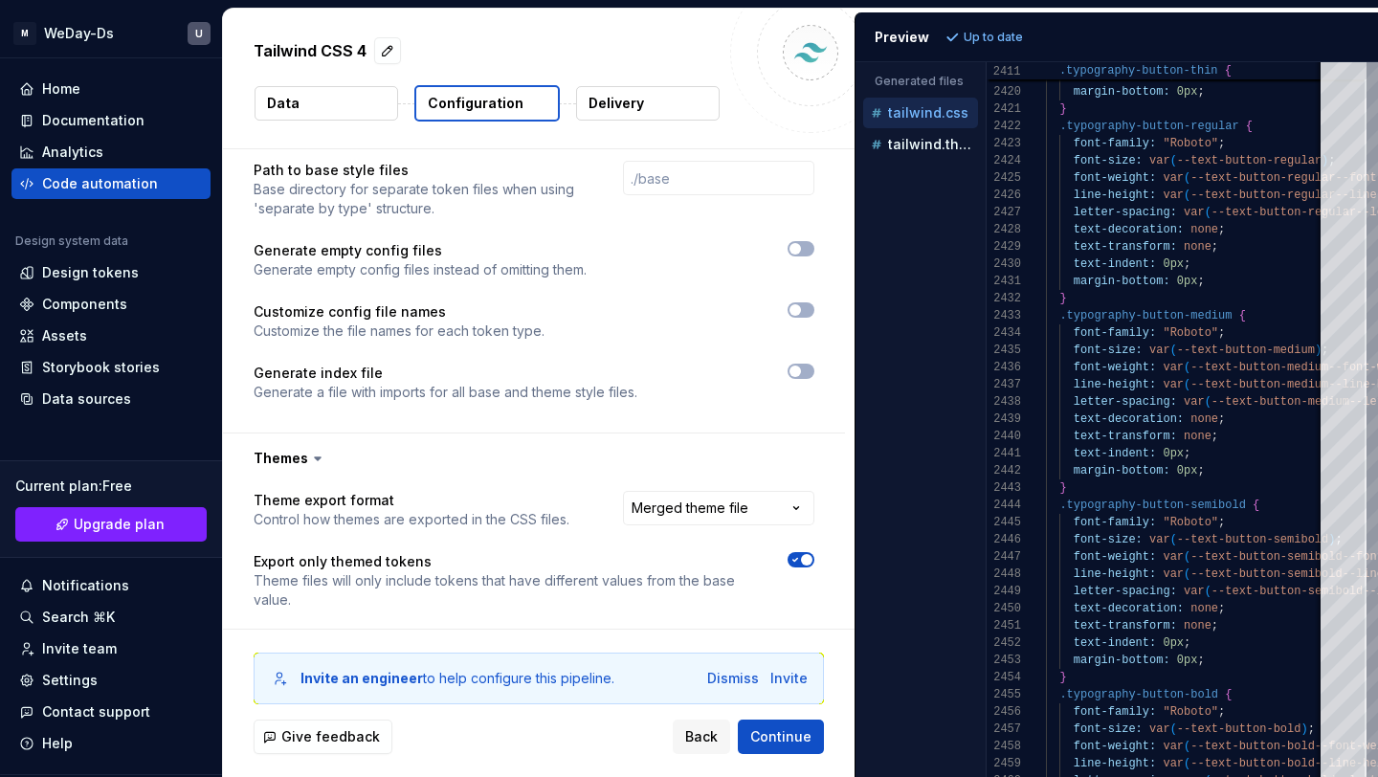
scroll to position [1106, 0]
click at [905, 151] on p "tailwind.themed.css" at bounding box center [933, 144] width 90 height 15
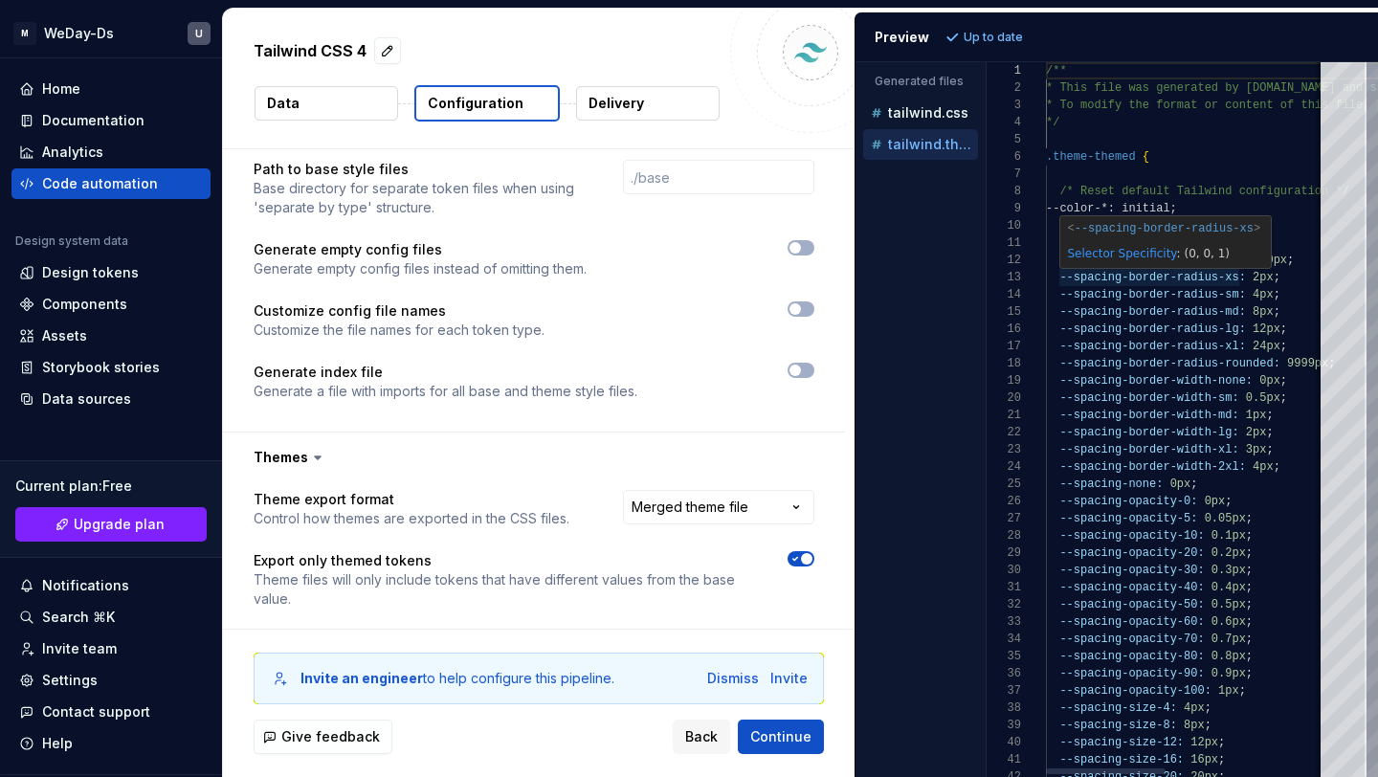
scroll to position [86, 0]
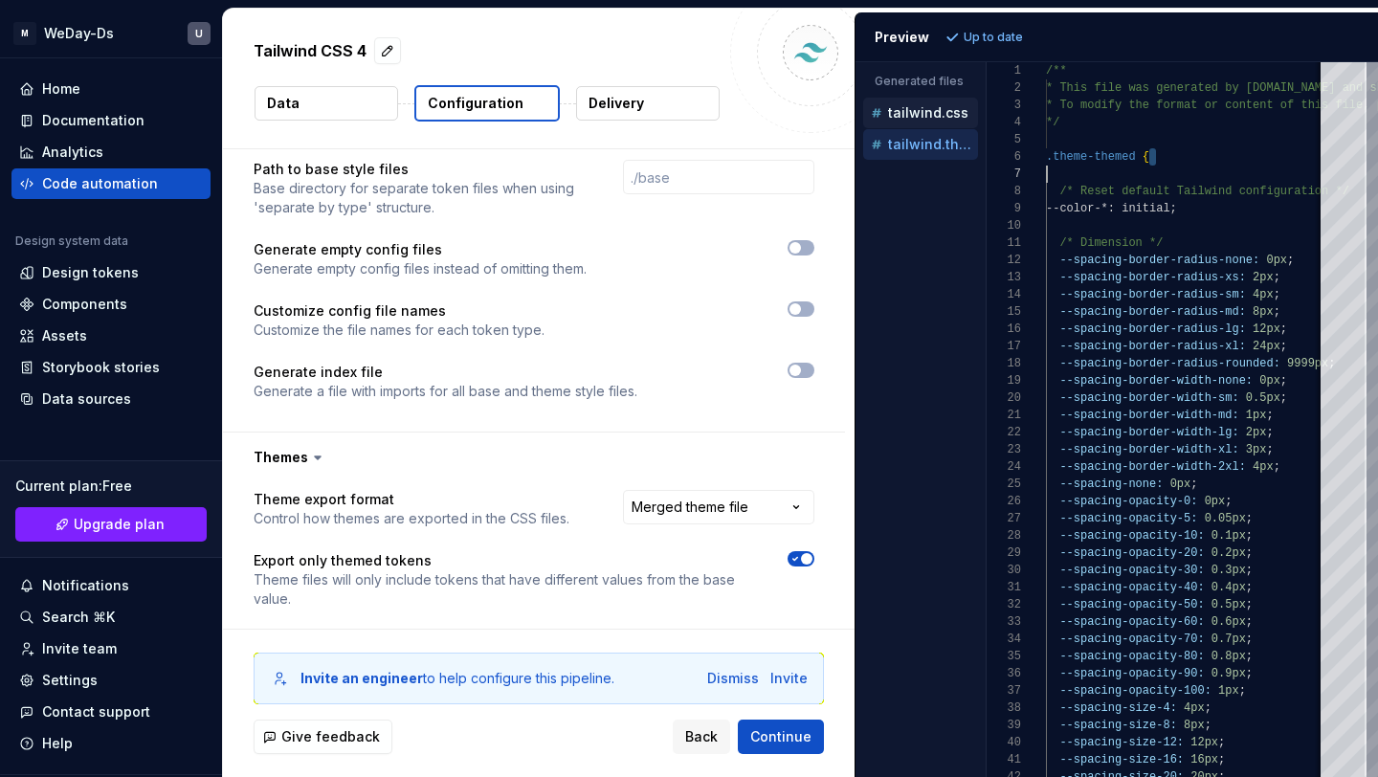
click at [951, 117] on p "tailwind.css" at bounding box center [928, 112] width 80 height 15
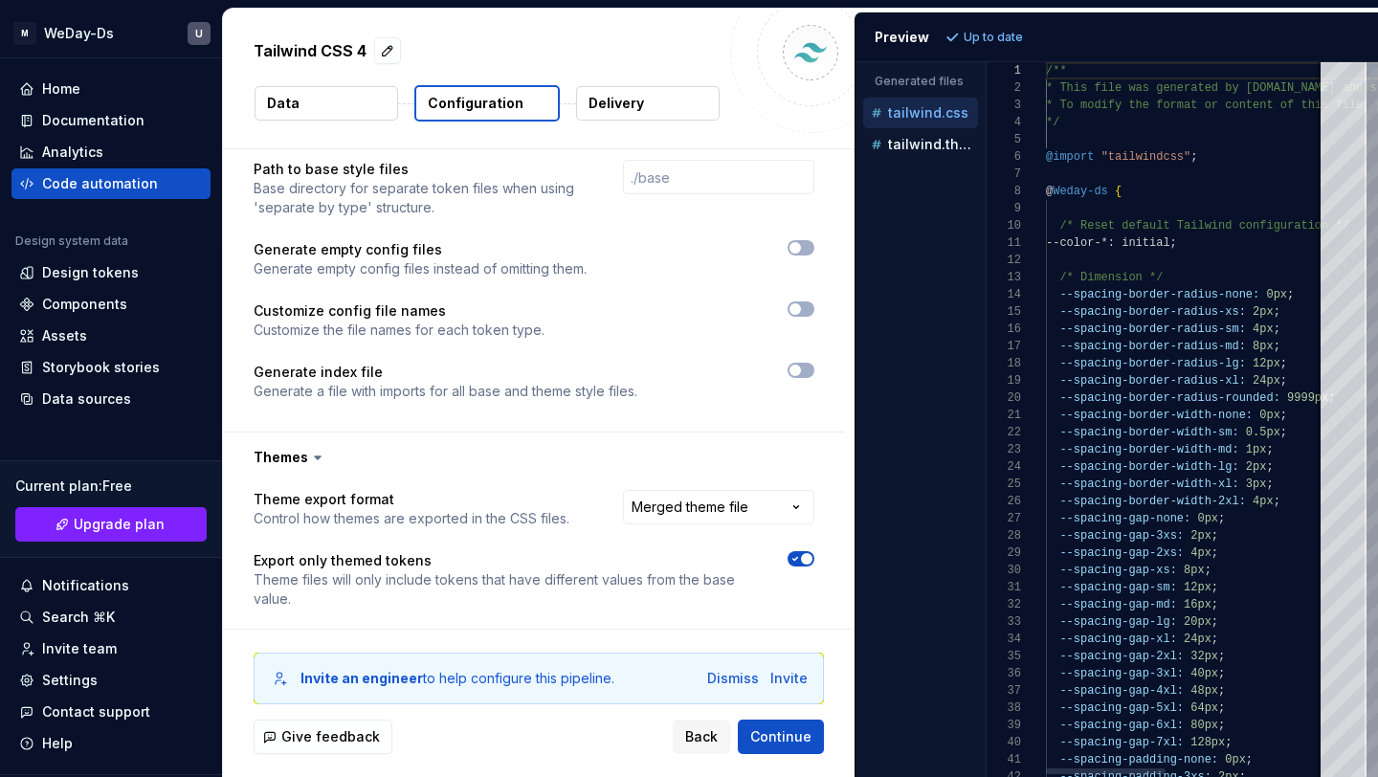
scroll to position [0, 0]
click at [1042, 212] on div "9" at bounding box center [1016, 208] width 59 height 17
click at [1034, 186] on div at bounding box center [1035, 191] width 25 height 17
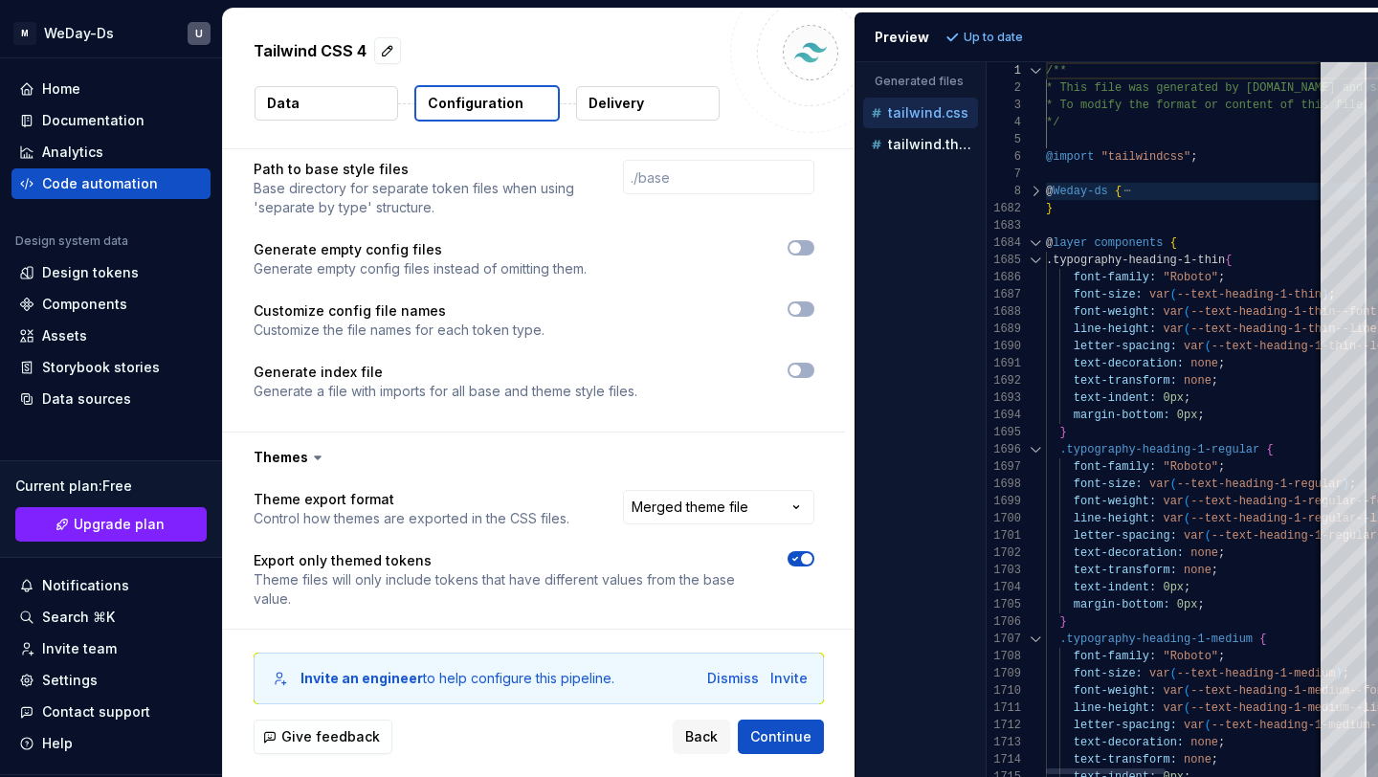
click at [1037, 256] on div at bounding box center [1035, 260] width 25 height 17
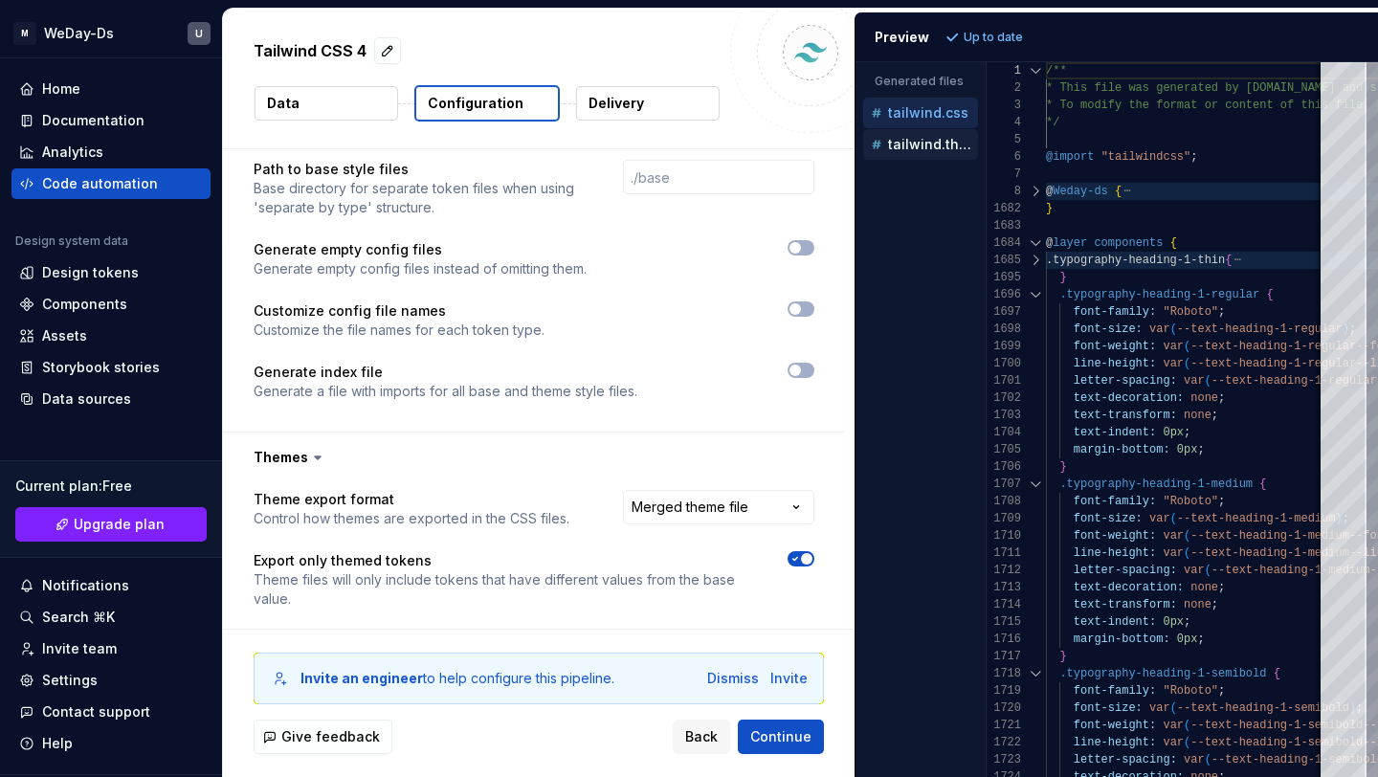
click at [950, 144] on p "tailwind.themed.css" at bounding box center [933, 144] width 90 height 15
type textarea "**********"
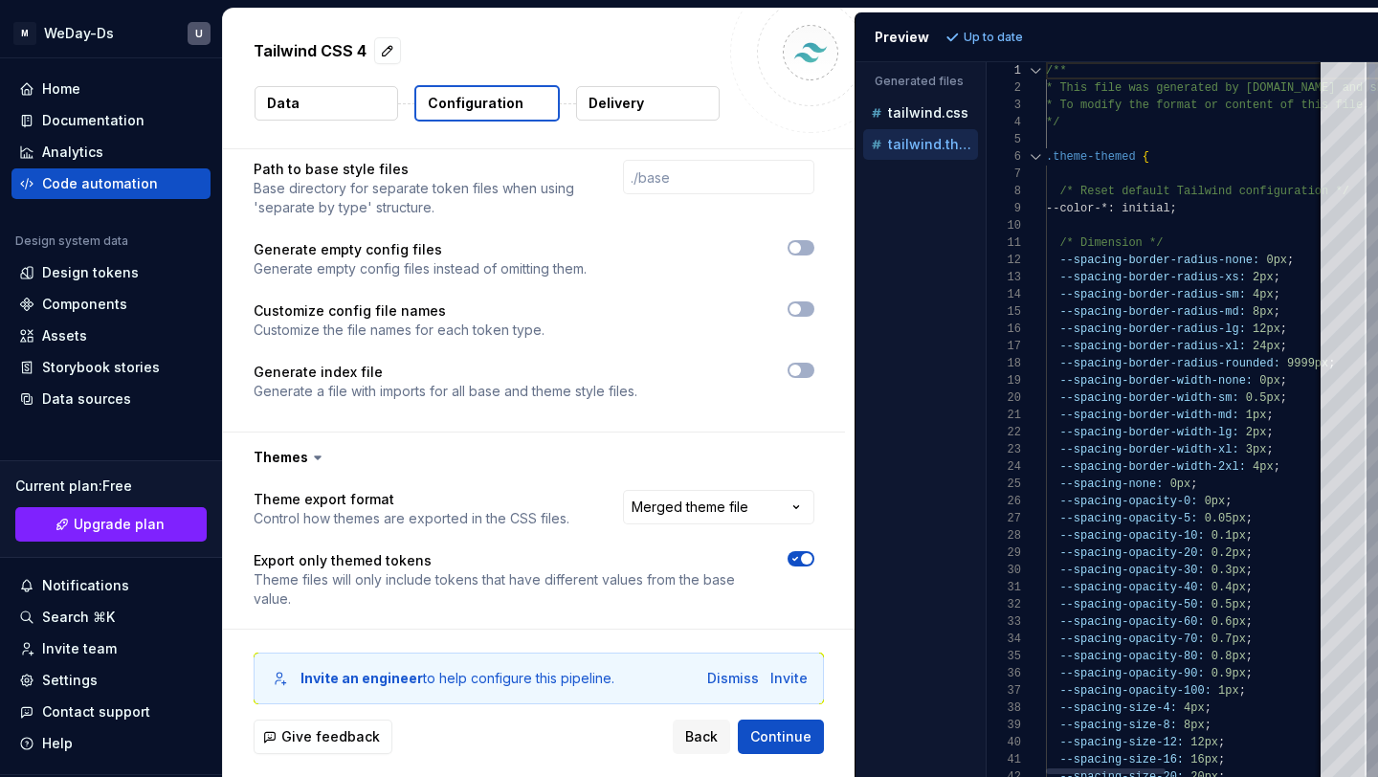
click at [1031, 154] on div at bounding box center [1035, 156] width 25 height 17
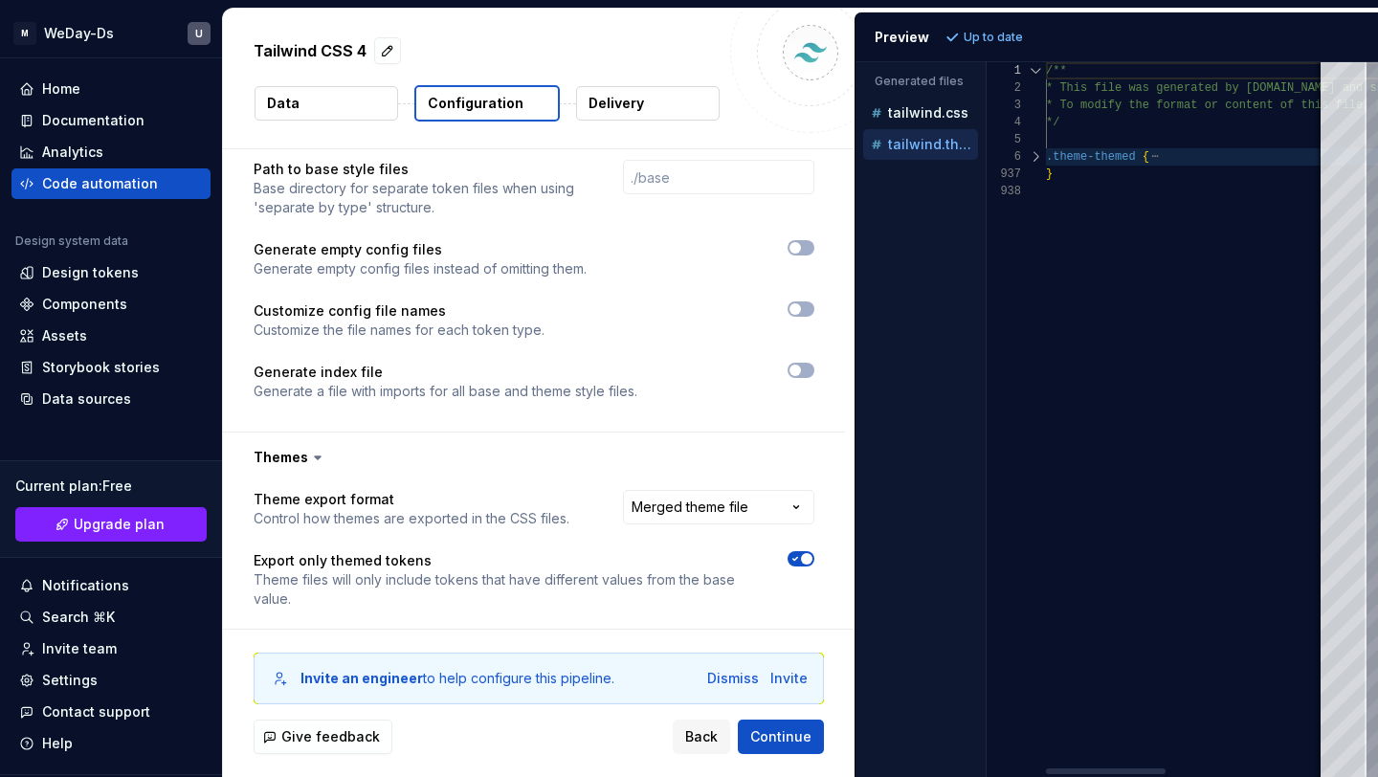
click at [1036, 159] on div at bounding box center [1035, 156] width 25 height 17
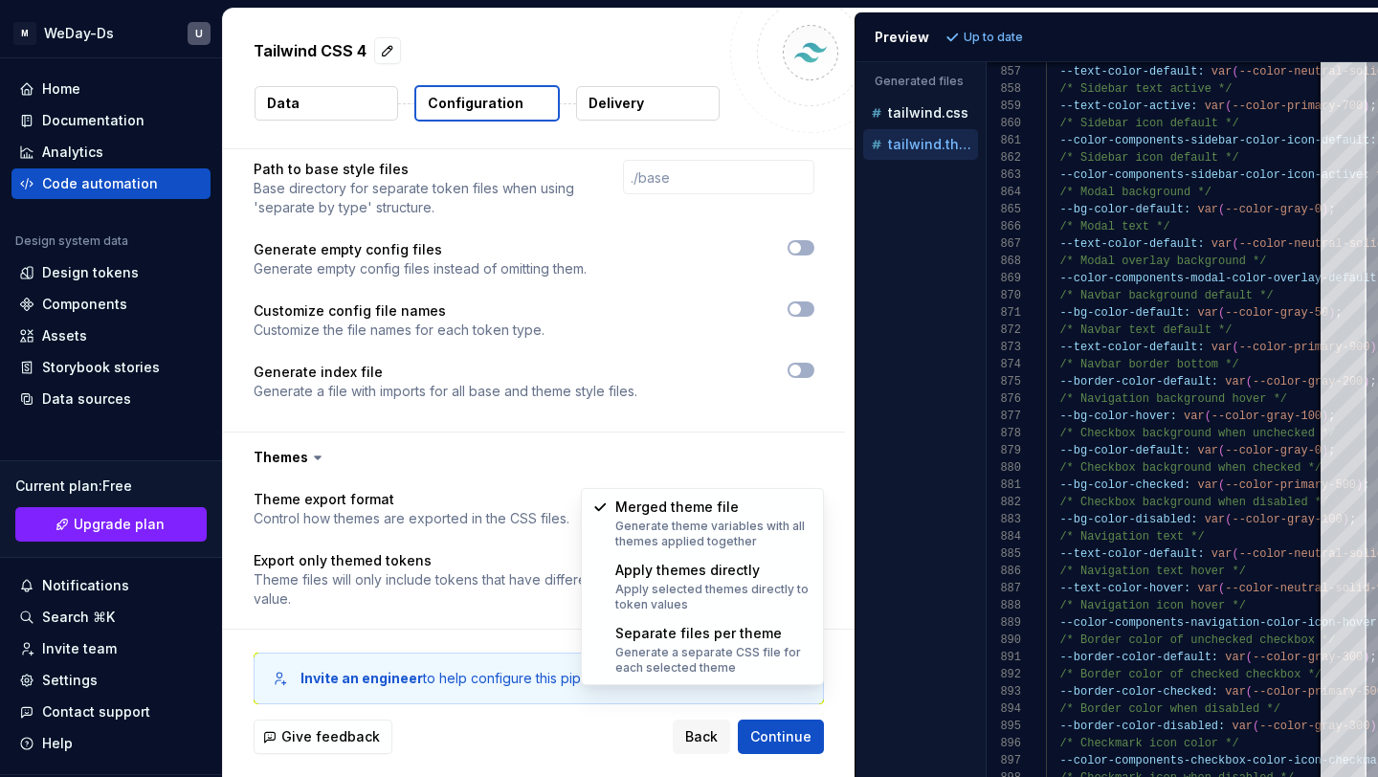
click at [808, 458] on html "**********" at bounding box center [689, 388] width 1378 height 777
select select "**********"
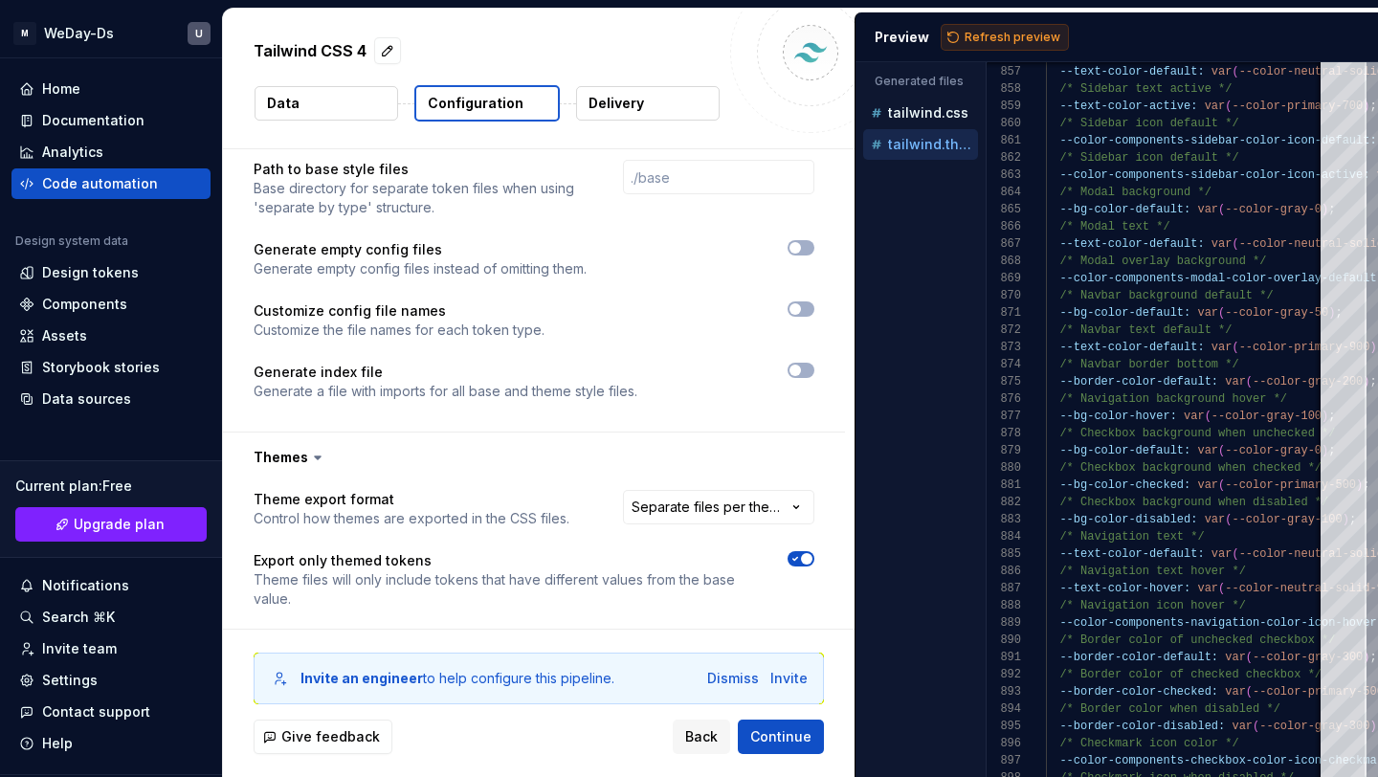
click at [973, 38] on span "Refresh preview" at bounding box center [1013, 37] width 96 height 15
click at [845, 230] on div "**********" at bounding box center [534, 261] width 622 height 341
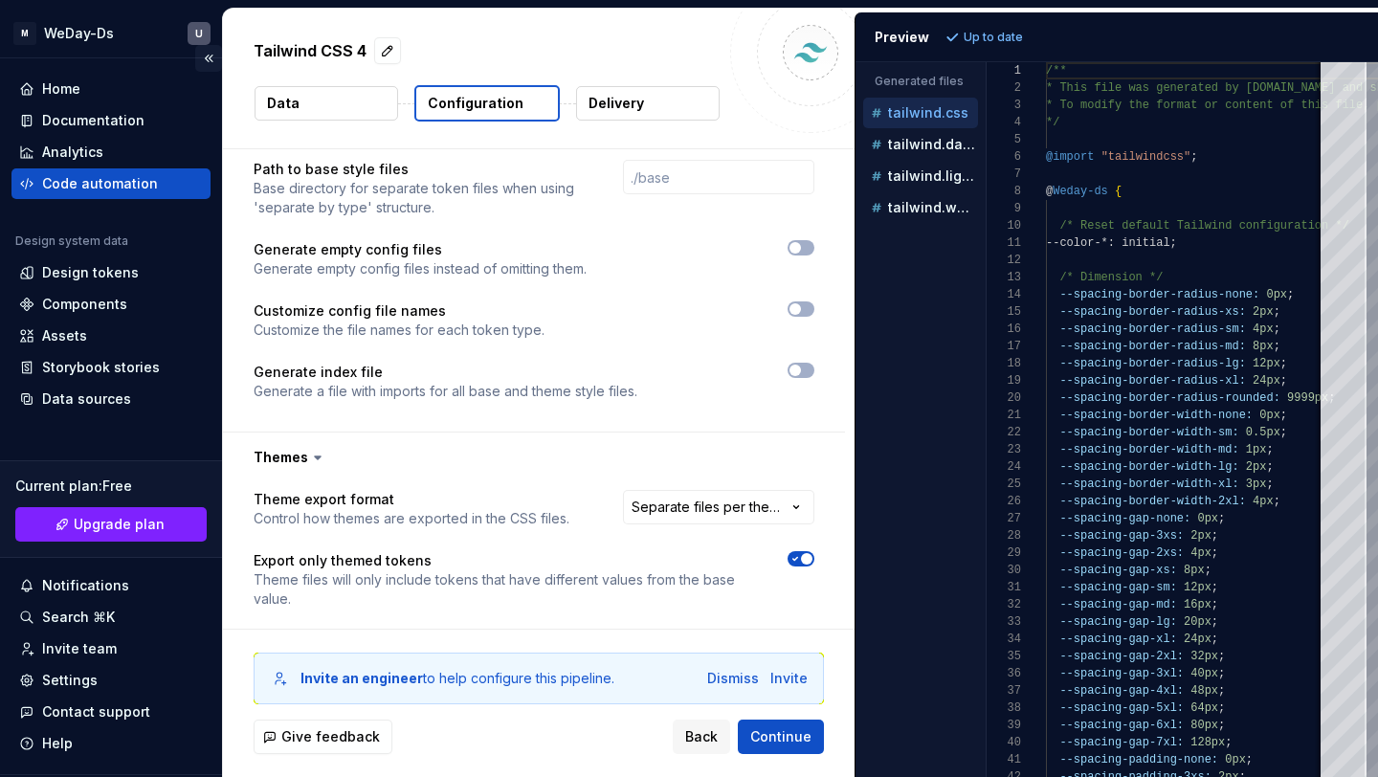
click at [212, 57] on button "Collapse sidebar" at bounding box center [208, 58] width 27 height 27
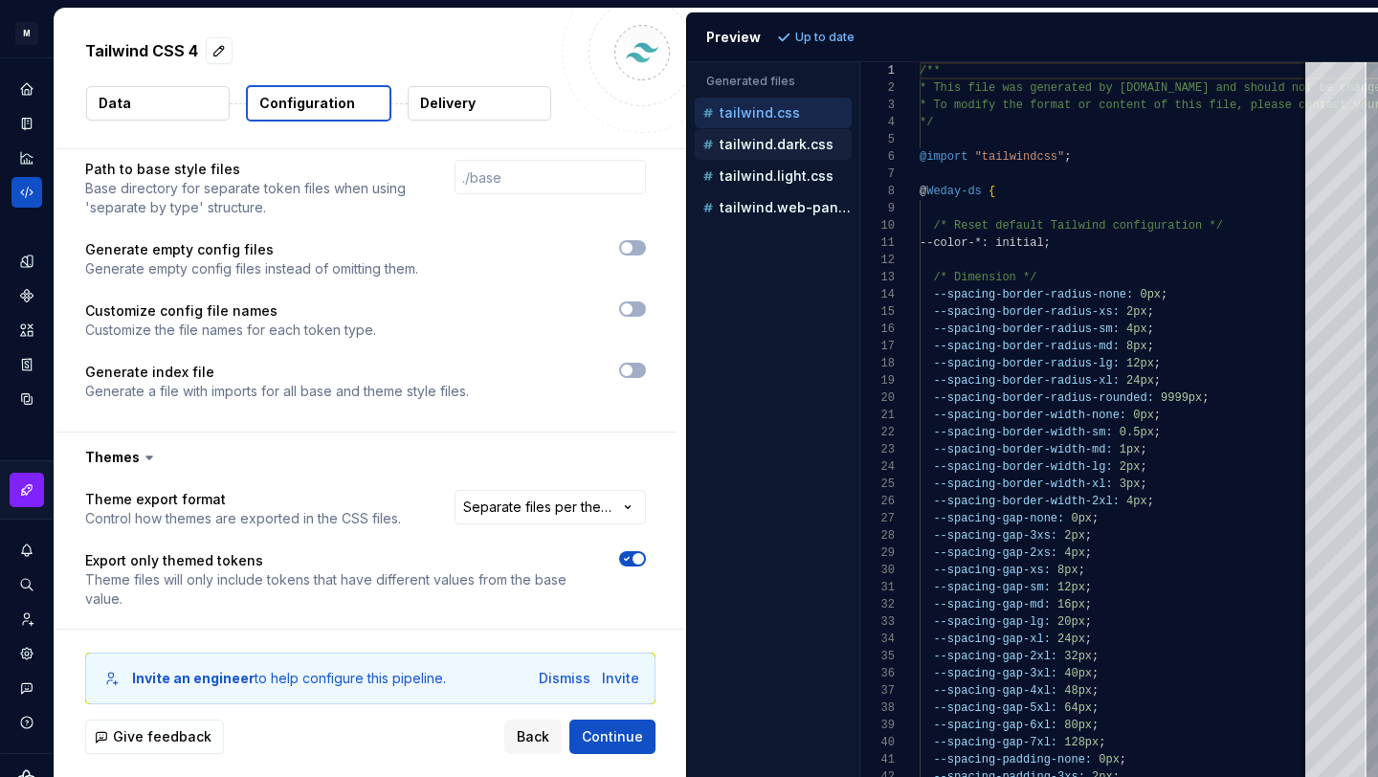
click at [802, 147] on p "tailwind.dark.css" at bounding box center [777, 144] width 114 height 15
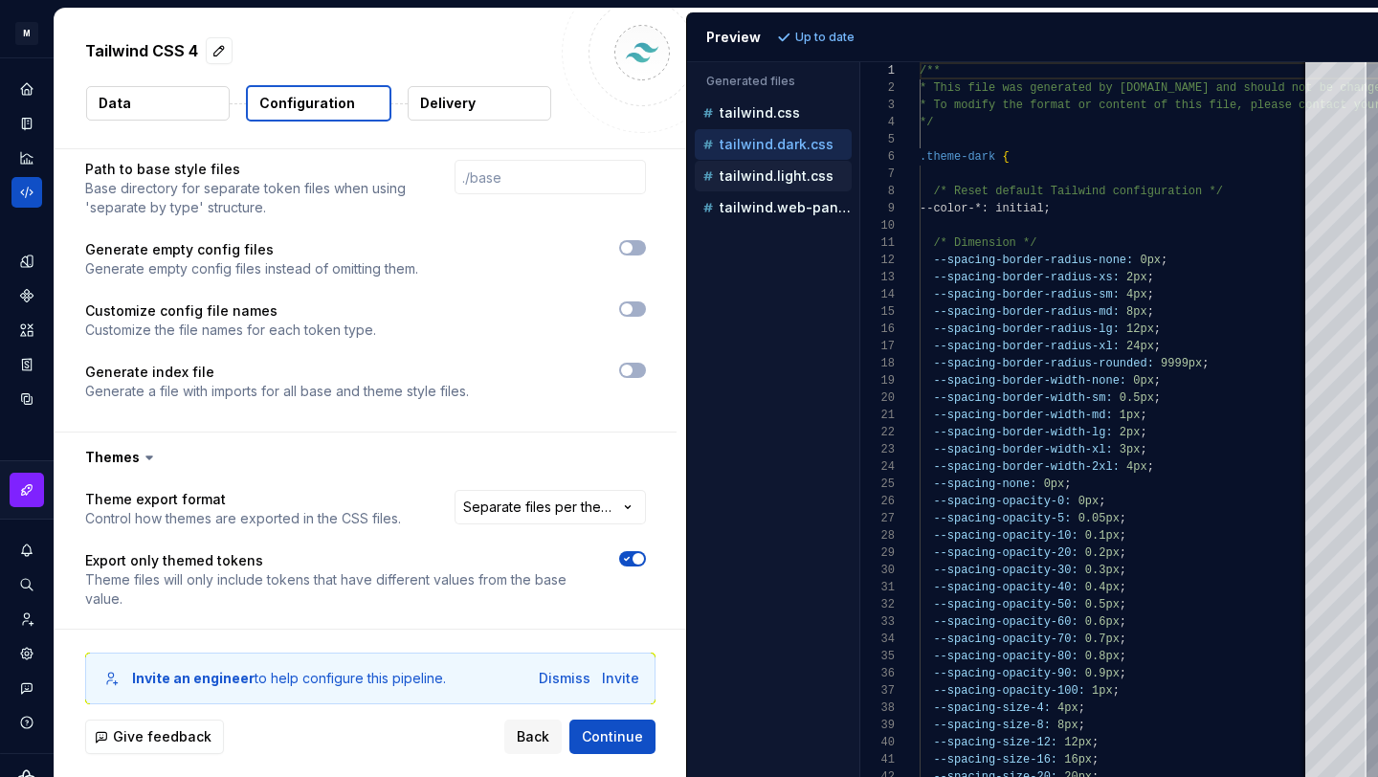
click at [777, 176] on p "tailwind.light.css" at bounding box center [777, 175] width 114 height 15
click at [762, 145] on p "tailwind.dark.css" at bounding box center [777, 144] width 114 height 15
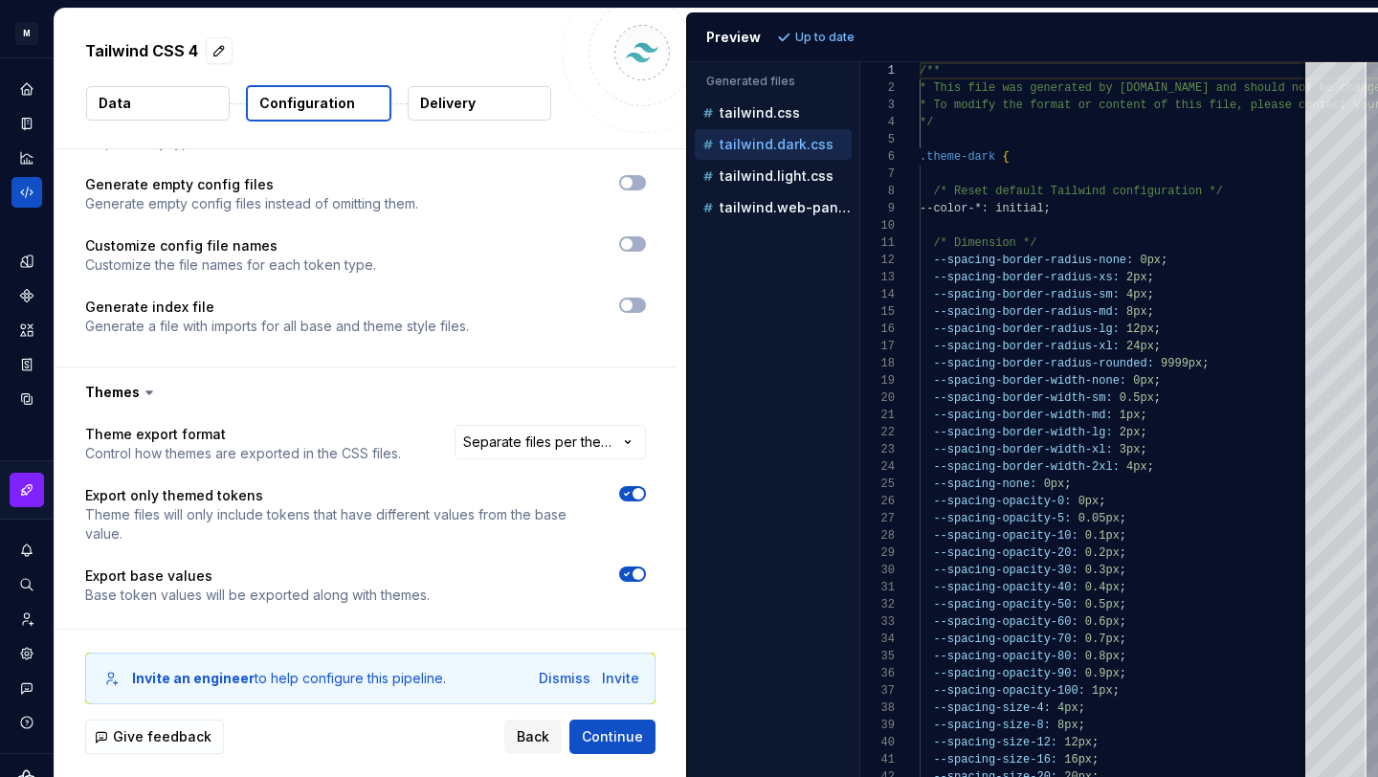
scroll to position [1161, 0]
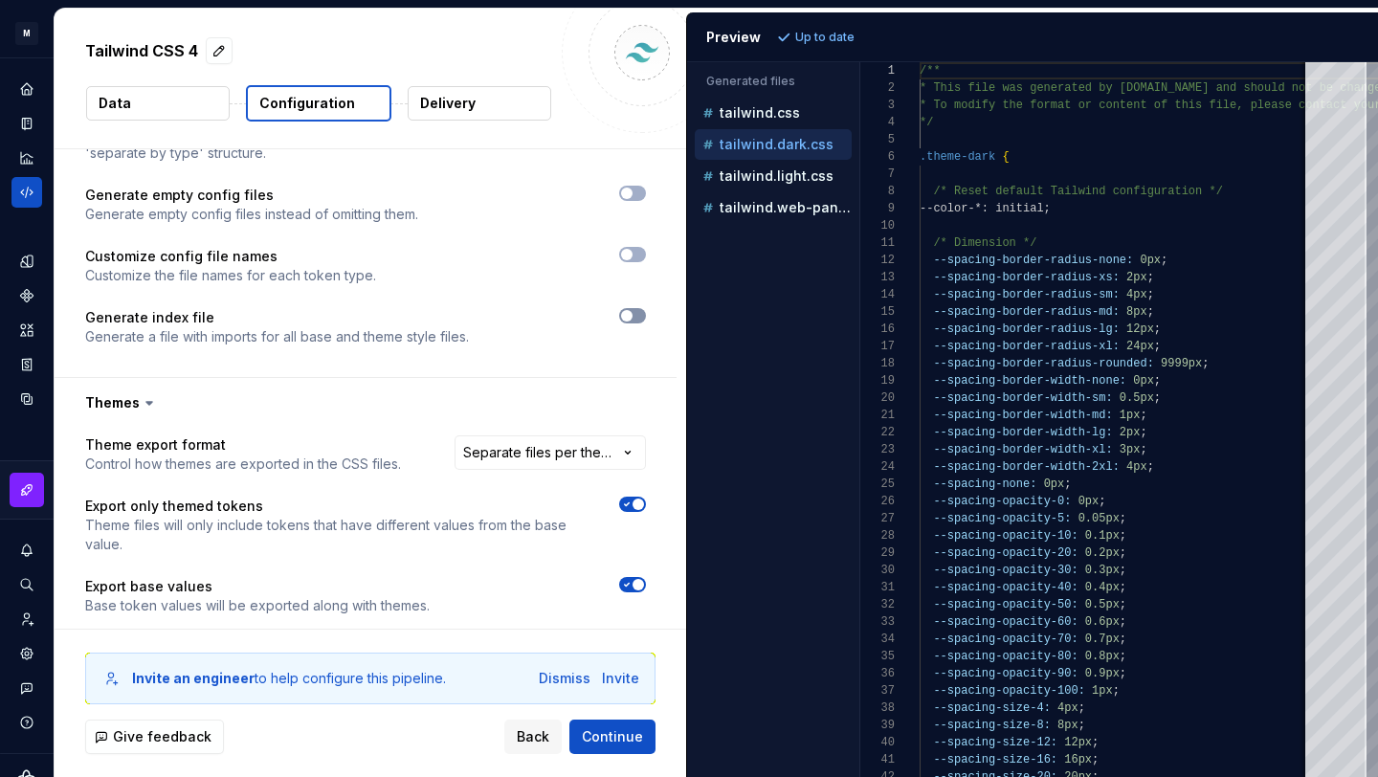
click at [635, 310] on icon "button" at bounding box center [626, 315] width 15 height 11
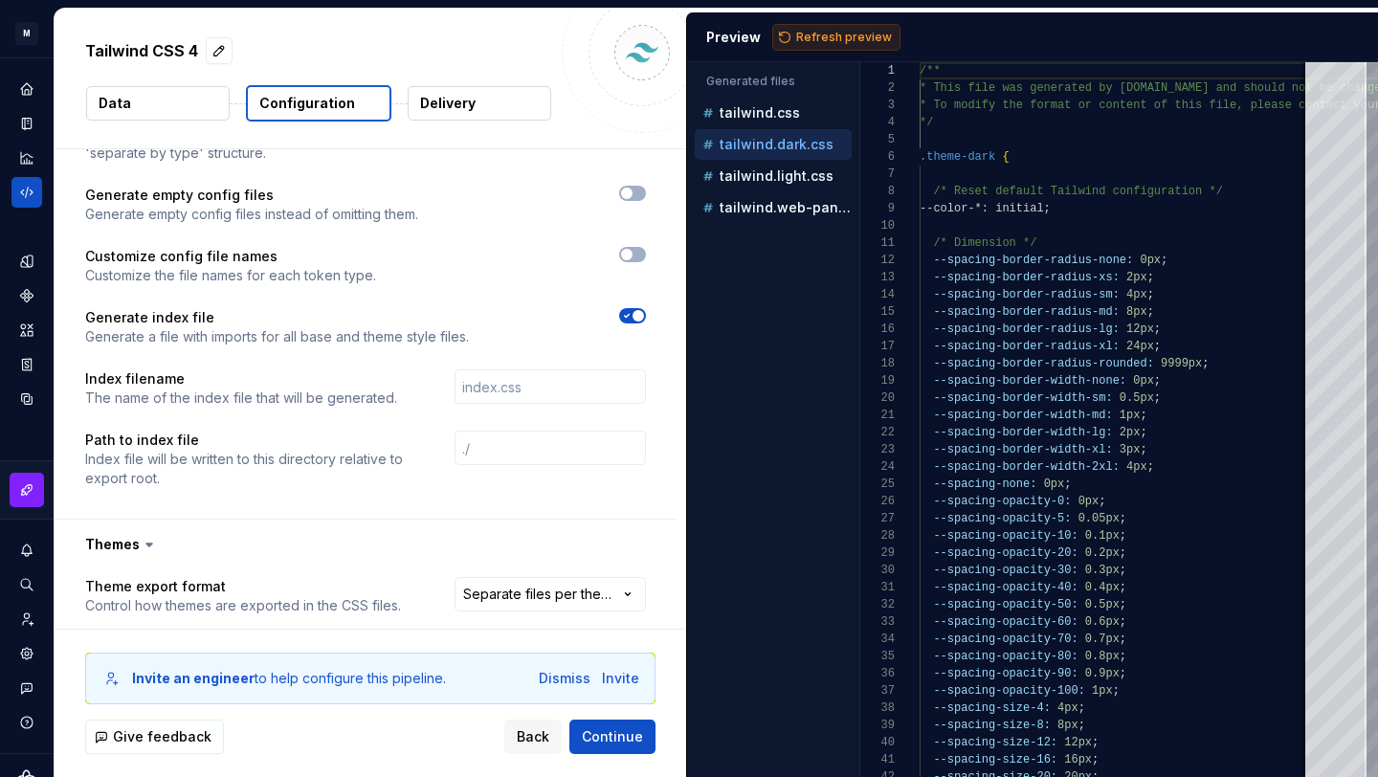
click at [810, 35] on span "Refresh preview" at bounding box center [844, 37] width 96 height 15
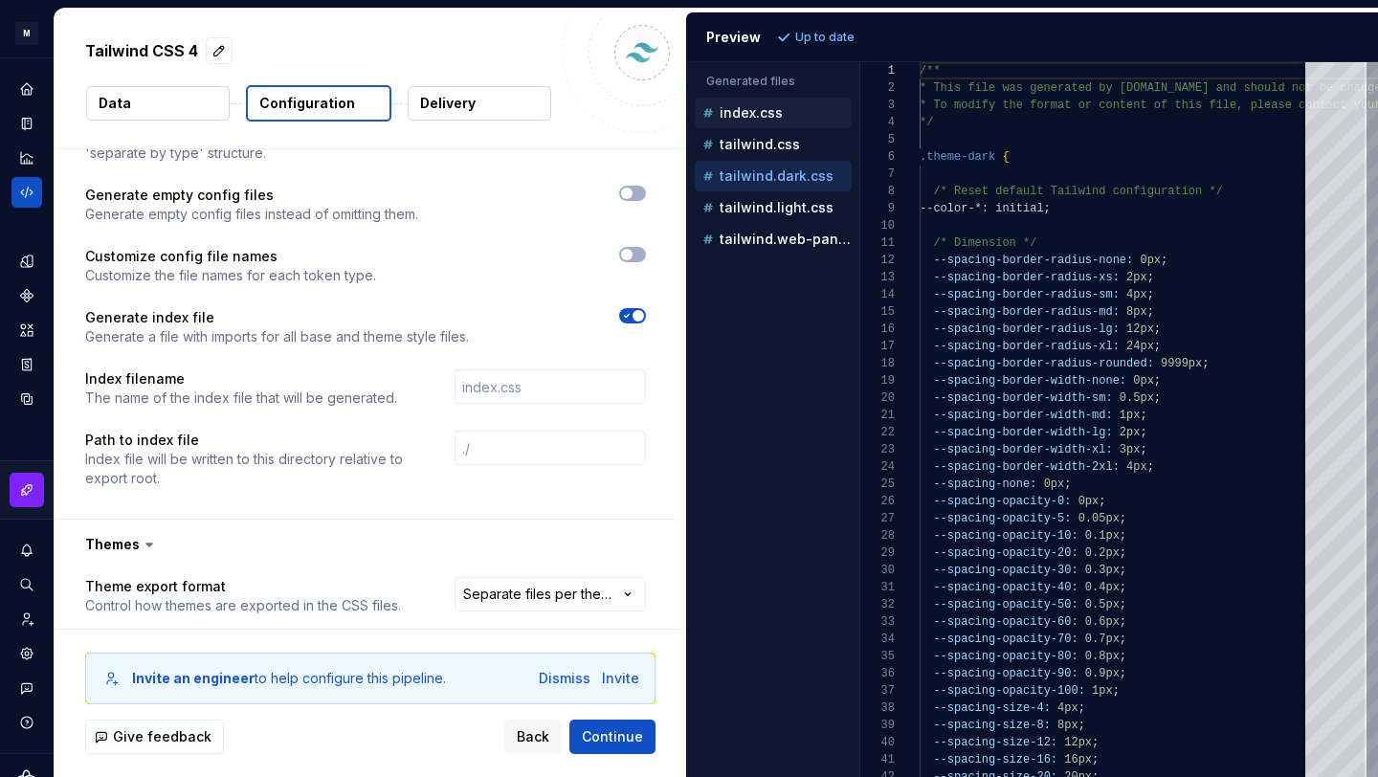
click at [791, 115] on div "index.css" at bounding box center [775, 112] width 153 height 19
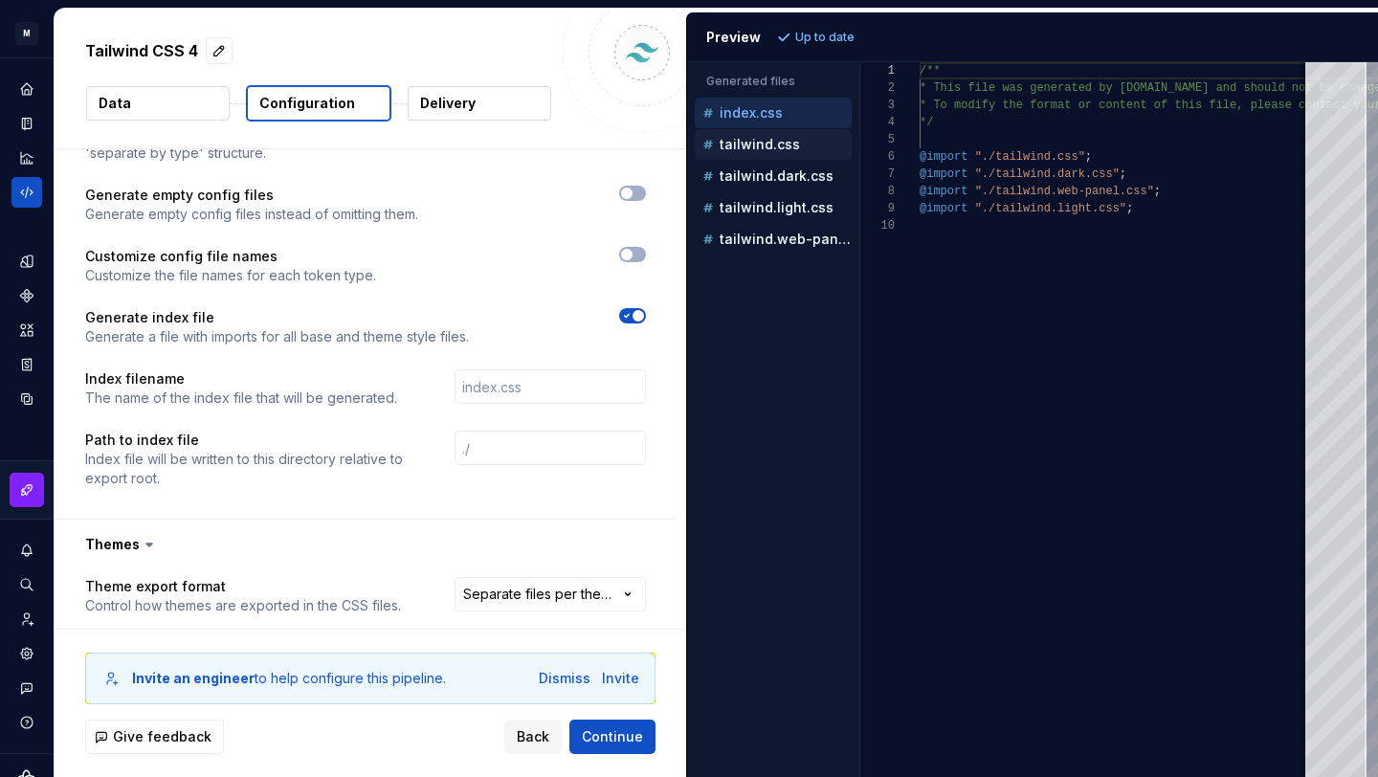
click at [779, 139] on p "tailwind.css" at bounding box center [760, 144] width 80 height 15
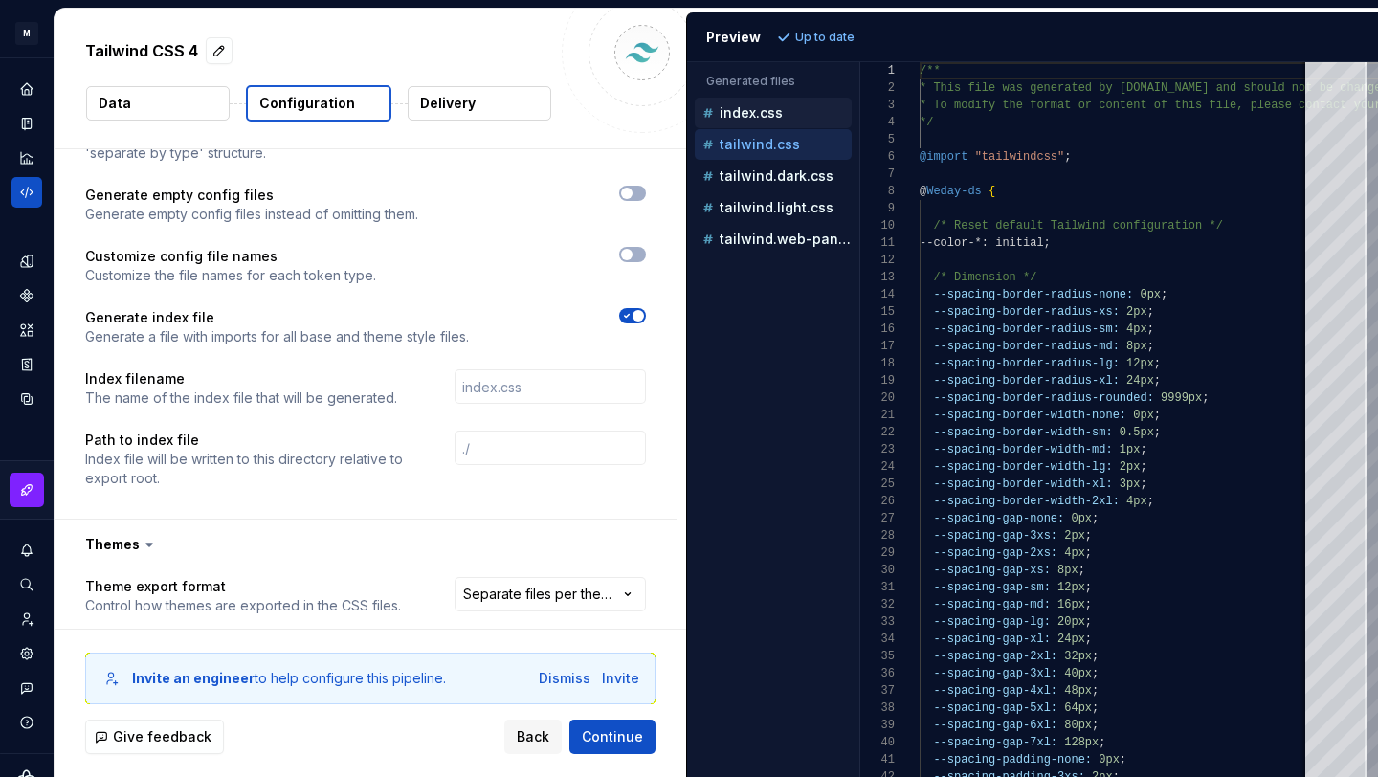
click at [777, 109] on p "index.css" at bounding box center [751, 112] width 63 height 15
type textarea "**********"
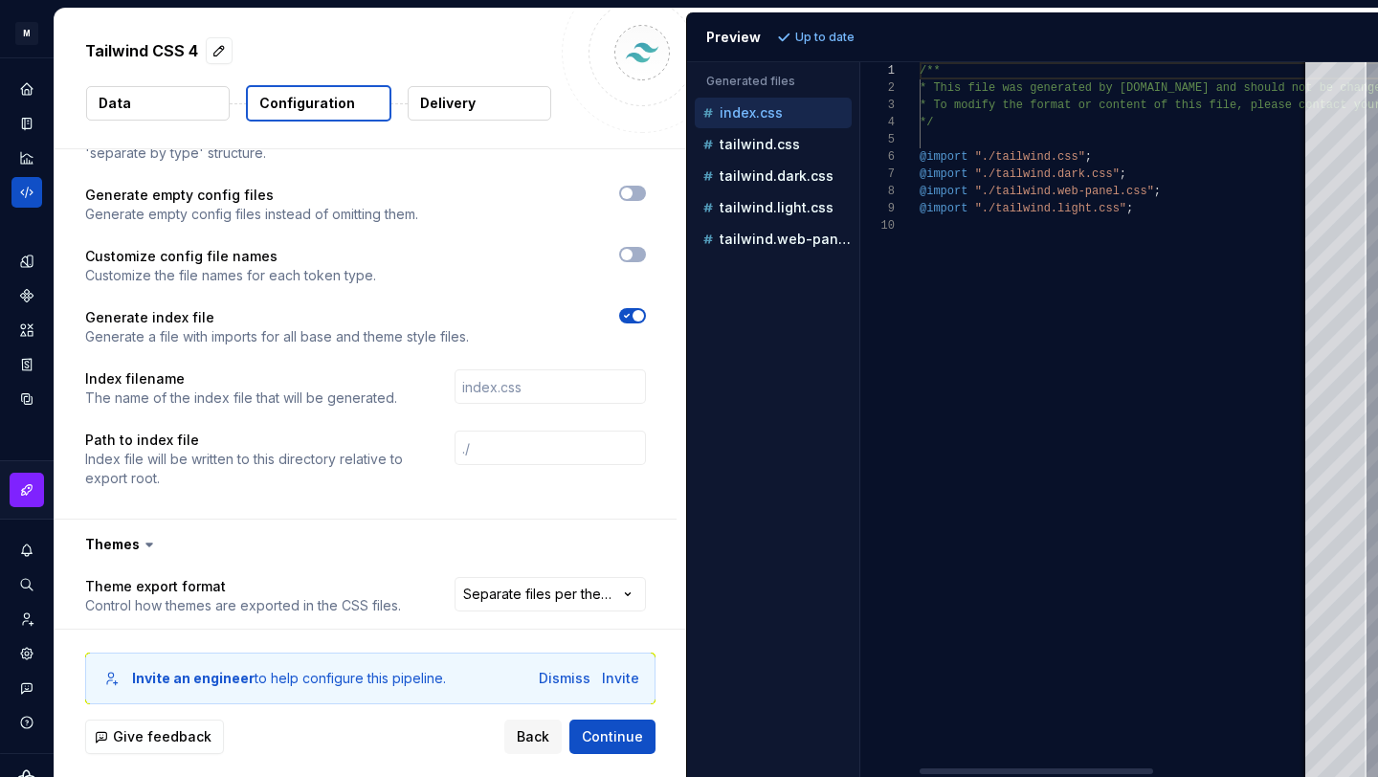
scroll to position [155, 0]
click at [635, 310] on icon "button" at bounding box center [626, 315] width 15 height 11
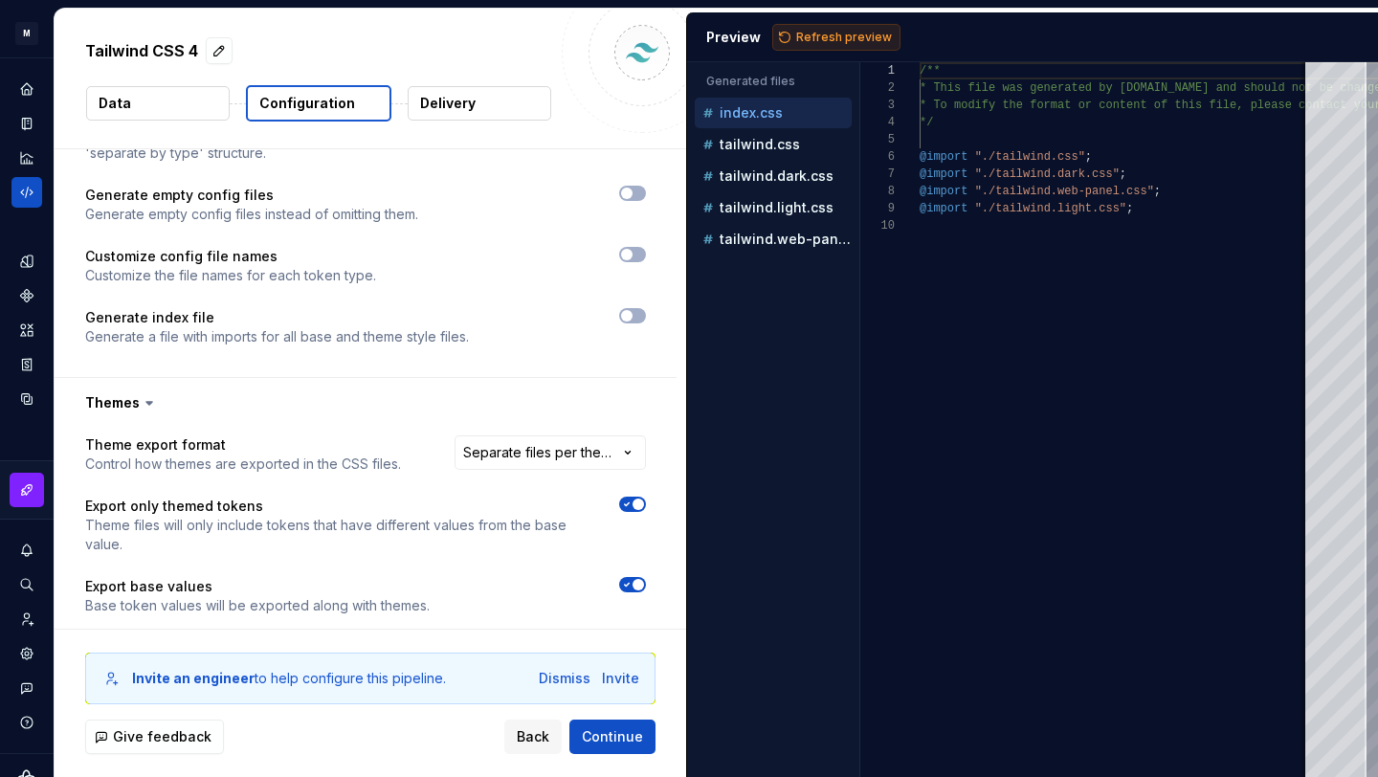
click at [796, 42] on span "Refresh preview" at bounding box center [844, 37] width 96 height 15
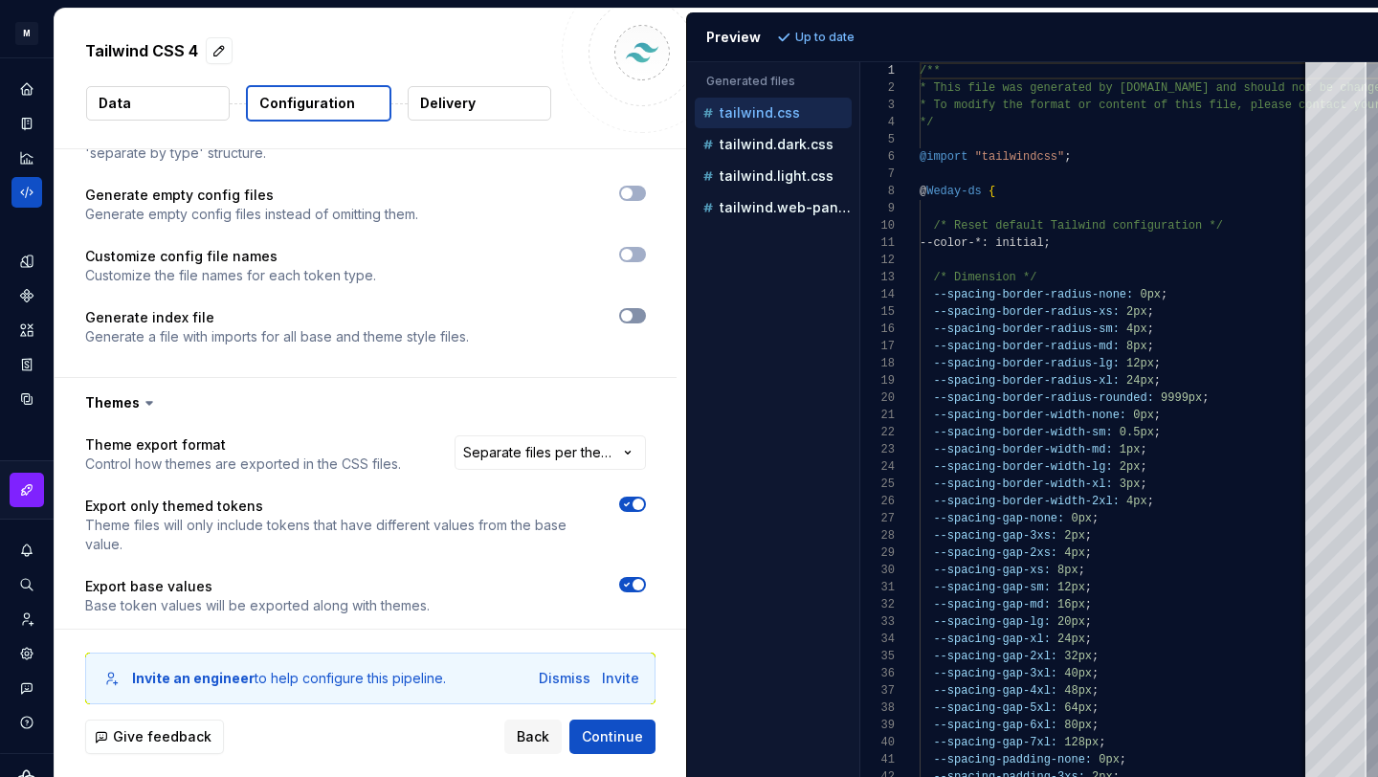
click at [633, 310] on span "button" at bounding box center [626, 315] width 11 height 11
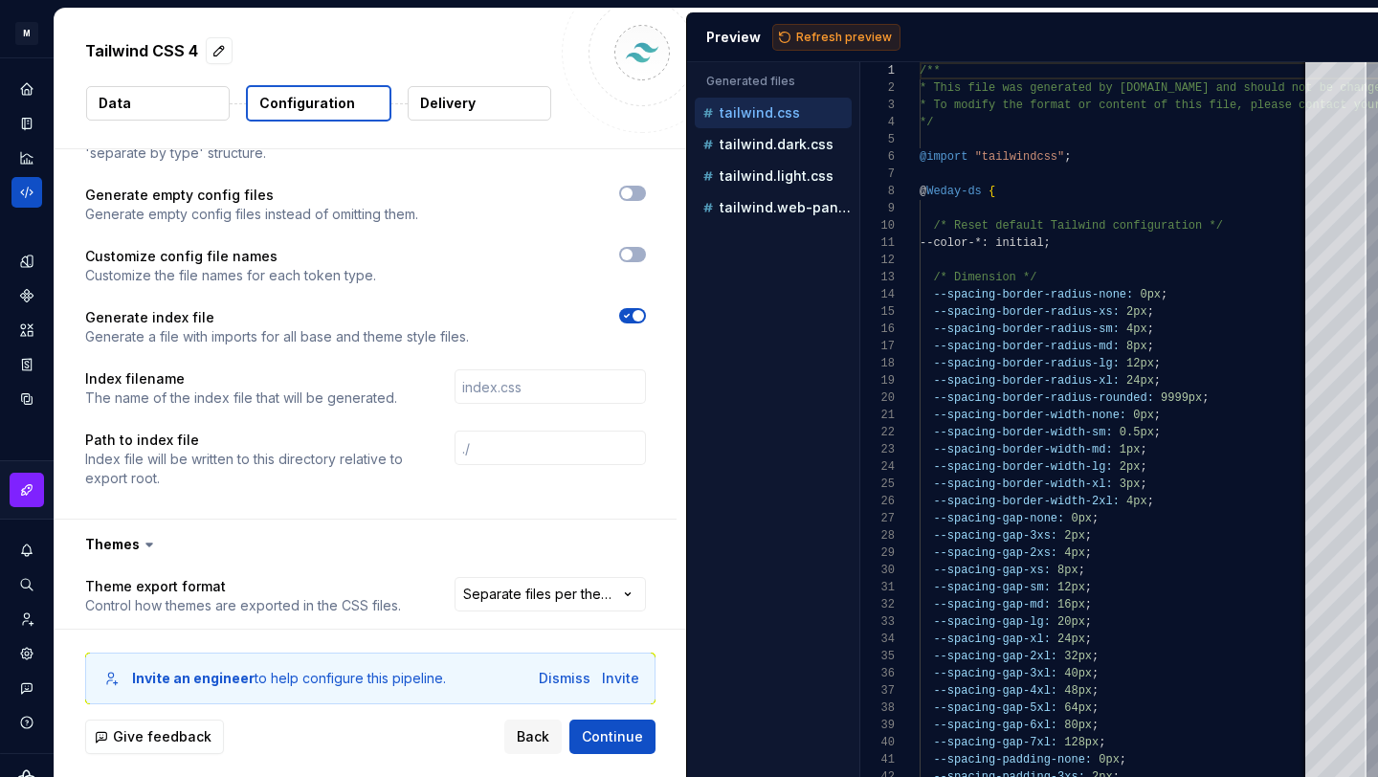
click at [841, 33] on span "Refresh preview" at bounding box center [844, 37] width 96 height 15
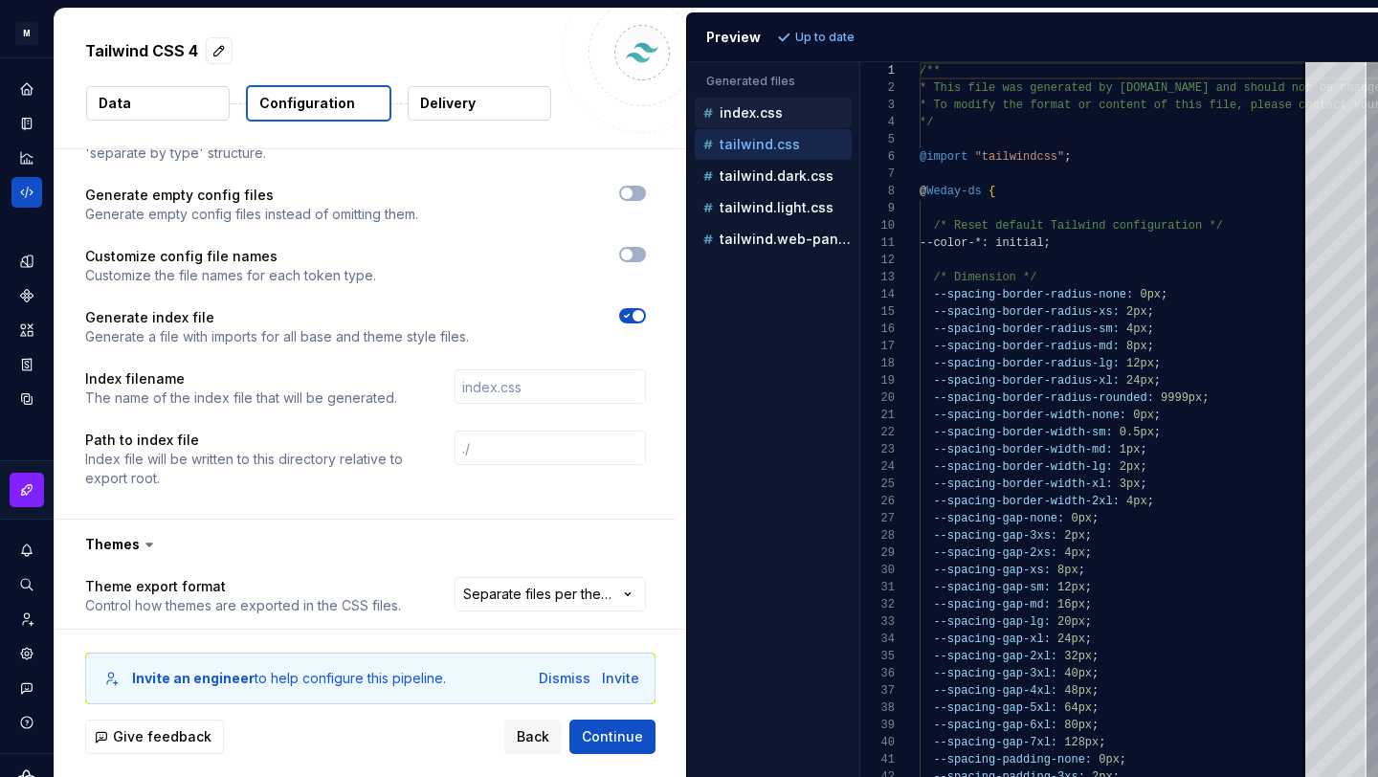
click at [800, 111] on div "index.css" at bounding box center [775, 112] width 153 height 19
type textarea "**********"
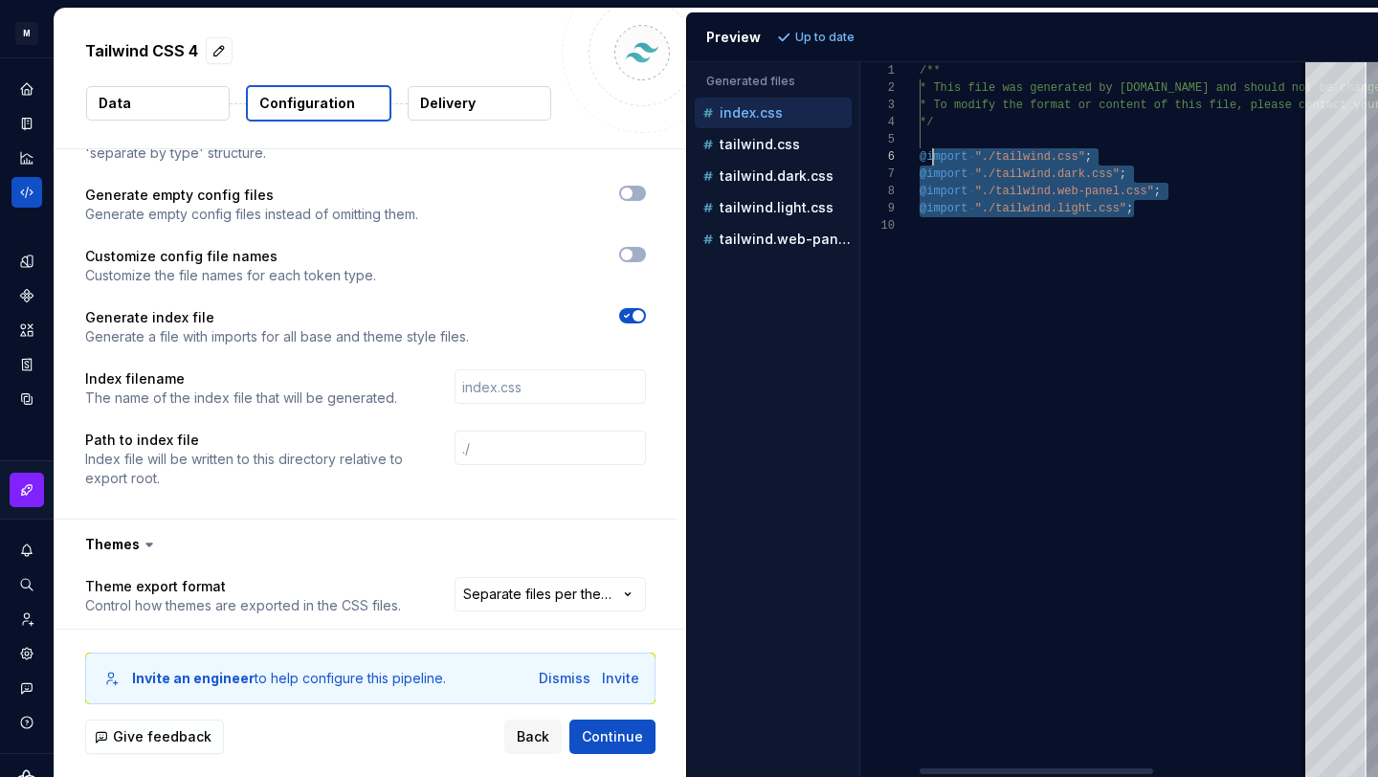
scroll to position [86, 7]
drag, startPoint x: 1146, startPoint y: 213, endPoint x: 913, endPoint y: 147, distance: 241.8
click at [920, 147] on div "/** * This file was generated by Supernova.io and sho uld not be changed manual…" at bounding box center [1247, 419] width 654 height 715
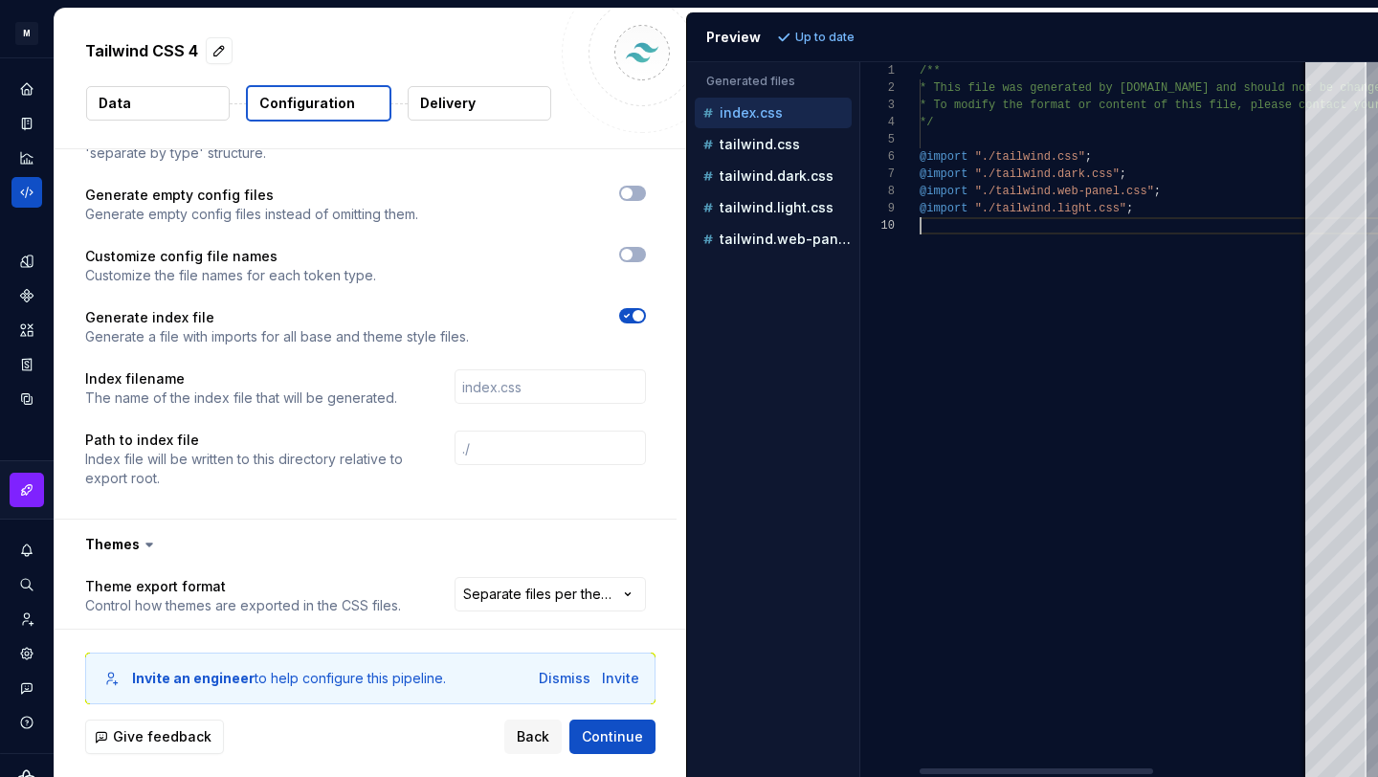
click at [986, 242] on div "/** * This file was generated by Supernova.io and sho uld not be changed manual…" at bounding box center [1247, 419] width 654 height 715
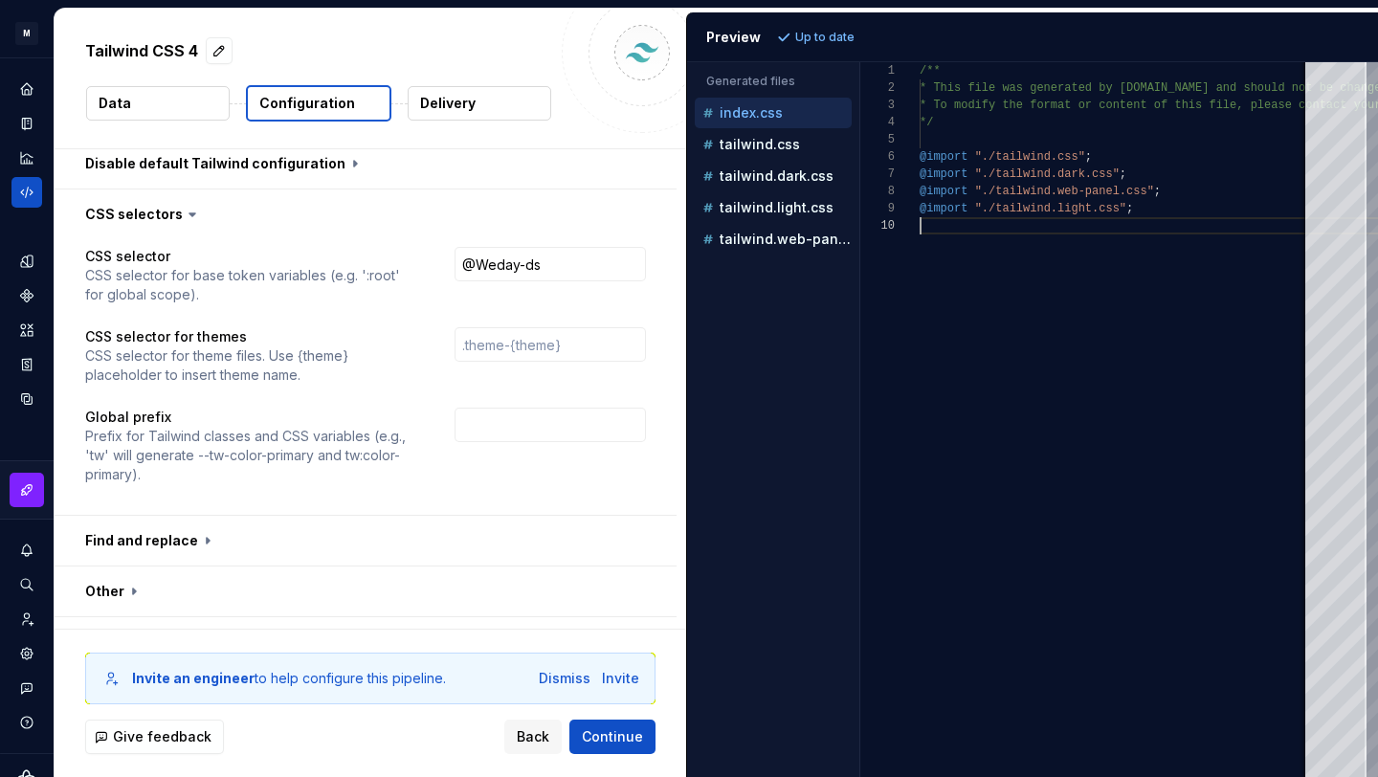
scroll to position [1812, 0]
click at [127, 566] on button "button" at bounding box center [366, 591] width 622 height 50
click at [126, 581] on icon at bounding box center [133, 590] width 19 height 19
click at [195, 515] on button "button" at bounding box center [366, 540] width 622 height 50
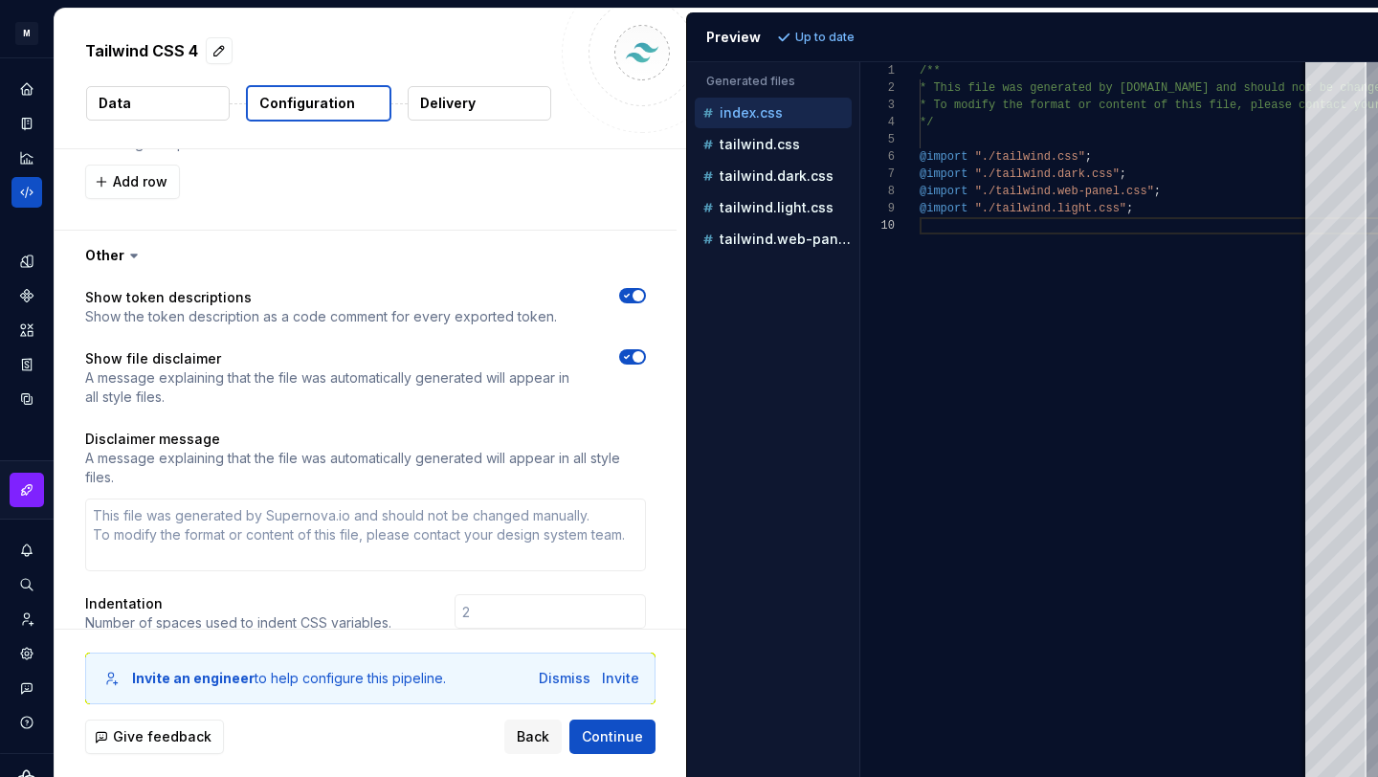
scroll to position [2397, 0]
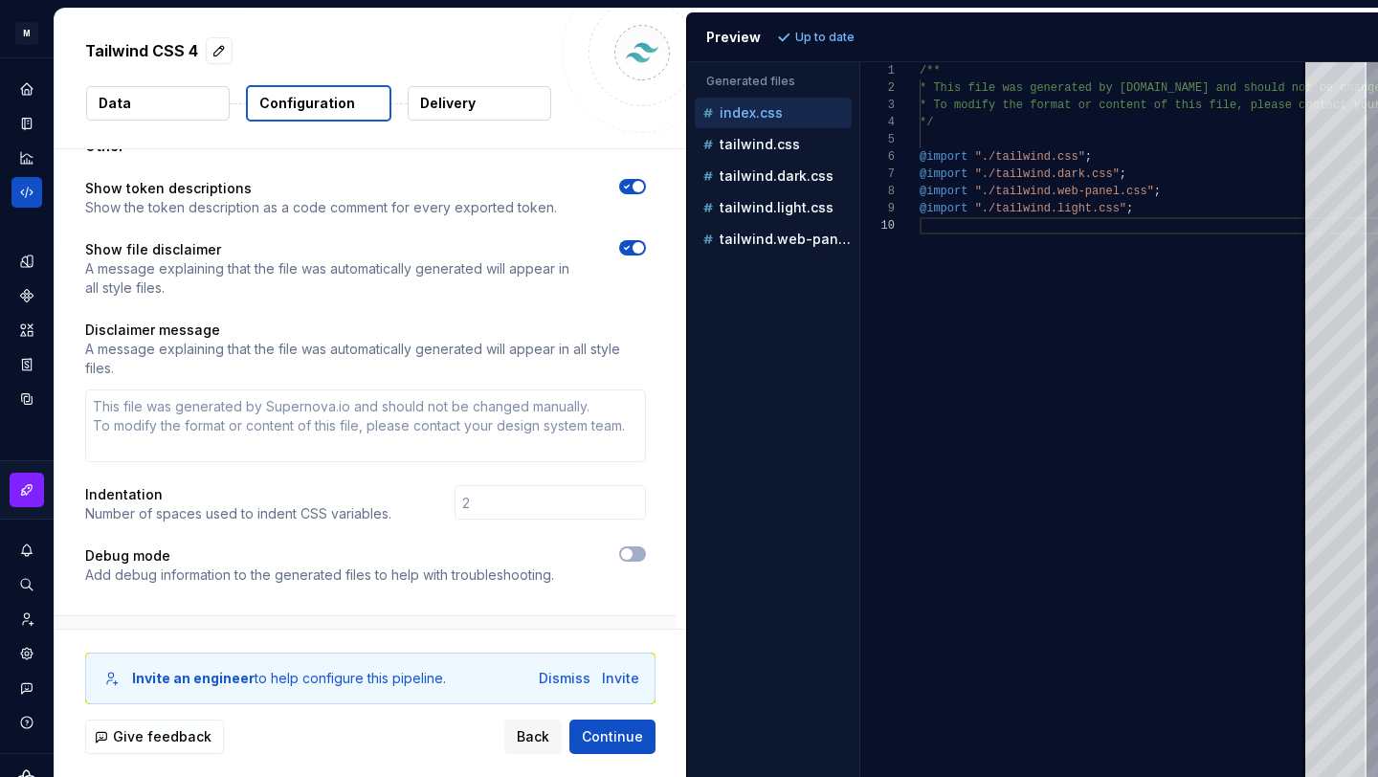
click at [216, 616] on button "button" at bounding box center [366, 641] width 622 height 50
click at [234, 632] on icon at bounding box center [243, 641] width 19 height 19
click at [656, 513] on div "Show token descriptions Show the token description as a code comment for every …" at bounding box center [366, 393] width 622 height 444
click at [633, 548] on span "button" at bounding box center [626, 553] width 11 height 11
type textarea "*"
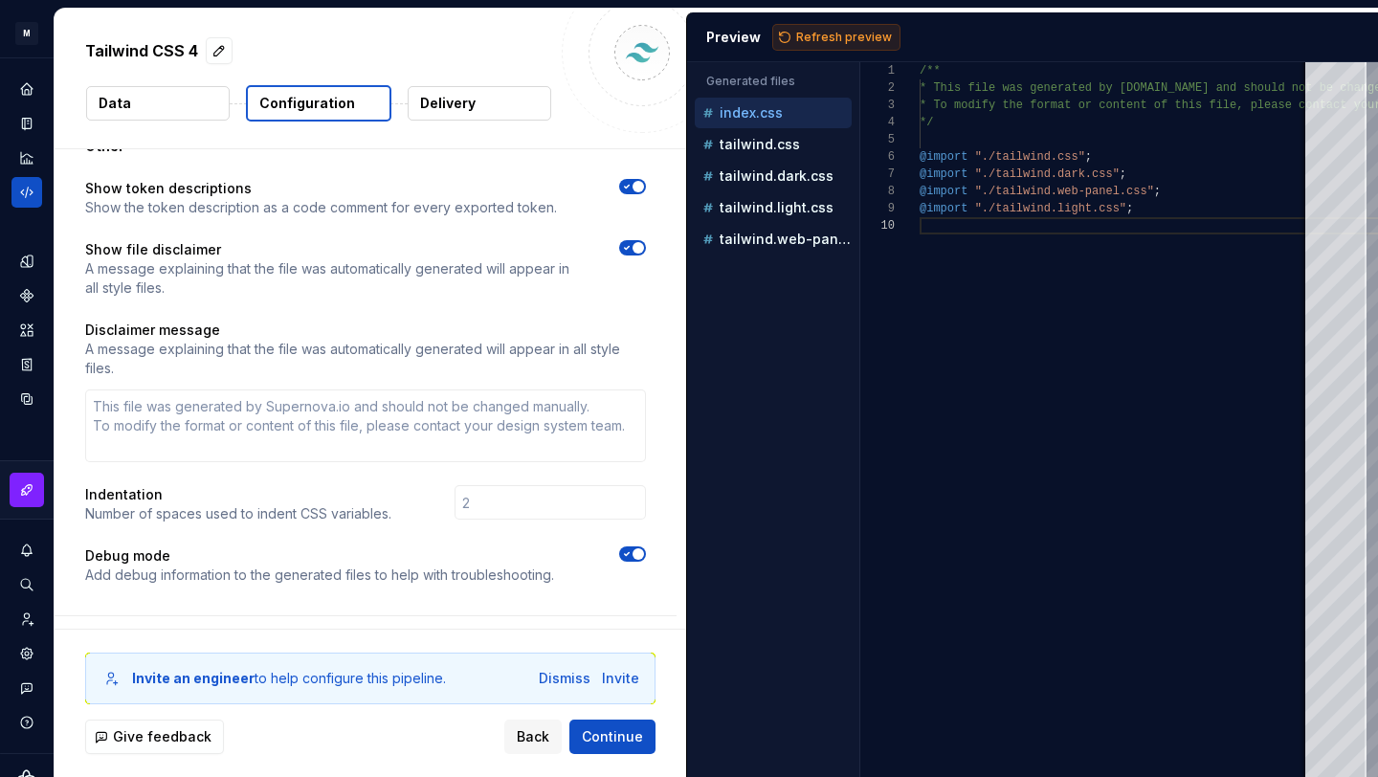
click at [846, 37] on span "Refresh preview" at bounding box center [844, 37] width 96 height 15
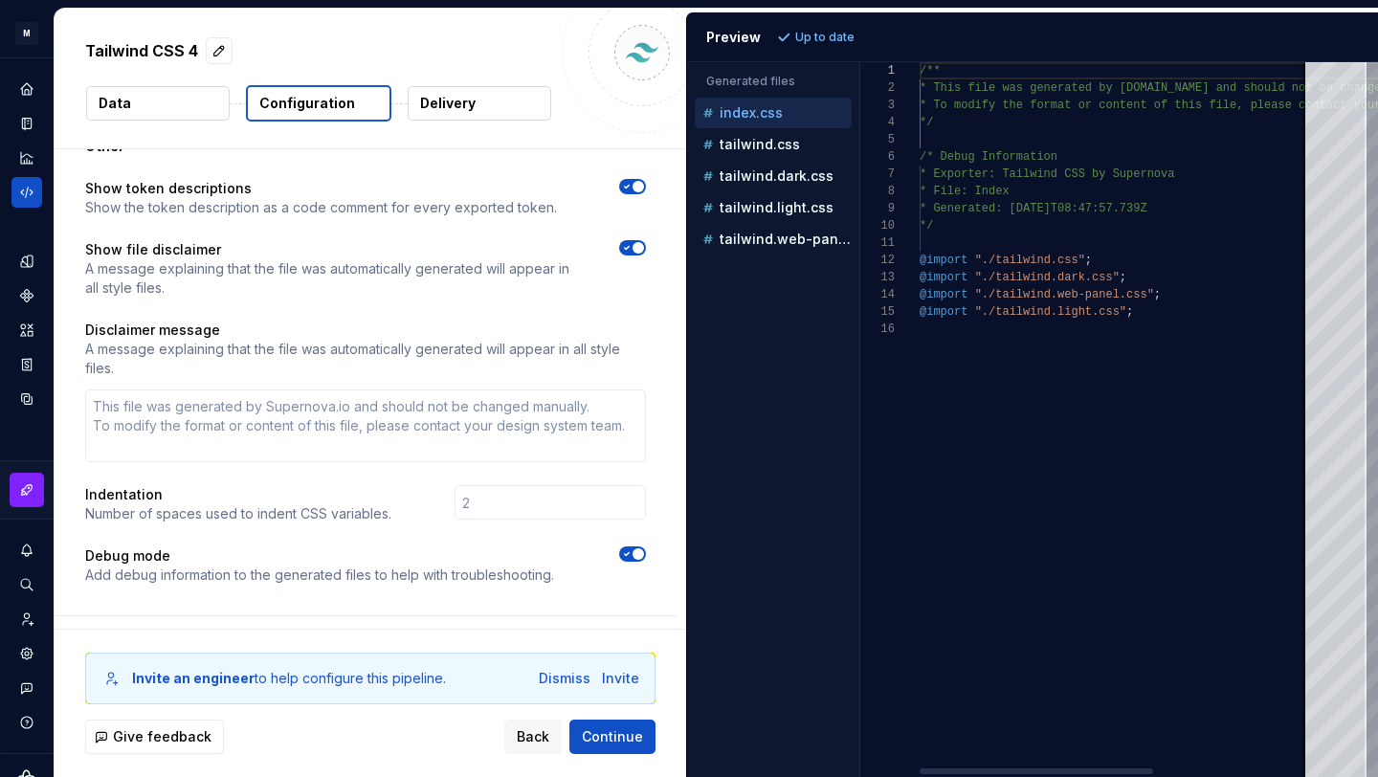
scroll to position [172, 0]
click at [791, 149] on p "tailwind.css" at bounding box center [760, 144] width 80 height 15
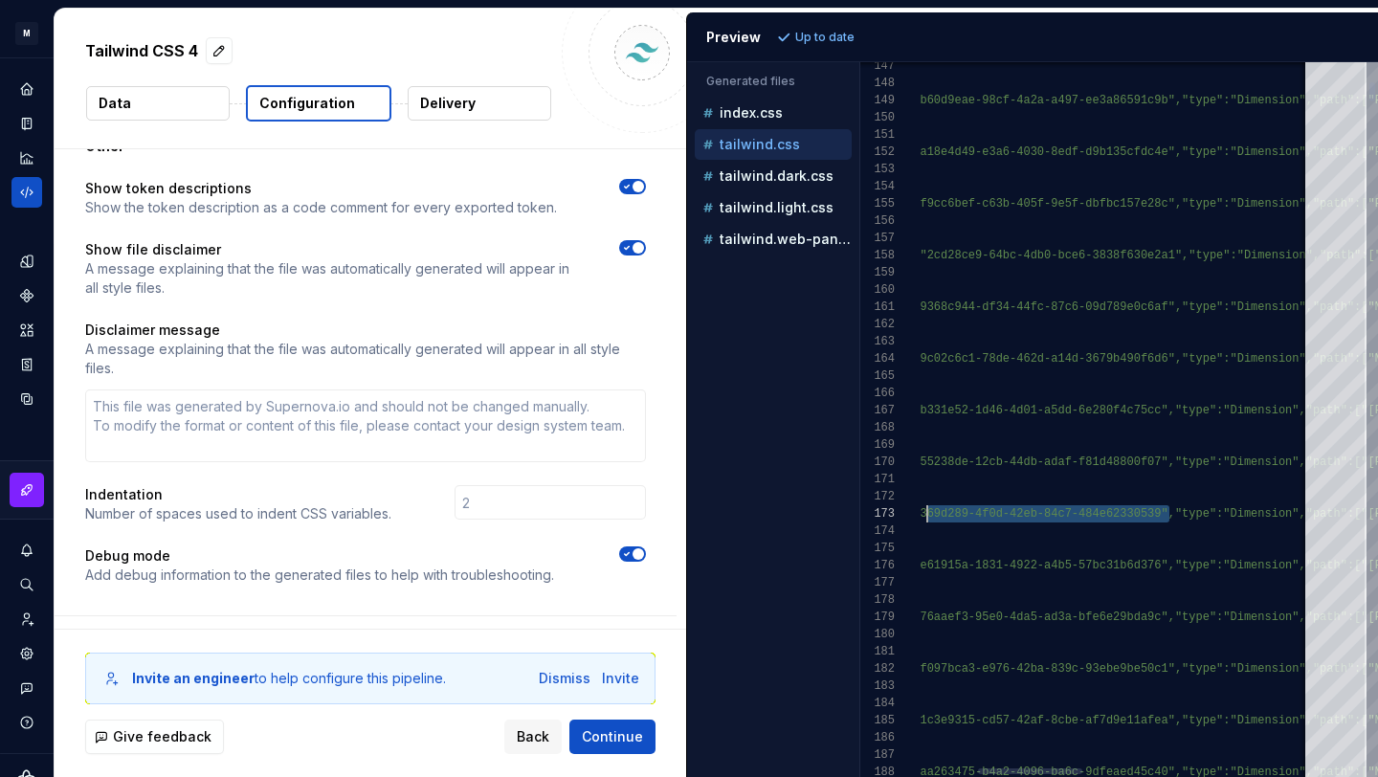
scroll to position [34, 0]
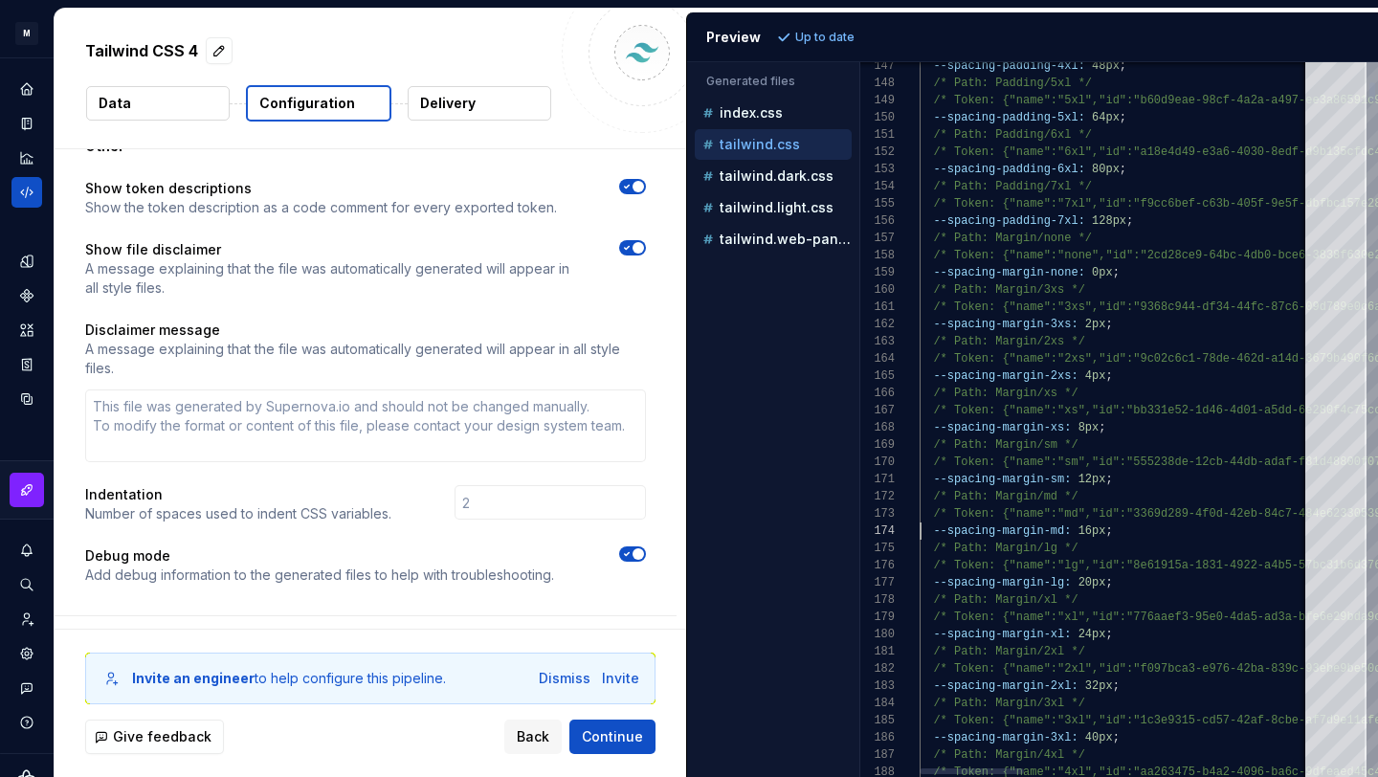
type textarea "**********"
drag, startPoint x: 1166, startPoint y: 520, endPoint x: 1132, endPoint y: 519, distance: 33.5
click at [665, 562] on div "Show token descriptions Show the token description as a code comment for every …" at bounding box center [366, 393] width 622 height 444
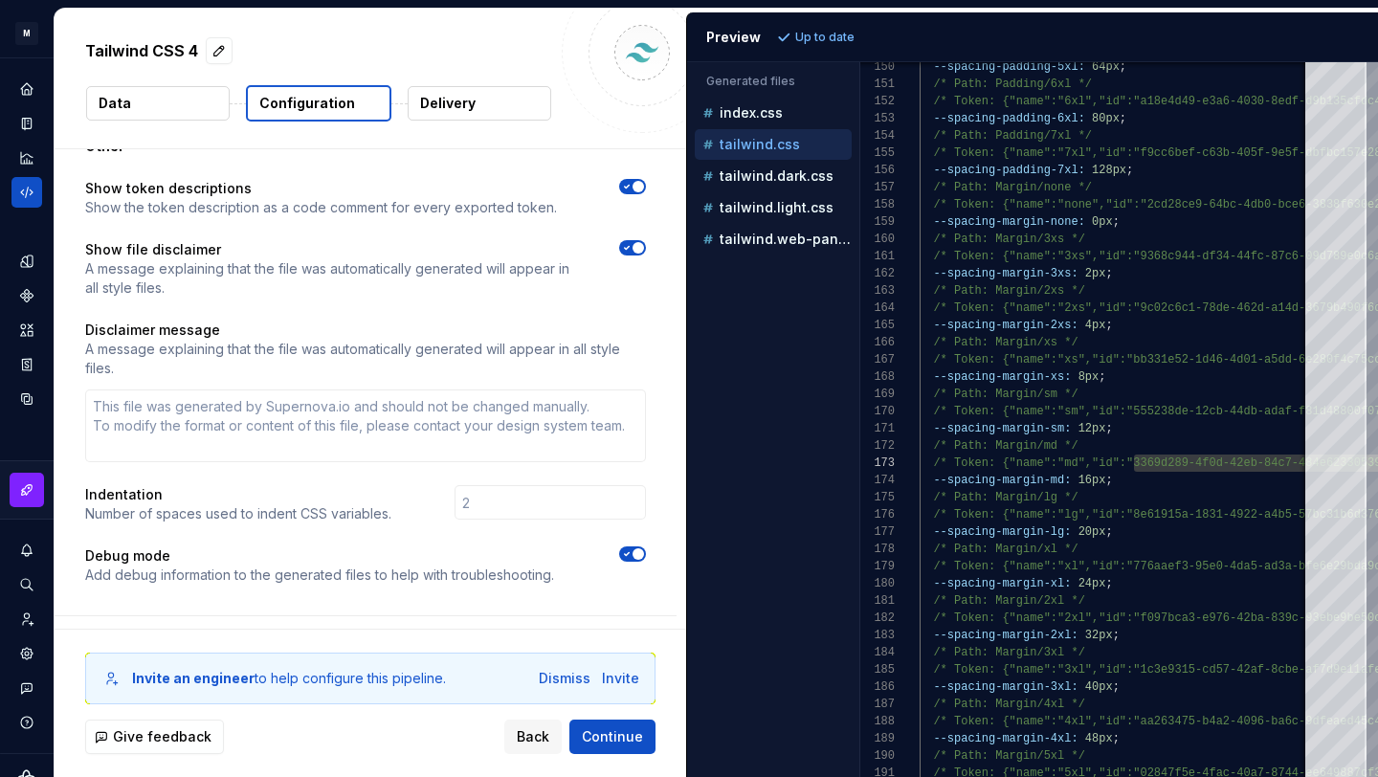
click at [479, 96] on button "Delivery" at bounding box center [480, 103] width 144 height 34
click at [456, 101] on p "Delivery" at bounding box center [448, 103] width 56 height 19
type textarea "*"
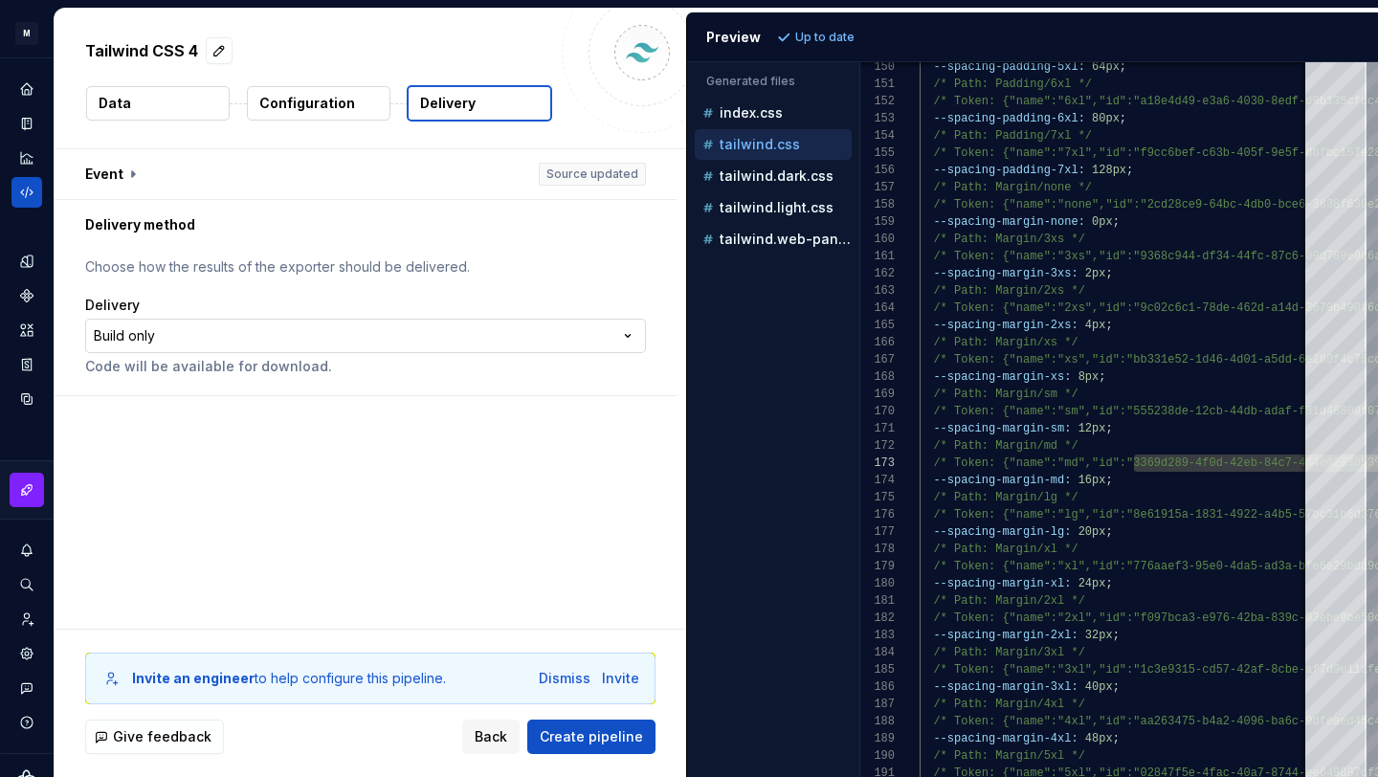
click at [508, 351] on html "**********" at bounding box center [689, 388] width 1378 height 777
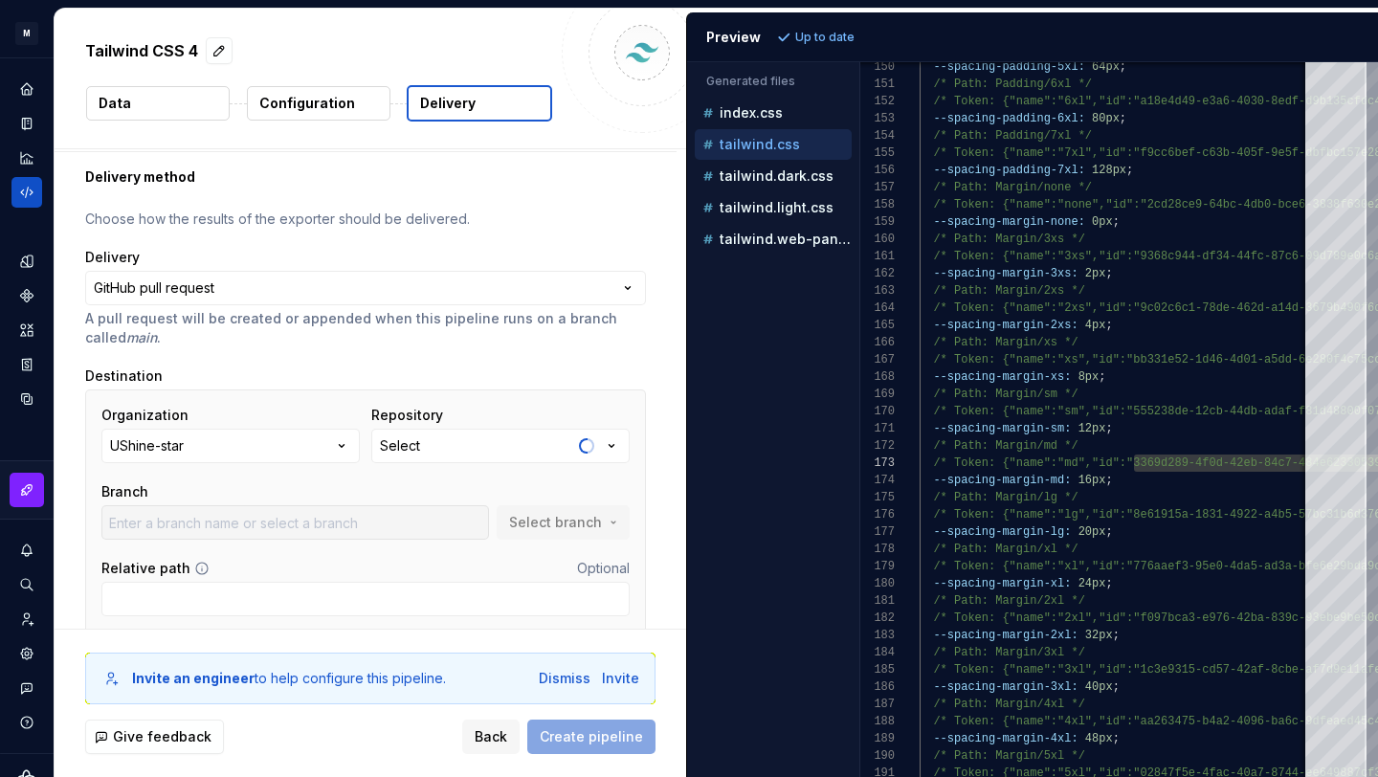
scroll to position [59, 0]
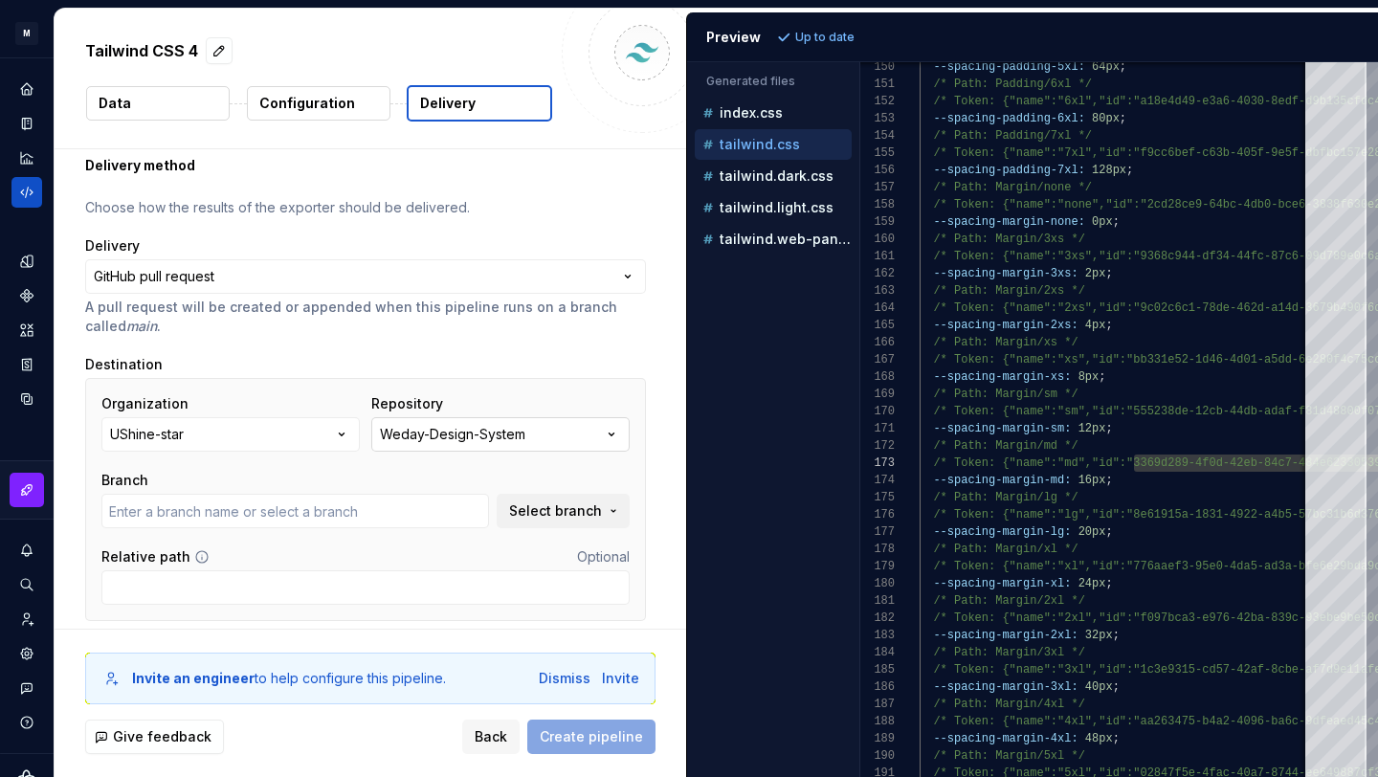
click at [449, 435] on div "Weday-Design-System" at bounding box center [452, 434] width 145 height 19
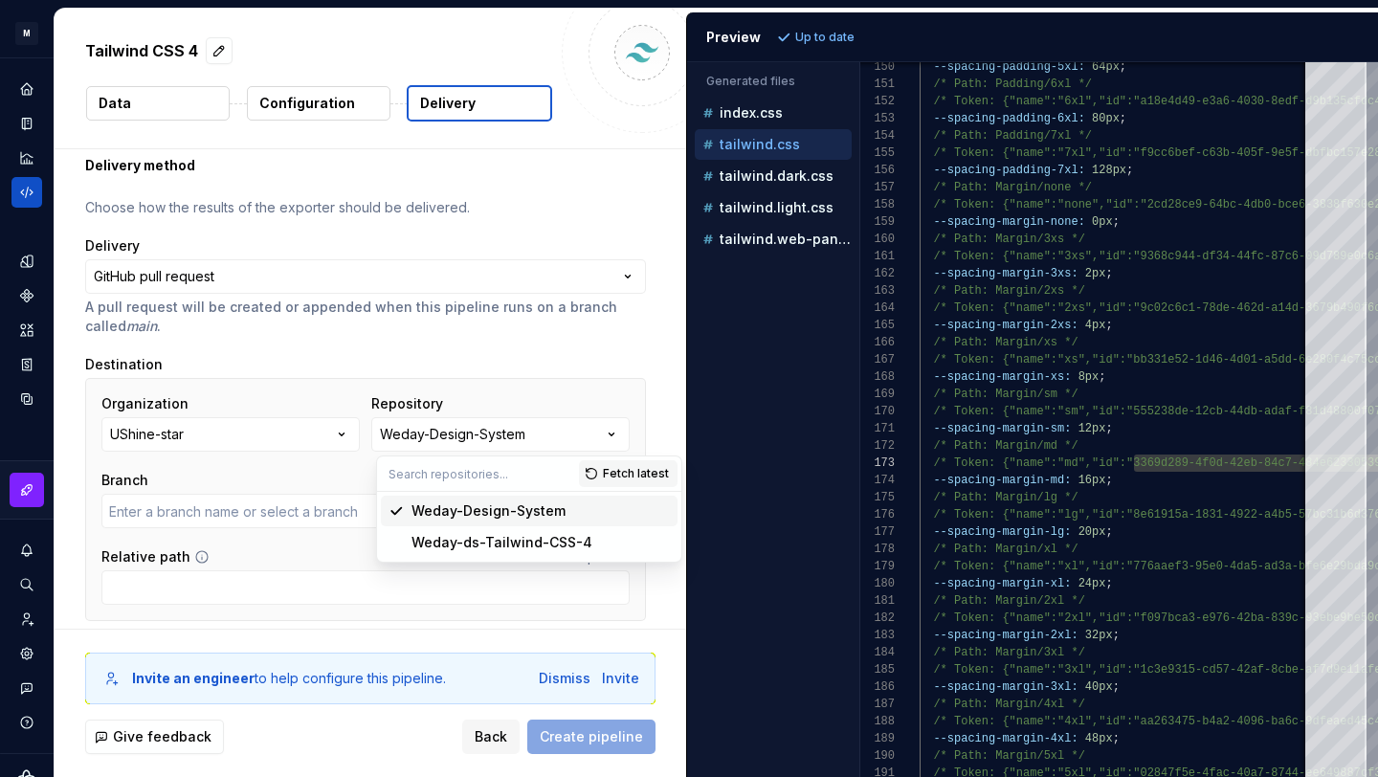
type input "main"
click at [478, 549] on div "Weday-ds-Tailwind-CSS-4" at bounding box center [502, 542] width 181 height 19
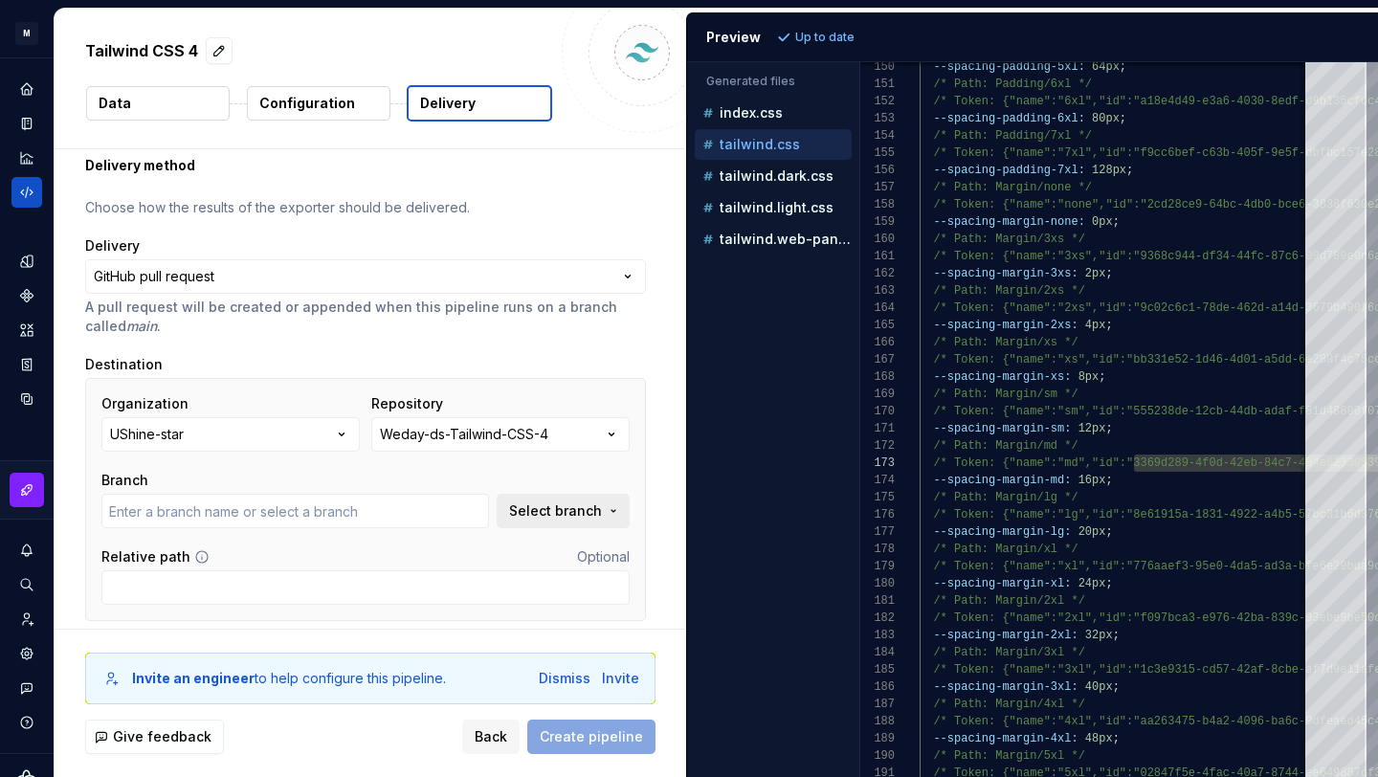
click at [560, 501] on span "Select branch" at bounding box center [555, 510] width 93 height 19
type input "main"
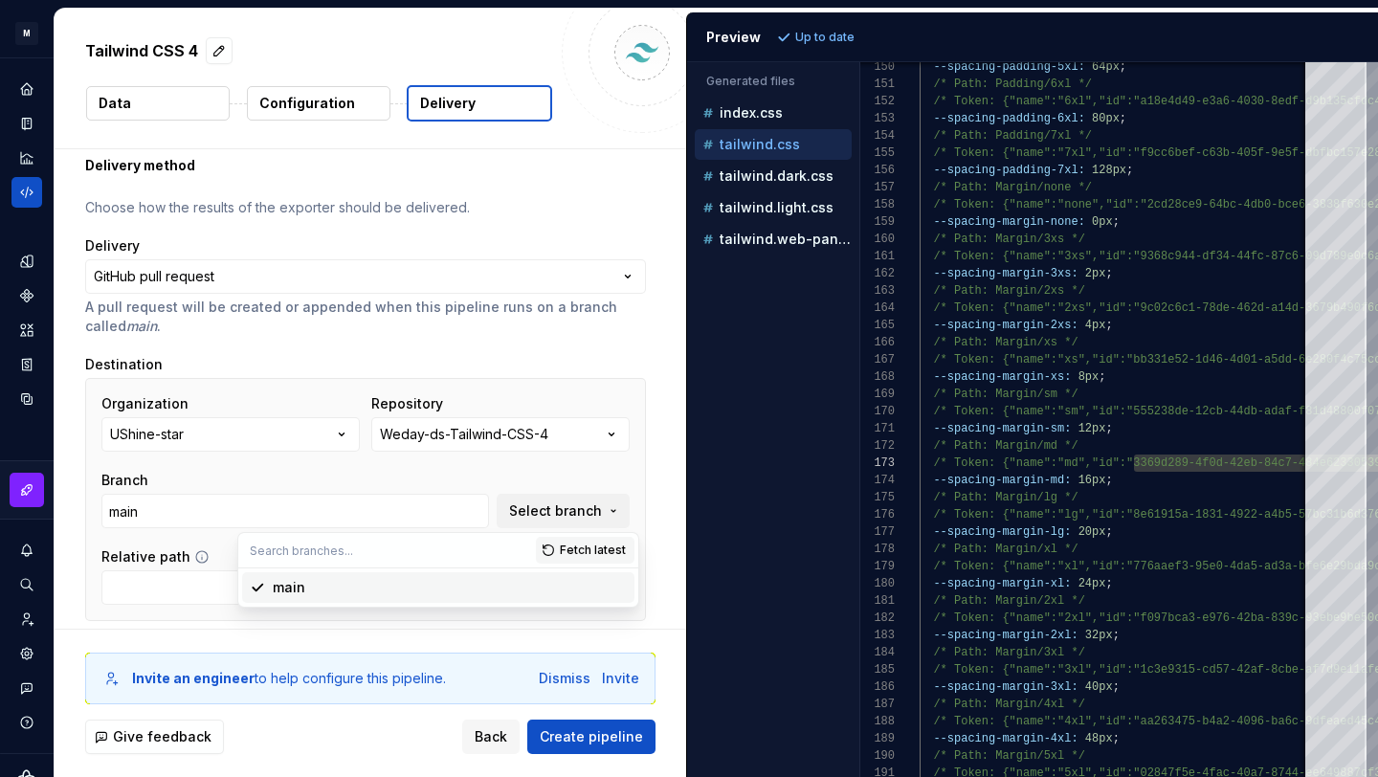
click at [489, 586] on div "main" at bounding box center [450, 587] width 354 height 19
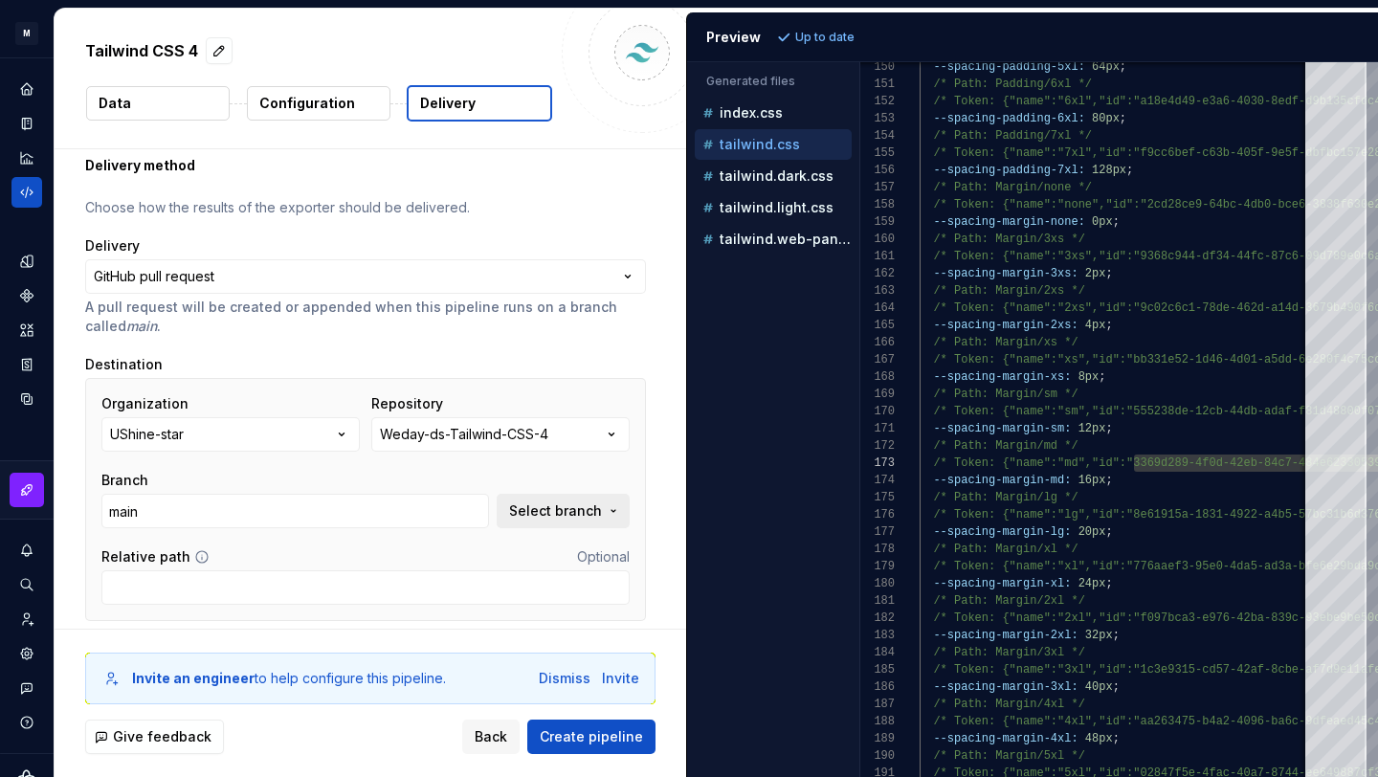
scroll to position [122, 0]
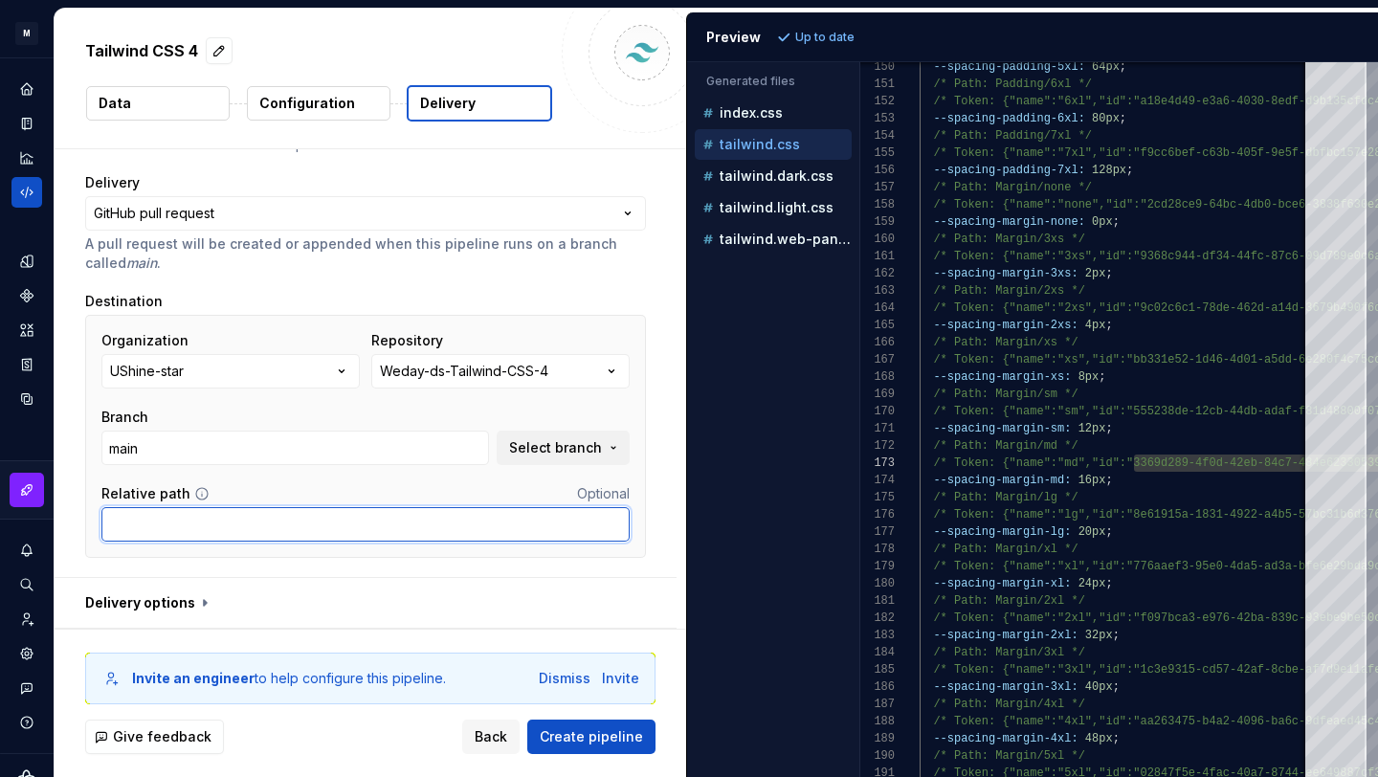
click at [488, 539] on input "Relative path" at bounding box center [365, 524] width 528 height 34
click at [203, 598] on button "button" at bounding box center [366, 603] width 622 height 50
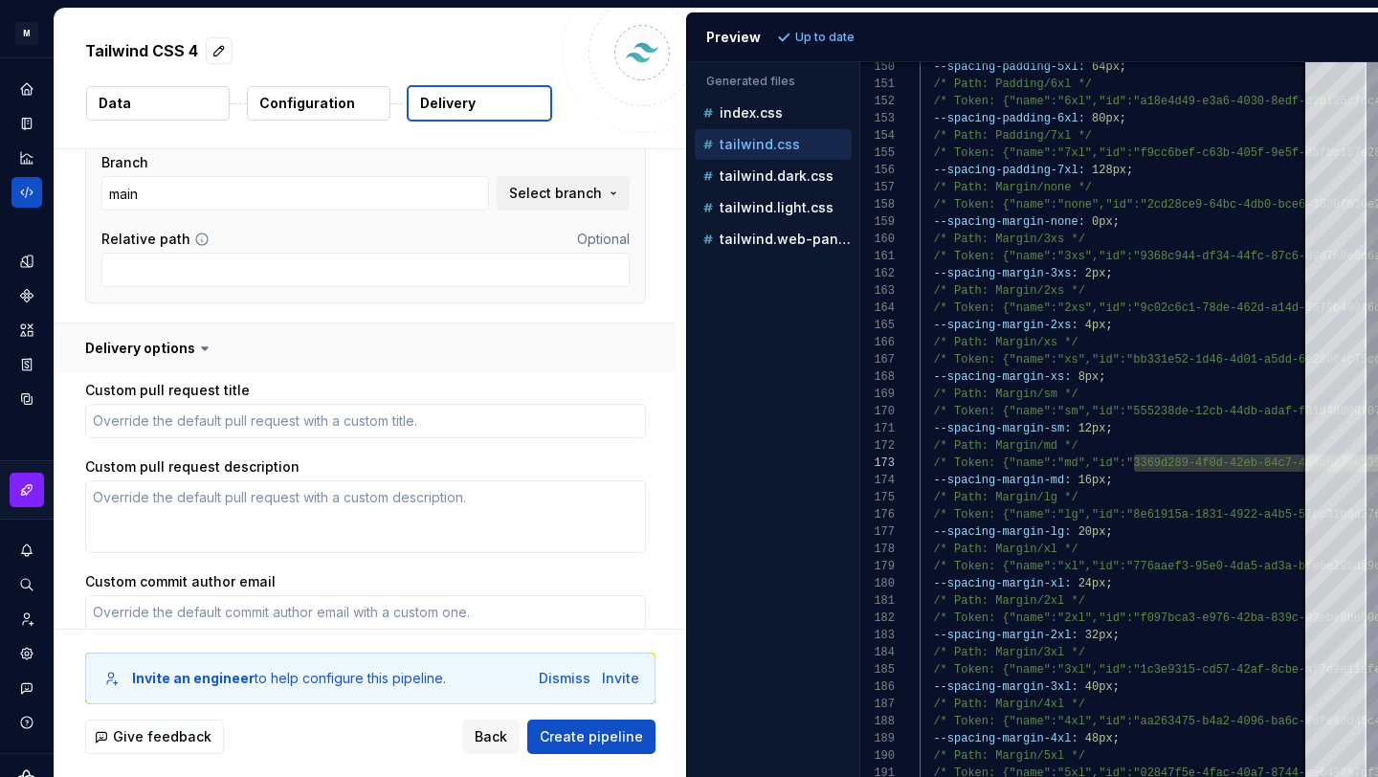
scroll to position [381, 0]
click at [428, 249] on input "Relative path" at bounding box center [365, 266] width 528 height 34
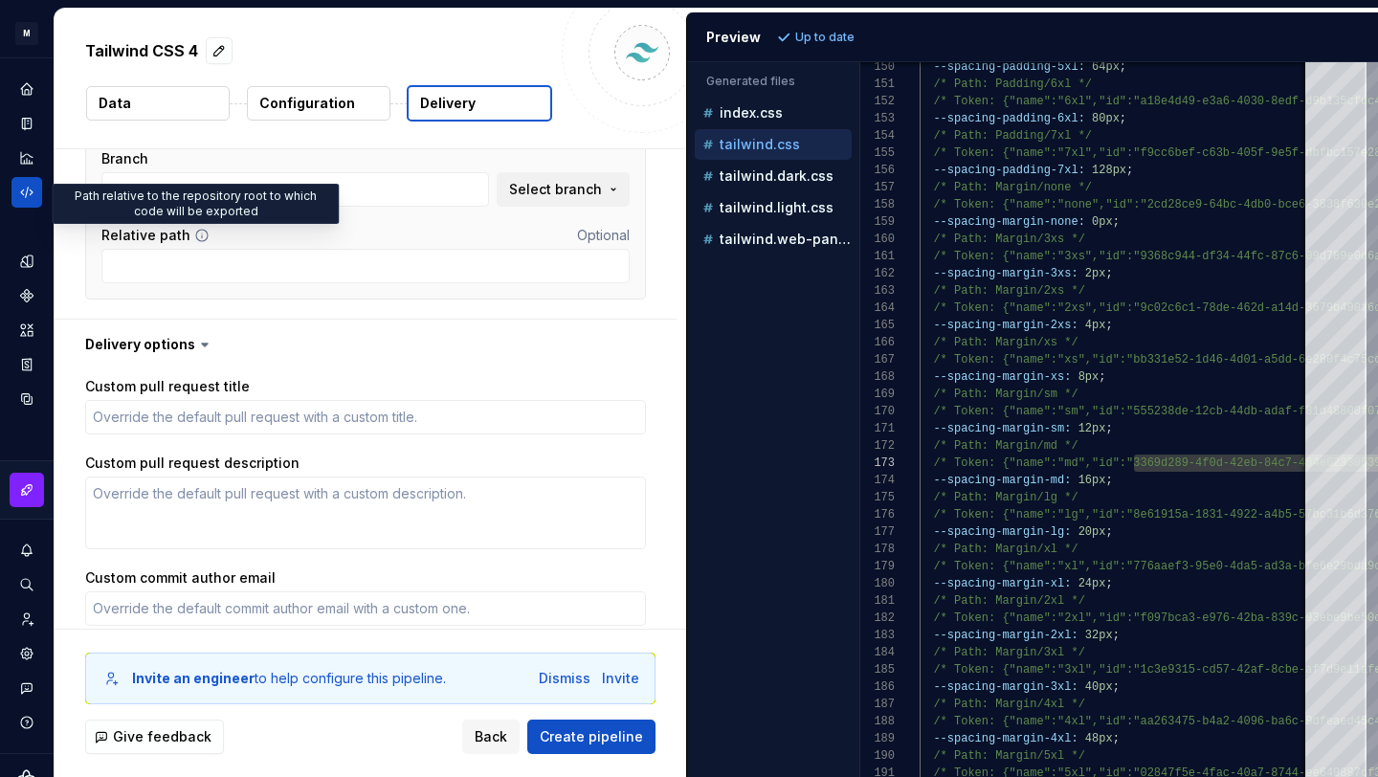
click at [195, 234] on icon at bounding box center [201, 235] width 15 height 15
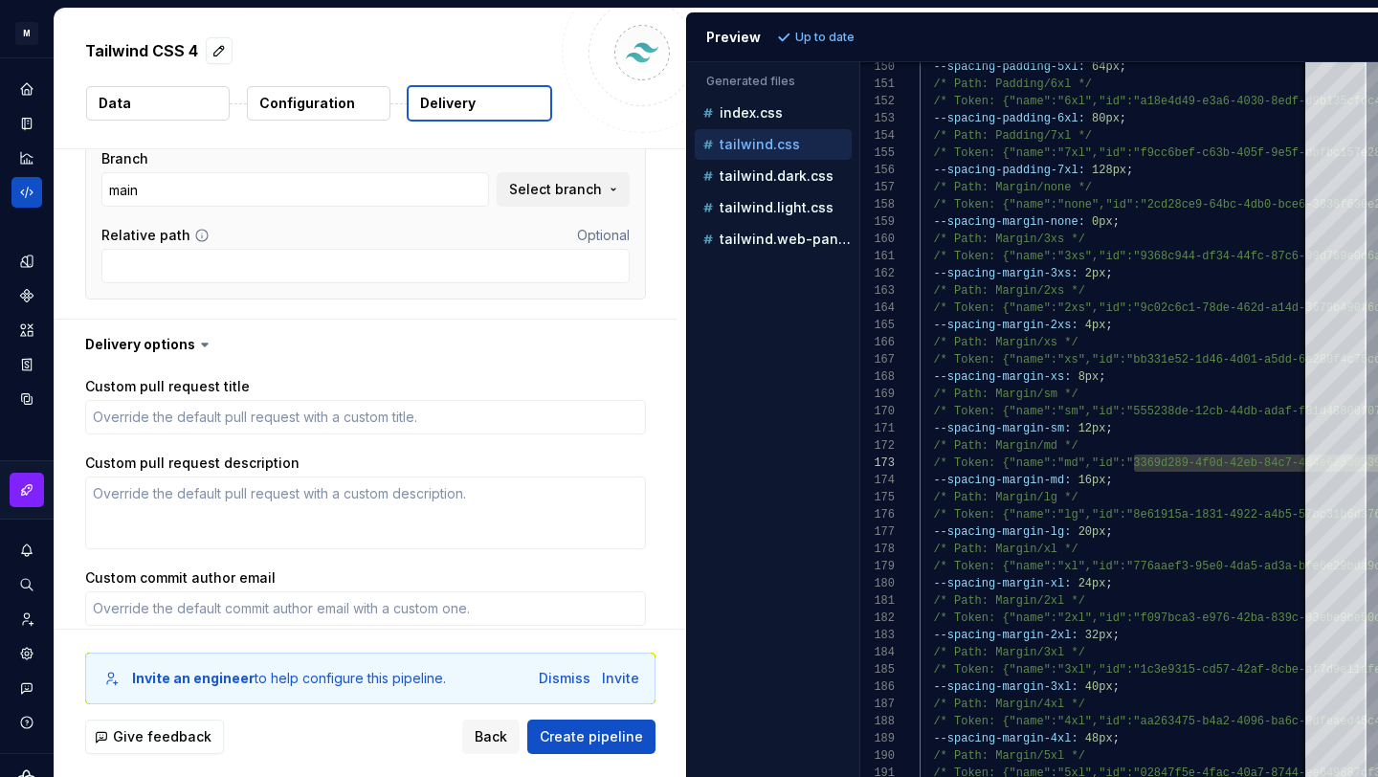
click at [195, 234] on icon at bounding box center [201, 235] width 15 height 15
click at [189, 263] on input "Relative path" at bounding box center [365, 266] width 528 height 34
click at [194, 234] on icon at bounding box center [201, 235] width 15 height 15
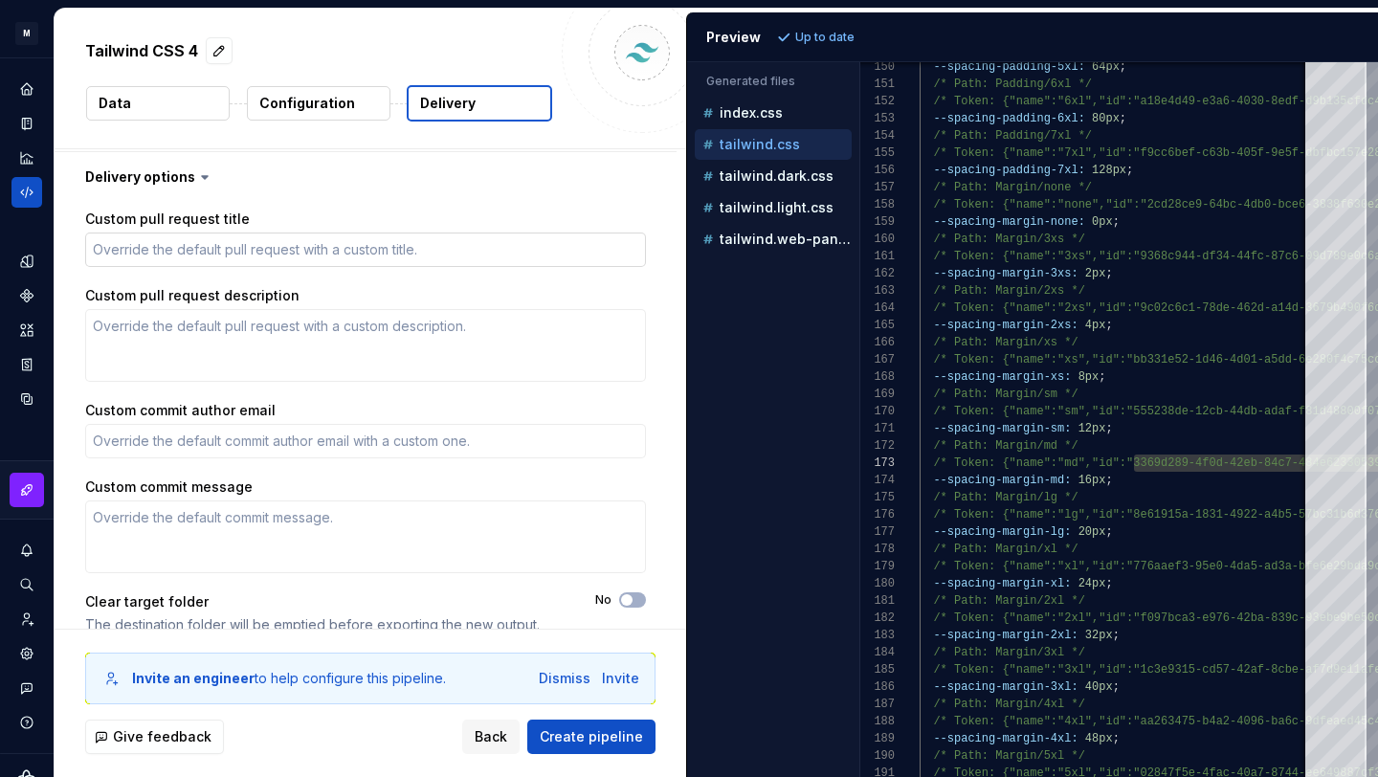
scroll to position [574, 0]
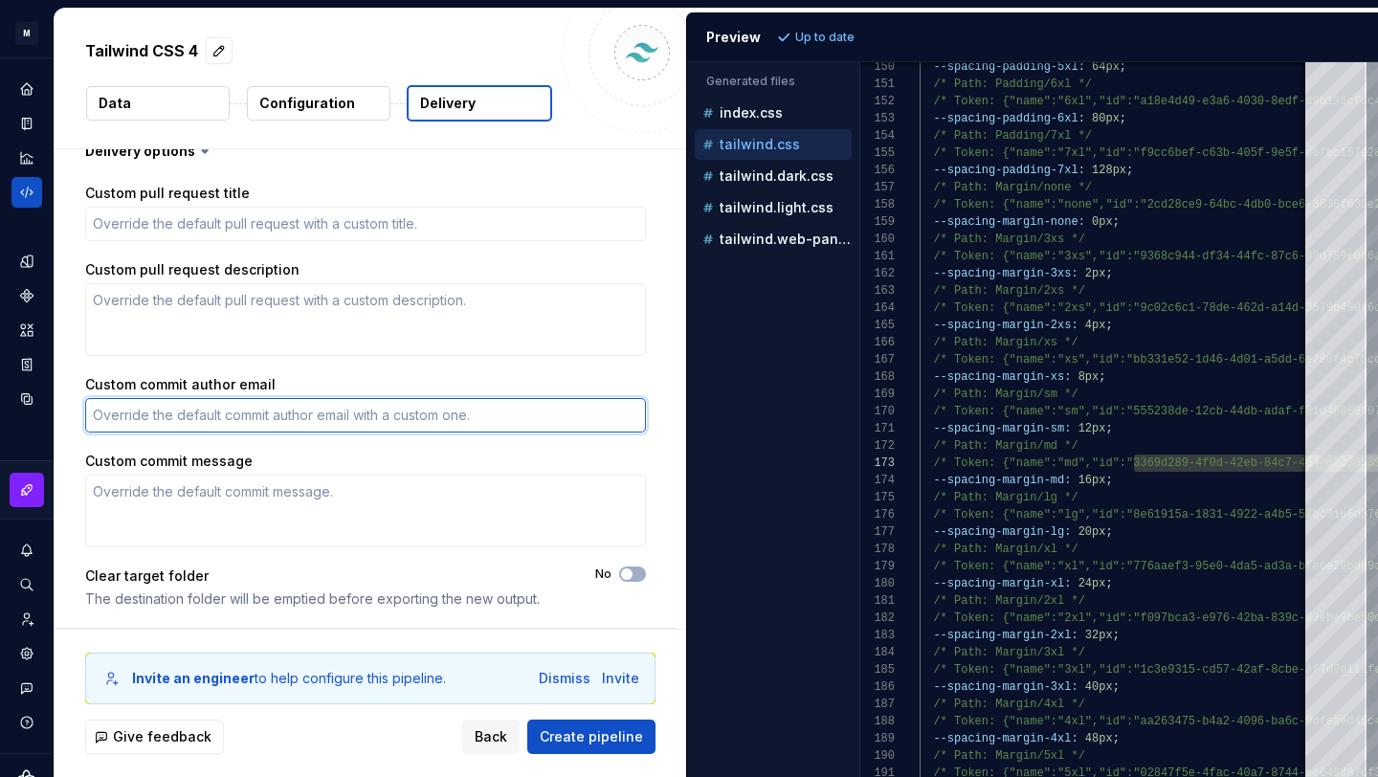
click at [280, 412] on textarea "Custom commit author email" at bounding box center [365, 415] width 561 height 34
click at [438, 411] on textarea "Custom commit author email" at bounding box center [365, 415] width 561 height 34
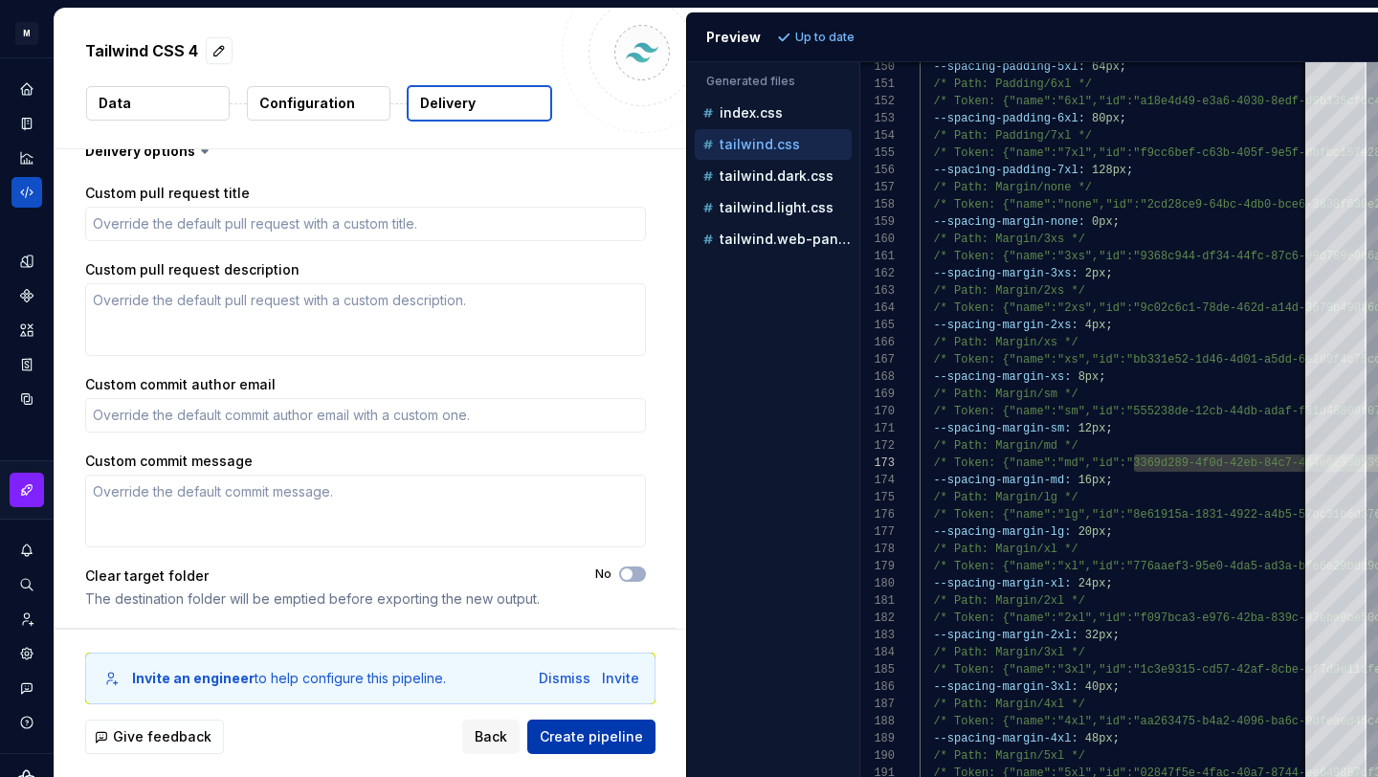
click at [574, 733] on span "Create pipeline" at bounding box center [591, 736] width 103 height 19
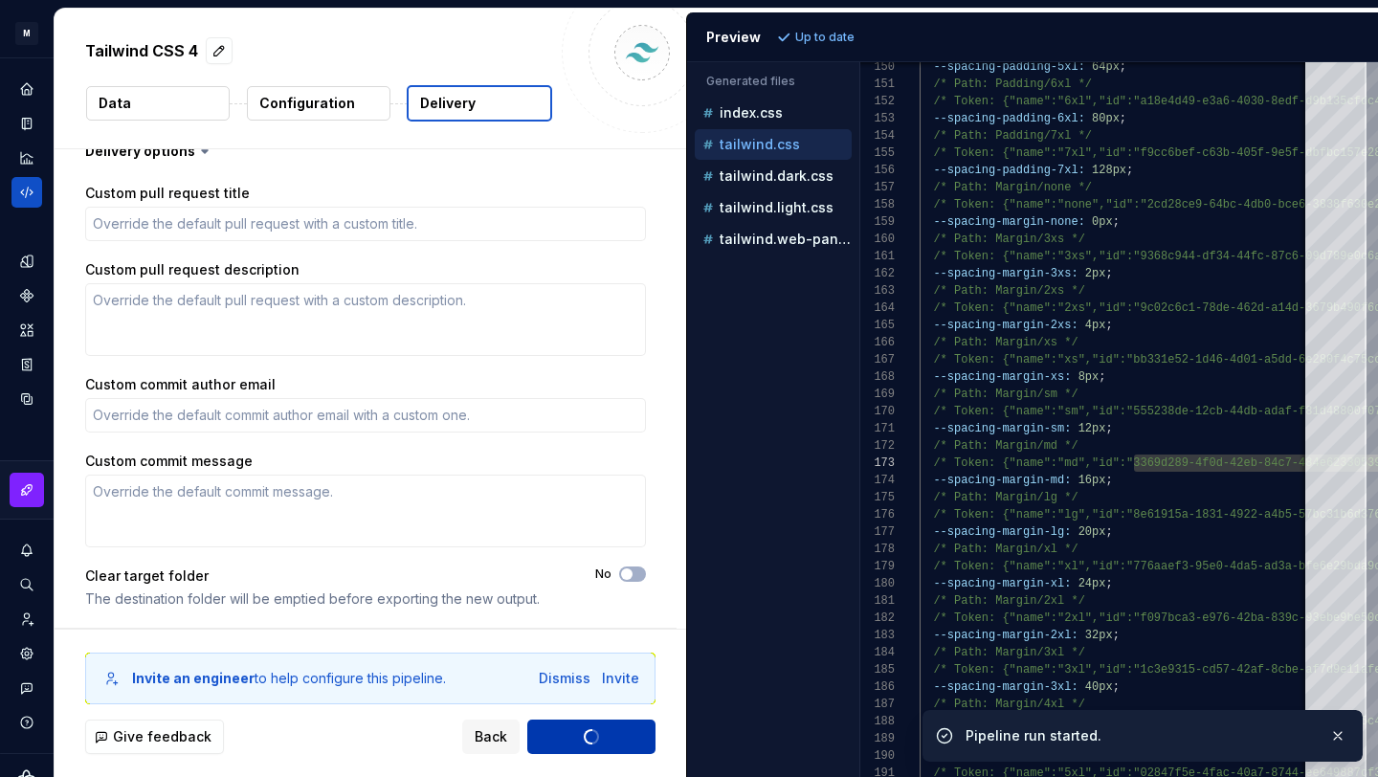
type textarea "*"
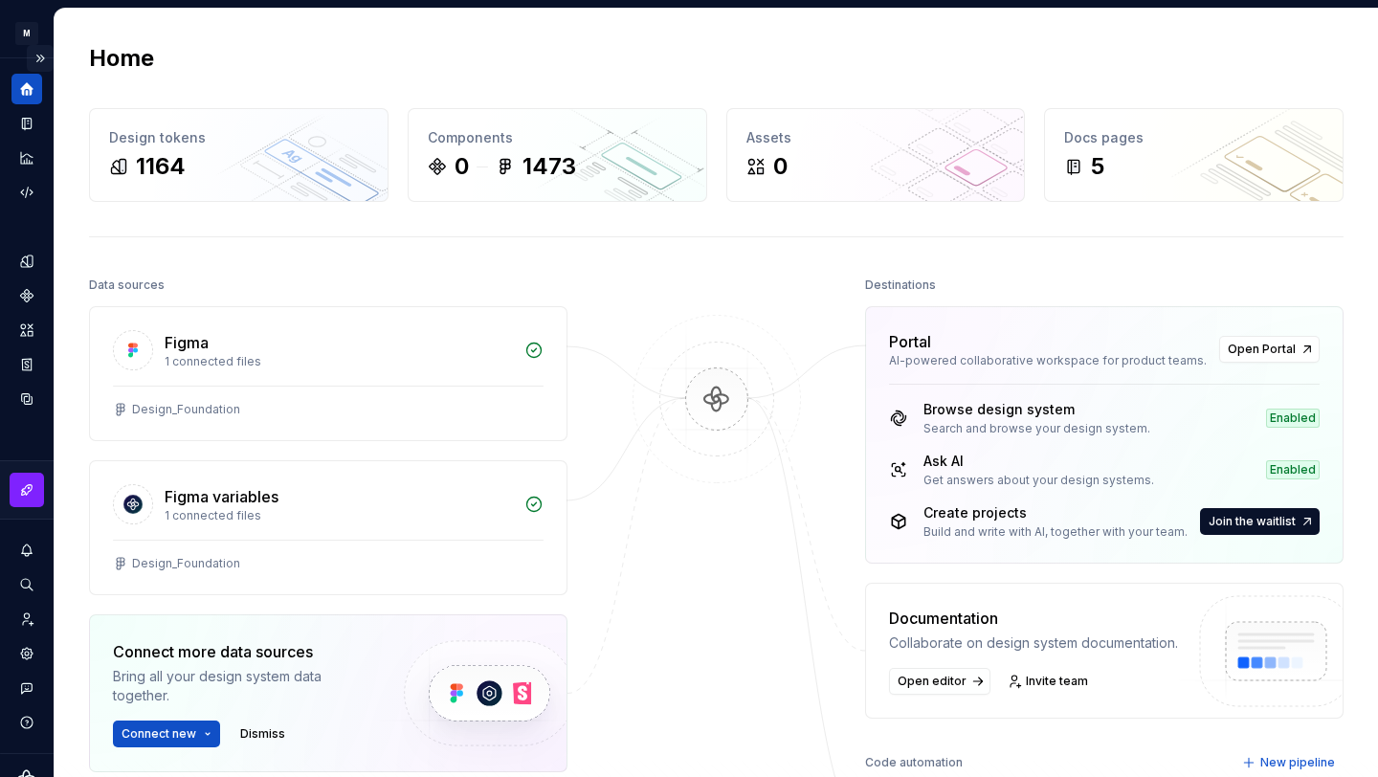
click at [41, 58] on button "Expand sidebar" at bounding box center [40, 58] width 27 height 27
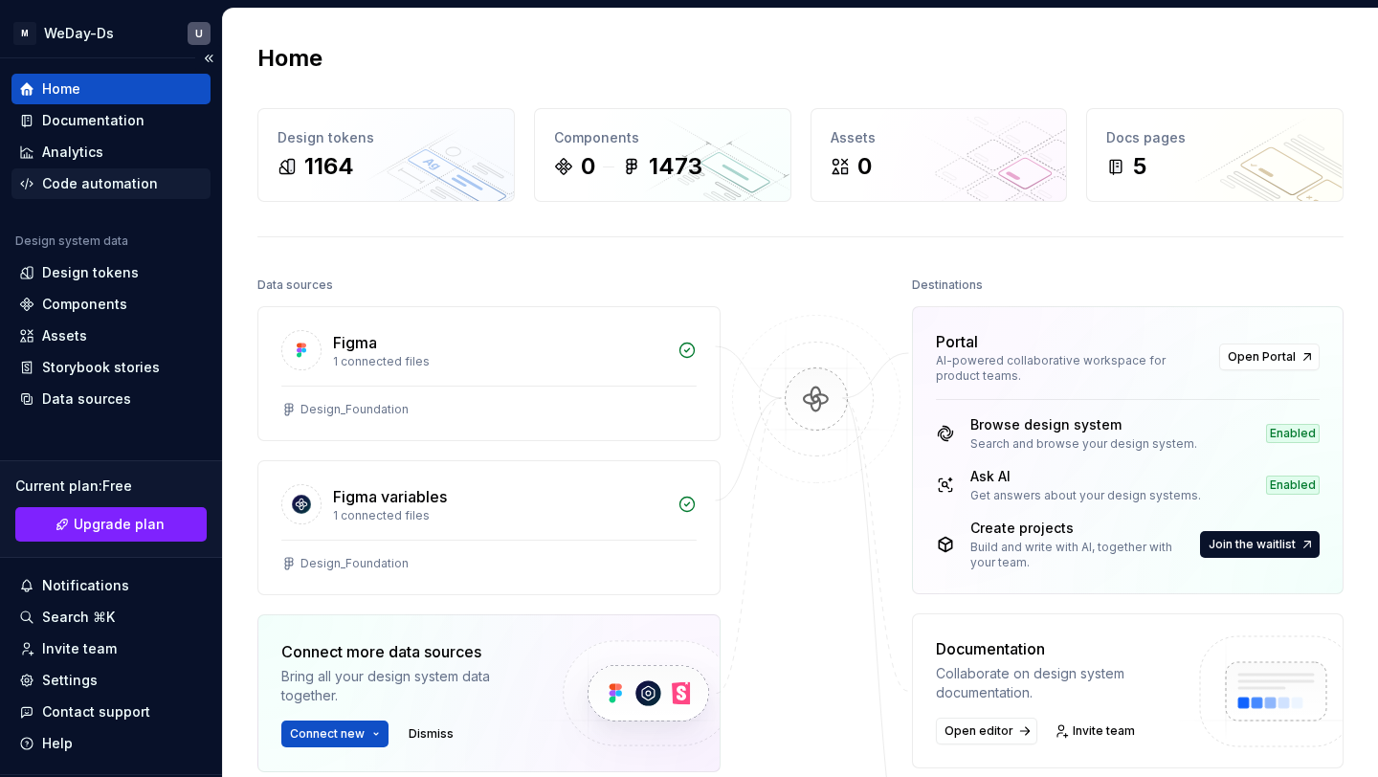
click at [161, 193] on div "Code automation" at bounding box center [110, 183] width 199 height 31
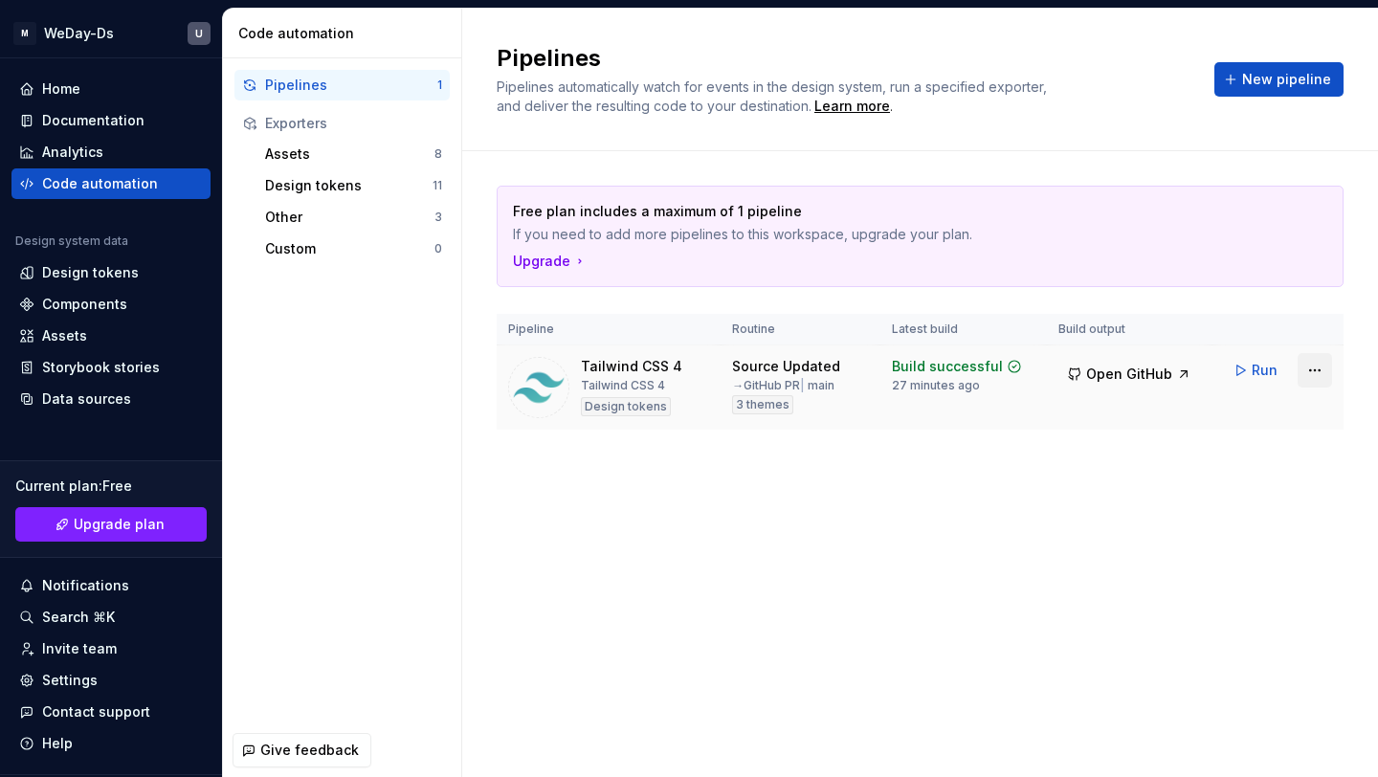
click at [1304, 366] on html "M WeDay-Ds U Home Documentation Analytics Code automation Design system data De…" at bounding box center [689, 388] width 1378 height 777
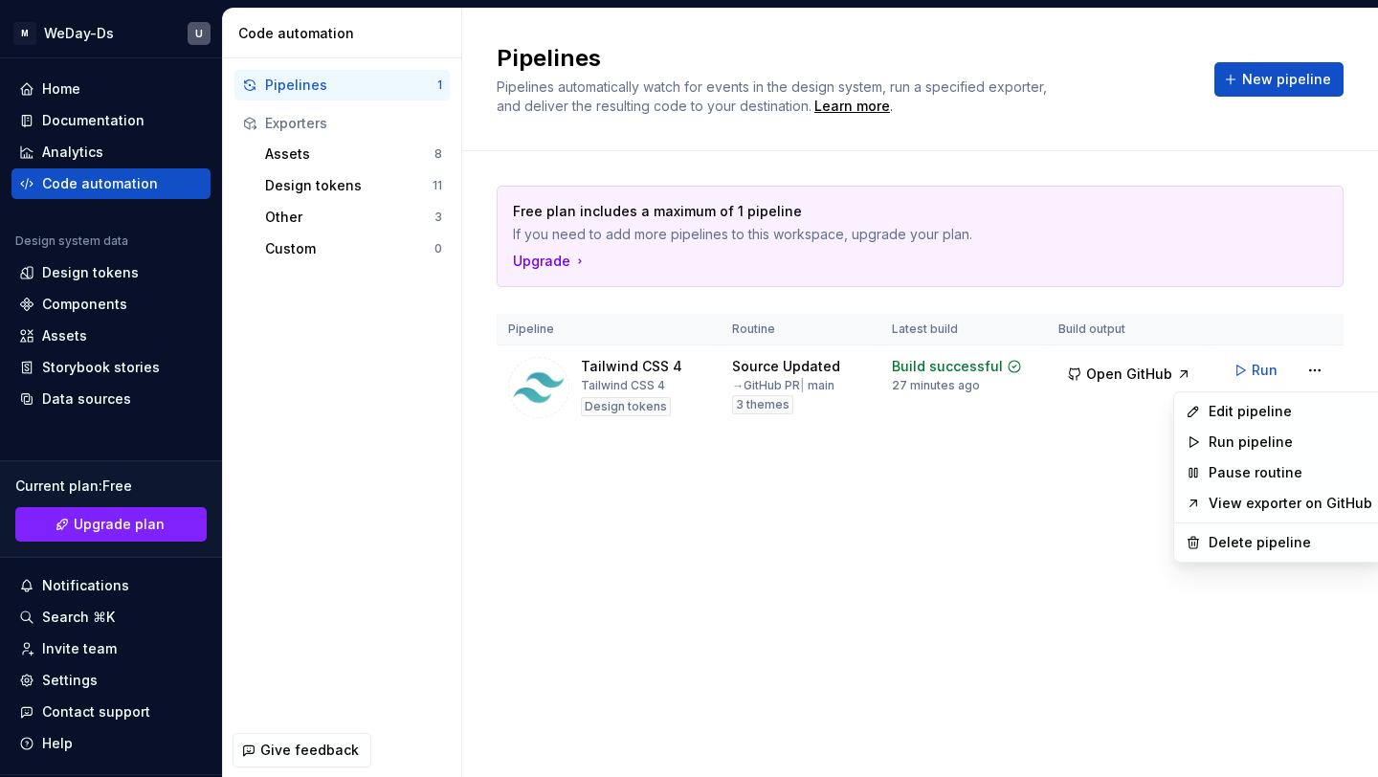
click at [914, 528] on html "M WeDay-Ds U Home Documentation Analytics Code automation Design system data De…" at bounding box center [689, 388] width 1378 height 777
